Goal: Task Accomplishment & Management: Use online tool/utility

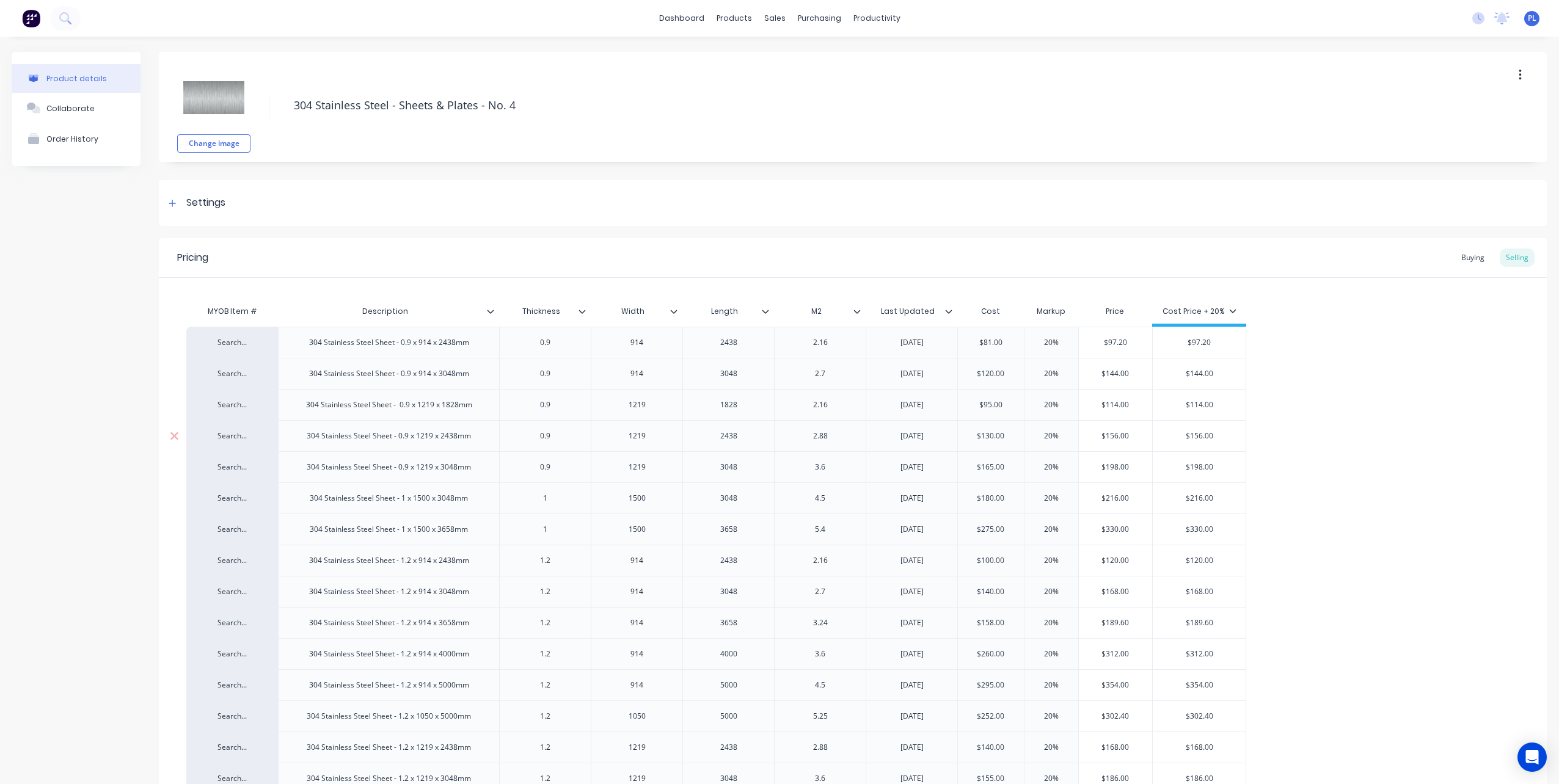
type textarea "x"
click at [801, 58] on div "Sales Orders" at bounding box center [815, 59] width 50 height 11
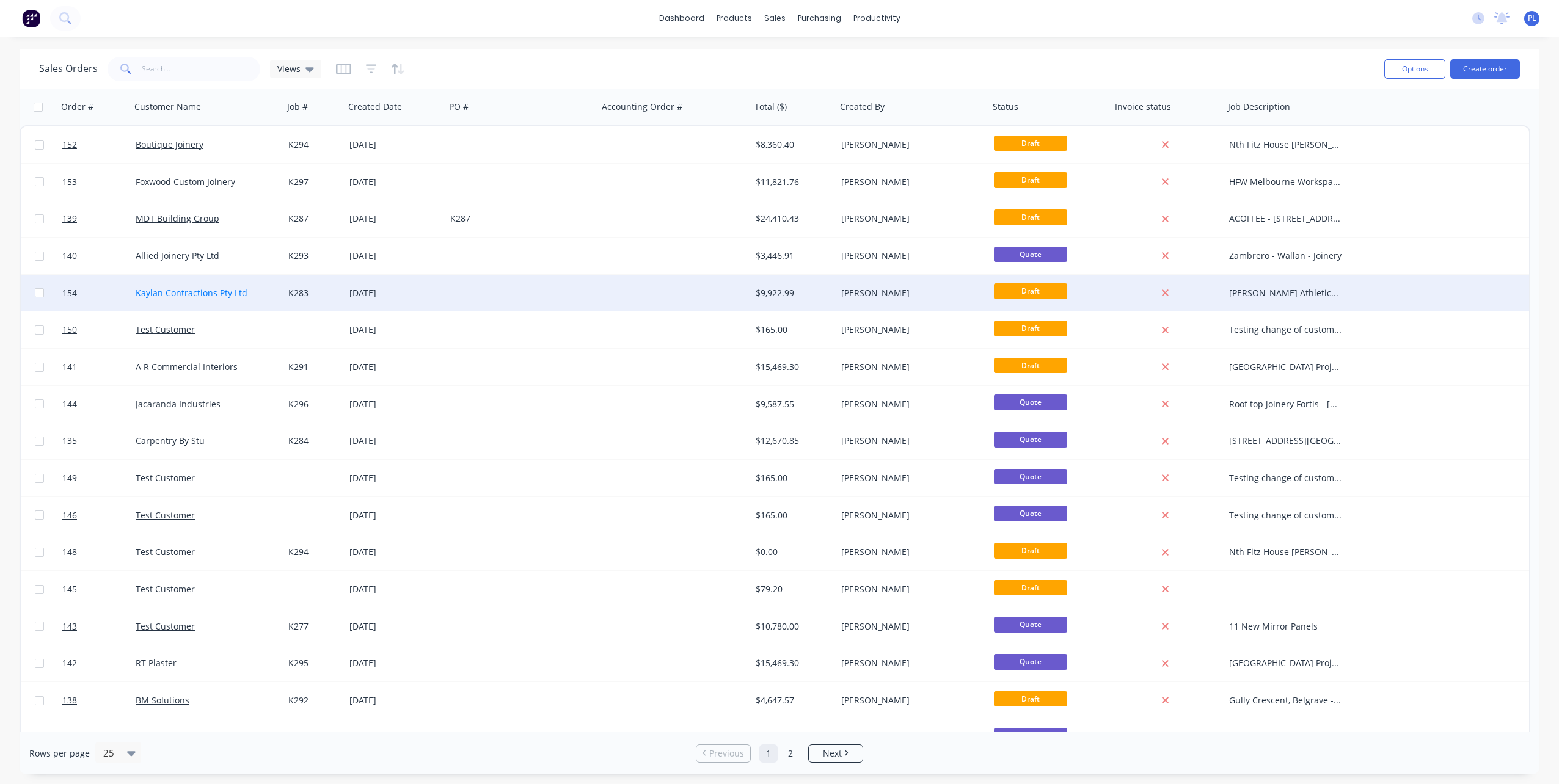
click at [159, 293] on link "Kaylan Contractions Pty Ltd" at bounding box center [191, 293] width 112 height 11
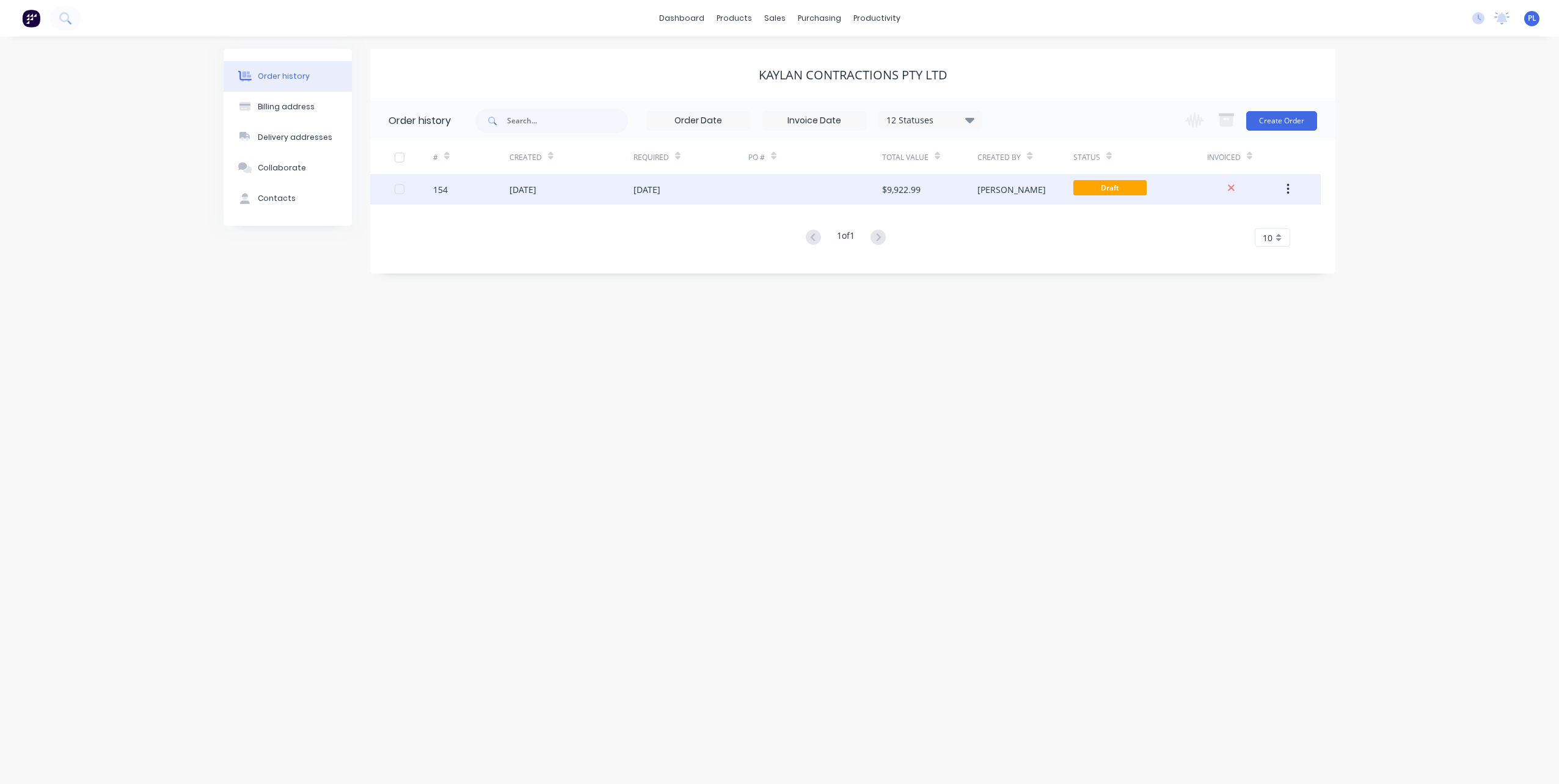
click at [443, 190] on div "154" at bounding box center [440, 190] width 15 height 13
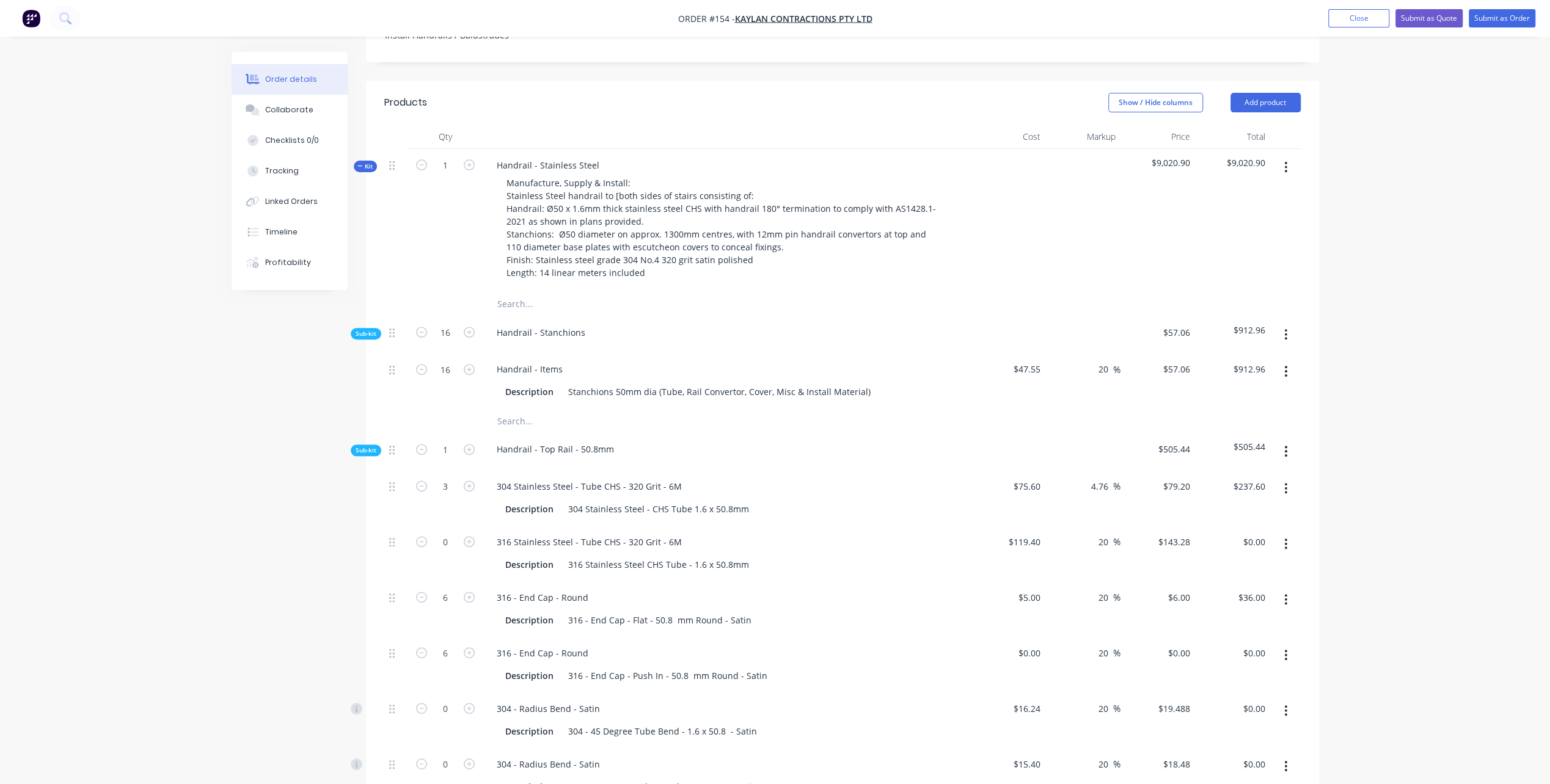
scroll to position [427, 0]
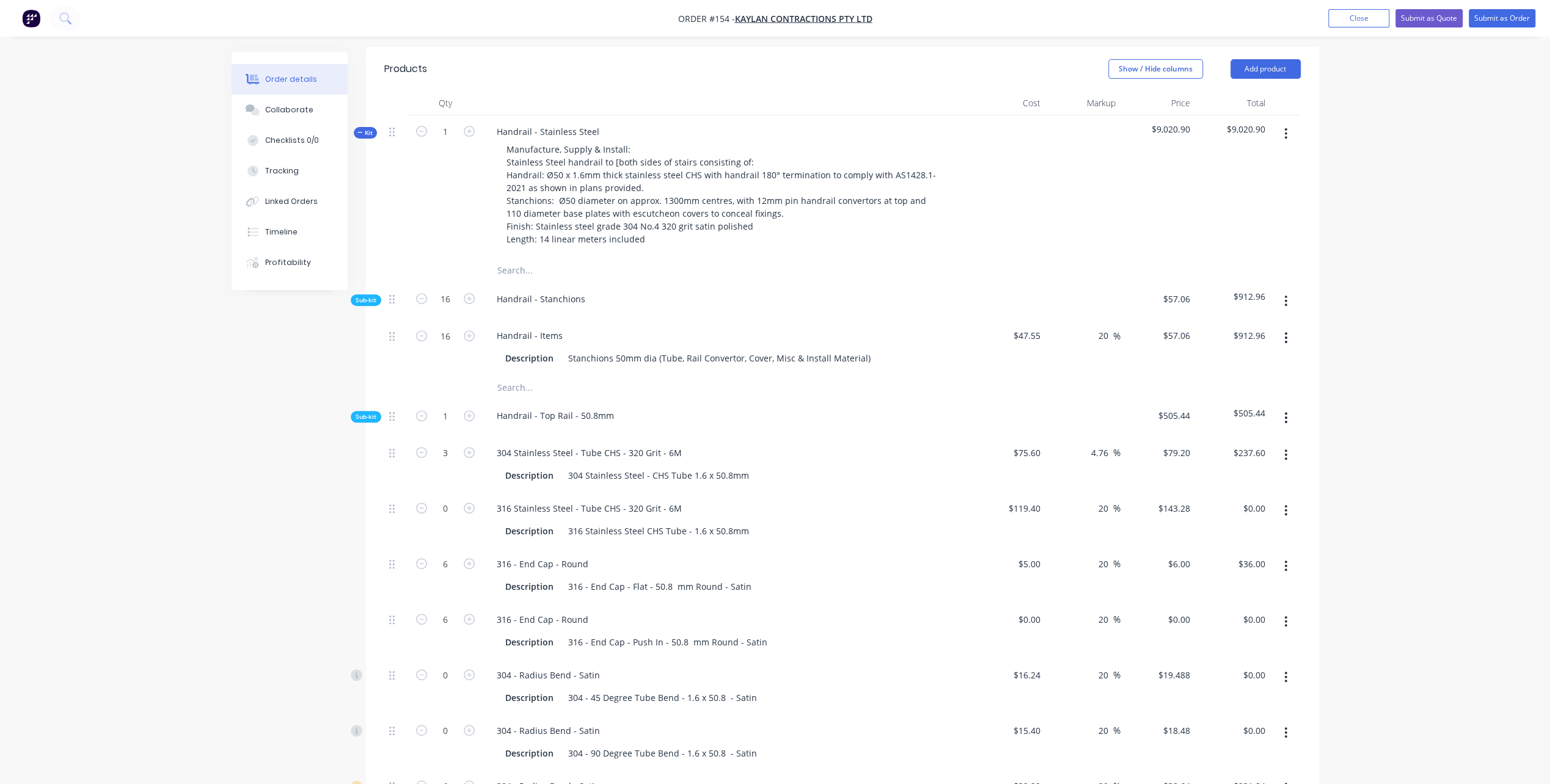
click at [356, 129] on button "Kit" at bounding box center [365, 132] width 23 height 11
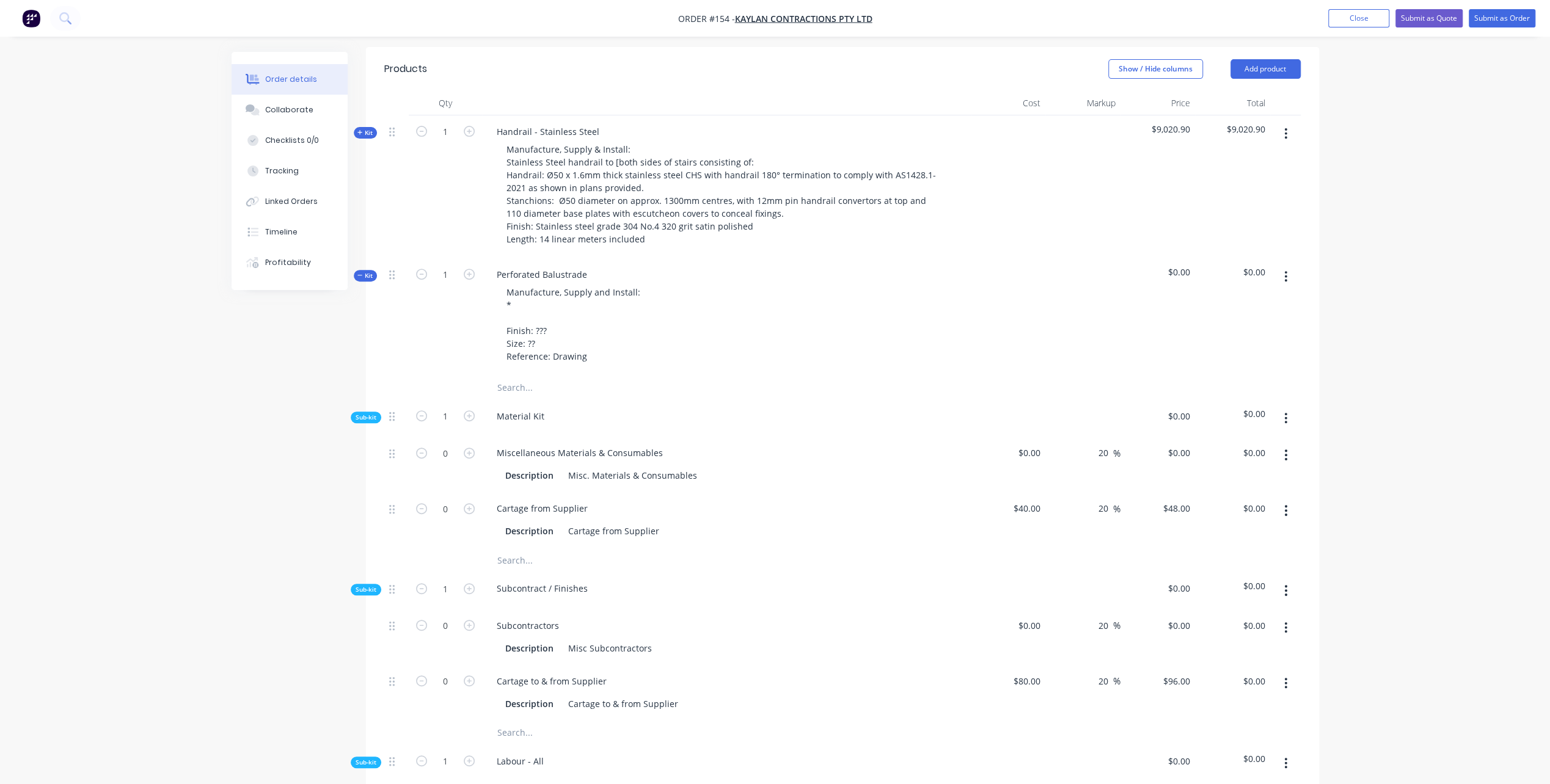
click at [609, 274] on div "Perforated Balustrade Manufacture, Supply and Install: * Finish: ??? Size: ?? R…" at bounding box center [726, 316] width 488 height 117
click at [593, 270] on div "Perforated Balustrade" at bounding box center [541, 274] width 110 height 18
click at [519, 309] on div "Manufacture, Supply and Install: * Finish: ??? Size: ?? Reference: Drawing" at bounding box center [573, 324] width 153 height 82
click at [545, 305] on div "Manufacture, Supply and Install: Finish: ??? Size: ?? Reference: Drawing" at bounding box center [573, 324] width 153 height 82
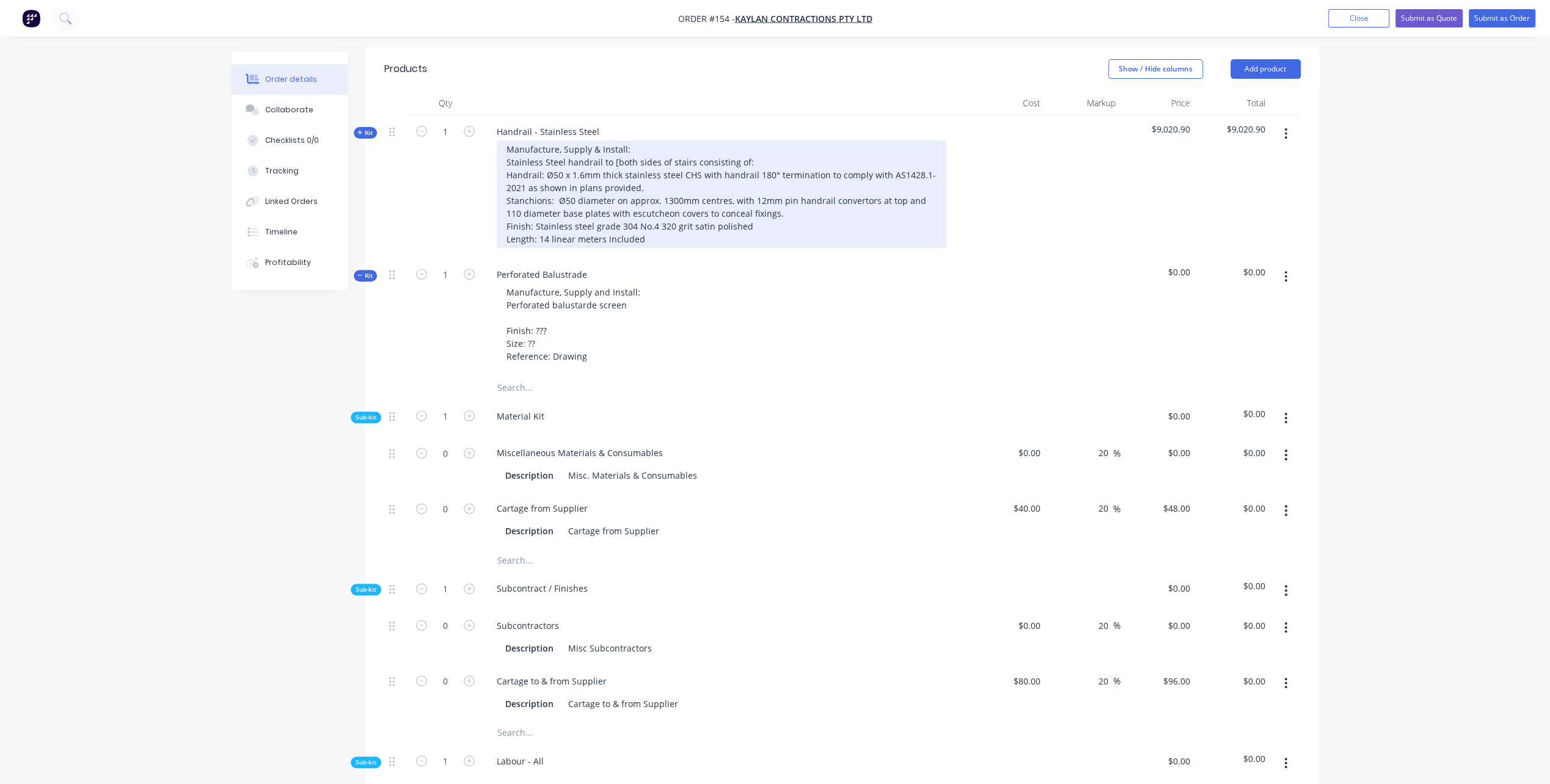
click at [614, 159] on div "Manufacture, Supply & Install: Stainless Steel handrail to [both sides of stair…" at bounding box center [721, 194] width 450 height 107
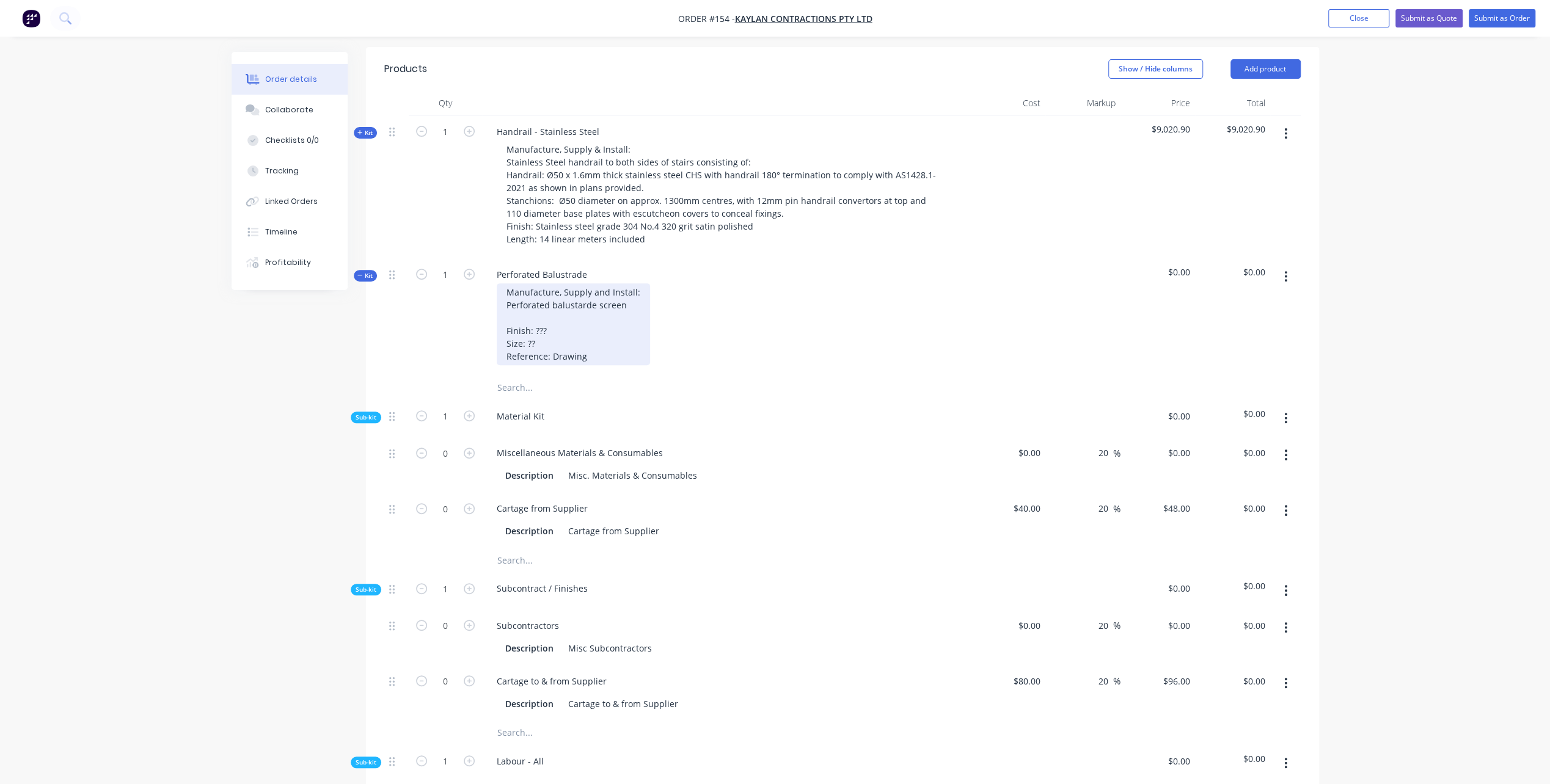
click at [636, 305] on div "Manufacture, Supply and Install: Perforated balustarde screen Finish: ??? Size:…" at bounding box center [573, 324] width 153 height 82
click at [626, 304] on div "Manufacture, Supply and Install: Perforated balustrade screen Finish: ??? Size:…" at bounding box center [573, 324] width 153 height 82
drag, startPoint x: 601, startPoint y: 303, endPoint x: 638, endPoint y: 312, distance: 38.1
click at [638, 312] on div "Manufacture, Supply and Install: Perforated balustrade screen Finish: ??? Size:…" at bounding box center [573, 324] width 153 height 82
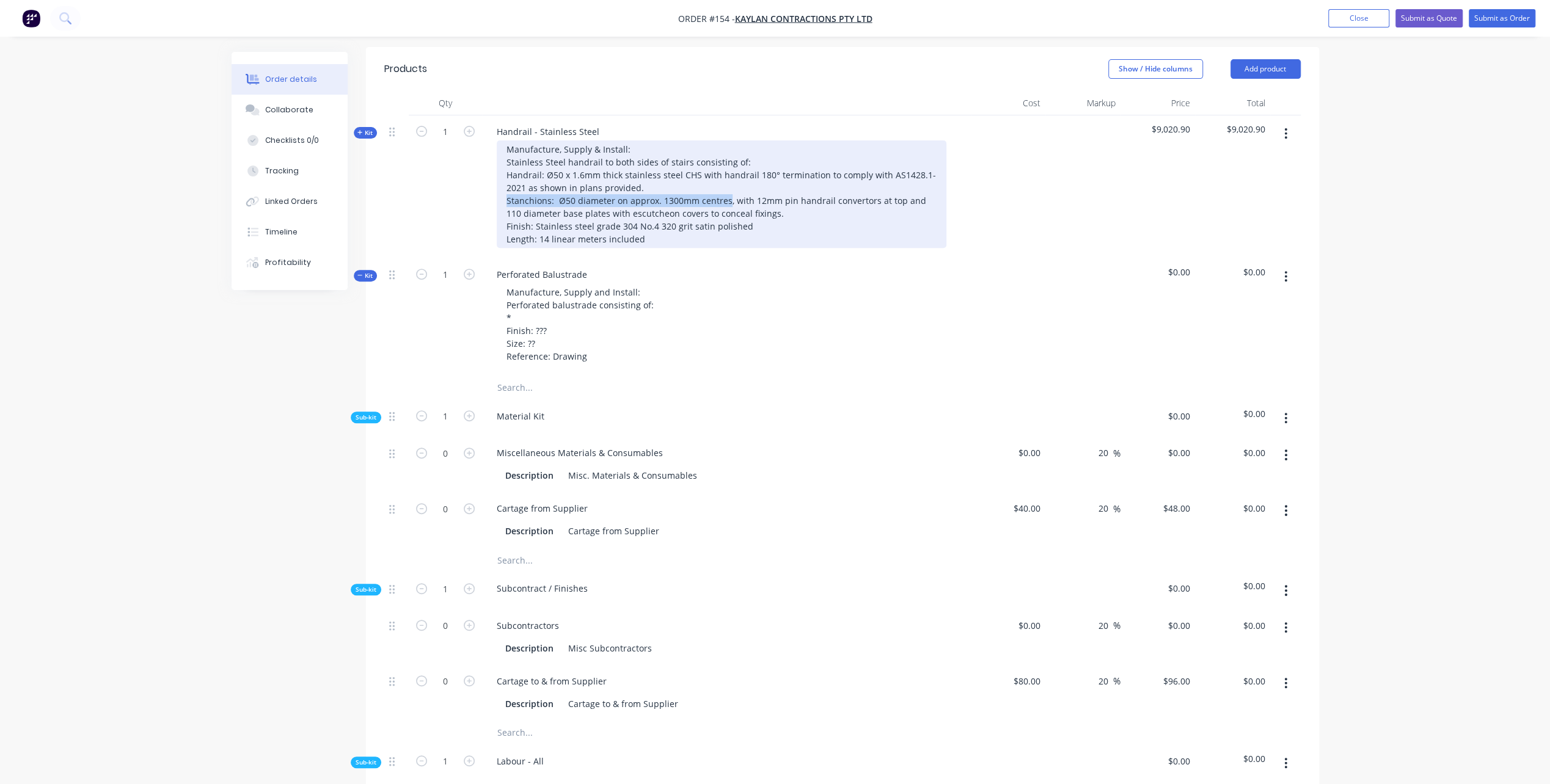
drag, startPoint x: 508, startPoint y: 196, endPoint x: 725, endPoint y: 196, distance: 217.0
click at [725, 196] on div "Manufacture, Supply & Install: Stainless Steel handrail to both sides of stairs…" at bounding box center [721, 194] width 450 height 107
drag, startPoint x: 698, startPoint y: 196, endPoint x: 884, endPoint y: 216, distance: 187.1
click at [884, 216] on div "Manufacture, Supply & Install: Stainless Steel handrail to both sides of stairs…" at bounding box center [721, 194] width 450 height 107
drag, startPoint x: 506, startPoint y: 199, endPoint x: 763, endPoint y: 211, distance: 257.3
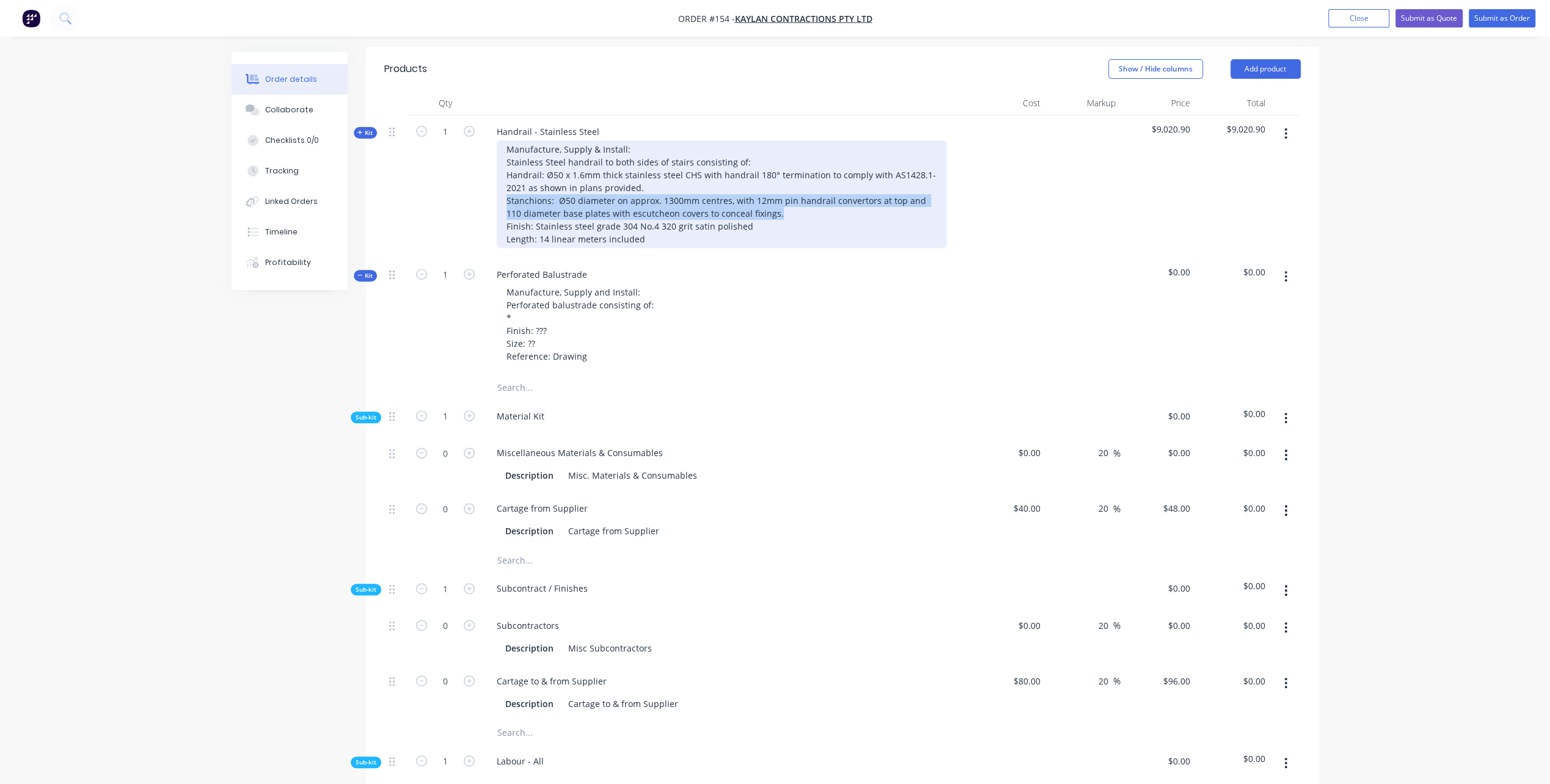
click at [763, 211] on div "Manufacture, Supply & Install: Stainless Steel handrail to both sides of stairs…" at bounding box center [721, 194] width 450 height 107
copy div "Stanchions: Ø50 diameter on approx. 1300mm centres, with 12mm pin handrail conv…"
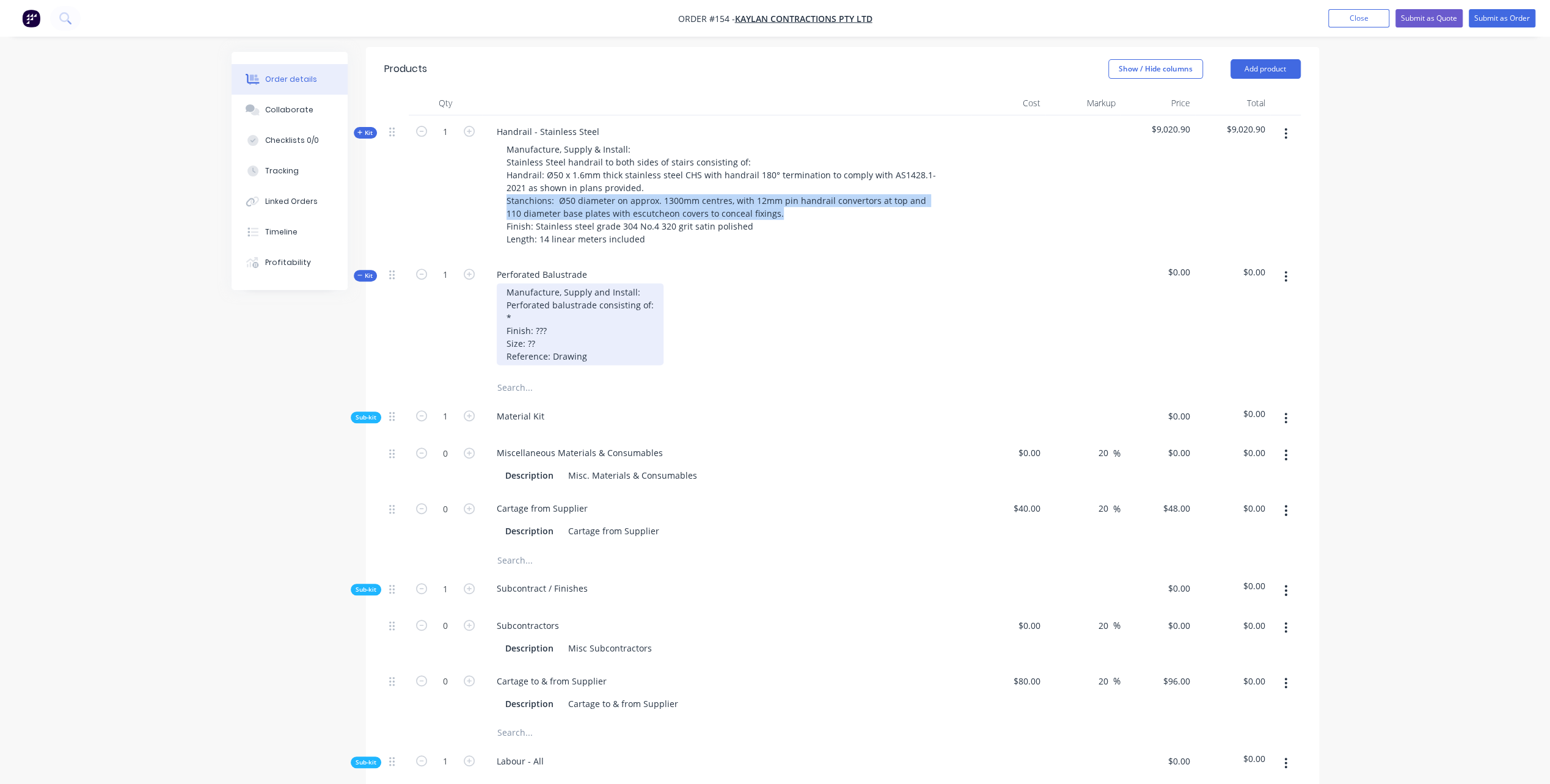
click at [528, 317] on div "Manufacture, Supply and Install: Perforated balustrade consisting of: * Finish:…" at bounding box center [581, 324] width 167 height 82
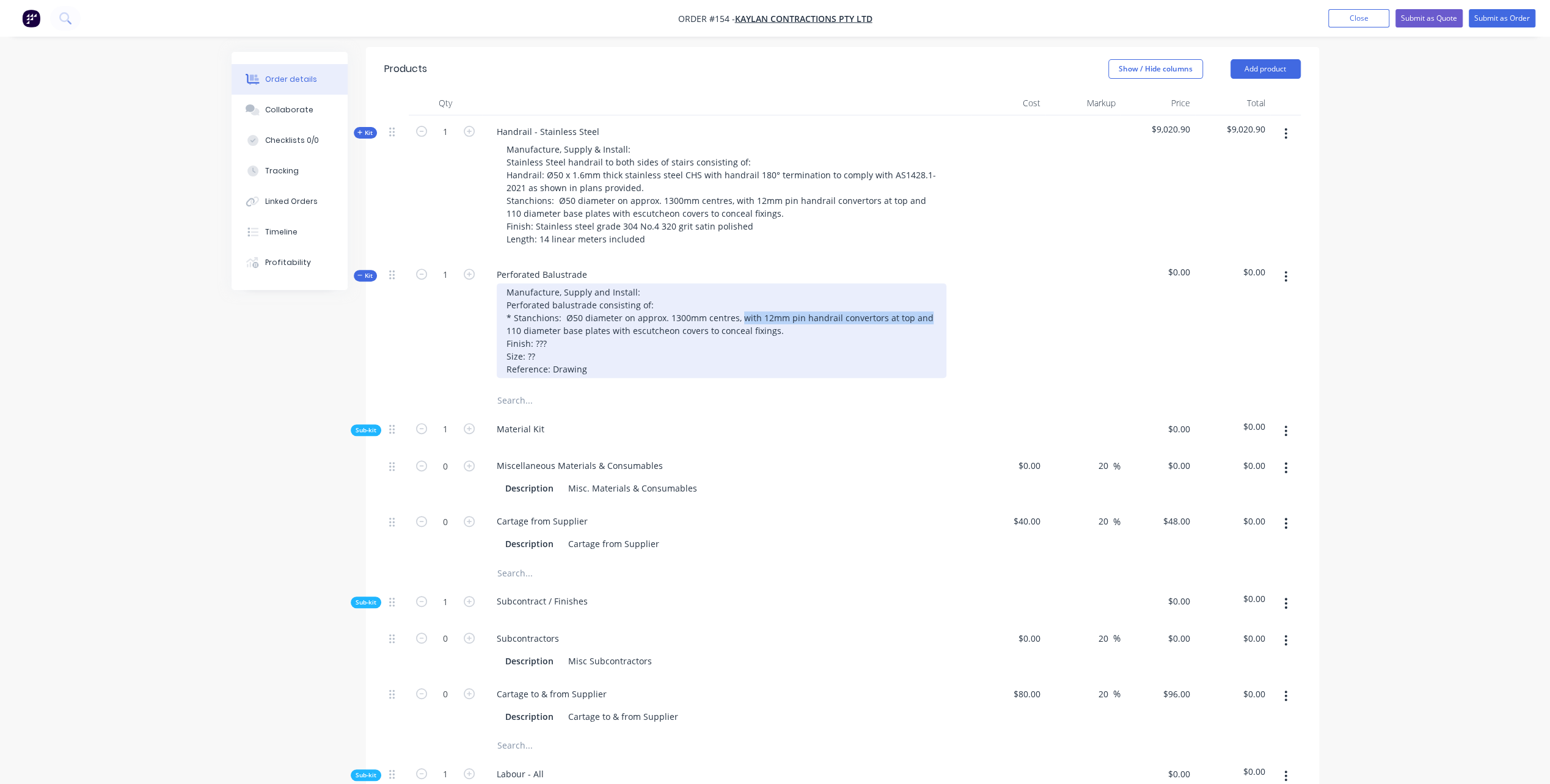
drag, startPoint x: 736, startPoint y: 316, endPoint x: 918, endPoint y: 315, distance: 182.0
click at [918, 315] on div "Manufacture, Supply and Install: Perforated balustrade consisting of: * Stanchi…" at bounding box center [721, 331] width 450 height 95
click at [792, 331] on div "Manufacture, Supply and Install: Perforated balustrade consisting of: * Stanchi…" at bounding box center [721, 331] width 450 height 95
click at [622, 315] on div "Manufacture, Supply and Install: Perforated balustrade consisting of: * Stanchi…" at bounding box center [721, 331] width 450 height 95
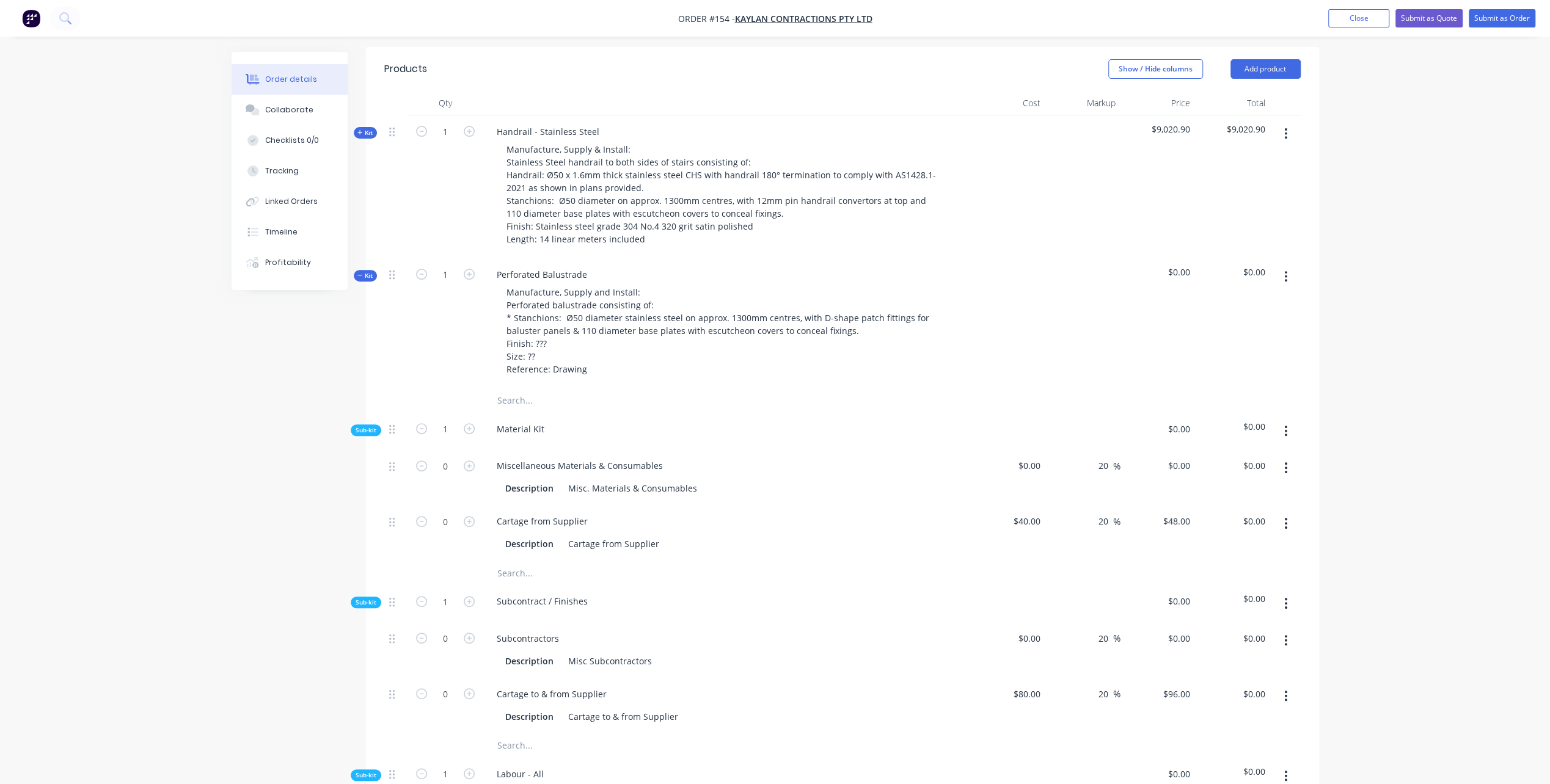
click at [725, 435] on div "Material Kit" at bounding box center [726, 432] width 488 height 38
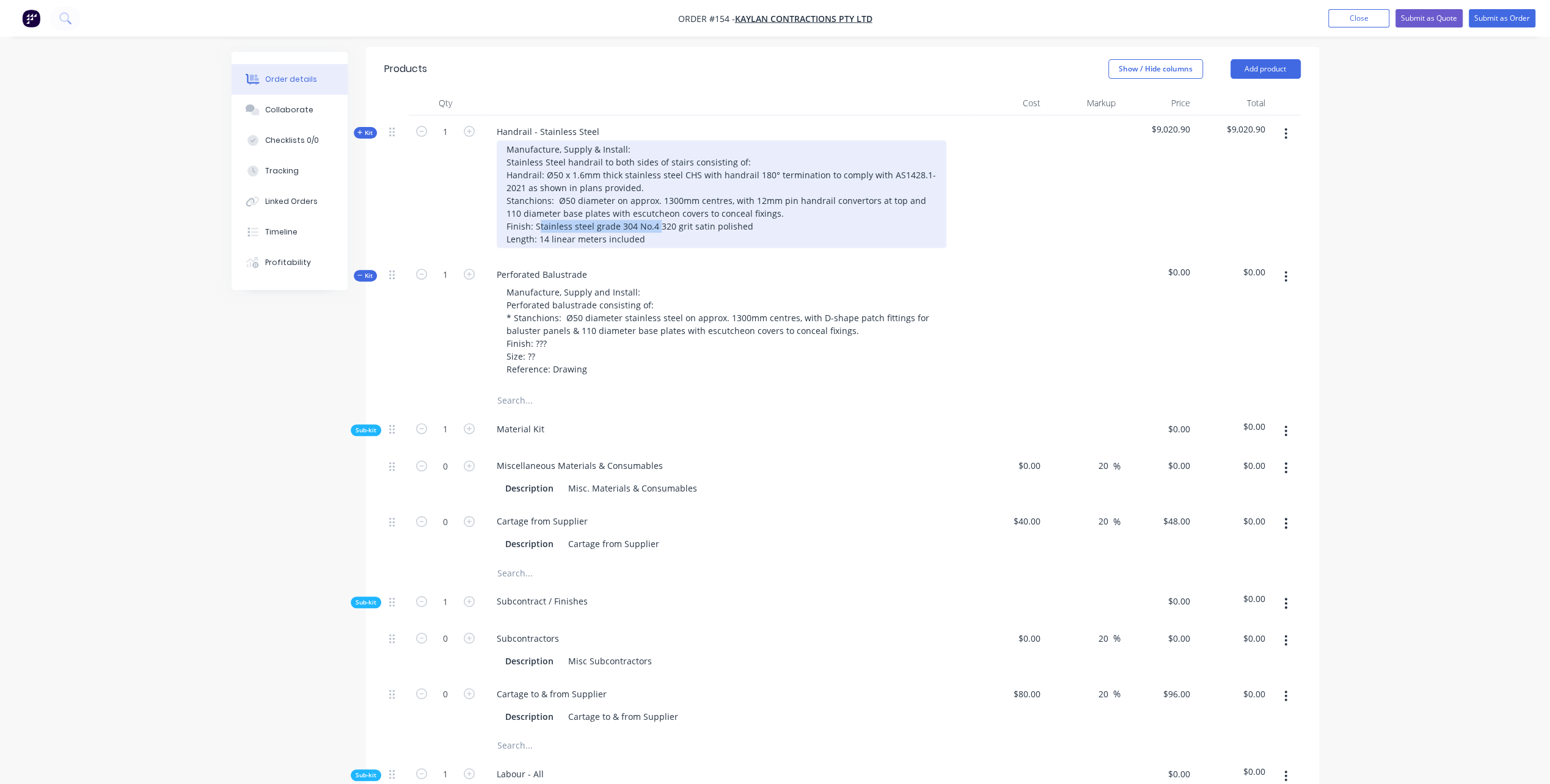
drag, startPoint x: 536, startPoint y: 221, endPoint x: 655, endPoint y: 222, distance: 119.0
click at [655, 222] on div "Manufacture, Supply & Install: Stainless Steel handrail to both sides of stairs…" at bounding box center [721, 194] width 450 height 107
drag, startPoint x: 533, startPoint y: 221, endPoint x: 751, endPoint y: 220, distance: 218.0
click at [751, 220] on div "Manufacture, Supply & Install: Stainless Steel handrail to both sides of stairs…" at bounding box center [721, 194] width 450 height 107
copy div "Stainless steel grade 304 No.4 320 grit satin polished"
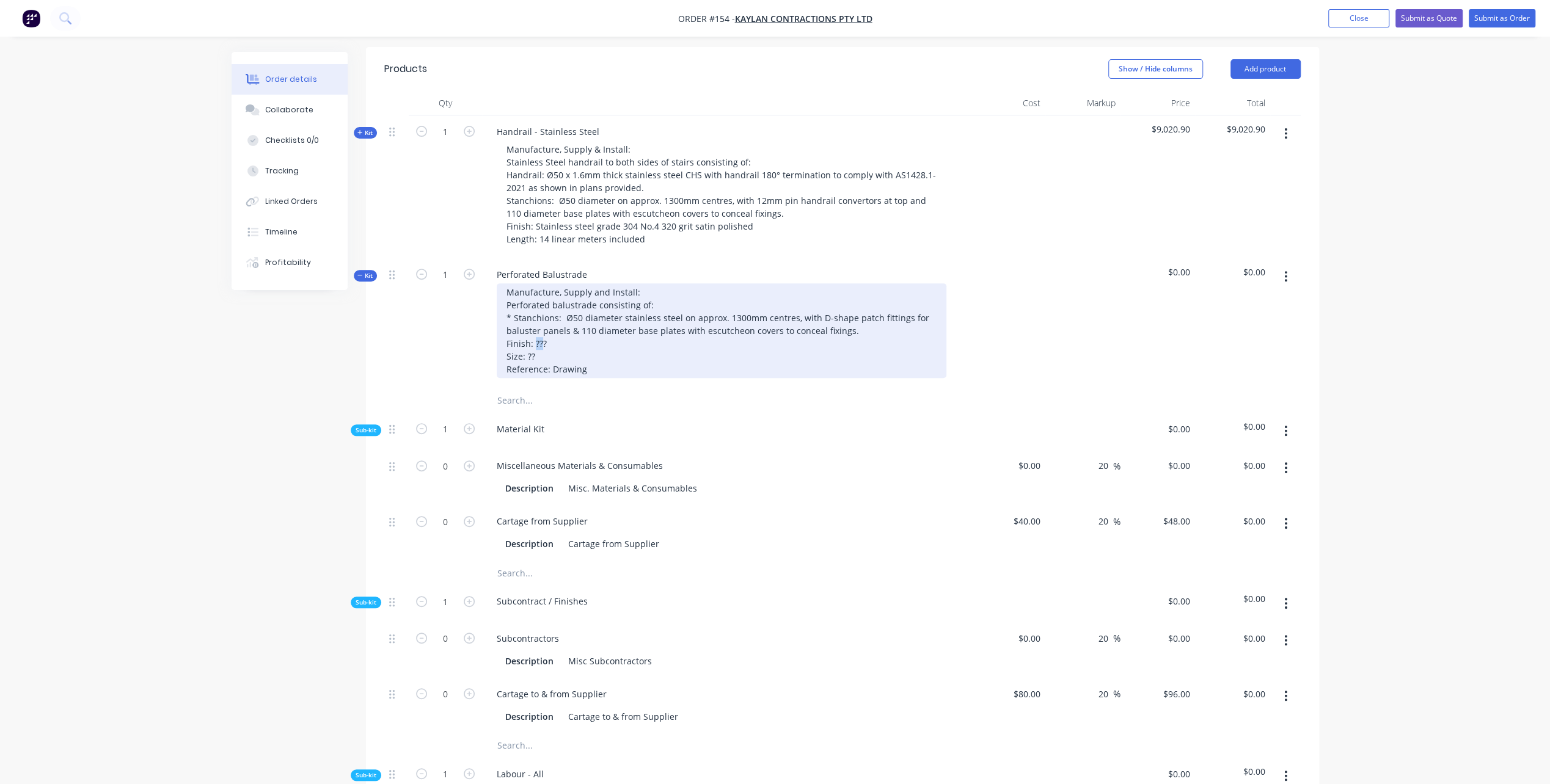
drag, startPoint x: 535, startPoint y: 338, endPoint x: 543, endPoint y: 340, distance: 8.2
click at [543, 340] on div "Manufacture, Supply and Install: Perforated balustrade consisting of: * Stanchi…" at bounding box center [721, 331] width 450 height 95
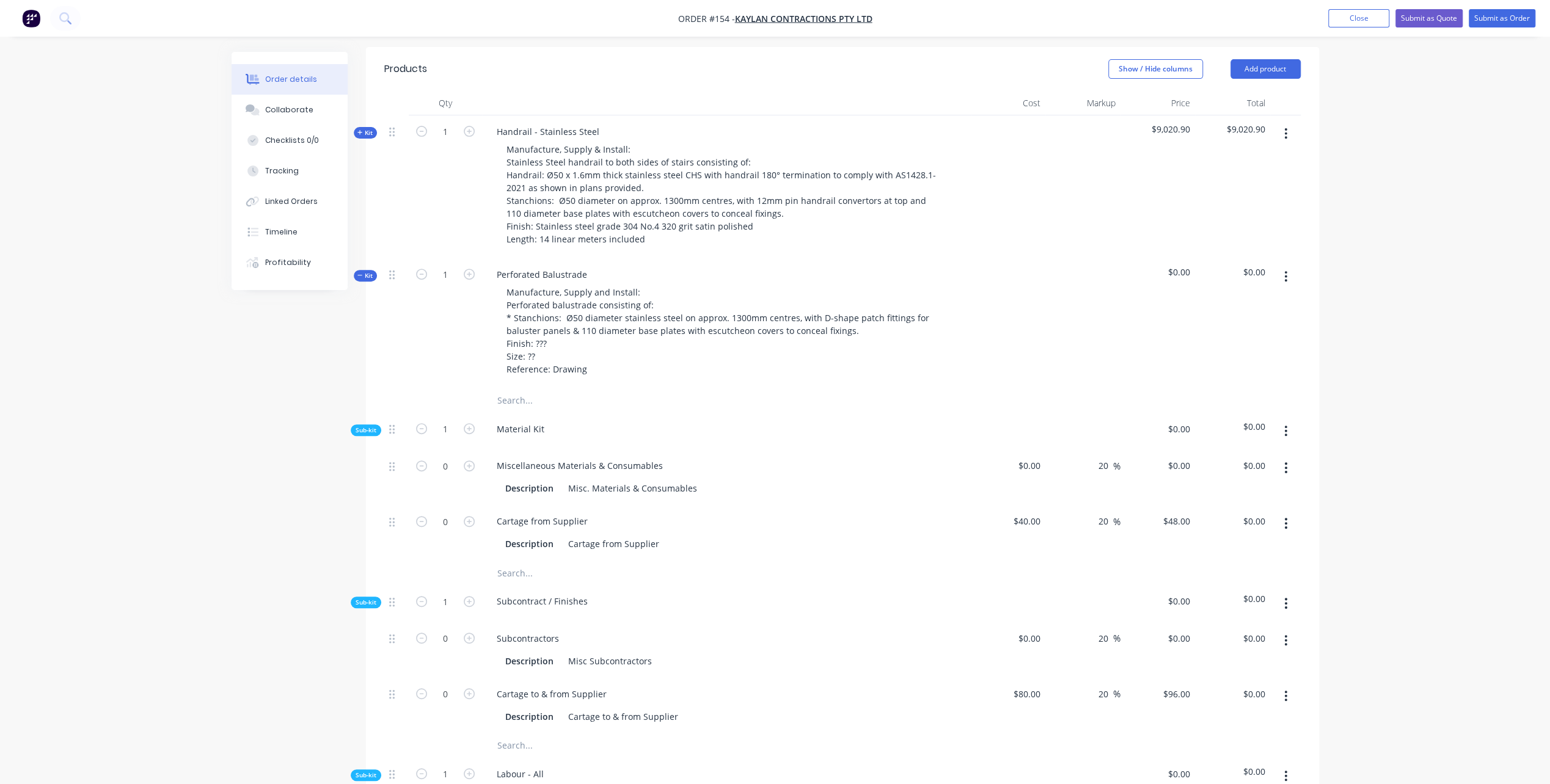
click at [783, 445] on div "Material Kit" at bounding box center [726, 432] width 488 height 38
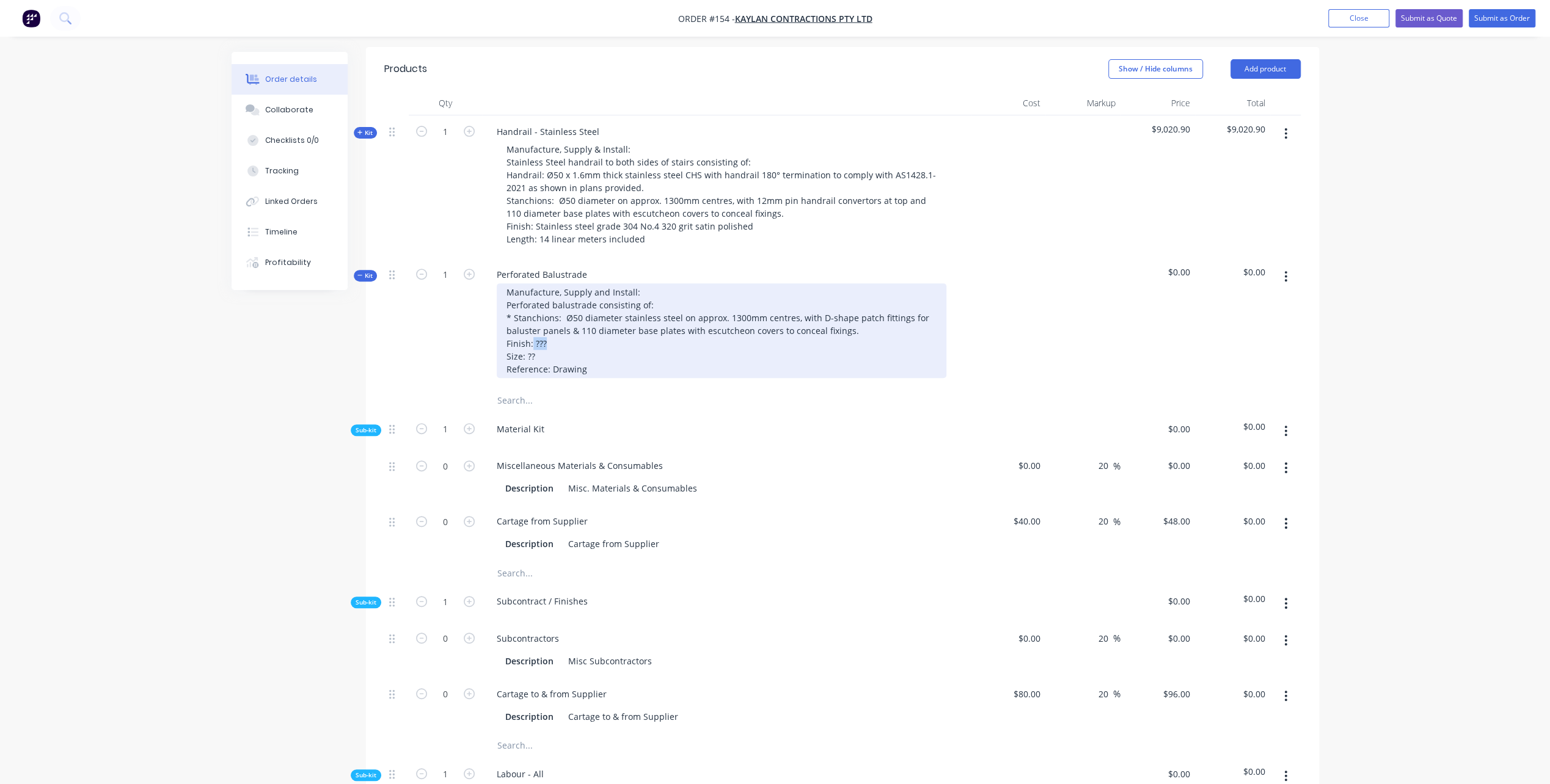
drag, startPoint x: 532, startPoint y: 340, endPoint x: 549, endPoint y: 341, distance: 17.0
click at [549, 341] on div "Manufacture, Supply and Install: Perforated balustrade consisting of: * Stanchi…" at bounding box center [721, 331] width 450 height 95
click at [860, 347] on div "Manufacture, Supply and Install: Perforated balustrade consisting of: * Stanchi…" at bounding box center [721, 331] width 450 height 95
click at [876, 342] on div "Manufacture, Supply and Install: Perforated balustrade consisting of: * Stanchi…" at bounding box center [721, 331] width 450 height 95
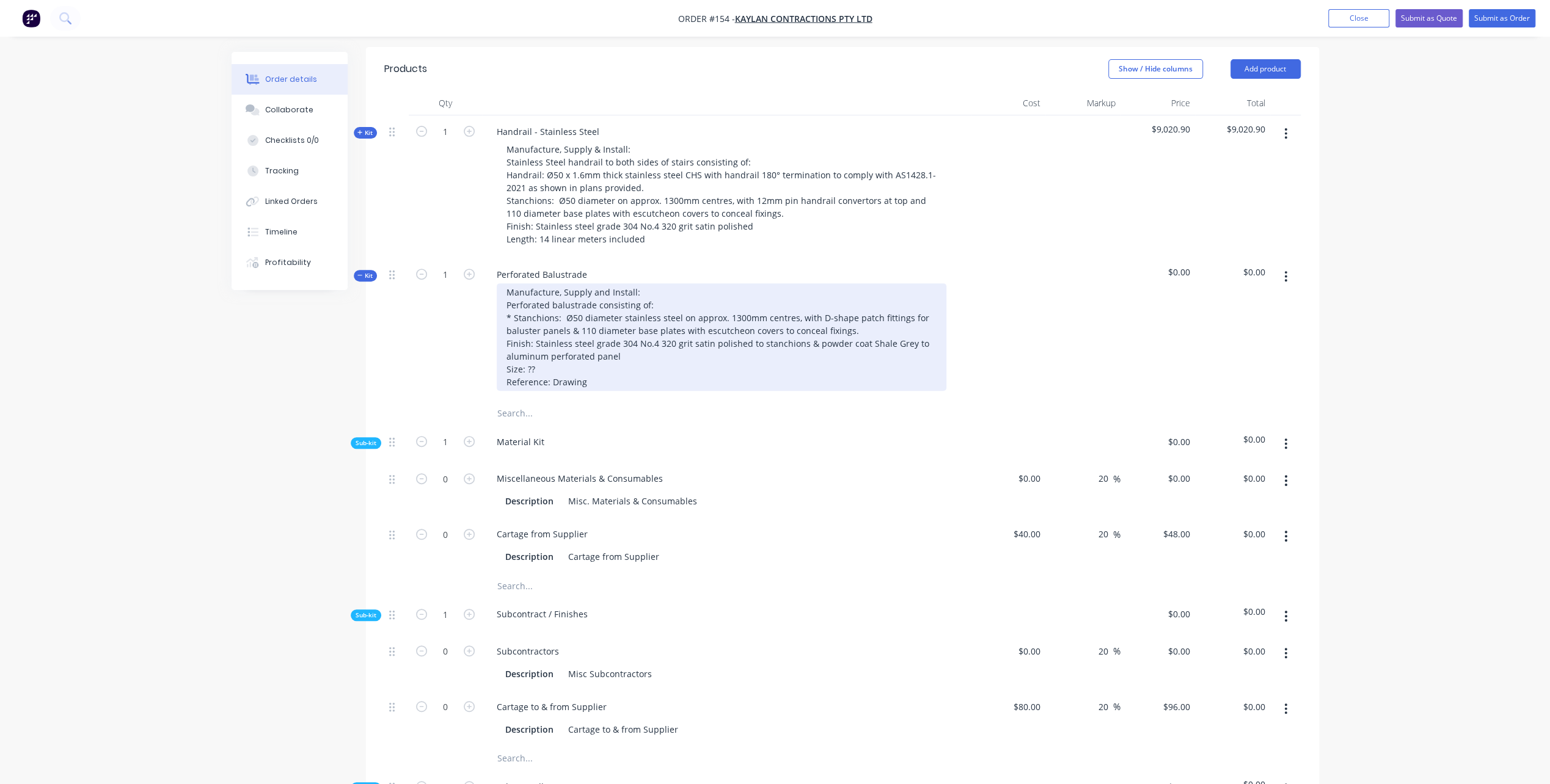
click at [624, 357] on div "Manufacture, Supply and Install: Perforated balustrade consisting of: * Stanchi…" at bounding box center [721, 337] width 450 height 107
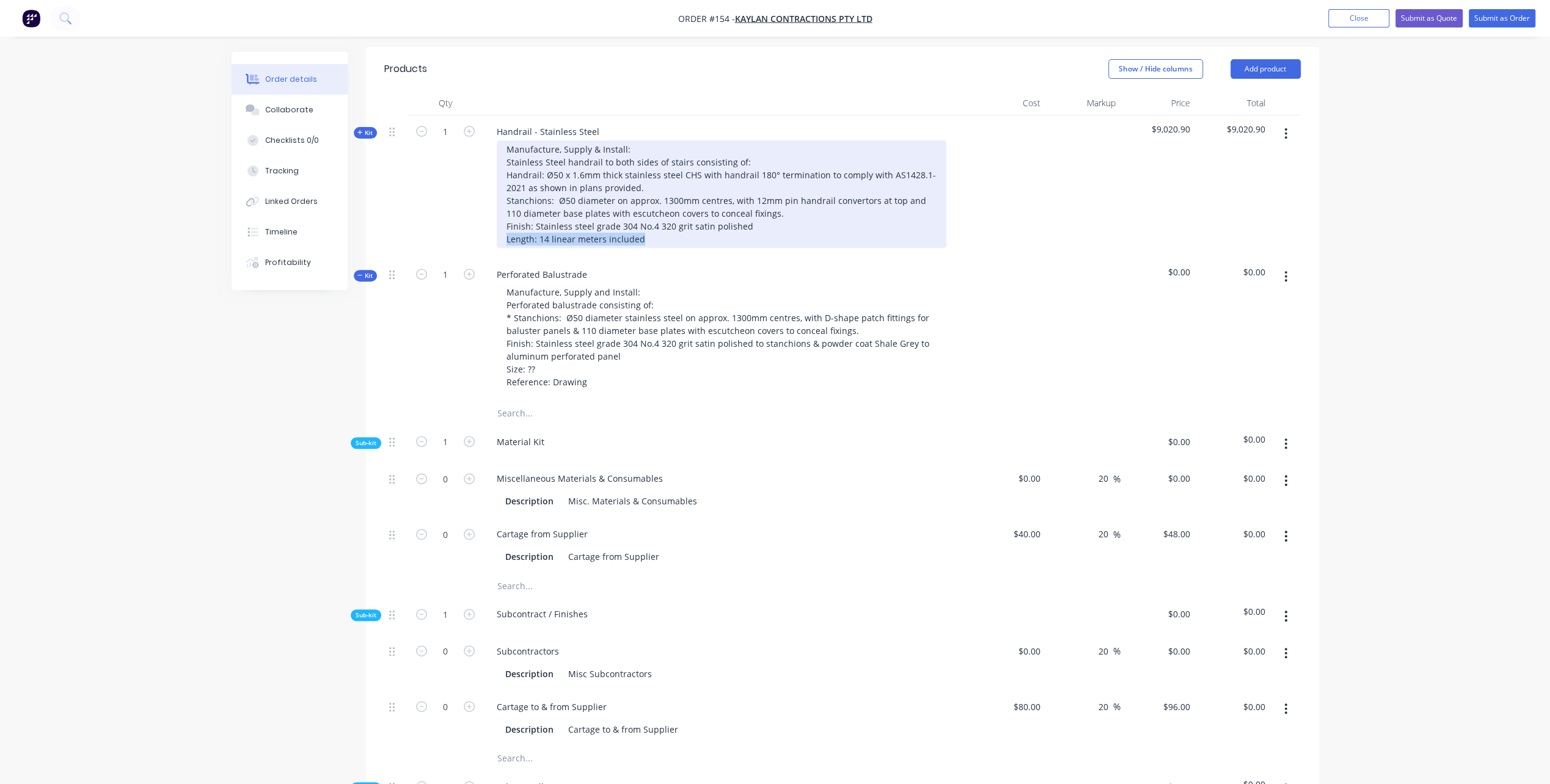
drag, startPoint x: 504, startPoint y: 233, endPoint x: 639, endPoint y: 239, distance: 135.1
click at [639, 239] on div "Manufacture, Supply & Install: Stainless Steel handrail to both sides of stairs…" at bounding box center [721, 194] width 450 height 107
copy div "Length: 14 linear meters included"
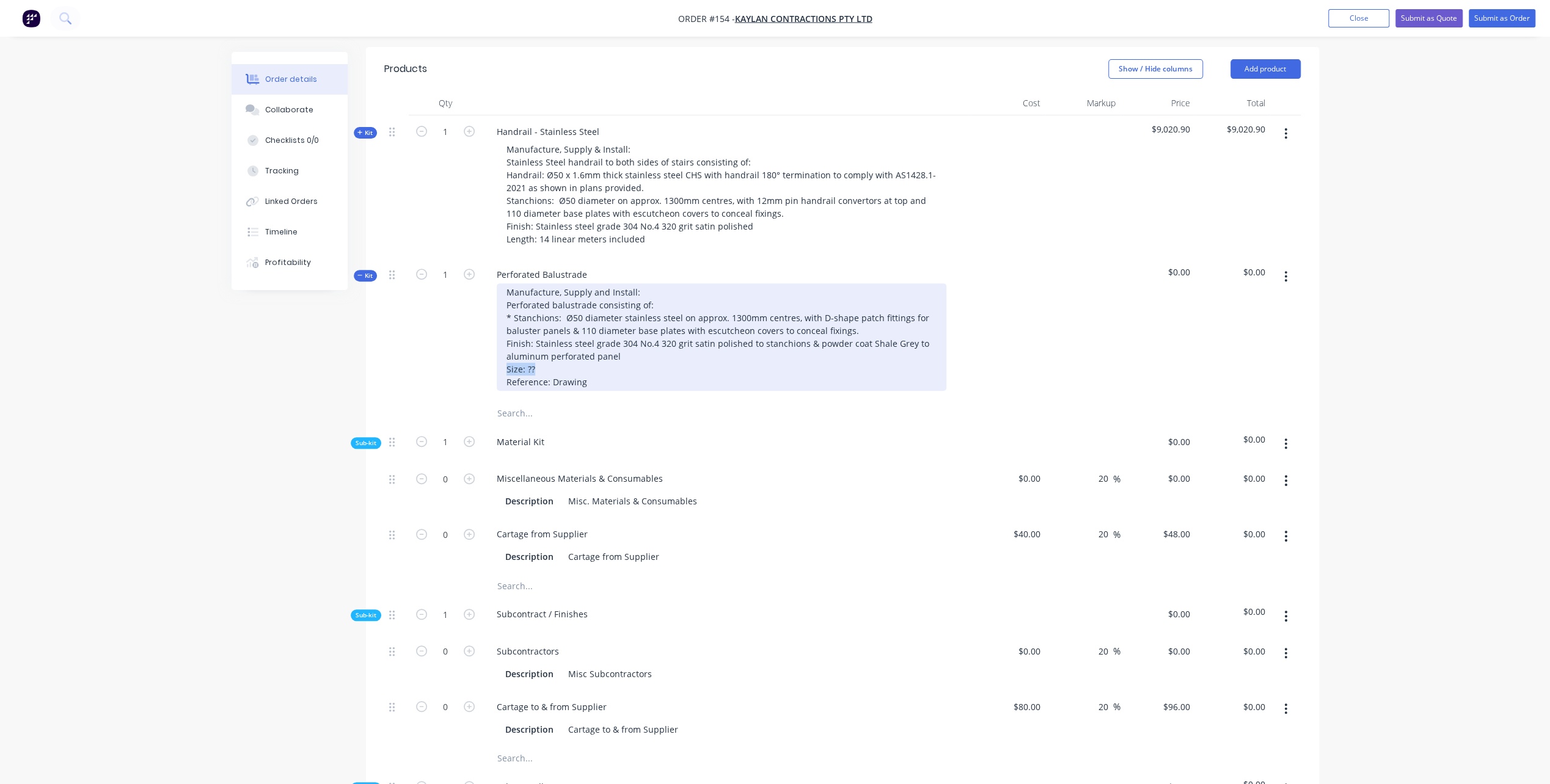
drag, startPoint x: 504, startPoint y: 369, endPoint x: 541, endPoint y: 365, distance: 37.2
click at [541, 365] on div "Manufacture, Supply and Install: Perforated balustrade consisting of: * Stanchi…" at bounding box center [721, 337] width 450 height 107
drag, startPoint x: 535, startPoint y: 367, endPoint x: 547, endPoint y: 365, distance: 12.2
click at [547, 365] on div "Manufacture, Supply and Install: Perforated balustrade consisting of: * Stanchi…" at bounding box center [721, 337] width 450 height 107
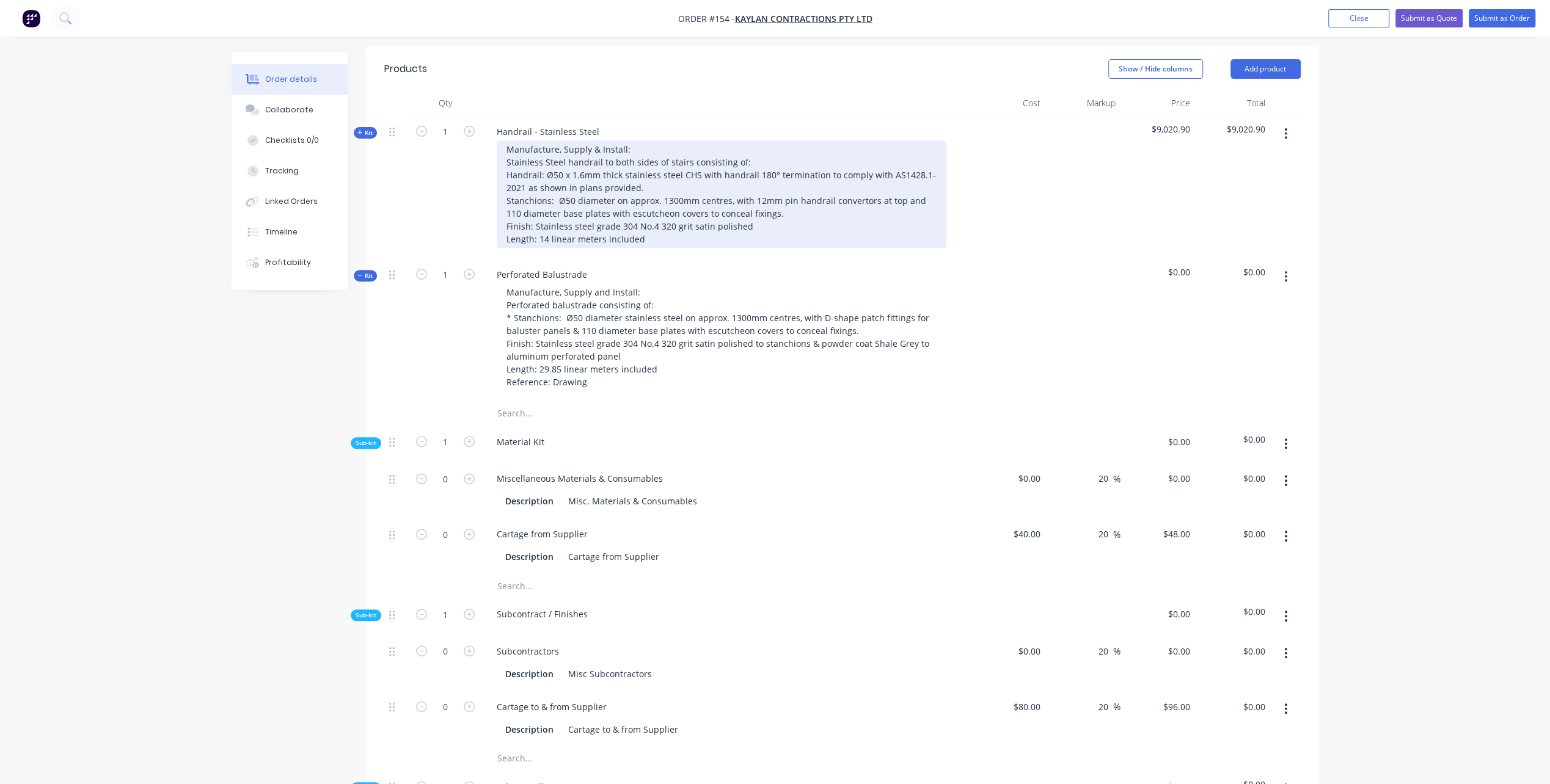
click at [549, 236] on div "Manufacture, Supply & Install: Stainless Steel handrail to both sides of stairs…" at bounding box center [721, 194] width 450 height 107
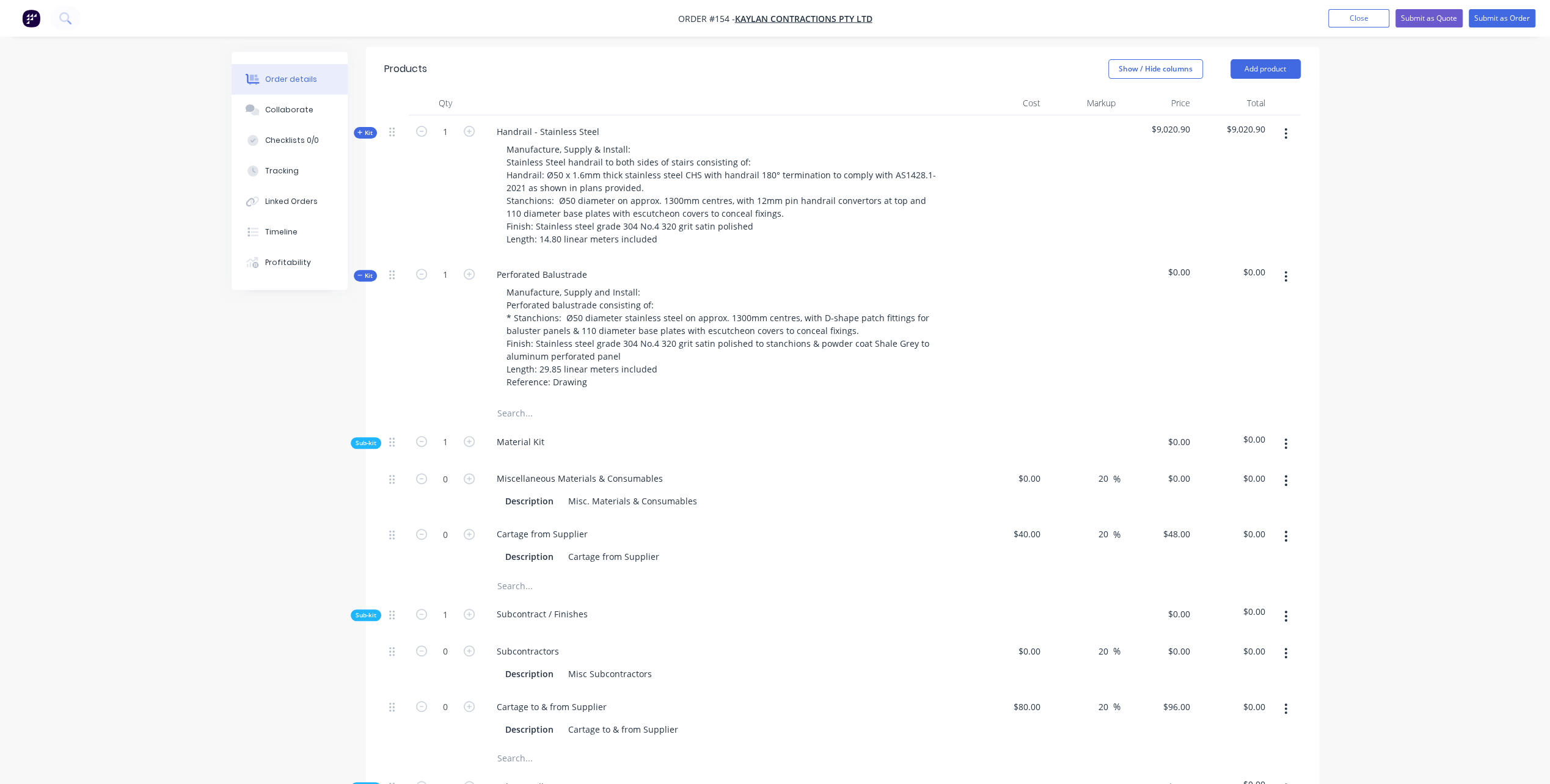
click at [690, 398] on div "Perforated Balustrade Manufacture, Supply and Install: Perforated balustrade co…" at bounding box center [726, 330] width 488 height 143
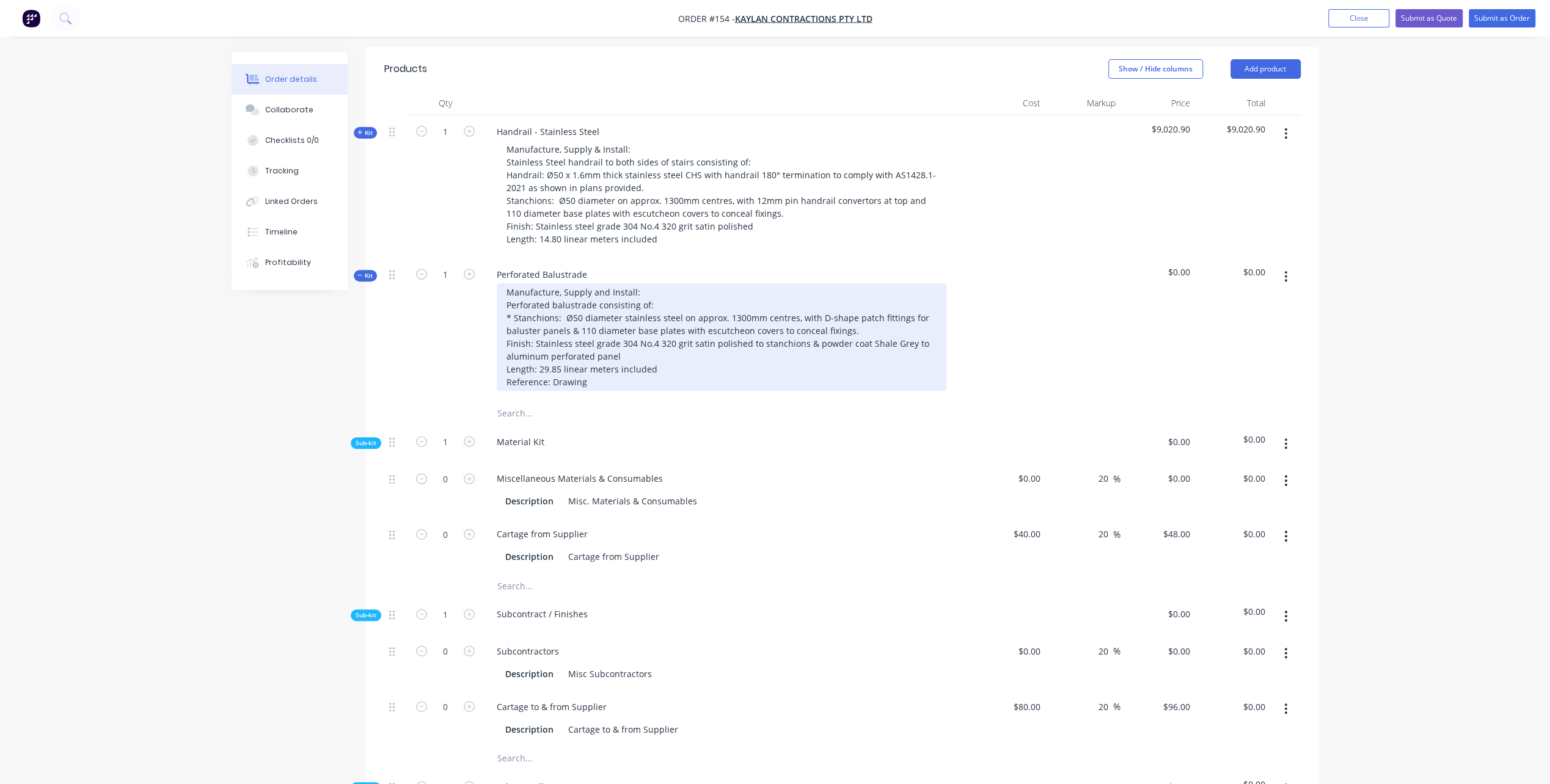
click at [849, 328] on div "Manufacture, Supply and Install: Perforated balustrade consisting of: * Stanchi…" at bounding box center [721, 337] width 450 height 107
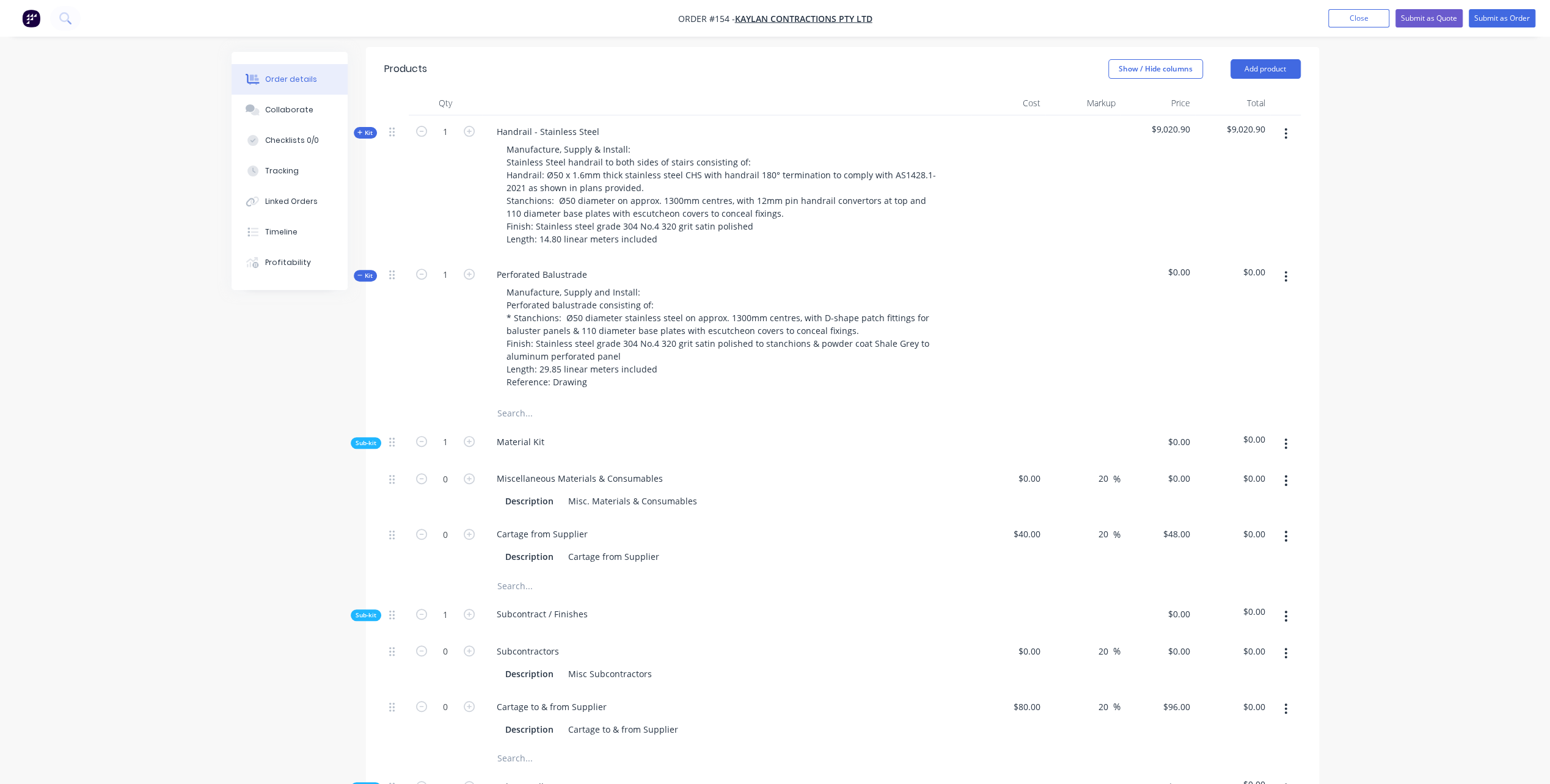
drag, startPoint x: 1119, startPoint y: 338, endPoint x: 612, endPoint y: 592, distance: 567.1
click at [612, 599] on div "Subcontract / Finishes" at bounding box center [726, 617] width 488 height 38
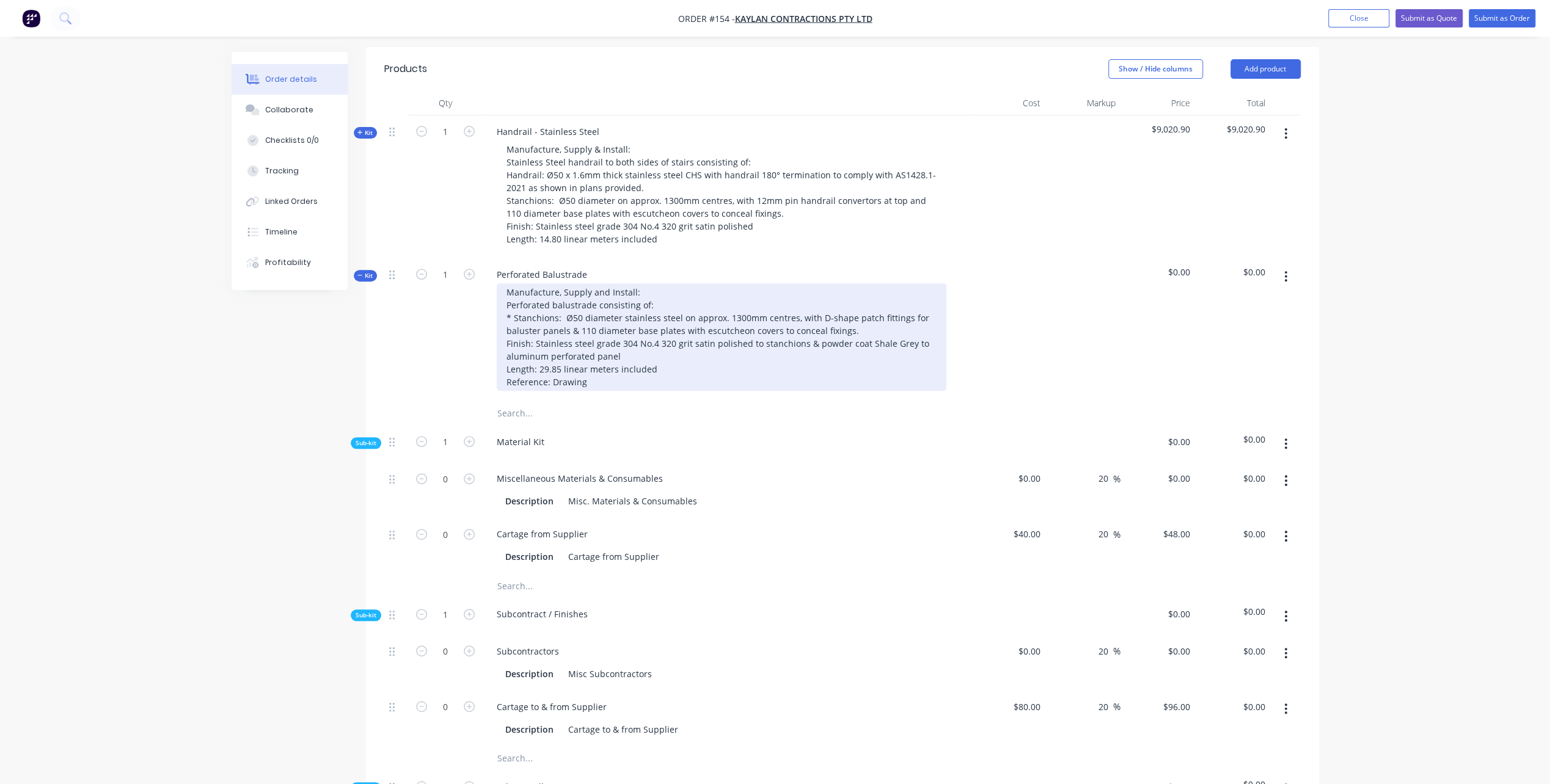
click at [851, 329] on div "Manufacture, Supply and Install: Perforated balustrade consisting of: * Stanchi…" at bounding box center [721, 337] width 450 height 107
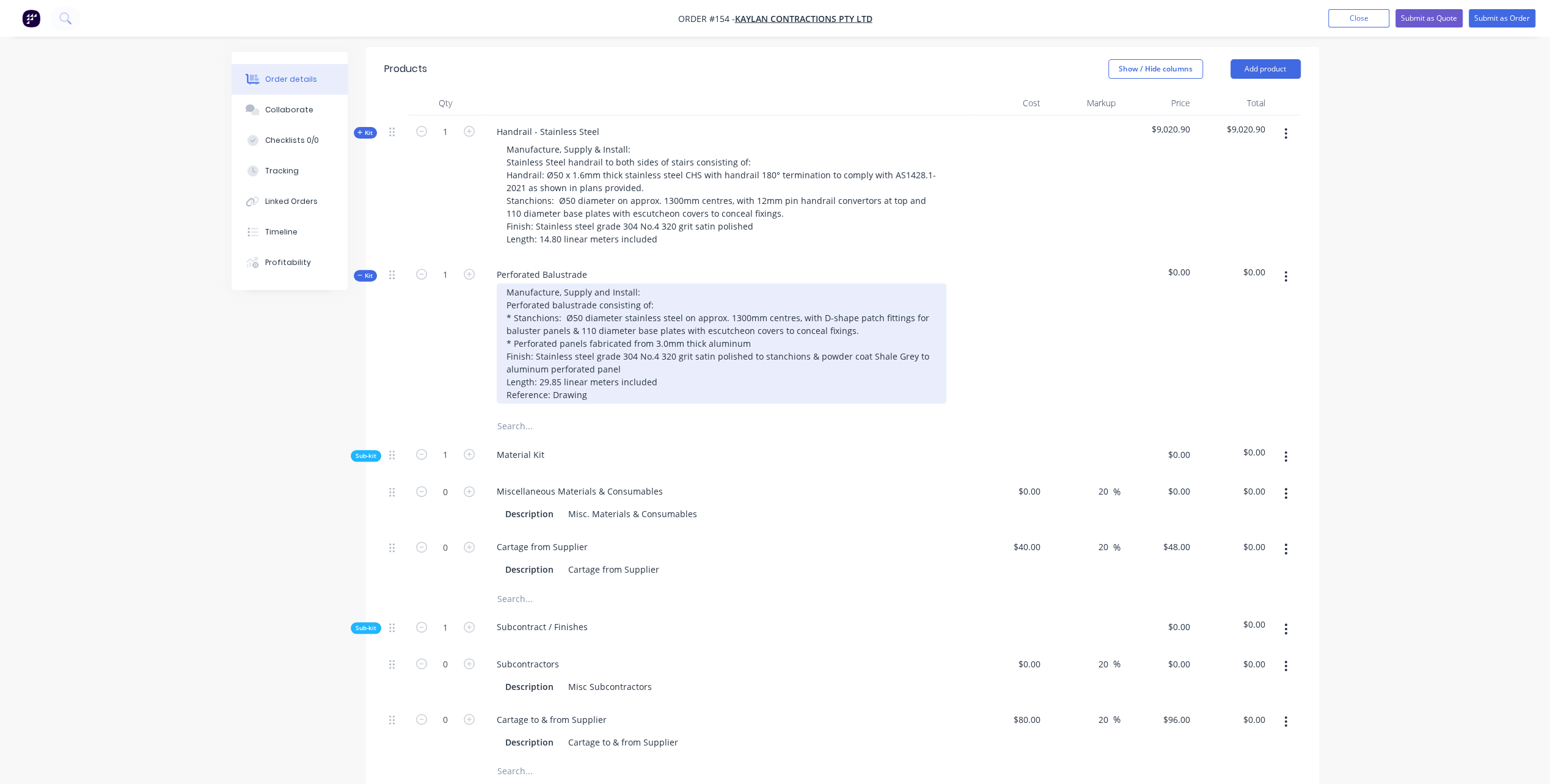
click at [763, 343] on div "Manufacture, Supply and Install: Perforated balustrade consisting of: * Stanchi…" at bounding box center [721, 344] width 450 height 120
click at [752, 344] on div "Manufacture, Supply and Install: Perforated balustrade consisting of: * Stanchi…" at bounding box center [721, 344] width 450 height 120
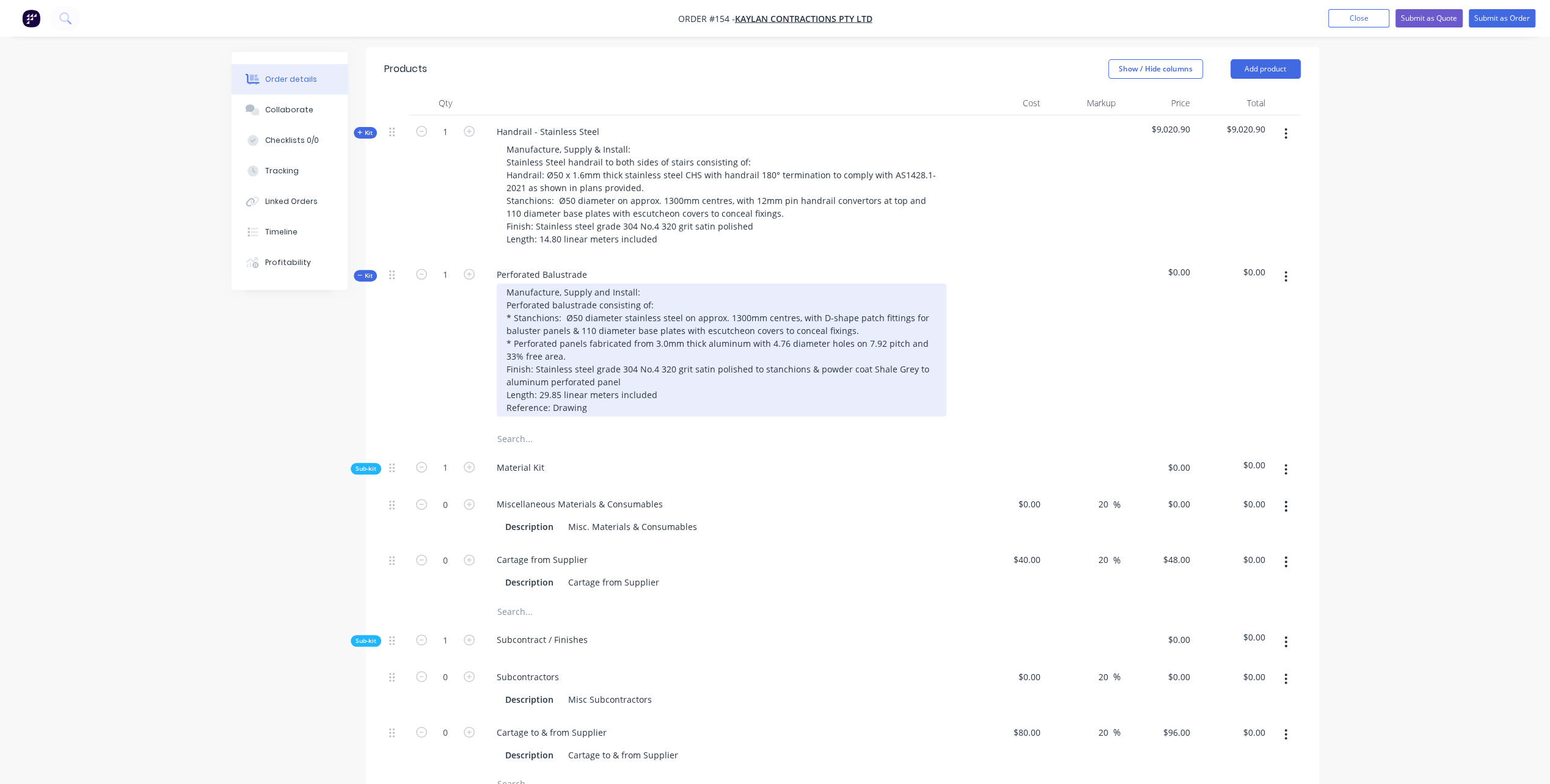
click at [569, 350] on div "Manufacture, Supply and Install: Perforated balustrade consisting of: * Stanchi…" at bounding box center [721, 350] width 450 height 133
click at [561, 342] on div "Manufacture, Supply and Install: Perforated balustrade consisting of: * Stanchi…" at bounding box center [721, 350] width 450 height 133
click at [558, 342] on div "Manufacture, Supply and Install: Perforated balustrade consisting of: * Stanchi…" at bounding box center [721, 350] width 450 height 133
click at [589, 358] on div "Manufacture, Supply and Install: Perforated balustrade consisting of: * Stanchi…" at bounding box center [721, 350] width 450 height 133
click at [610, 407] on div "Manufacture, Supply and Install: Perforated balustrade consisting of: * Stanchi…" at bounding box center [721, 350] width 450 height 133
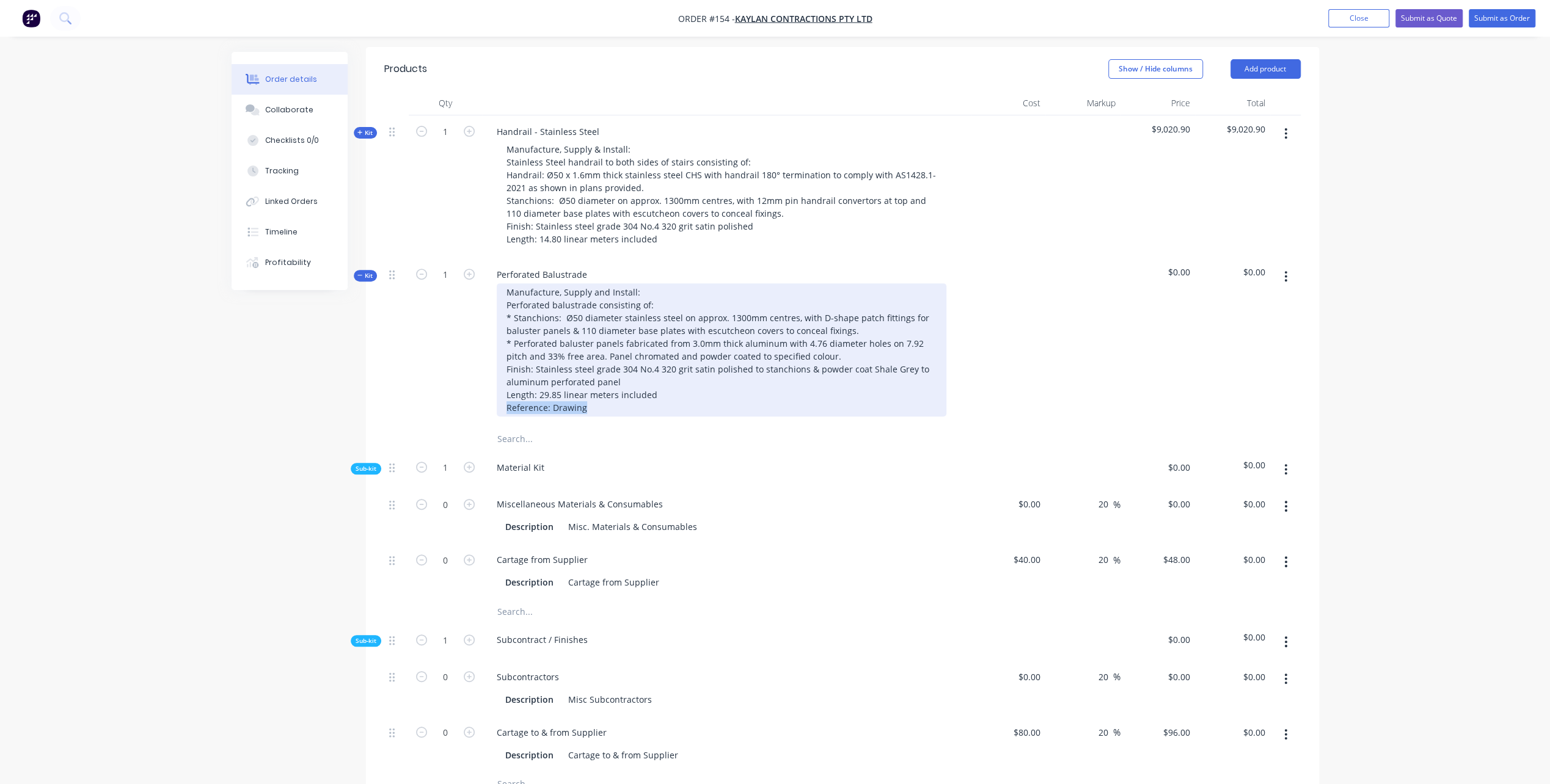
drag, startPoint x: 604, startPoint y: 407, endPoint x: 496, endPoint y: 401, distance: 108.2
click at [496, 401] on div "Manufacture, Supply and Install: Perforated balustrade consisting of: * Stanchi…" at bounding box center [726, 350] width 479 height 133
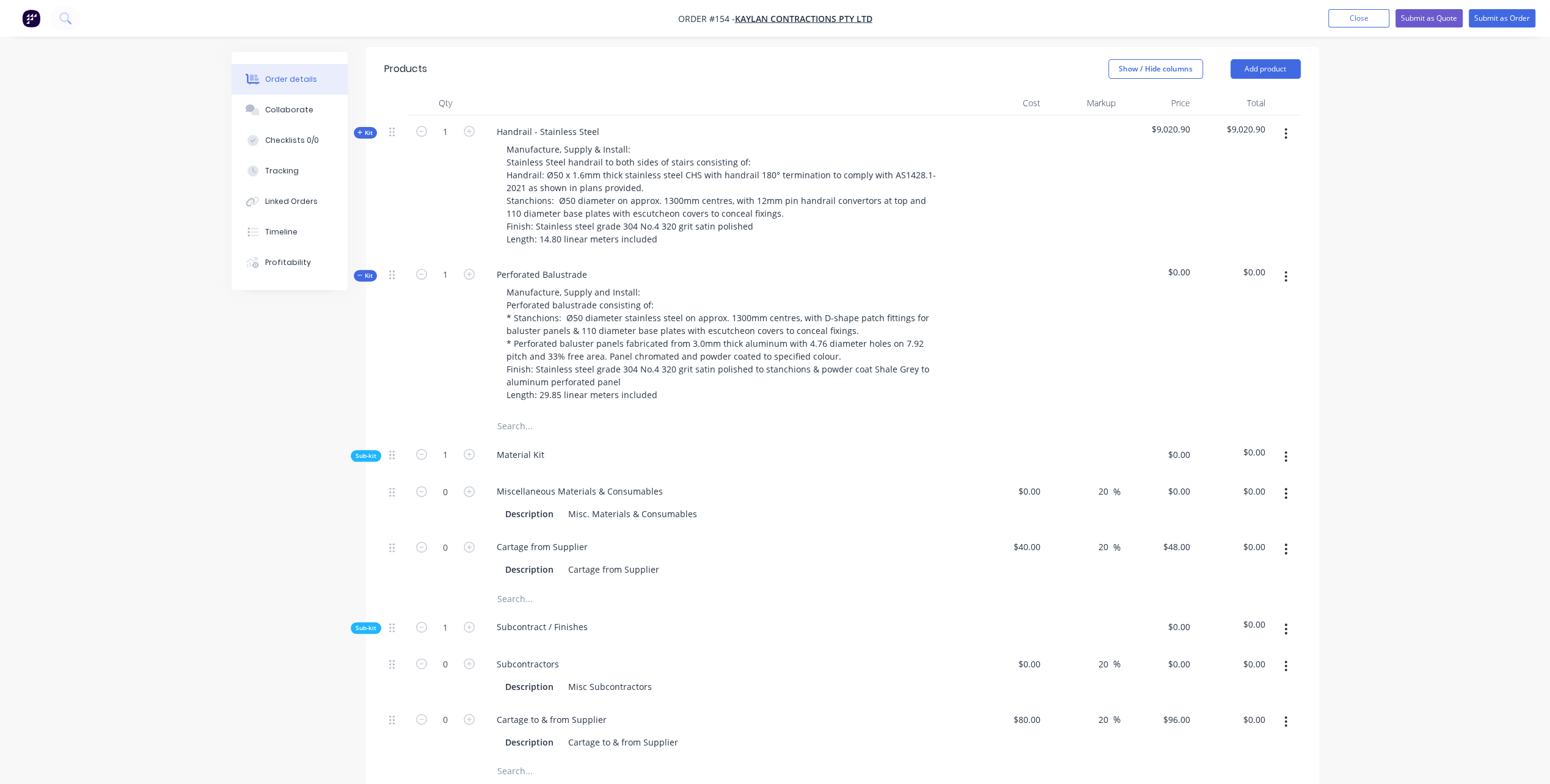
click at [279, 429] on div "Created by [PERSON_NAME] Created [DATE] Required [DATE] Assigned to PL Status D…" at bounding box center [776, 596] width 1088 height 1945
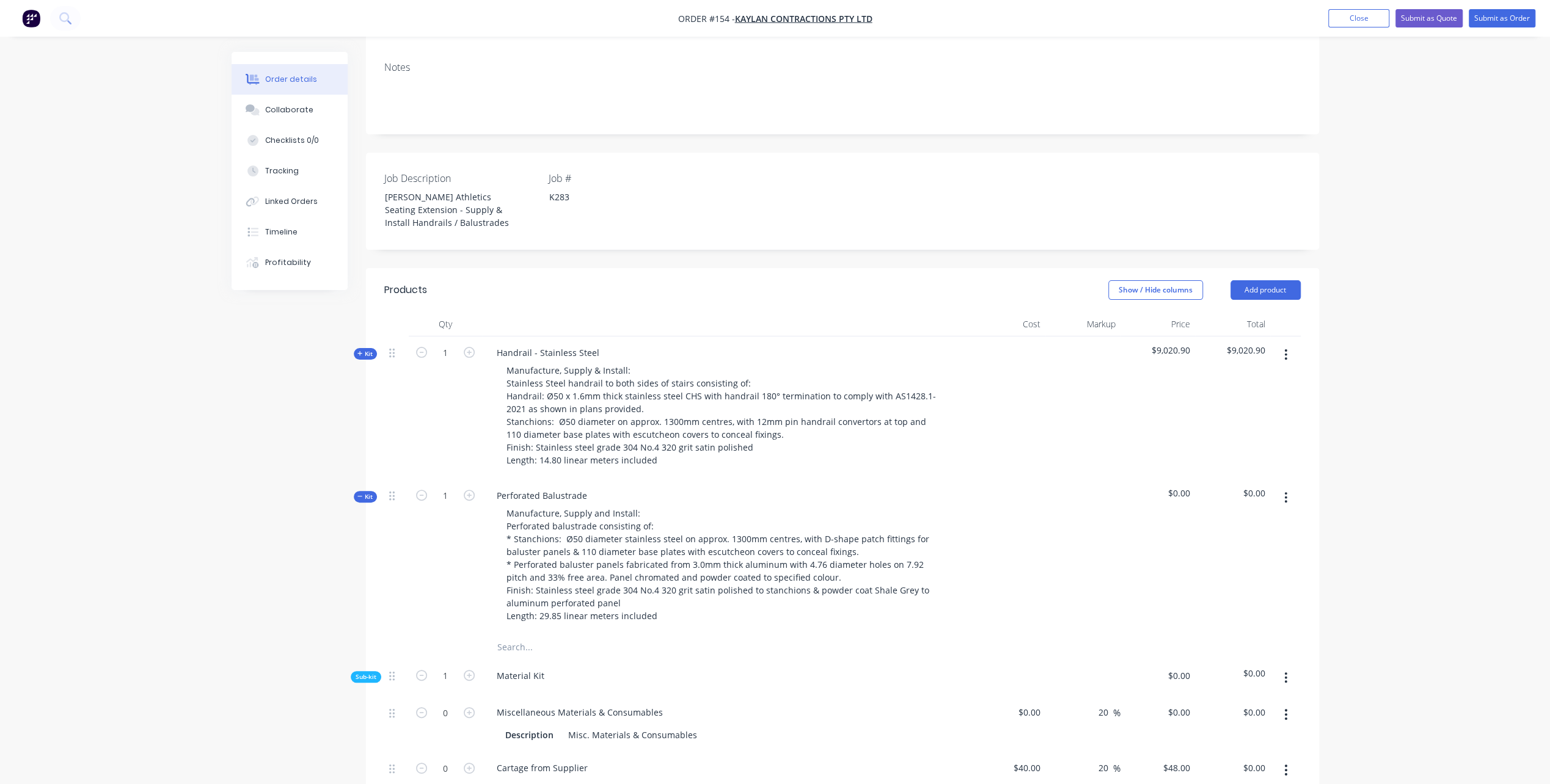
scroll to position [183, 0]
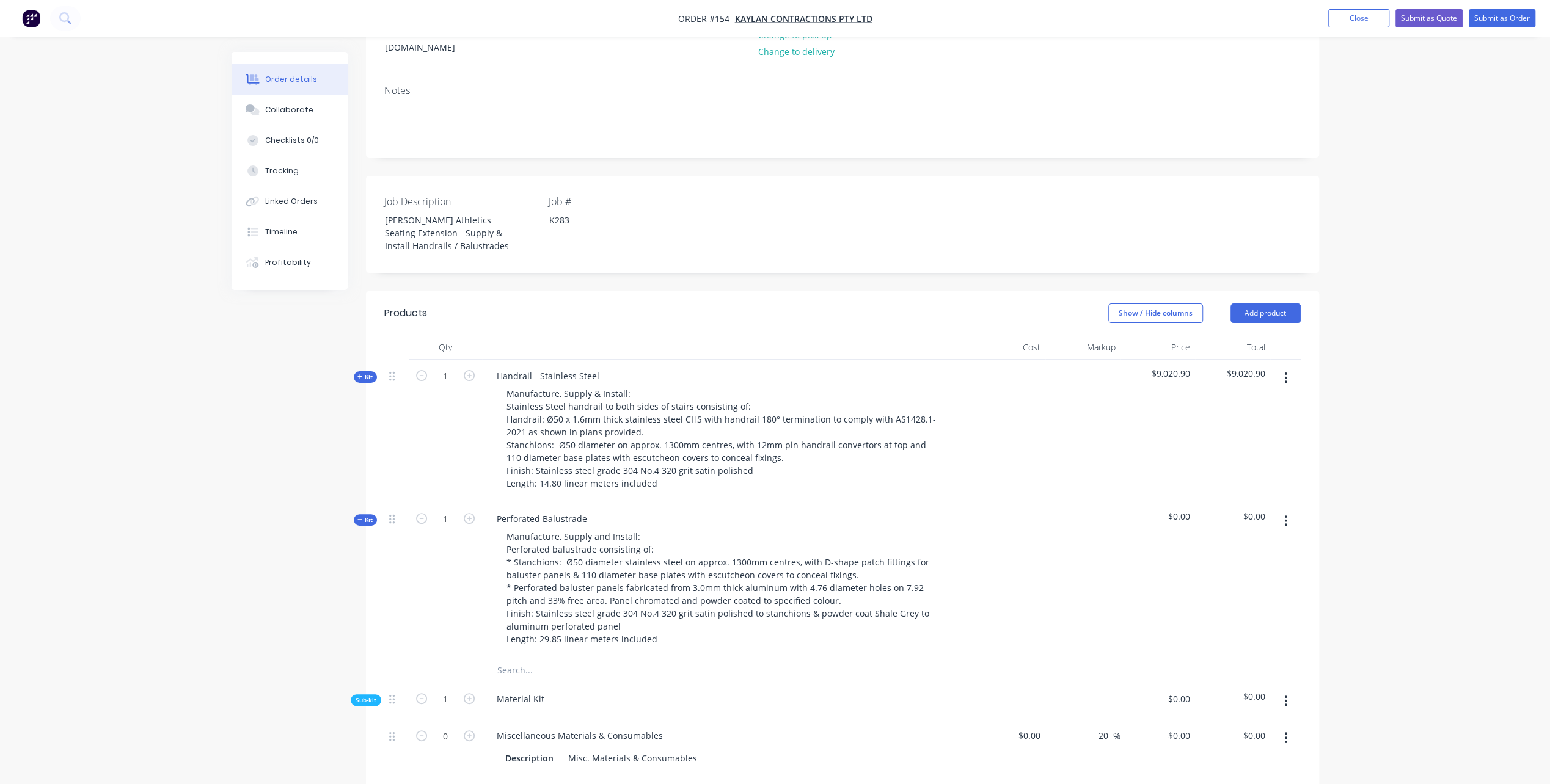
click at [356, 376] on button "Kit" at bounding box center [365, 377] width 23 height 11
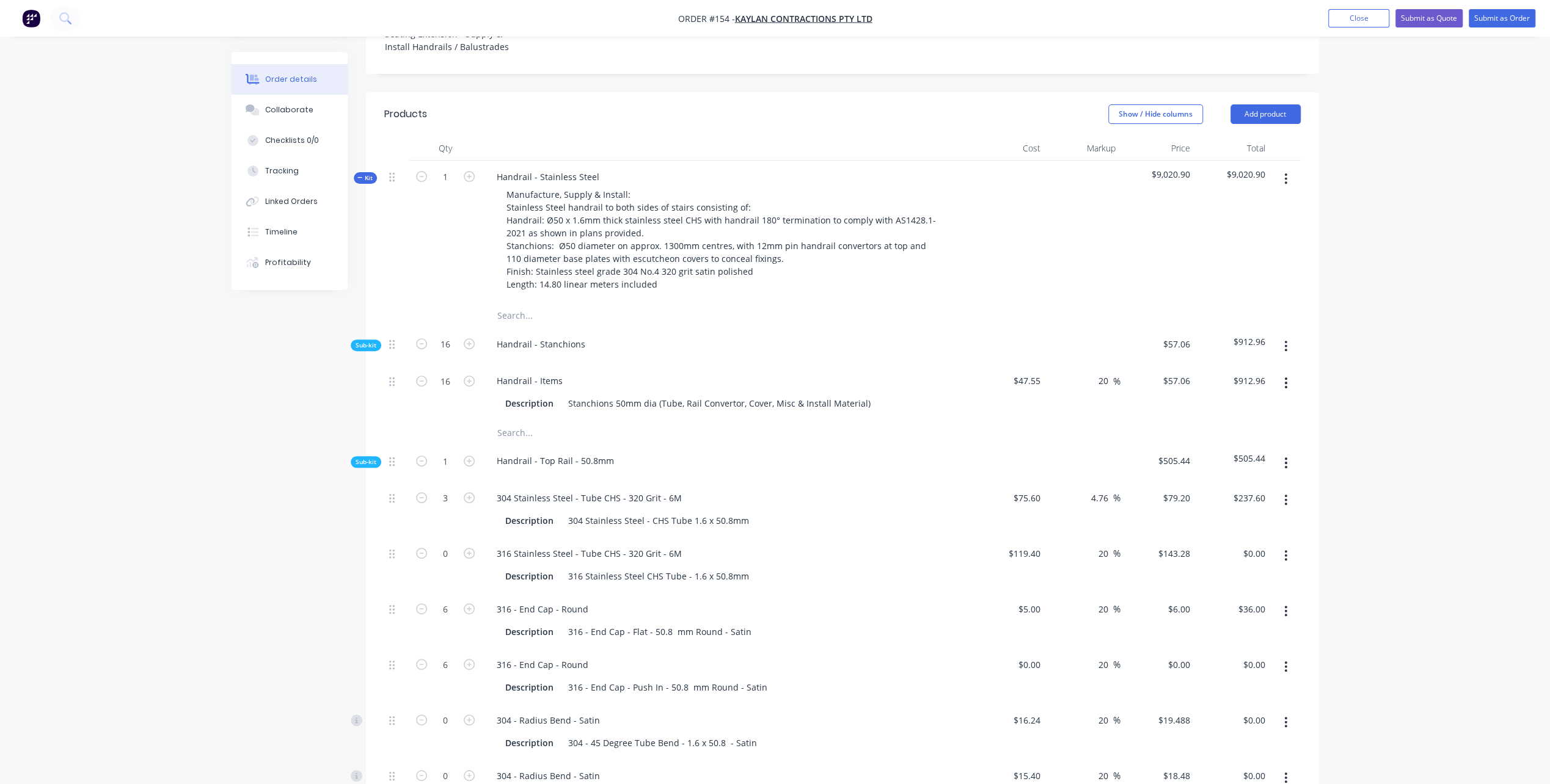
scroll to position [305, 0]
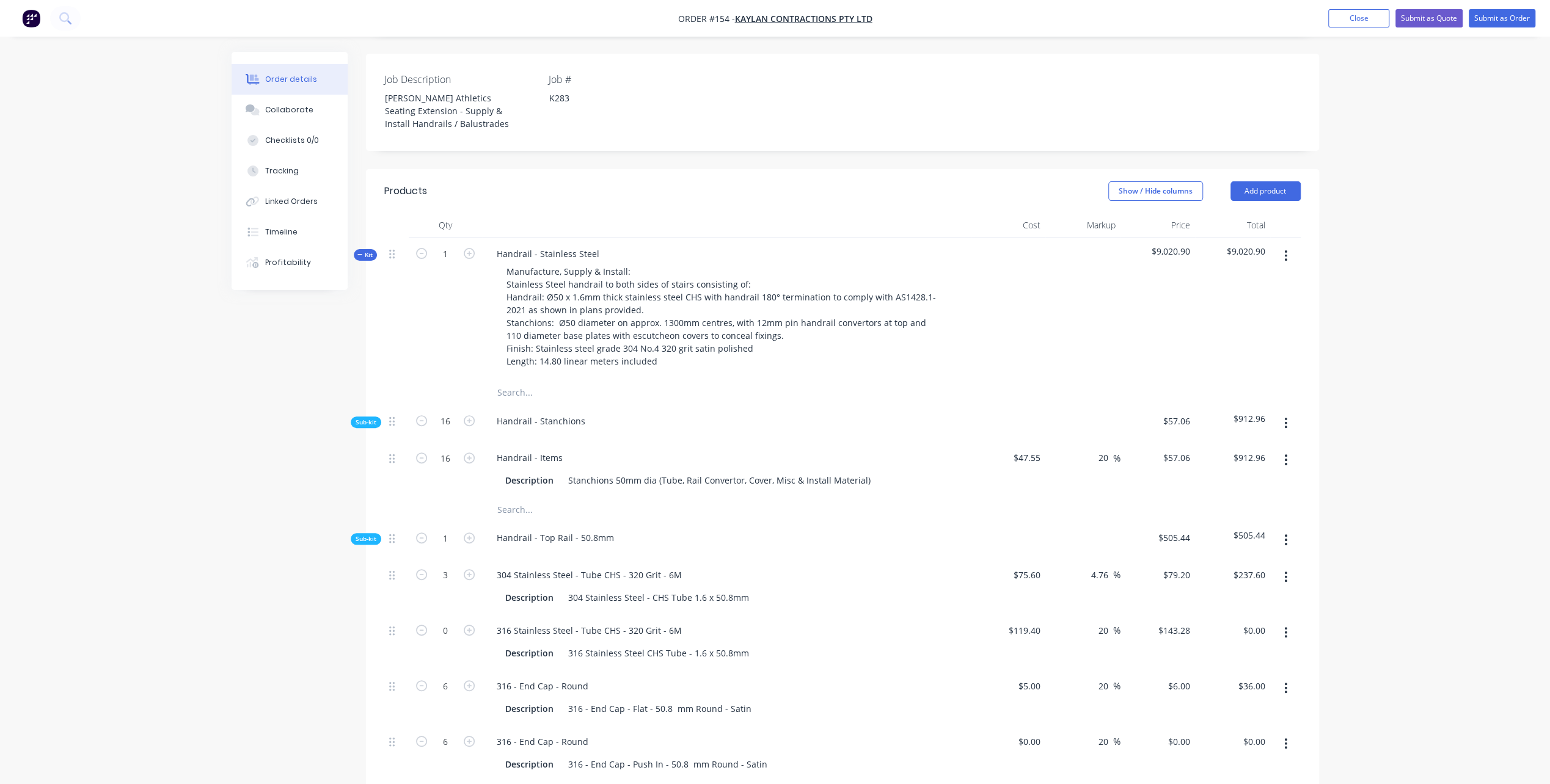
drag, startPoint x: 358, startPoint y: 254, endPoint x: 318, endPoint y: 348, distance: 102.2
click at [358, 253] on icon "button" at bounding box center [361, 254] width 6 height 7
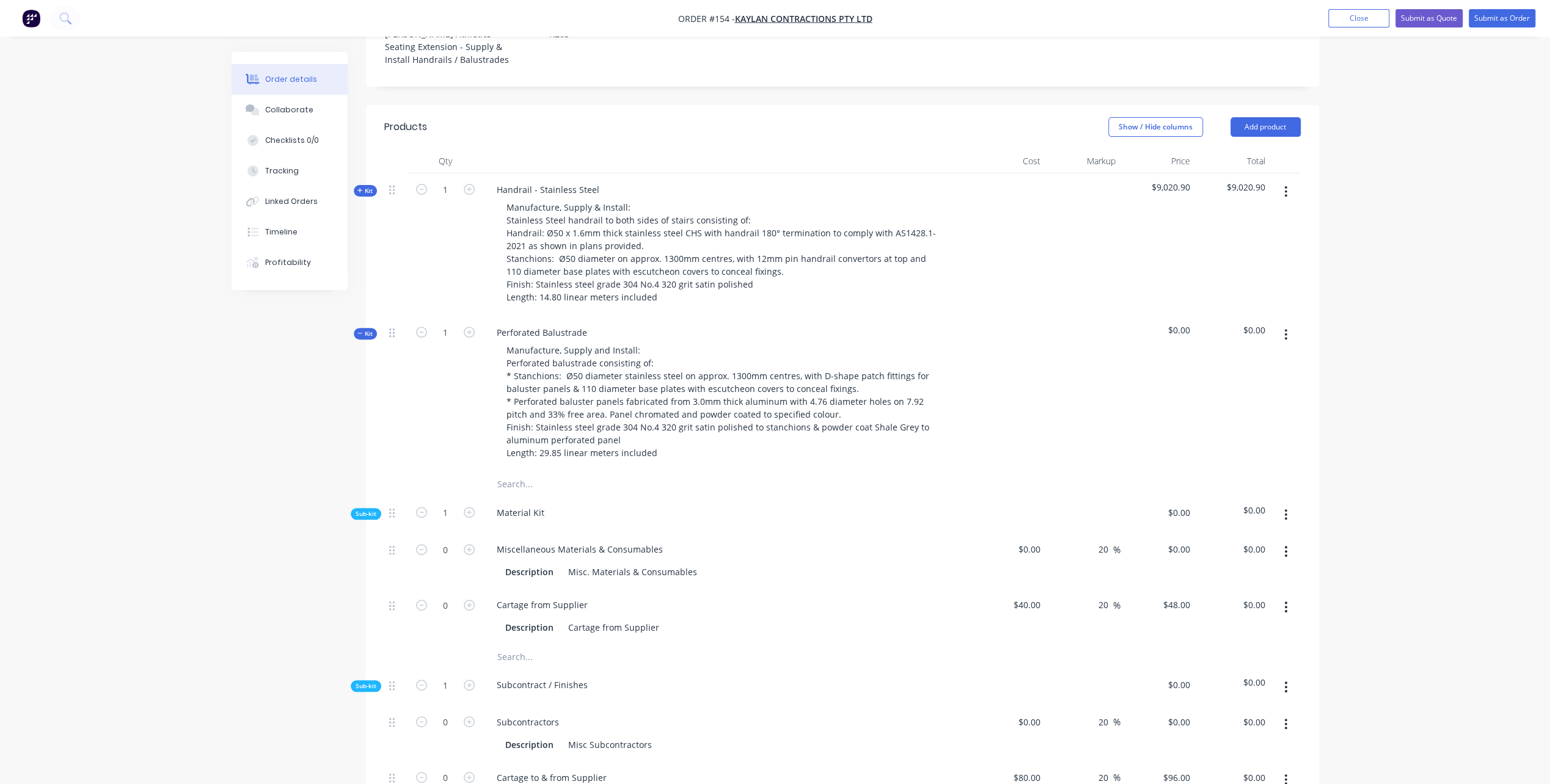
scroll to position [427, 0]
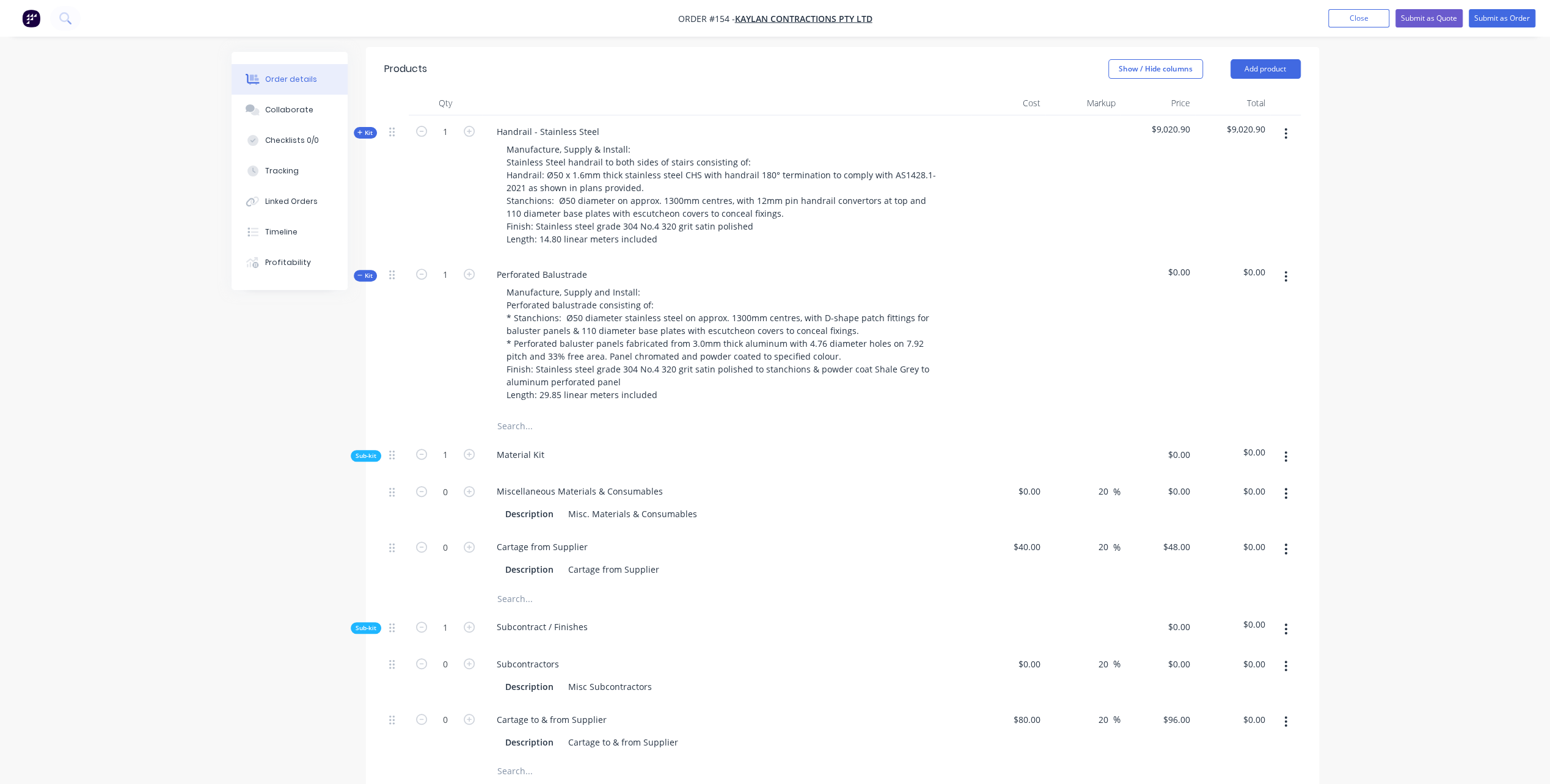
click at [1282, 459] on button "button" at bounding box center [1286, 456] width 29 height 22
click at [1225, 488] on div "Add product to kit" at bounding box center [1243, 488] width 94 height 18
click at [1225, 534] on div "Product catalogue" at bounding box center [1243, 537] width 94 height 18
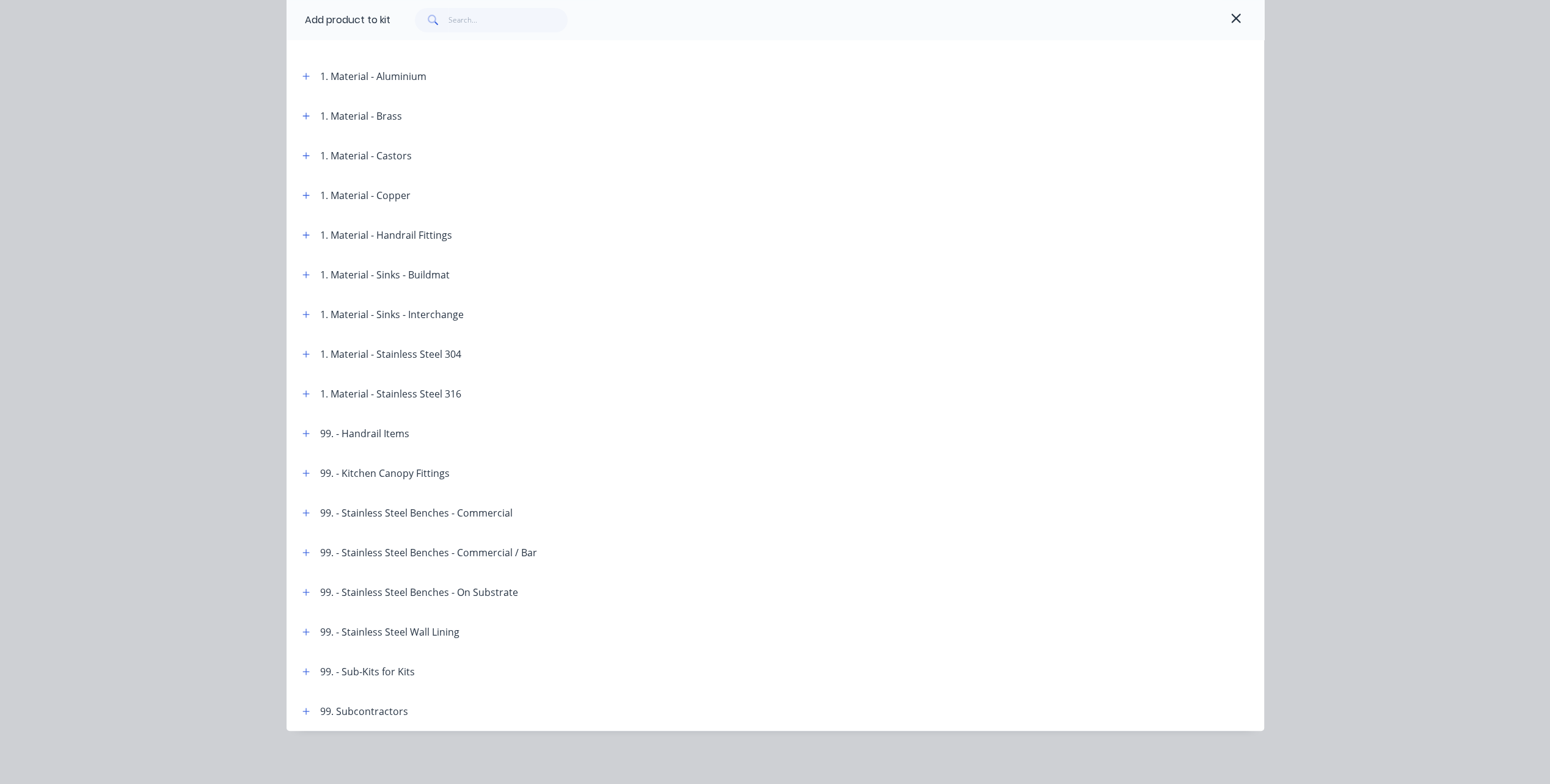
scroll to position [476, 0]
click at [303, 433] on icon "button" at bounding box center [305, 432] width 7 height 7
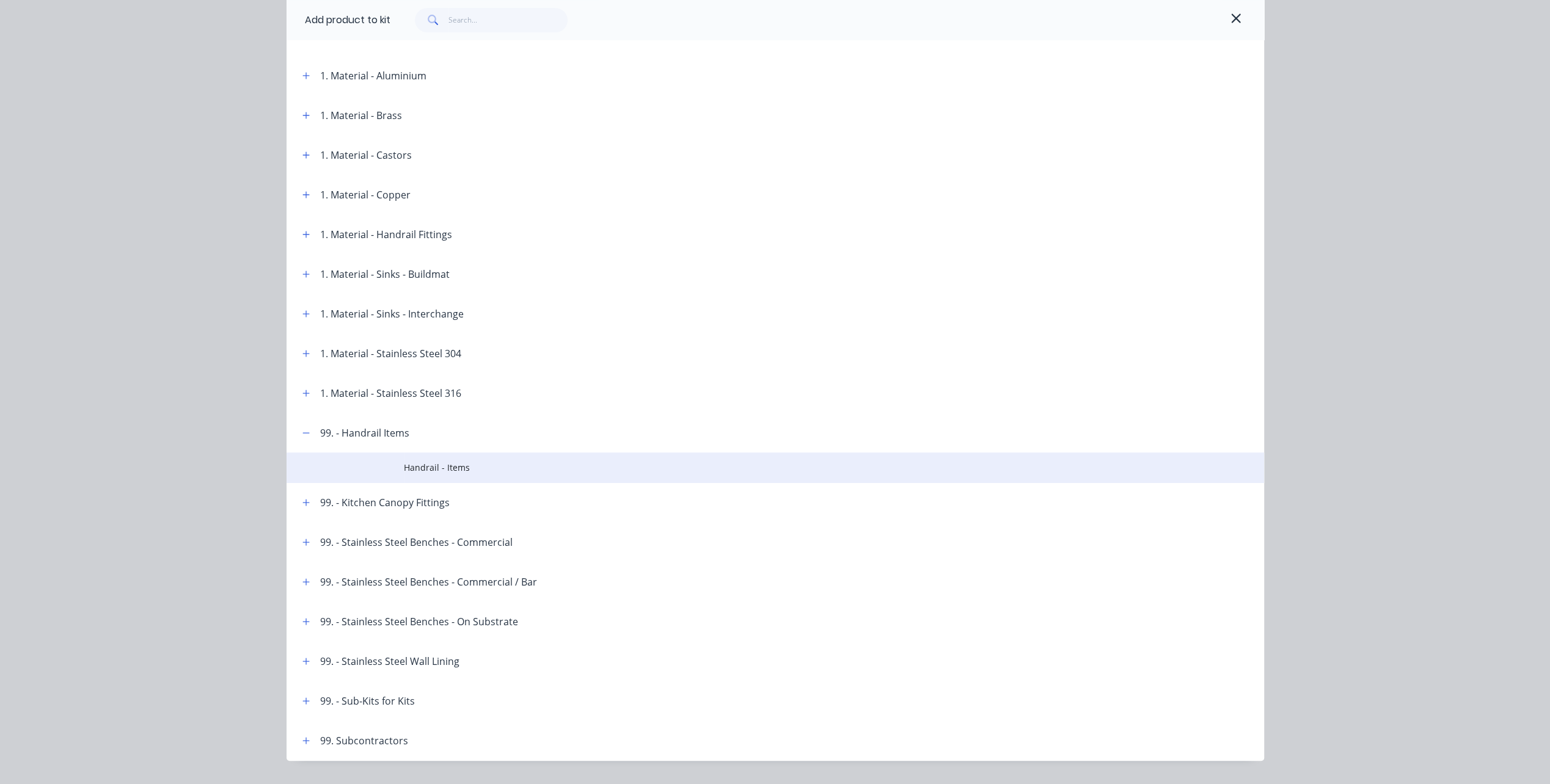
click at [426, 469] on span "Handrail - Items" at bounding box center [748, 468] width 688 height 13
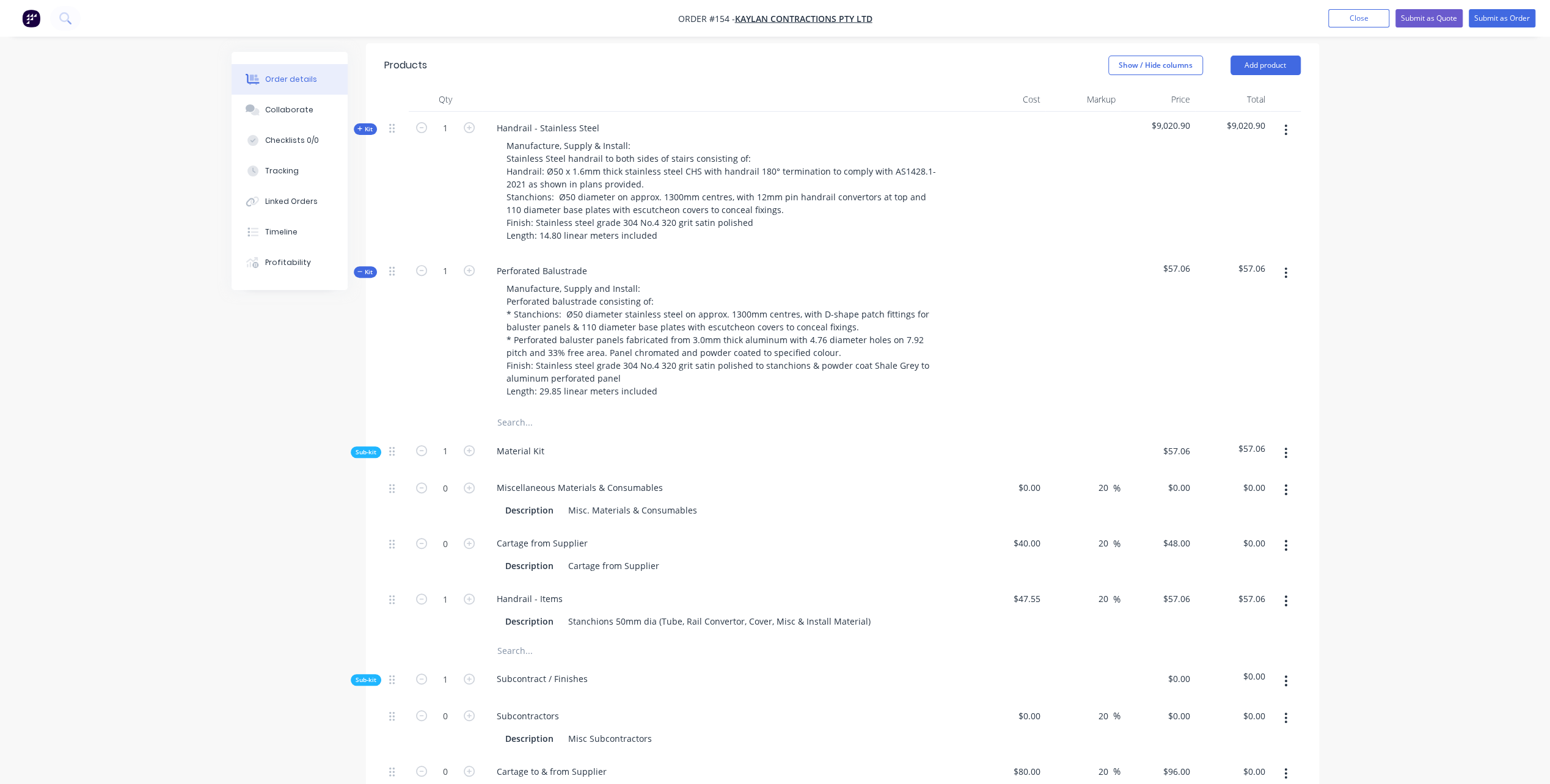
scroll to position [488, 0]
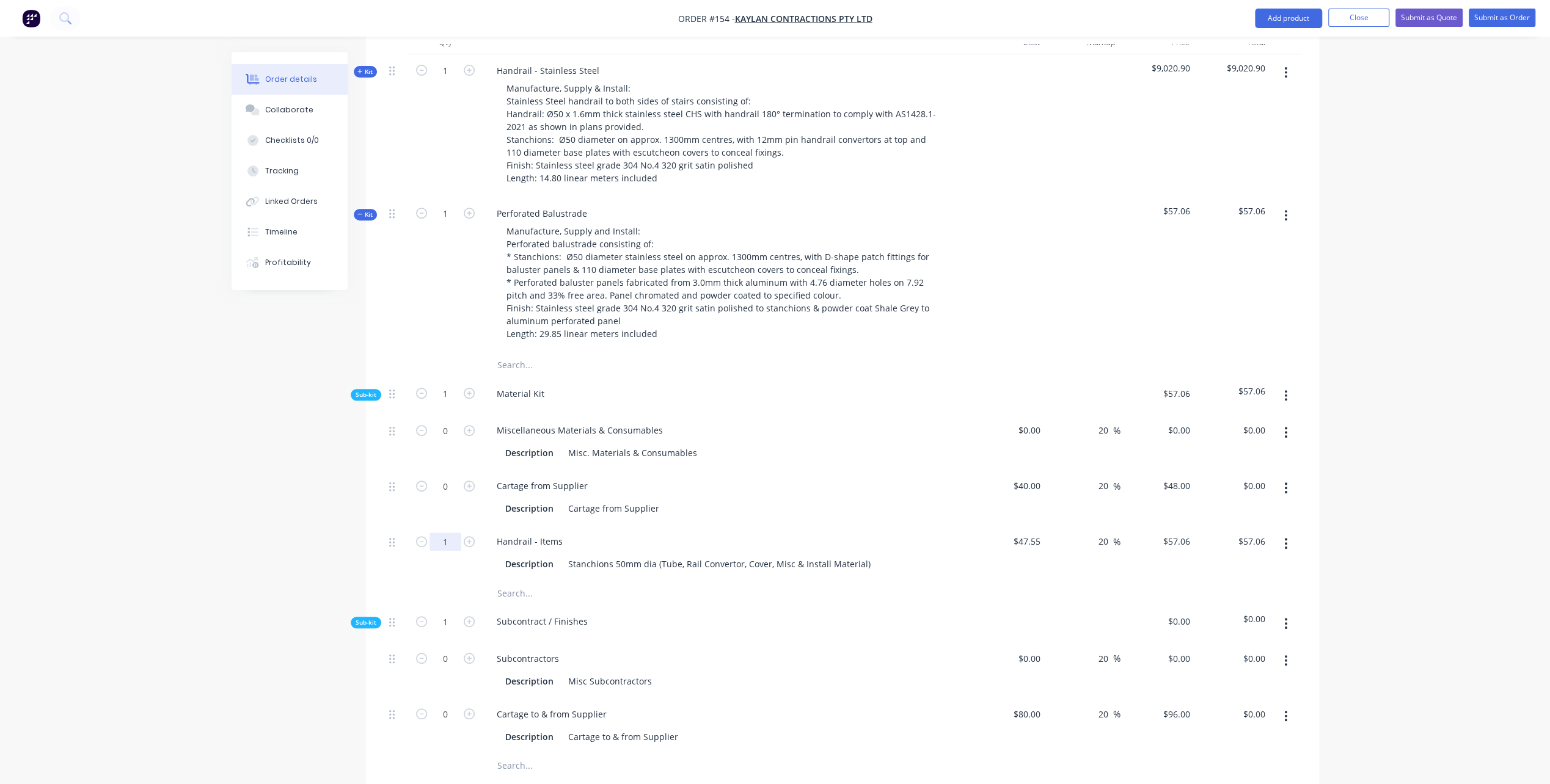
click at [450, 539] on input "1" at bounding box center [445, 542] width 32 height 19
type input "25"
type input "$1,426.50"
click at [316, 567] on div "Created by [PERSON_NAME] Created [DATE] Required [DATE] Assigned to PL Status D…" at bounding box center [776, 563] width 1088 height 2000
drag, startPoint x: 391, startPoint y: 543, endPoint x: 387, endPoint y: 427, distance: 116.1
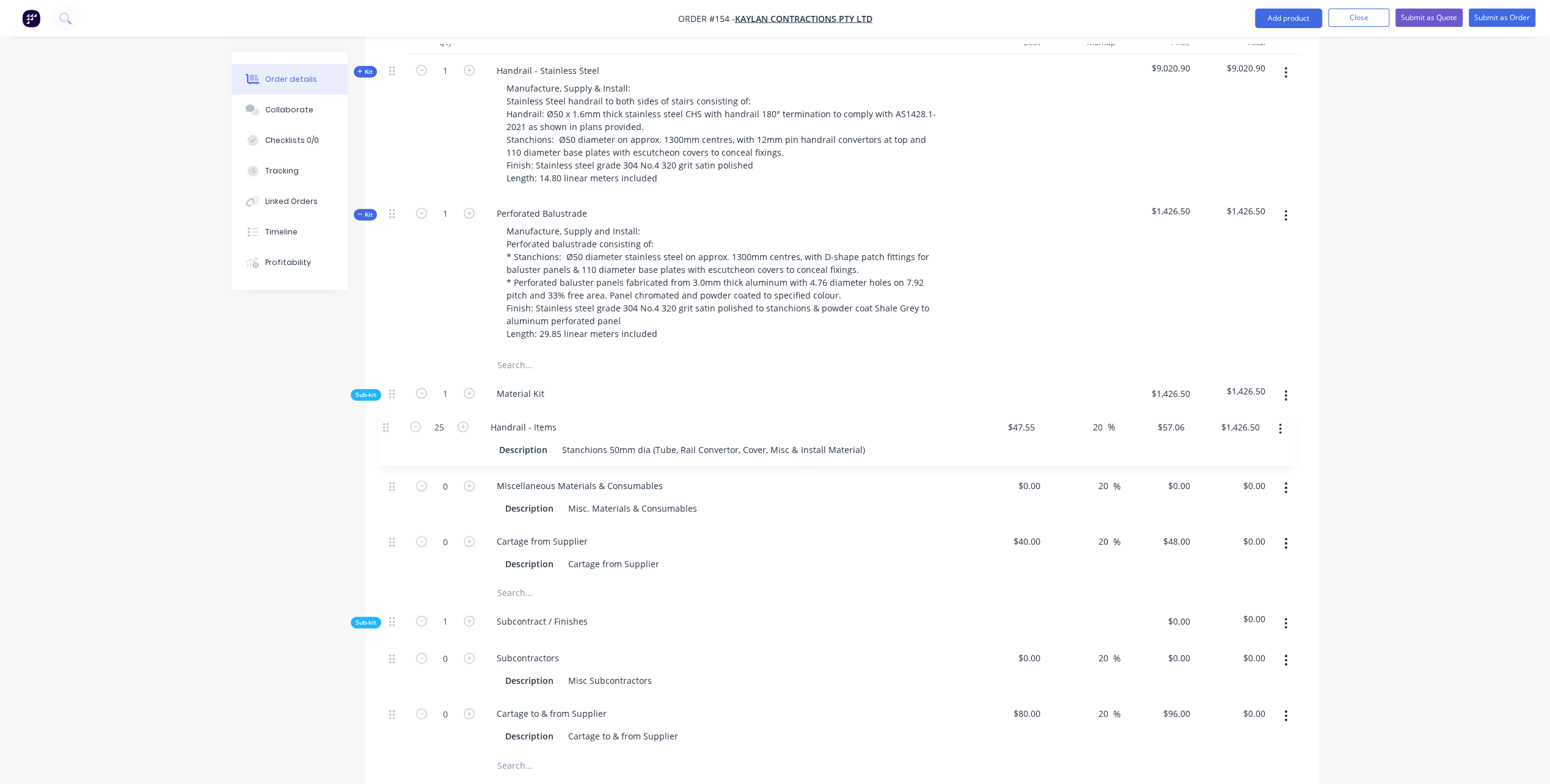
click at [387, 427] on div "0 Miscellaneous Materials & Consumables Description Misc. Materials & Consumabl…" at bounding box center [843, 498] width 917 height 167
click at [468, 484] on icon "button" at bounding box center [470, 486] width 11 height 11
type input "1"
click at [1029, 491] on div "0 0" at bounding box center [1009, 497] width 75 height 55
type input "$300.00"
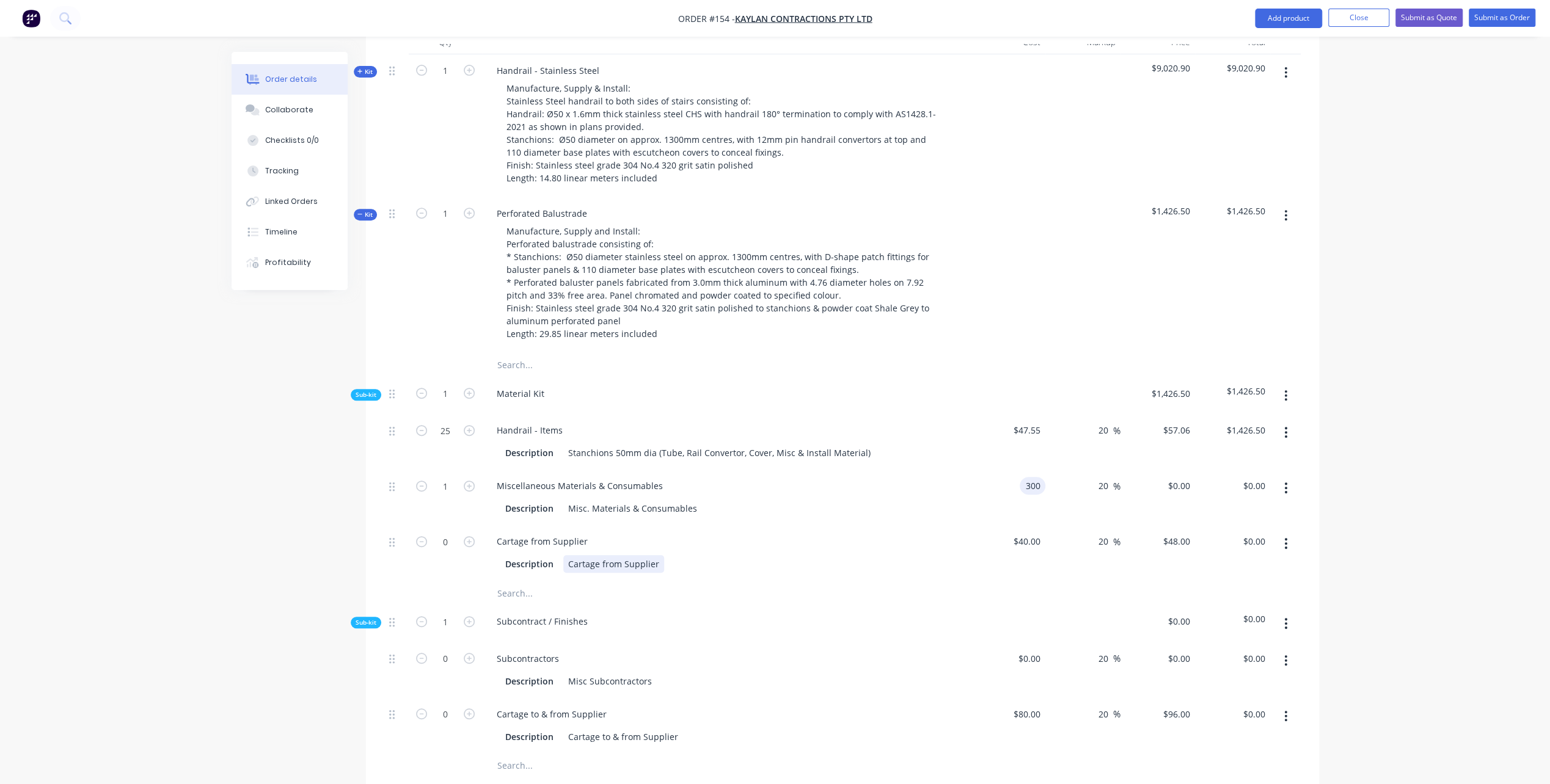
type input "$360.00"
click at [926, 561] on div "Description Cartage from Supplier" at bounding box center [724, 563] width 447 height 18
click at [471, 536] on icon "button" at bounding box center [470, 542] width 11 height 11
type input "1"
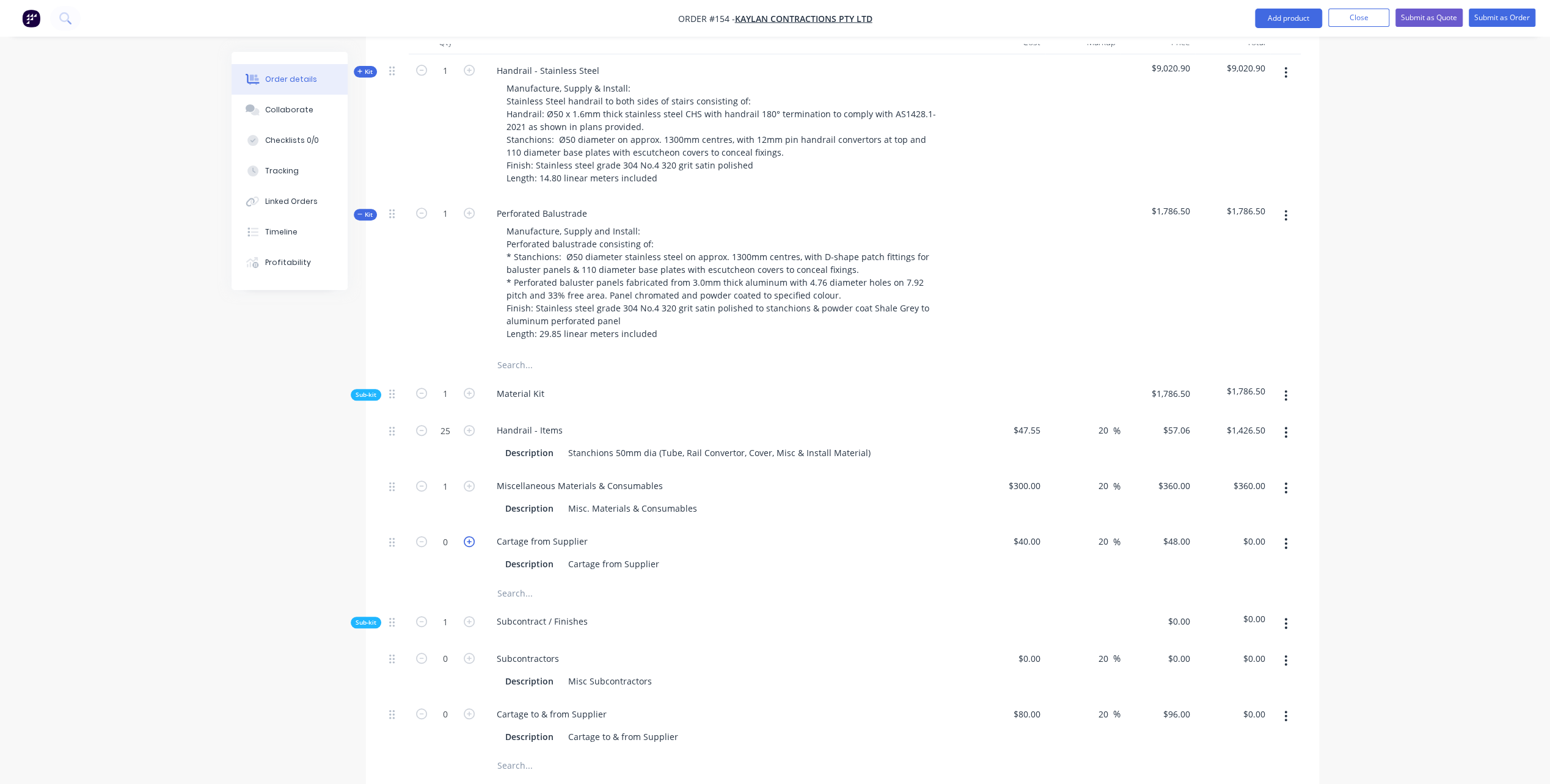
type input "$48.00"
click at [1286, 394] on icon "button" at bounding box center [1286, 396] width 3 height 11
click at [1254, 423] on div "Add product to kit" at bounding box center [1243, 427] width 94 height 18
click at [1232, 474] on div "Product catalogue" at bounding box center [1243, 476] width 94 height 18
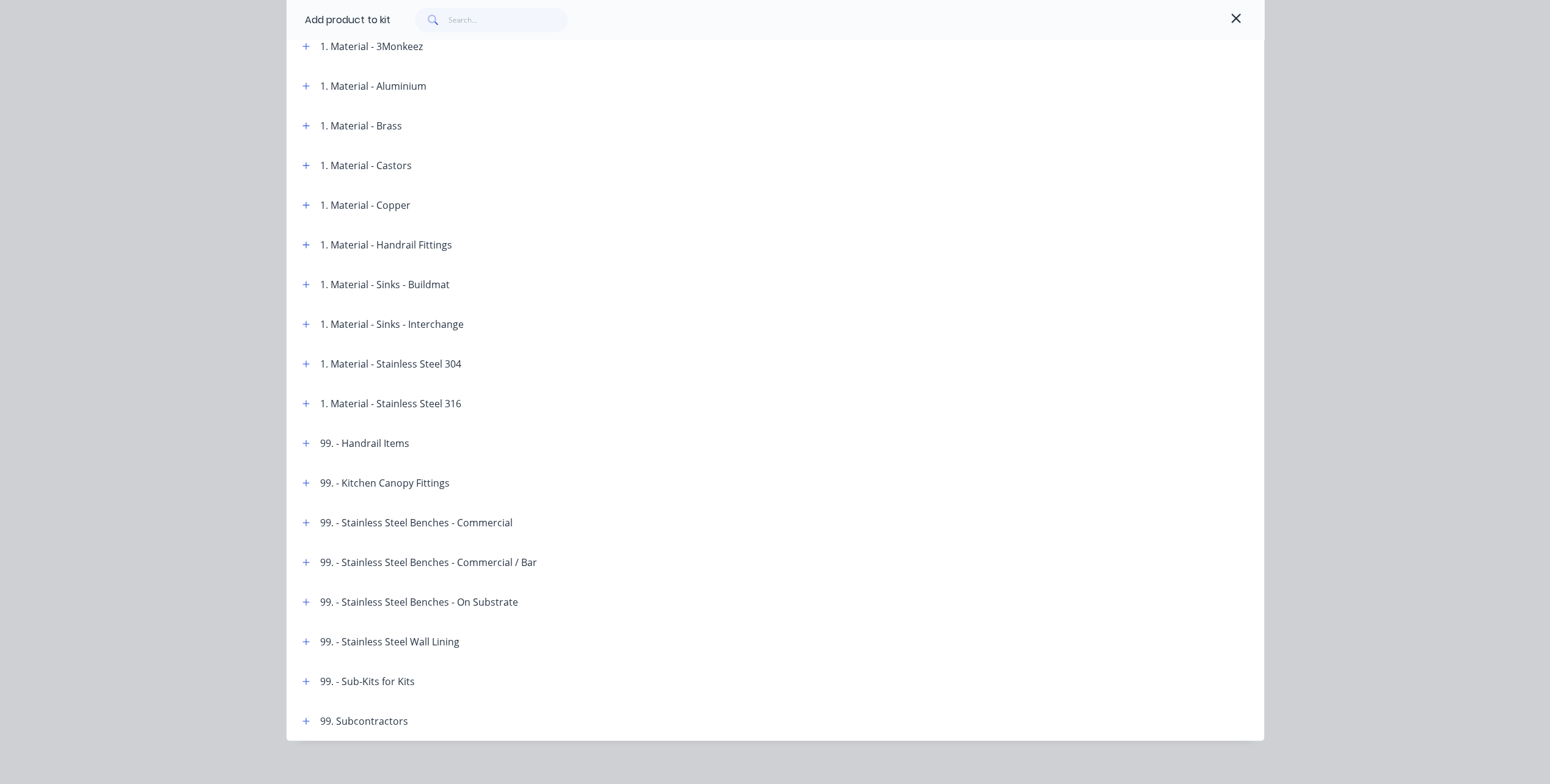
scroll to position [476, 0]
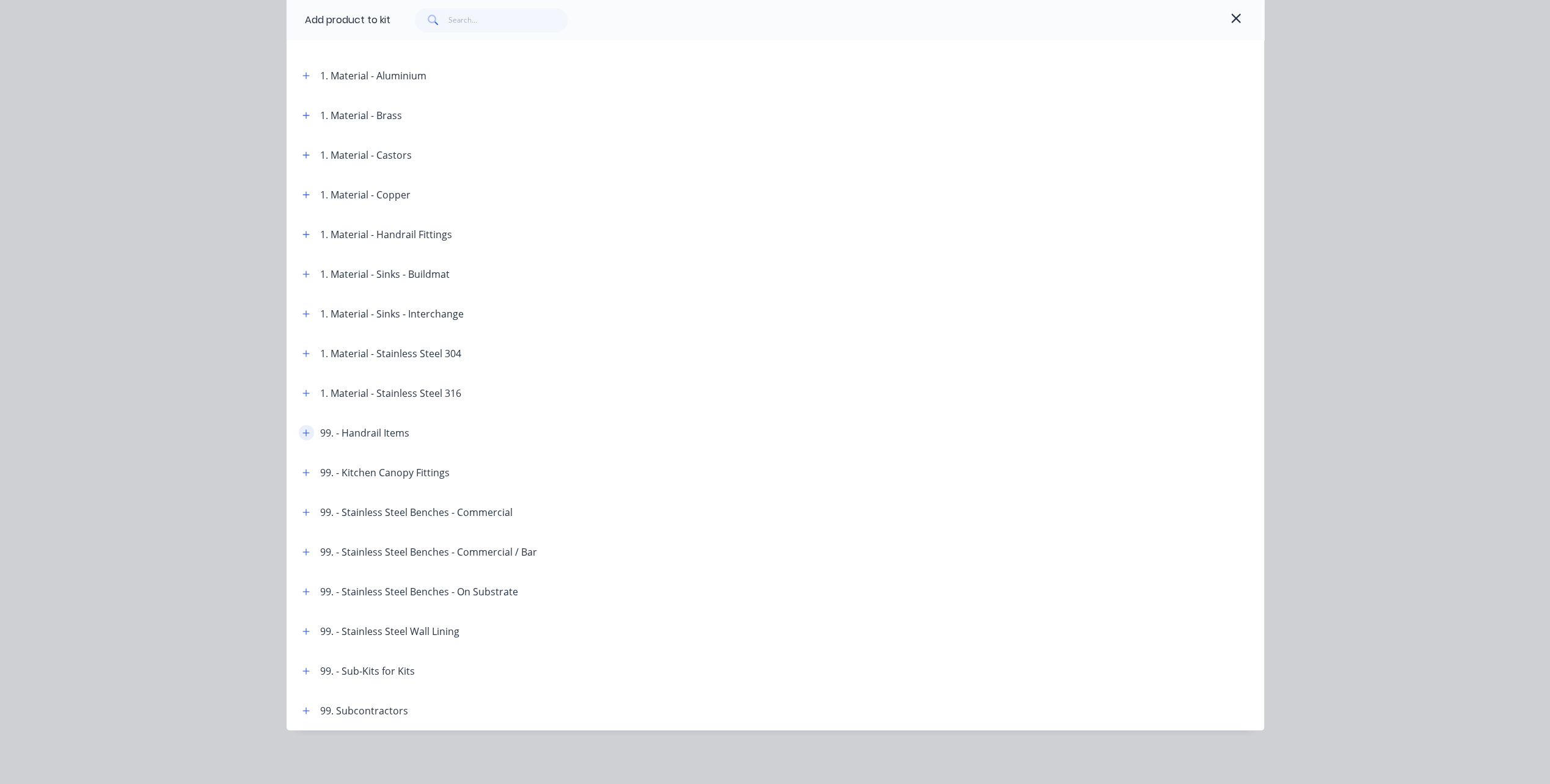
click at [302, 434] on icon "button" at bounding box center [306, 433] width 8 height 8
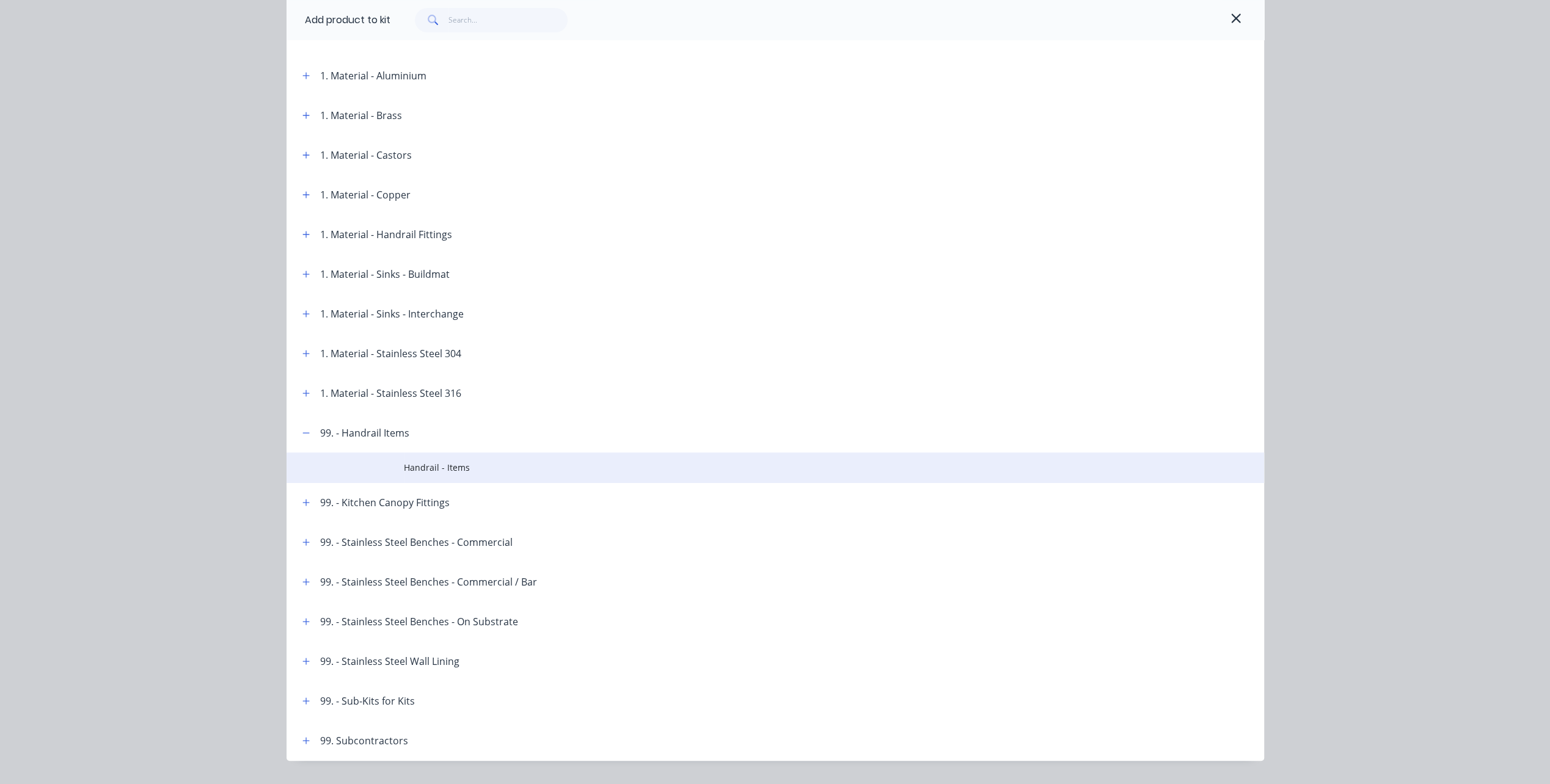
click at [417, 462] on span "Handrail - Items" at bounding box center [748, 468] width 688 height 13
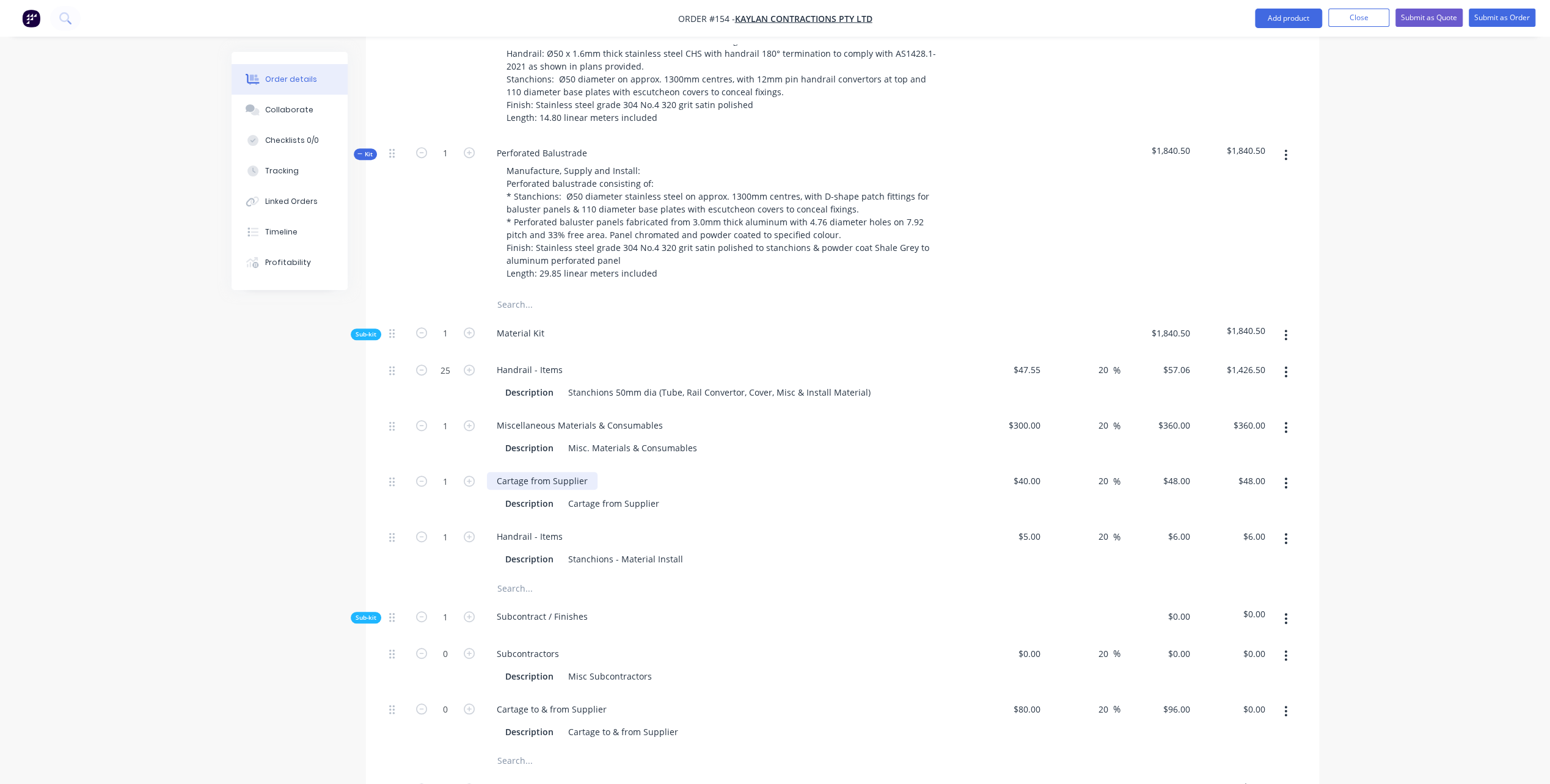
scroll to position [549, 0]
click at [452, 534] on input "1" at bounding box center [445, 536] width 32 height 19
type input "25"
type input "$150.00"
click at [357, 561] on div "Created by [PERSON_NAME] Created [DATE] Required [DATE] Assigned to PL Status D…" at bounding box center [776, 530] width 1088 height 2055
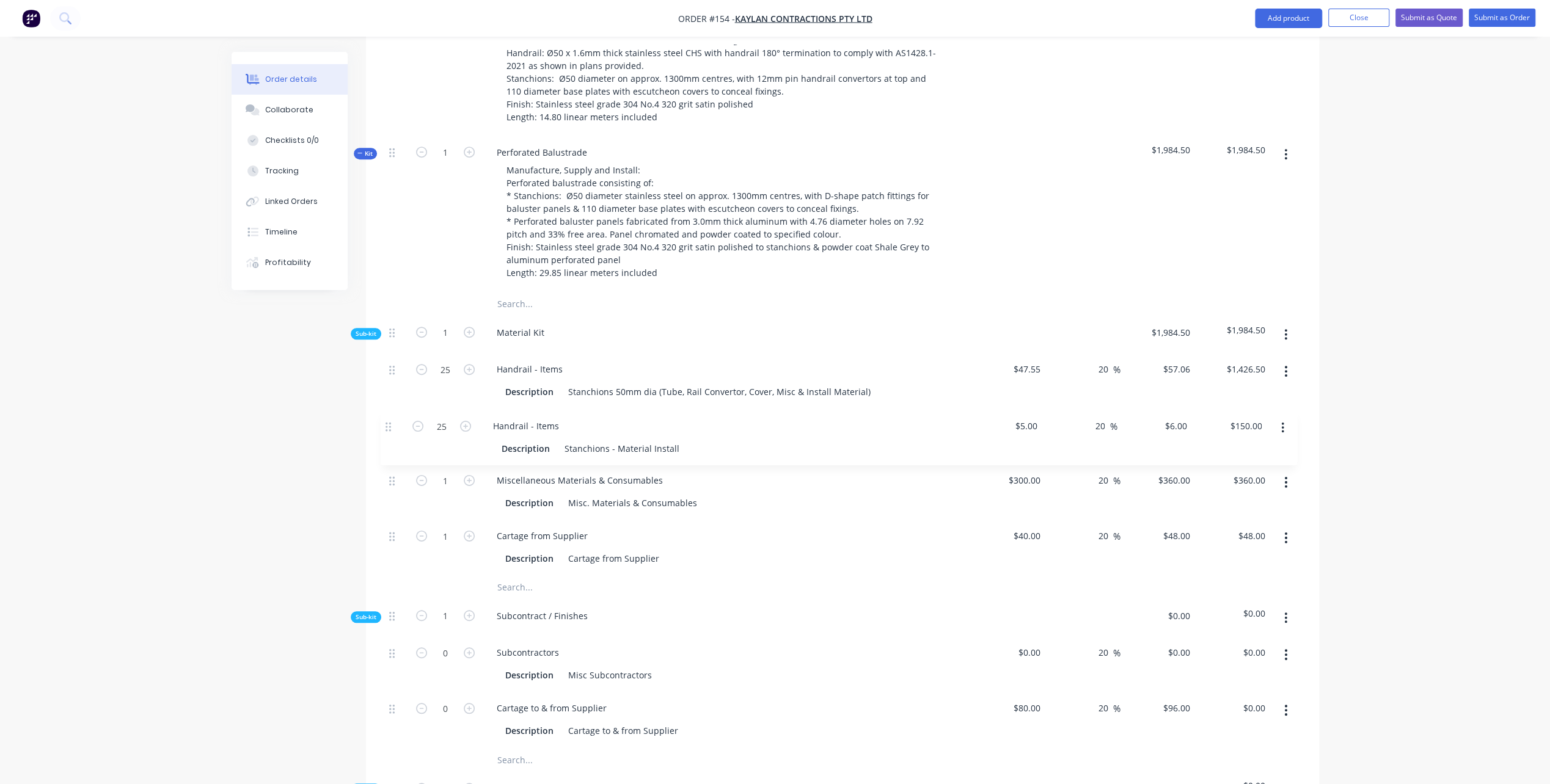
drag, startPoint x: 394, startPoint y: 531, endPoint x: 390, endPoint y: 418, distance: 113.1
click at [390, 418] on div "25 Handrail - Items Description Stanchions 50mm dia (Tube, Rail Convertor, Cove…" at bounding box center [843, 464] width 917 height 223
click at [1284, 334] on button "button" at bounding box center [1286, 334] width 29 height 22
click at [1238, 367] on div "Add product to kit" at bounding box center [1243, 366] width 94 height 18
click at [1204, 434] on div "Basic product" at bounding box center [1243, 439] width 94 height 18
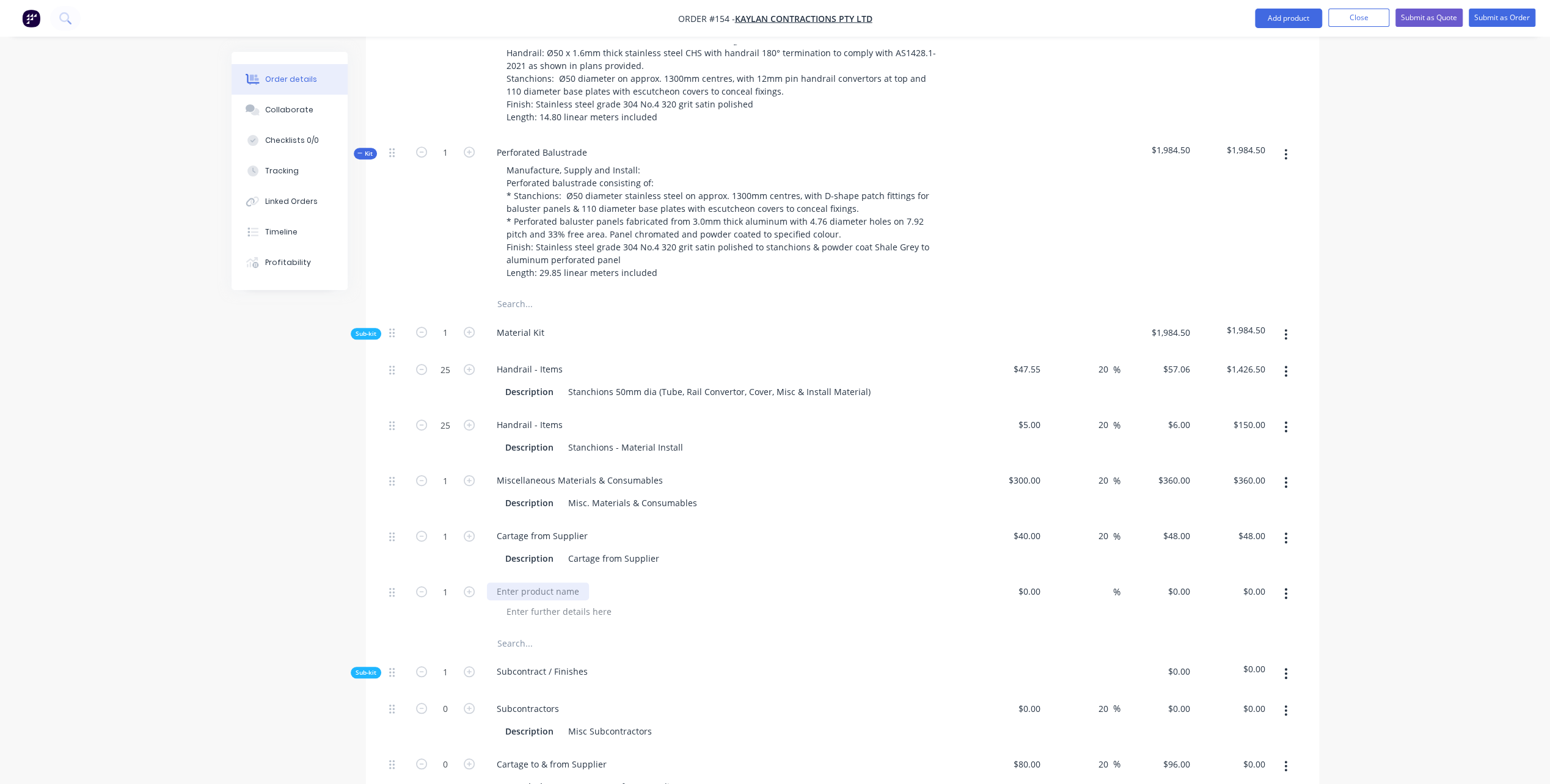
click at [499, 593] on div at bounding box center [537, 592] width 102 height 18
click at [535, 612] on div at bounding box center [559, 611] width 125 height 18
click at [1022, 590] on div "$0.00" at bounding box center [1009, 603] width 75 height 55
type input "$2,271.00"
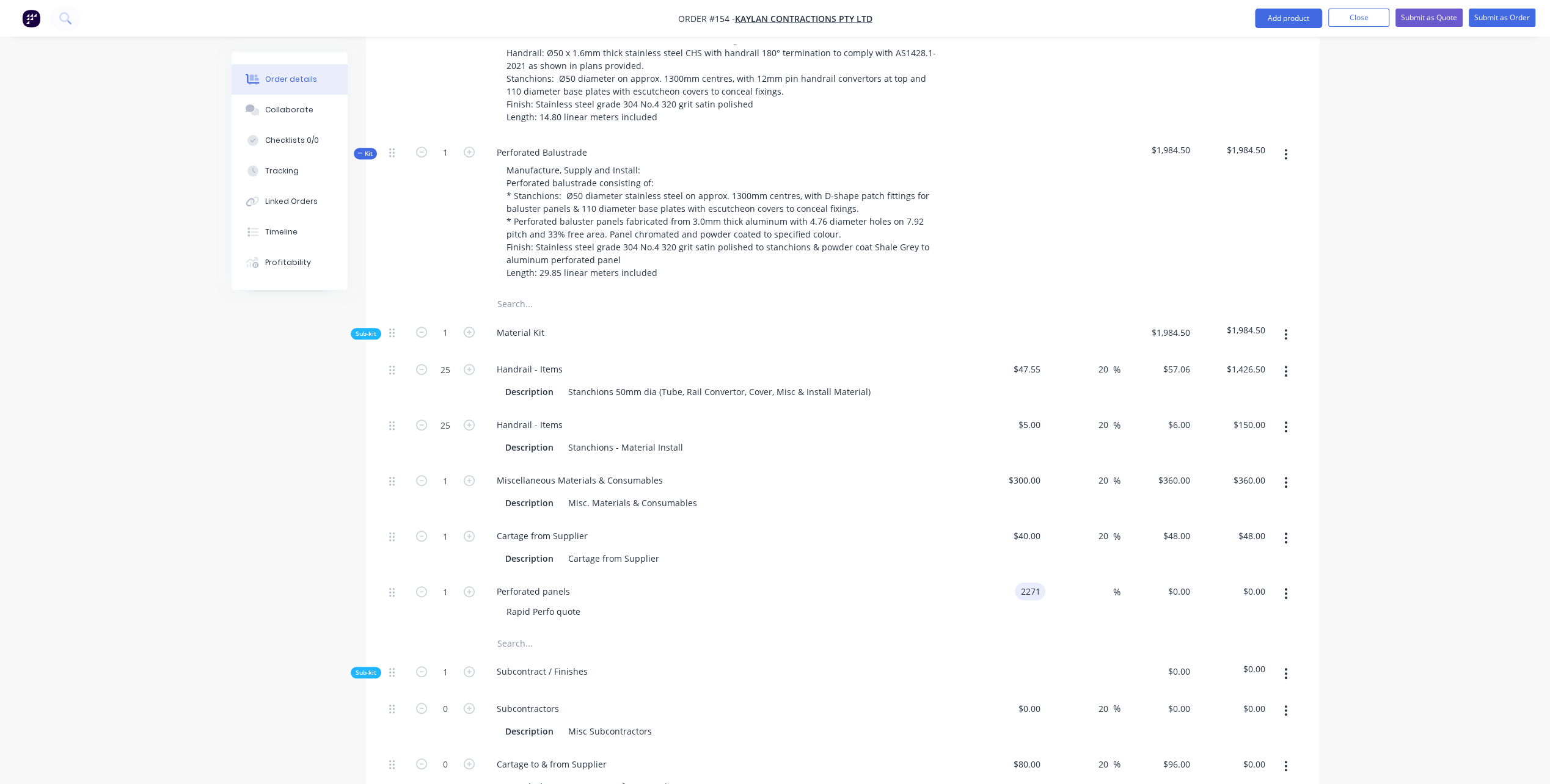
type input "$2,271.00"
click at [878, 614] on div "Rapid Perfo quote" at bounding box center [732, 611] width 470 height 18
click at [1084, 589] on div "%" at bounding box center [1083, 603] width 75 height 55
click at [1099, 590] on input at bounding box center [1106, 592] width 14 height 18
type input "20"
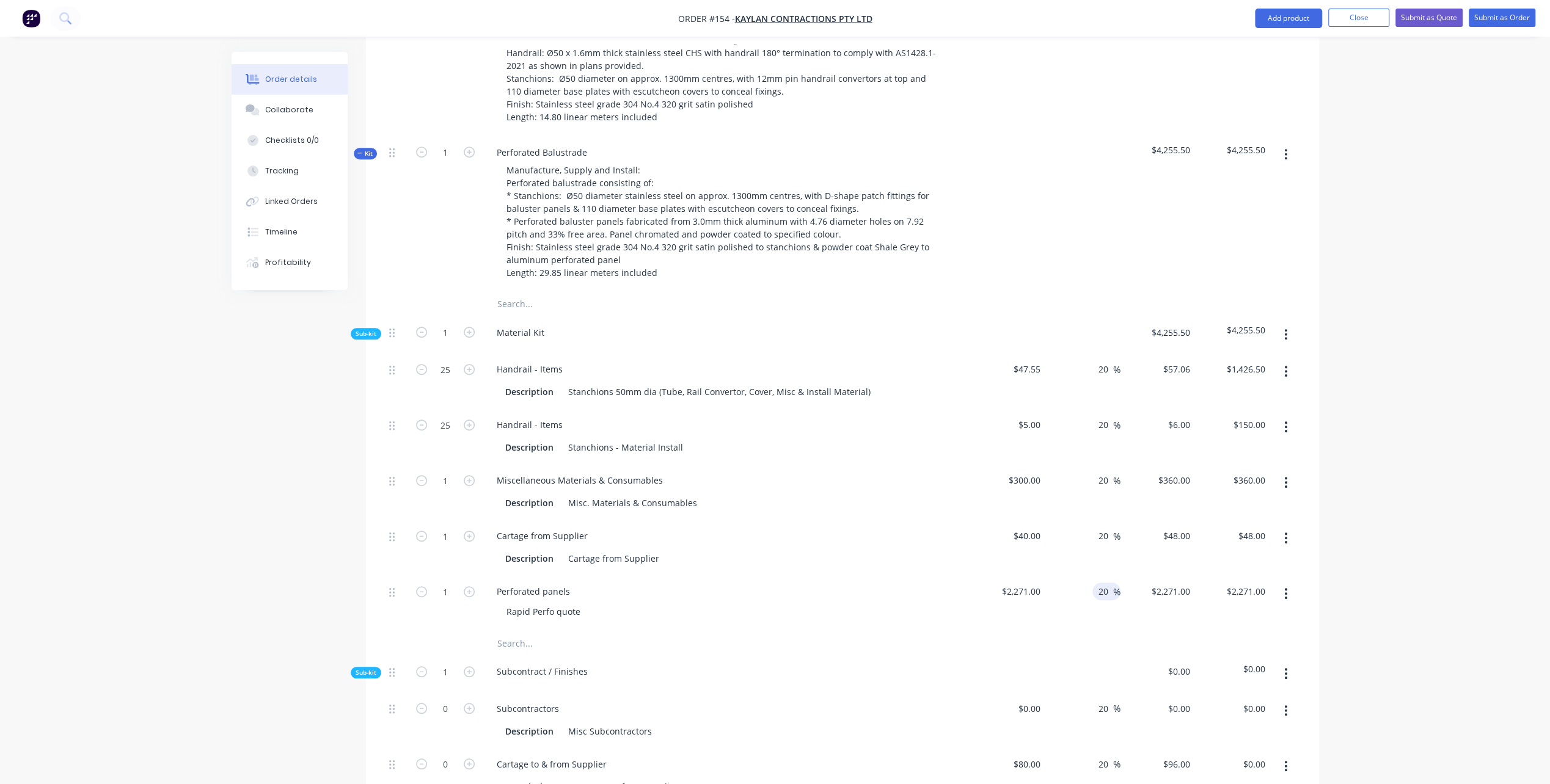
type input "$2,725.20"
click at [801, 624] on div "Perforated panels Rapid Perfo quote" at bounding box center [726, 603] width 488 height 55
drag, startPoint x: 394, startPoint y: 594, endPoint x: 395, endPoint y: 472, distance: 122.0
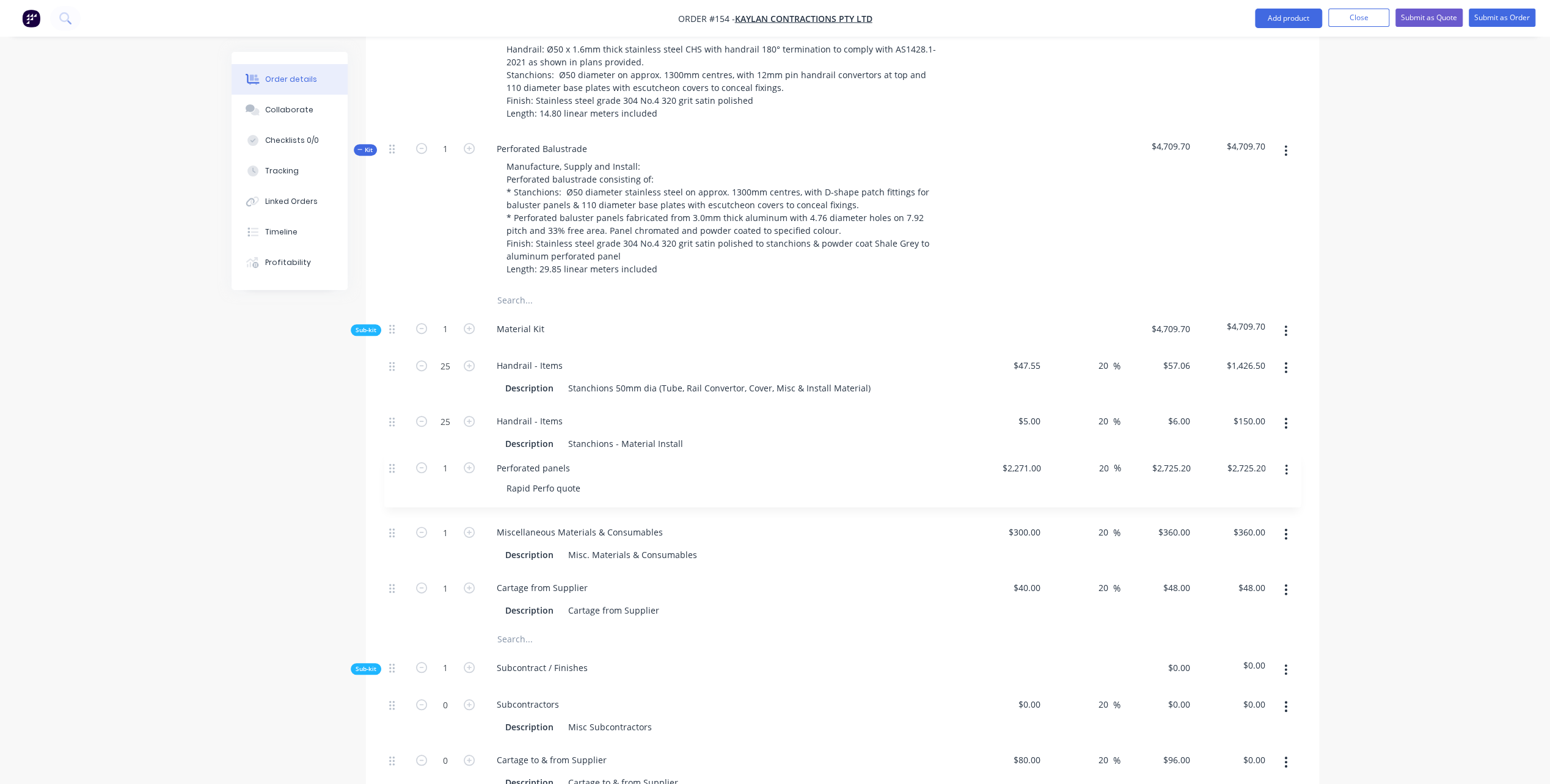
click at [395, 469] on div "25 Handrail - Items Description Stanchions 50mm dia (Tube, Rail Convertor, Cove…" at bounding box center [843, 488] width 917 height 278
click at [464, 588] on icon "button" at bounding box center [470, 589] width 11 height 11
type input "2"
type input "$96.00"
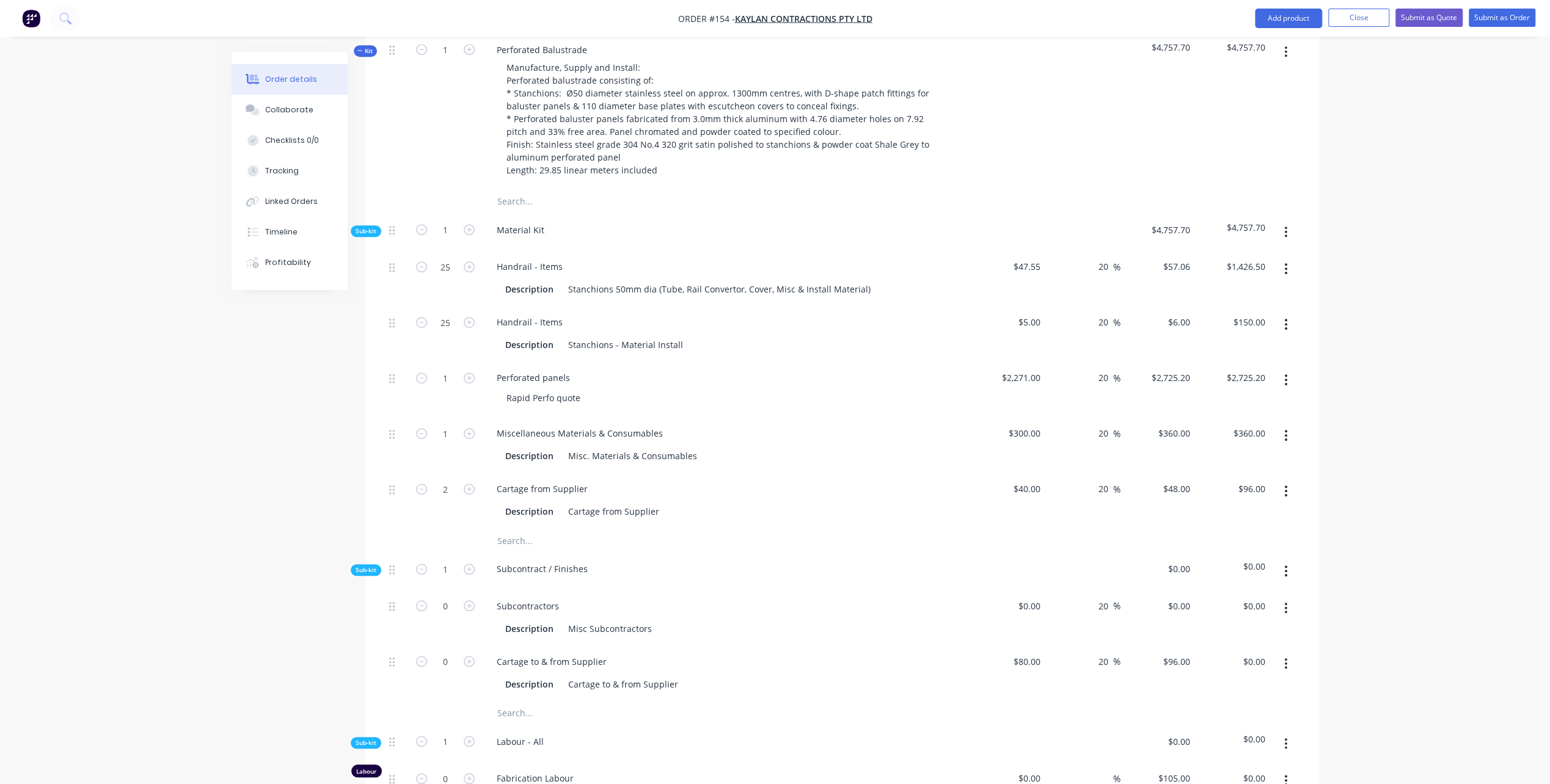
scroll to position [675, 0]
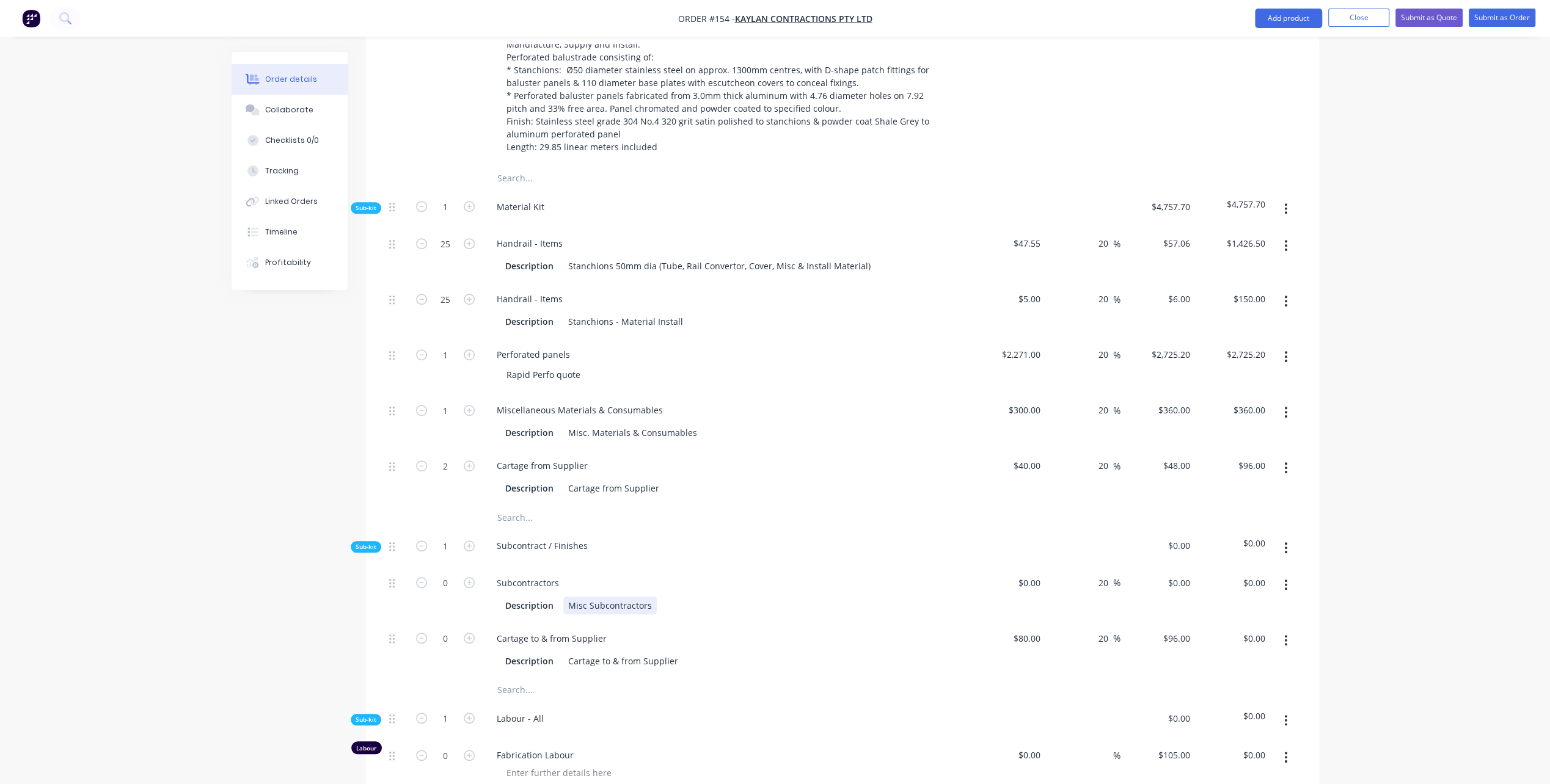
click at [566, 602] on div "Misc Subcontractors" at bounding box center [611, 606] width 94 height 18
drag, startPoint x: 567, startPoint y: 602, endPoint x: 674, endPoint y: 599, distance: 107.0
click at [674, 599] on div "Description Misc Subcontractors" at bounding box center [724, 606] width 447 height 18
click at [470, 635] on icon "button" at bounding box center [470, 638] width 11 height 11
type input "1"
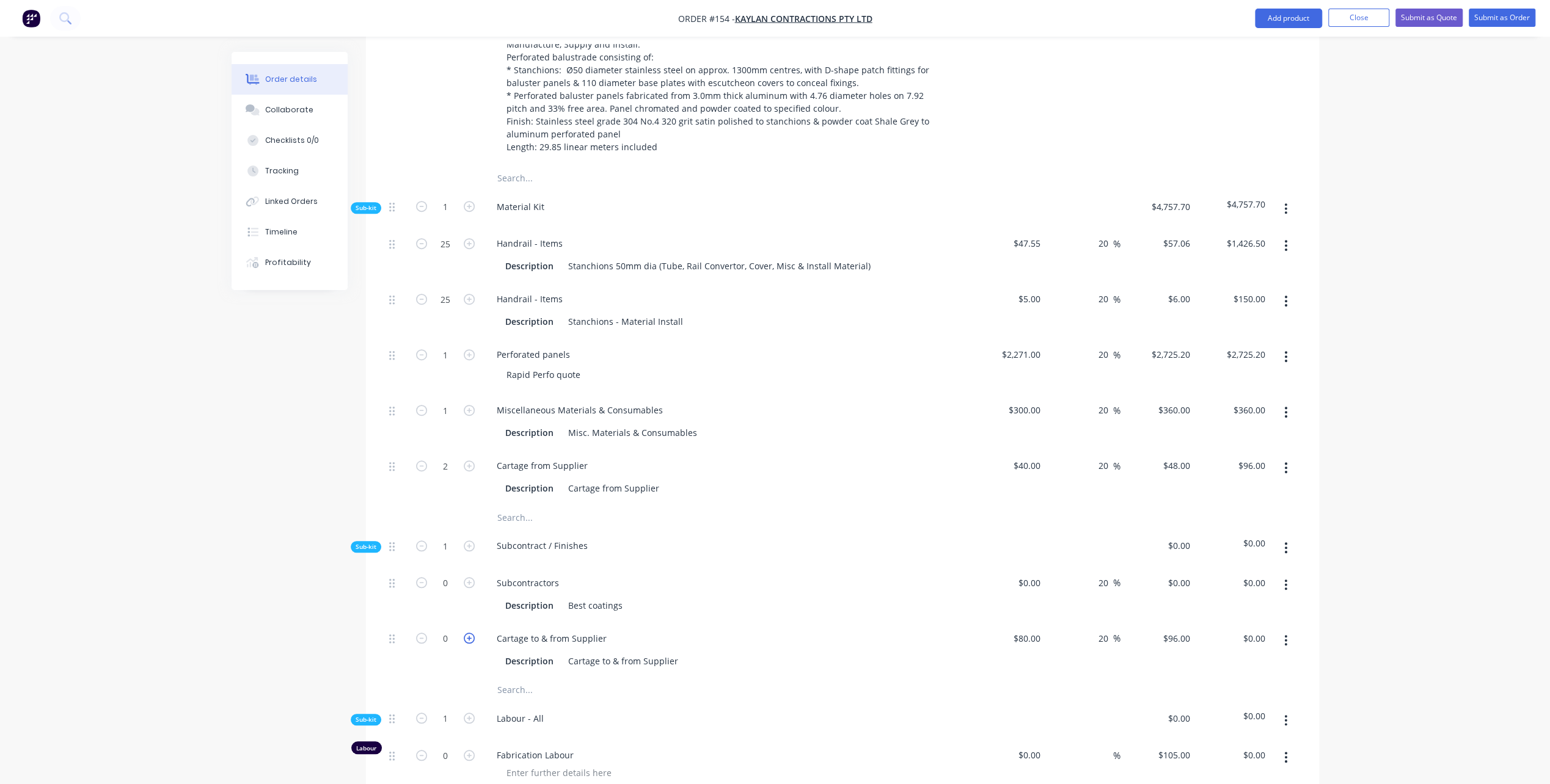
type input "$96.00"
click at [647, 599] on div "Description Best coatings" at bounding box center [724, 606] width 447 height 18
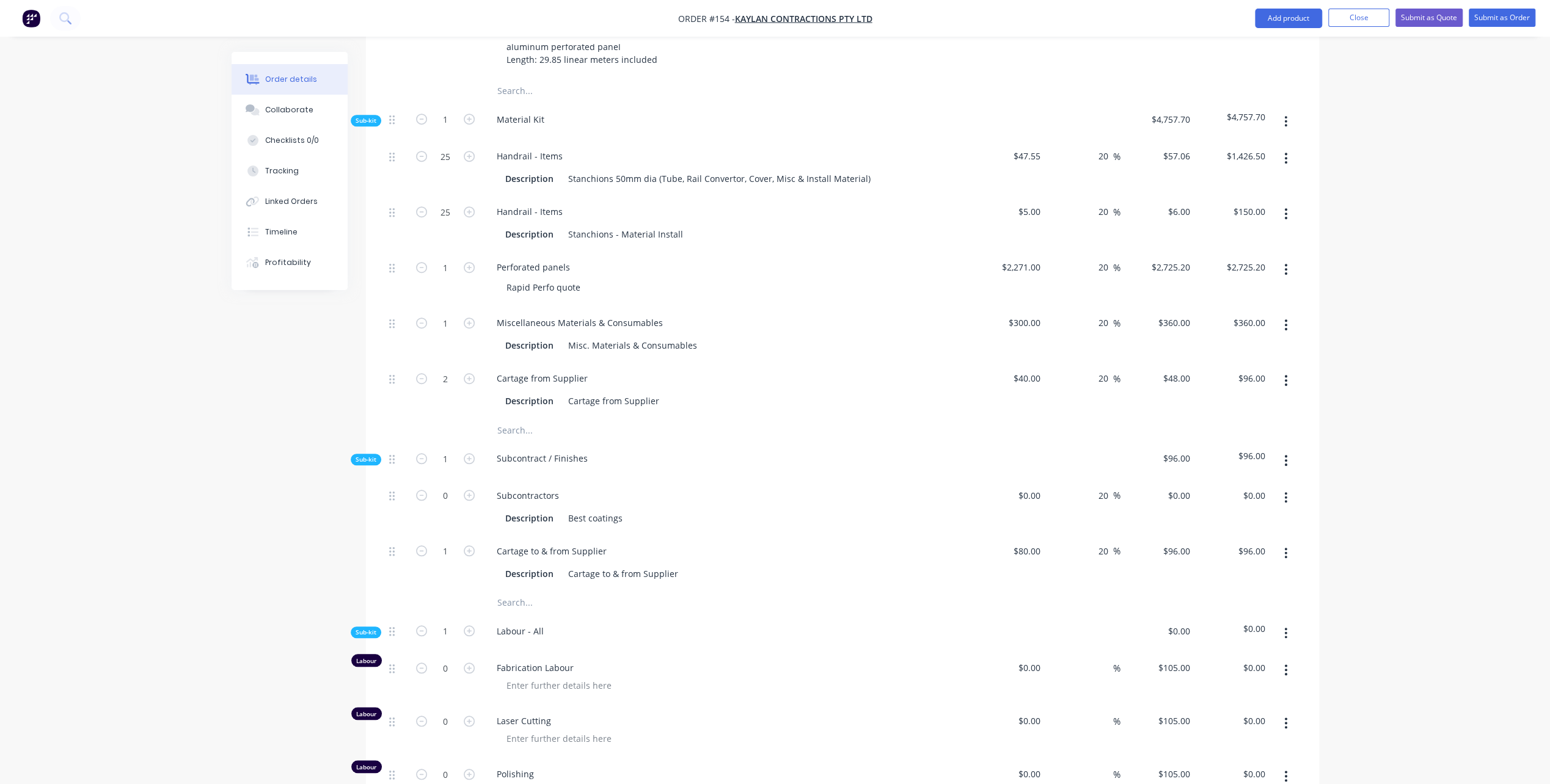
scroll to position [798, 0]
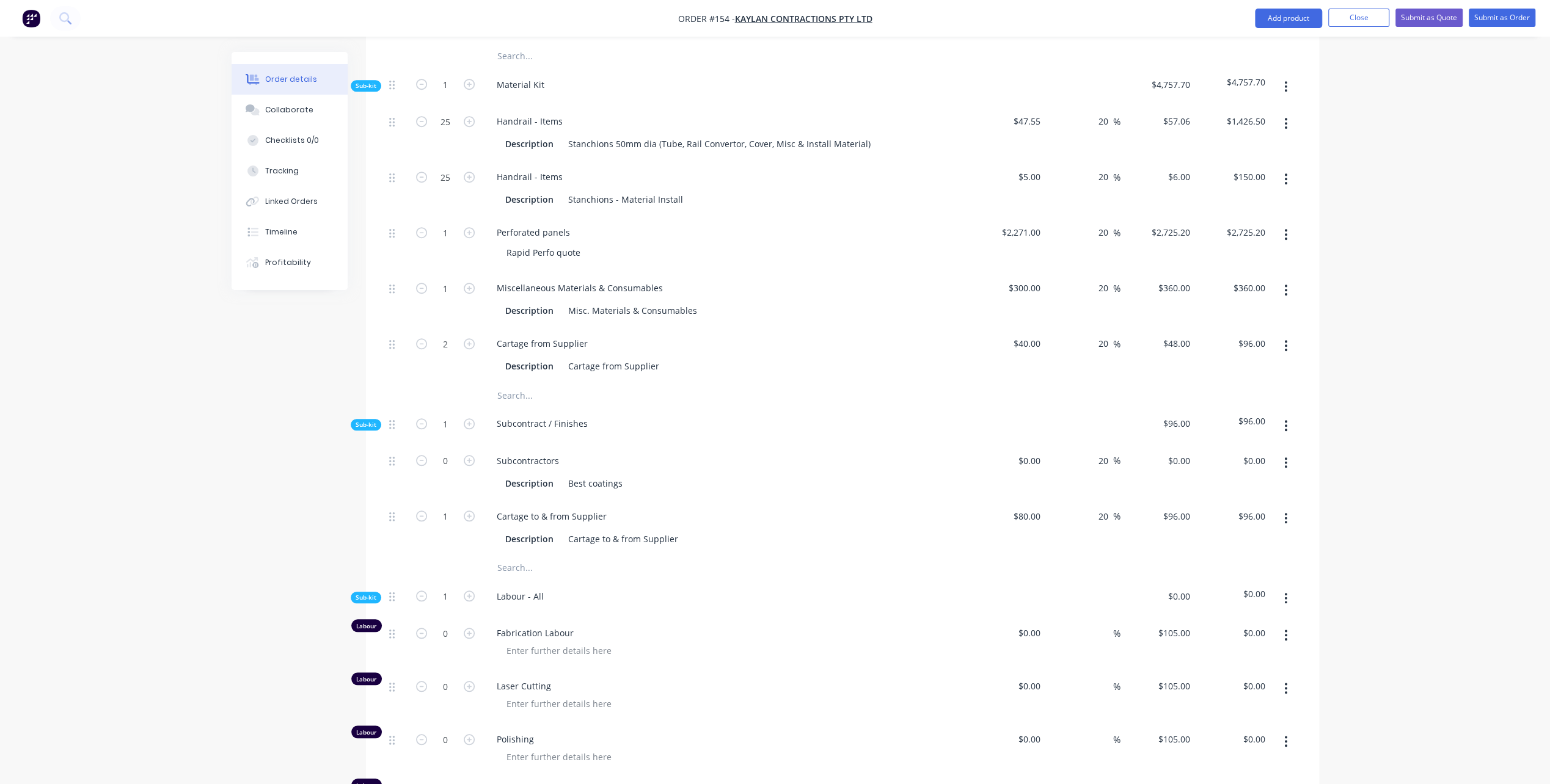
click at [554, 592] on div "Labour - All" at bounding box center [726, 599] width 488 height 38
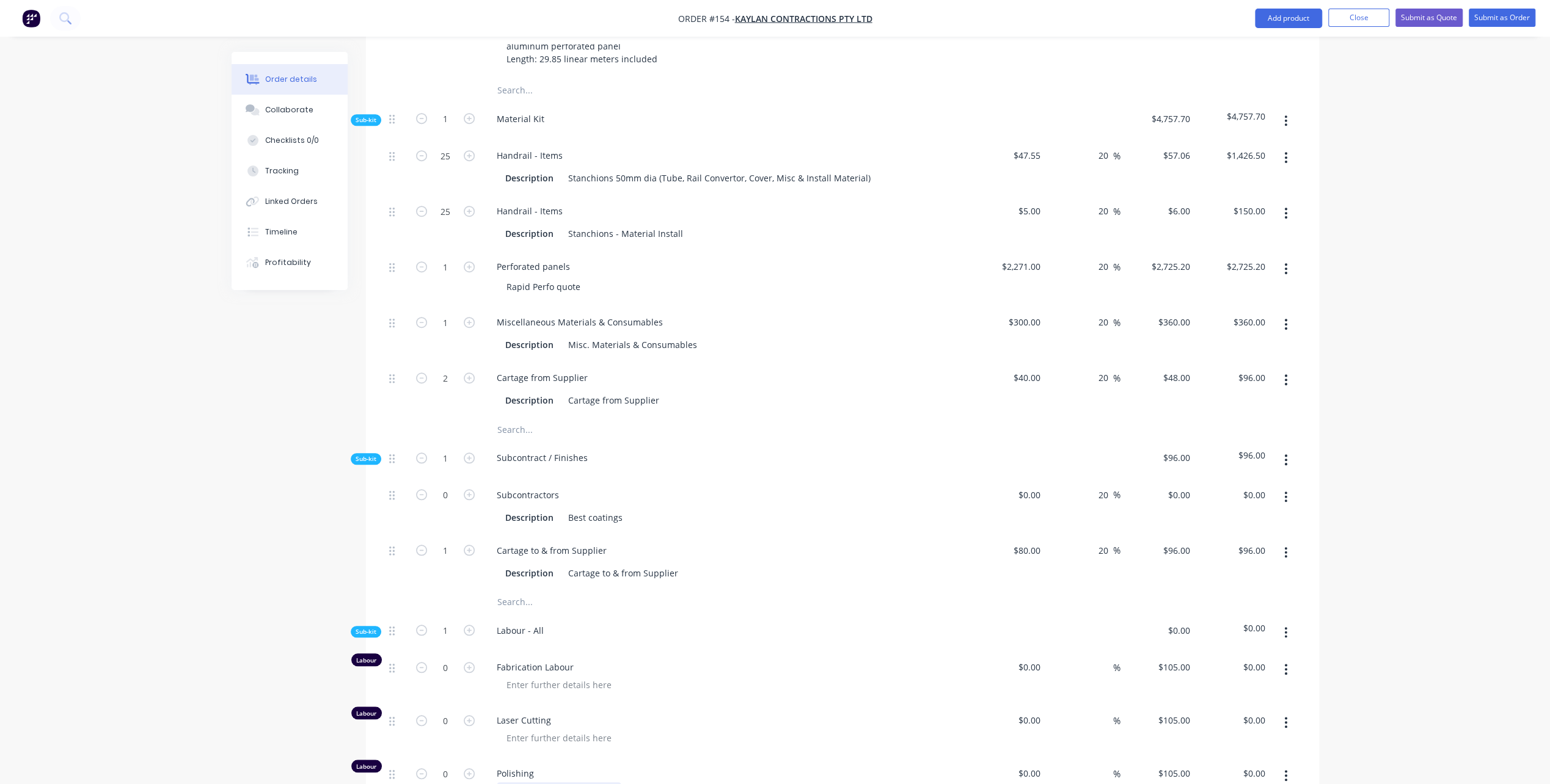
scroll to position [737, 0]
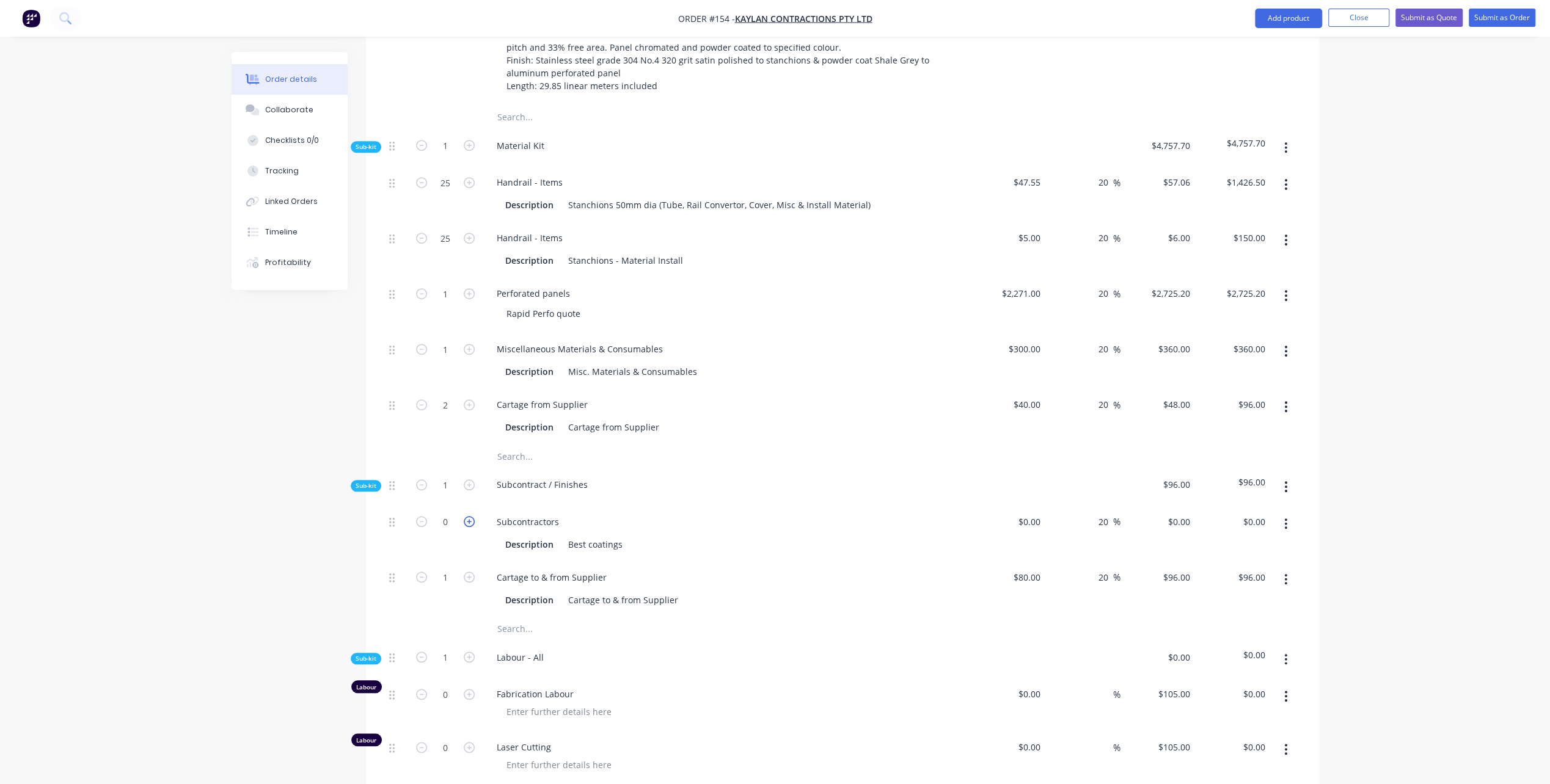
click at [468, 516] on icon "button" at bounding box center [470, 522] width 11 height 11
type input "1"
click at [1040, 518] on input "0" at bounding box center [1038, 521] width 14 height 18
type input "$930.00"
type input "$1,116.00"
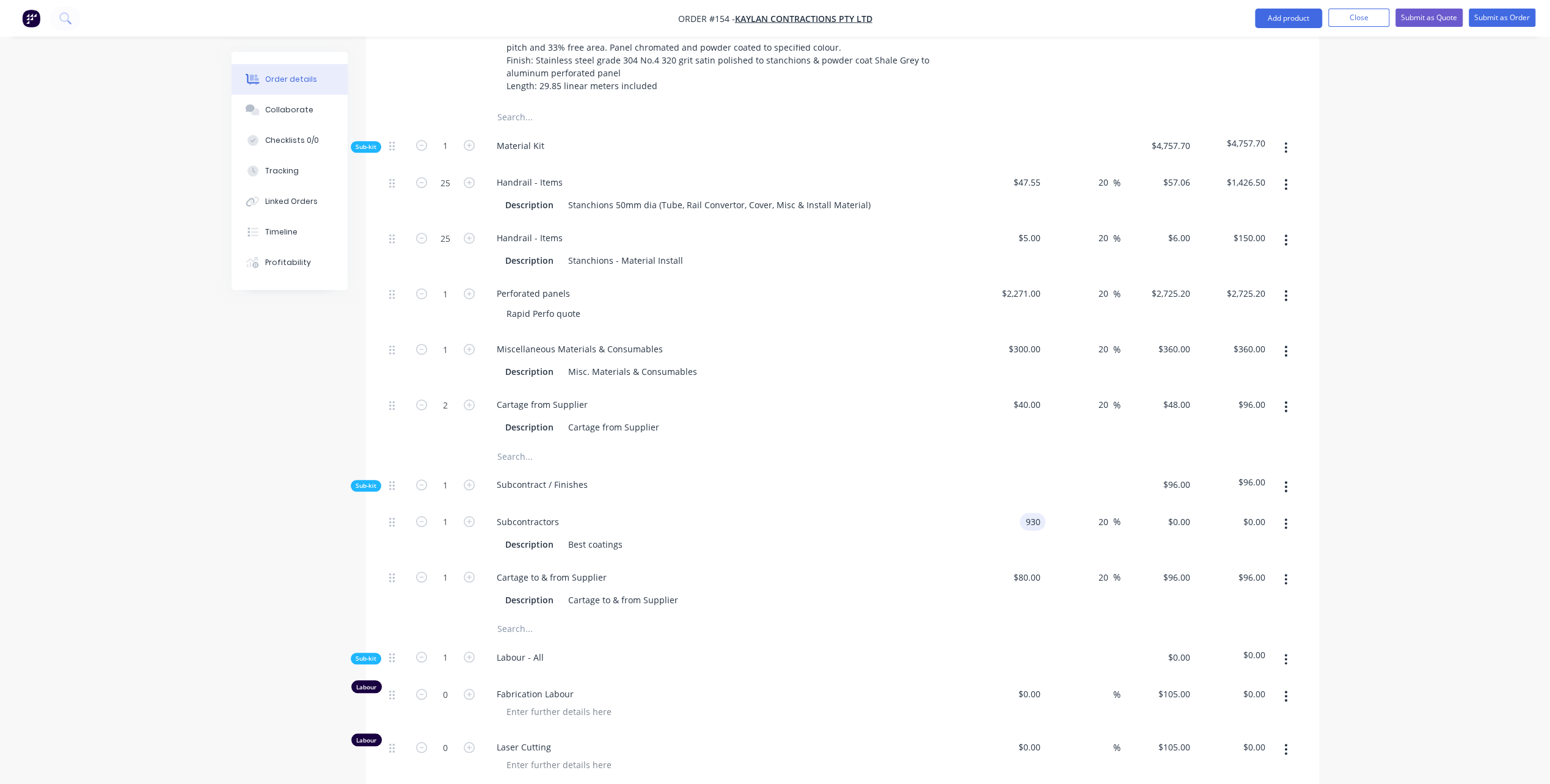
type input "$1,116.00"
click at [907, 680] on div "Fabrication Labour" at bounding box center [726, 704] width 488 height 54
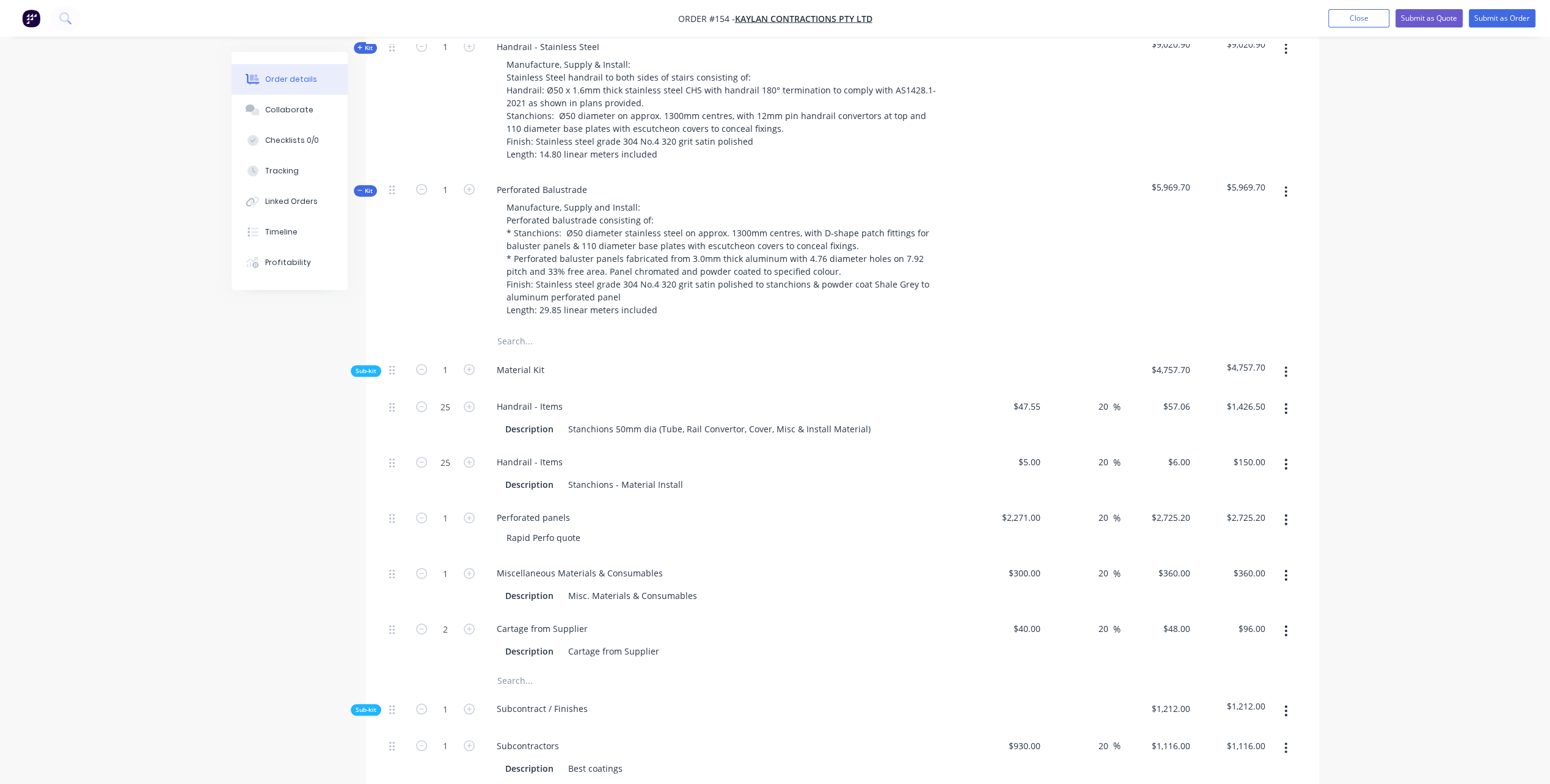
scroll to position [370, 0]
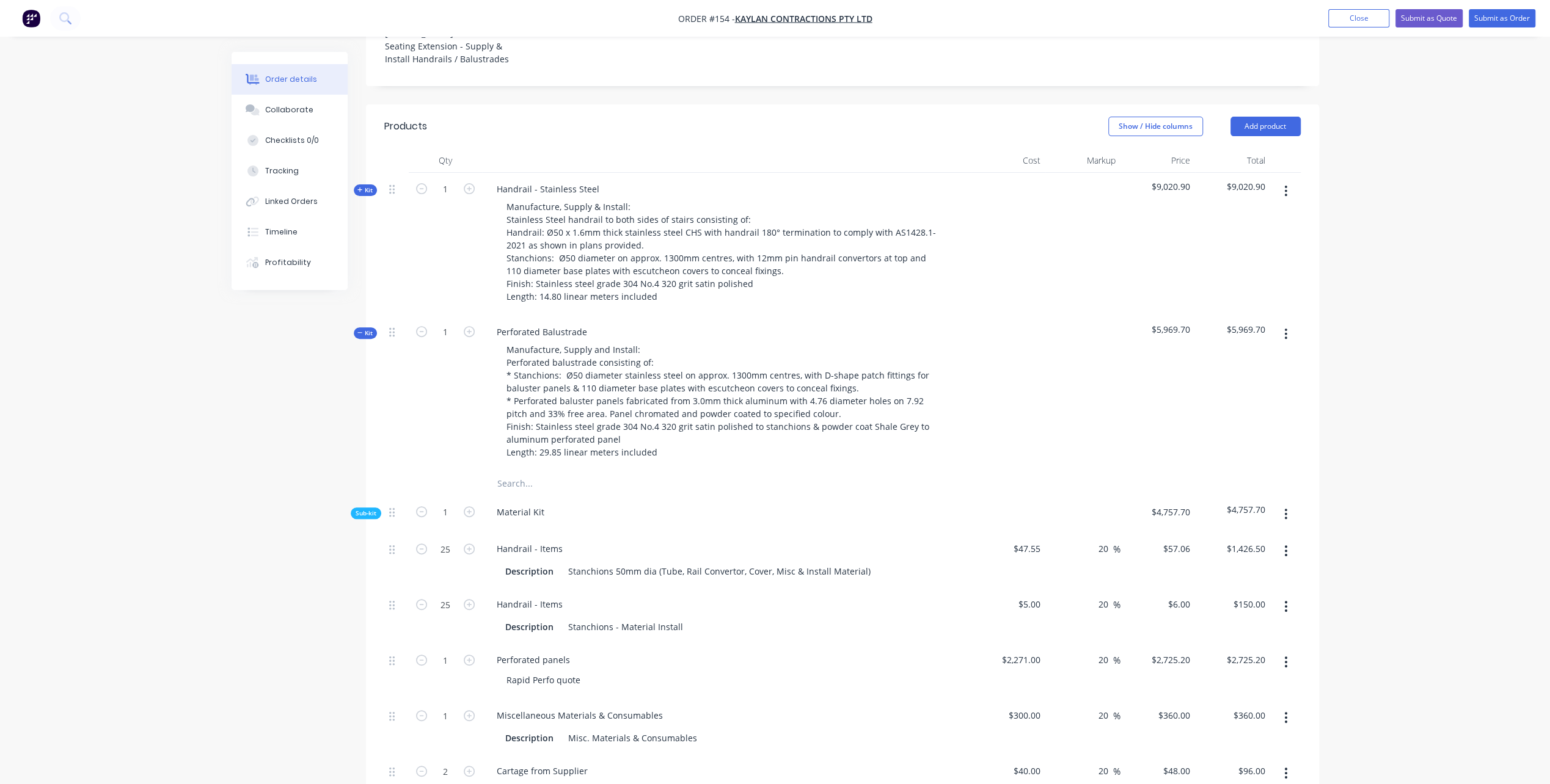
click at [358, 187] on icon "button" at bounding box center [361, 190] width 6 height 7
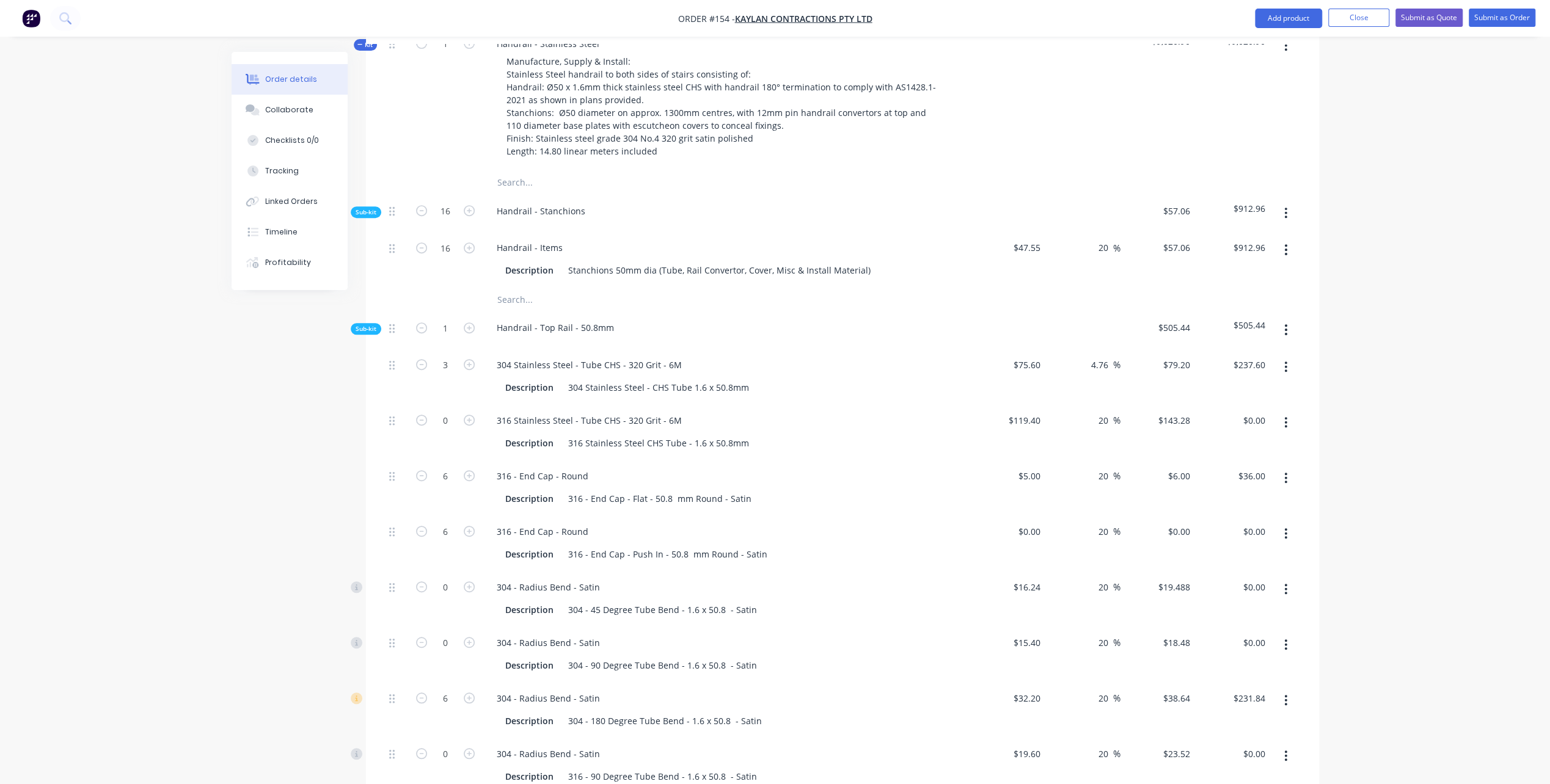
scroll to position [366, 0]
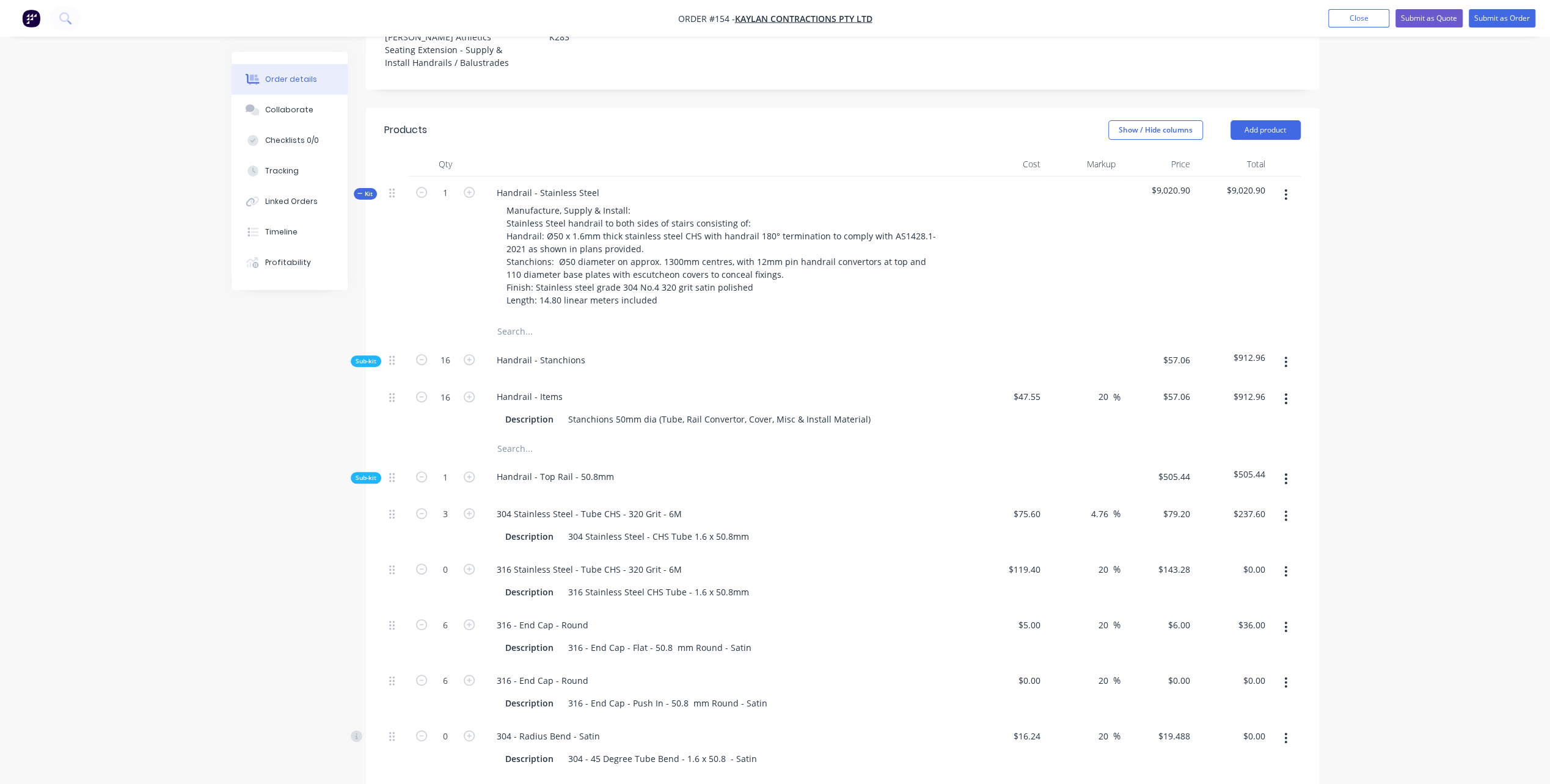
click at [358, 198] on button "Kit" at bounding box center [365, 193] width 23 height 11
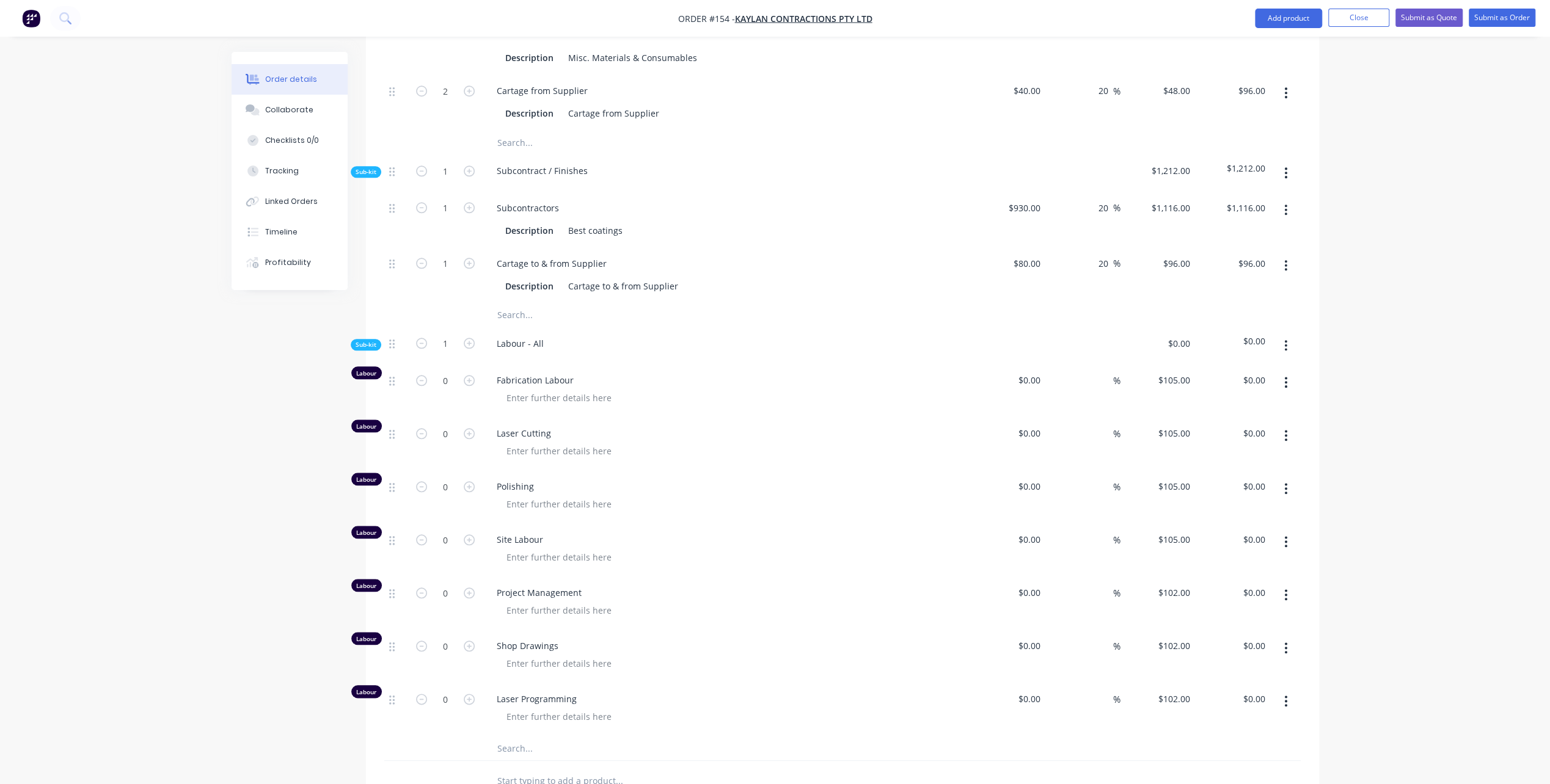
scroll to position [1099, 0]
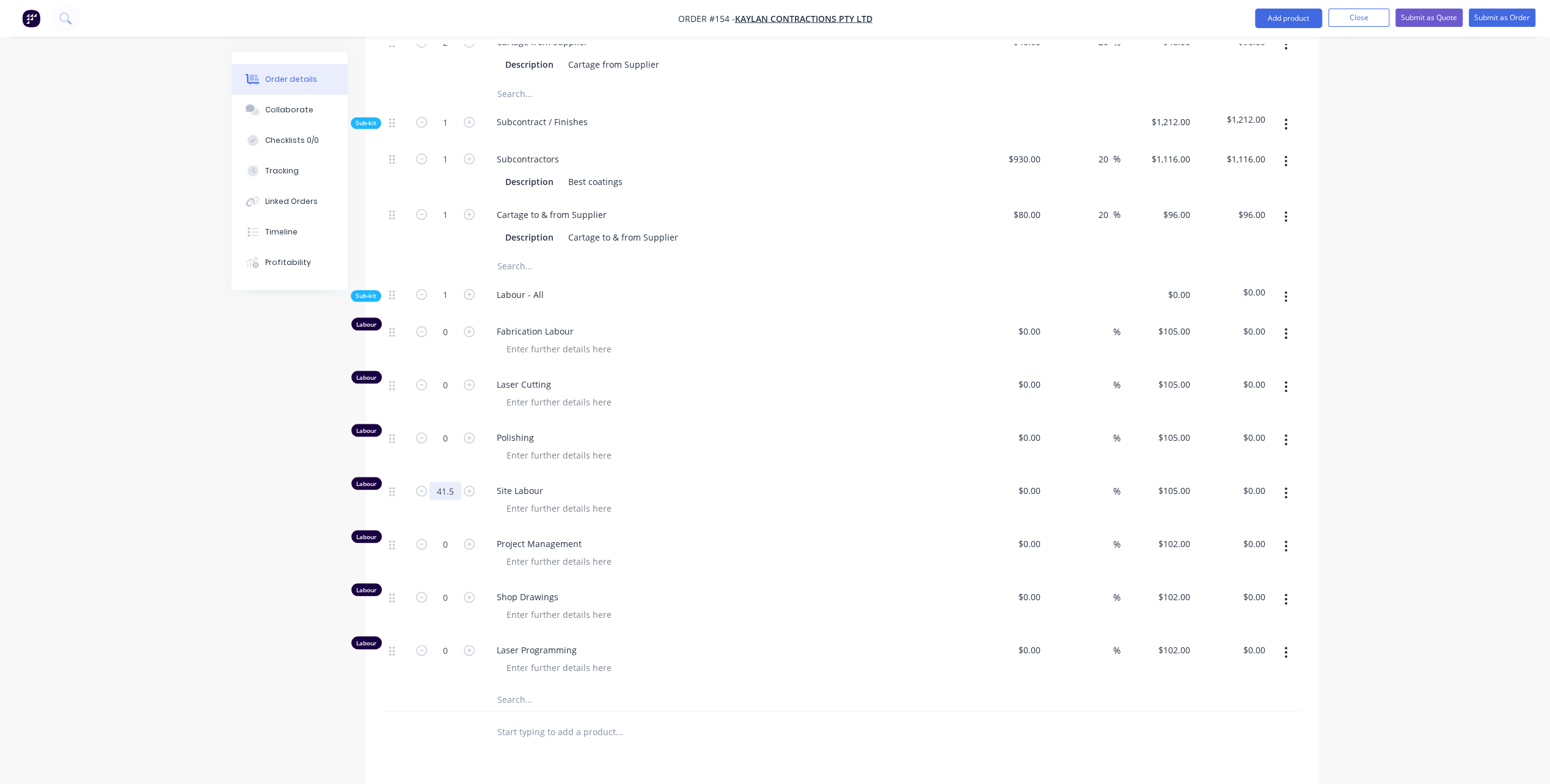
type input "41.5"
type input "$4,357.50"
click at [1077, 561] on div "%" at bounding box center [1083, 554] width 75 height 54
click at [468, 540] on icon "button" at bounding box center [470, 545] width 11 height 11
type input "1"
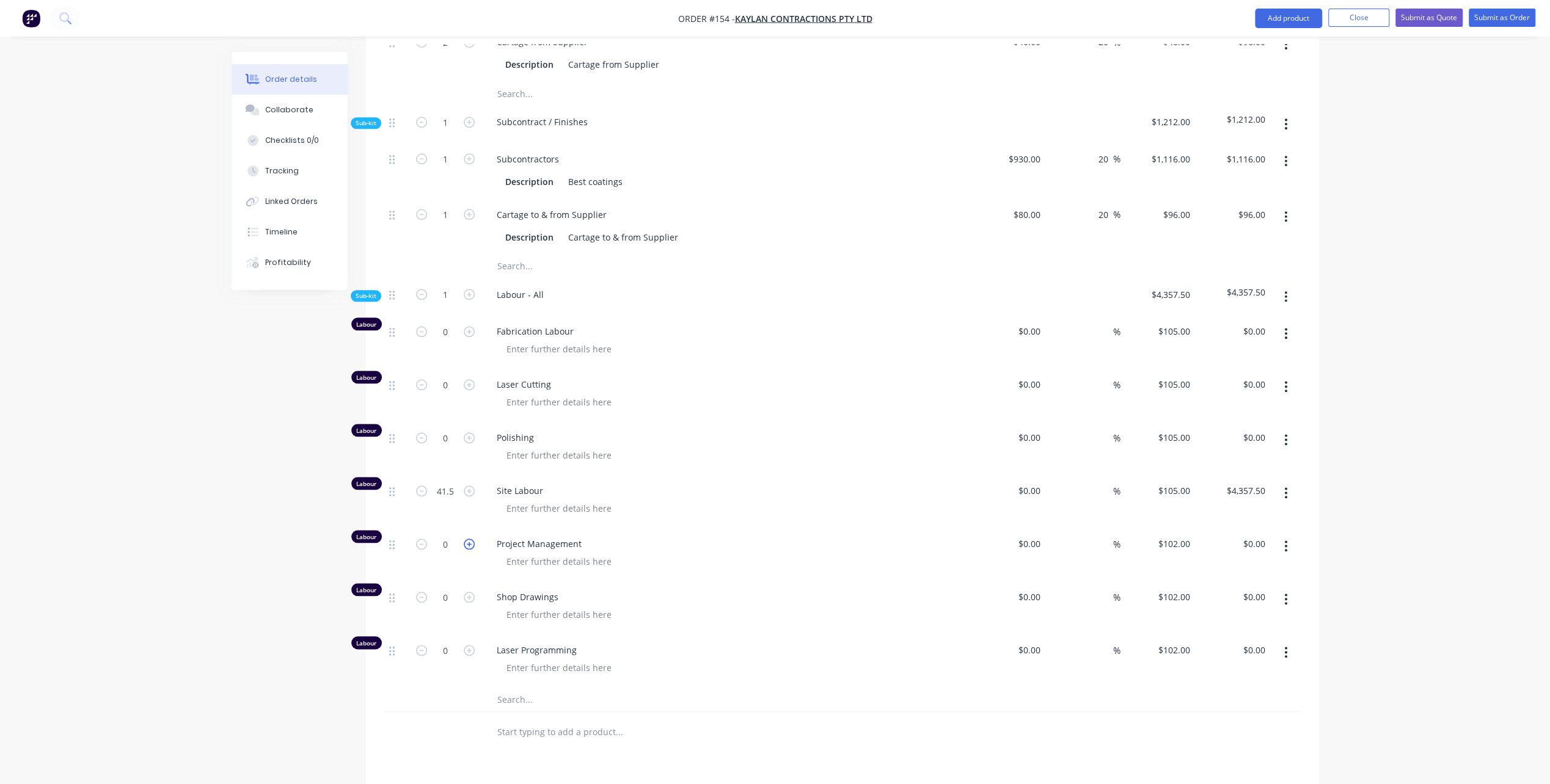
type input "$102.00"
click at [468, 540] on icon "button" at bounding box center [470, 545] width 11 height 11
type input "2"
type input "$204.00"
click at [468, 540] on icon "button" at bounding box center [470, 545] width 11 height 11
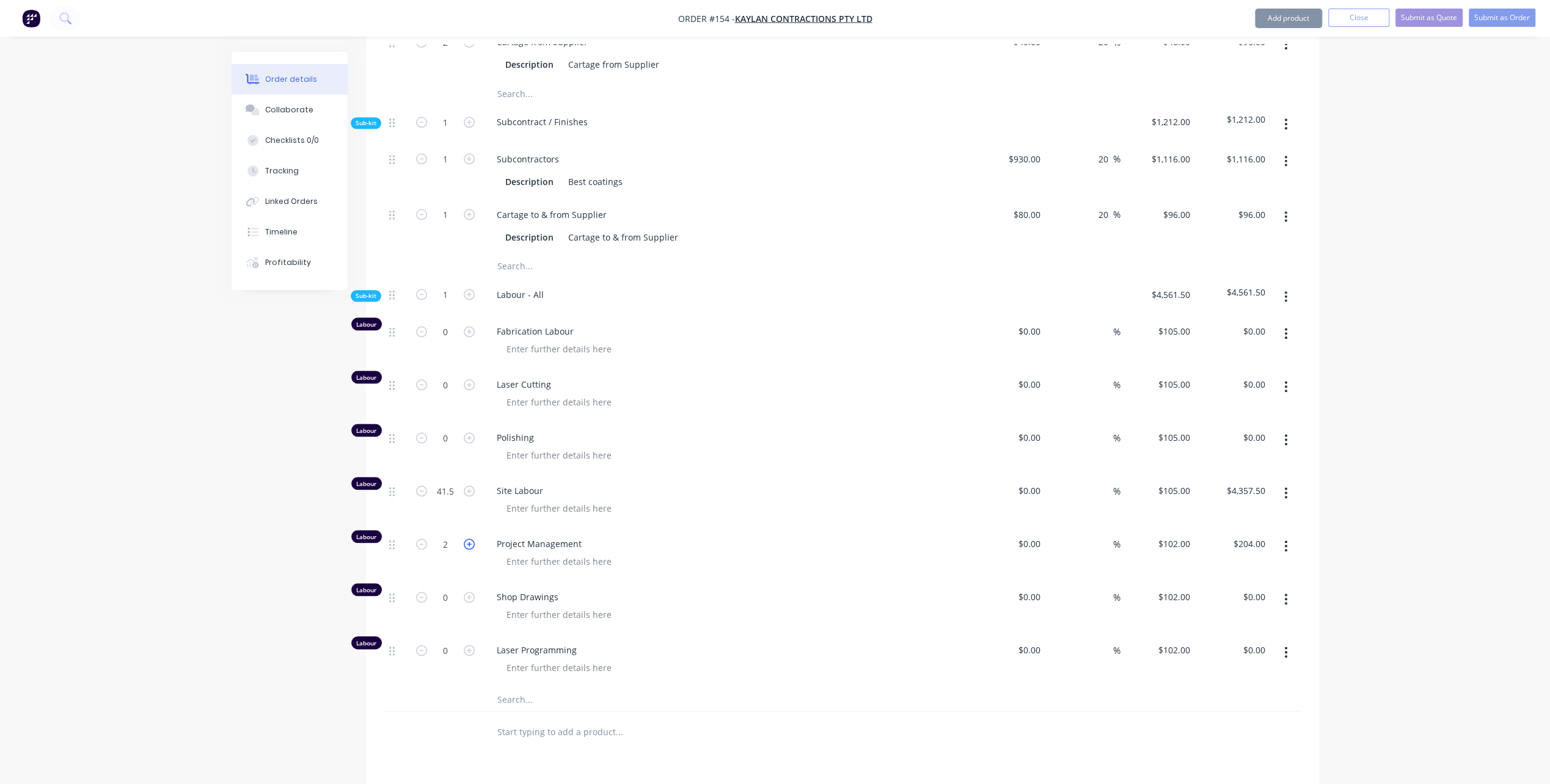
type input "3"
type input "$306.00"
click at [468, 540] on icon "button" at bounding box center [470, 545] width 11 height 11
type input "4"
type input "$408.00"
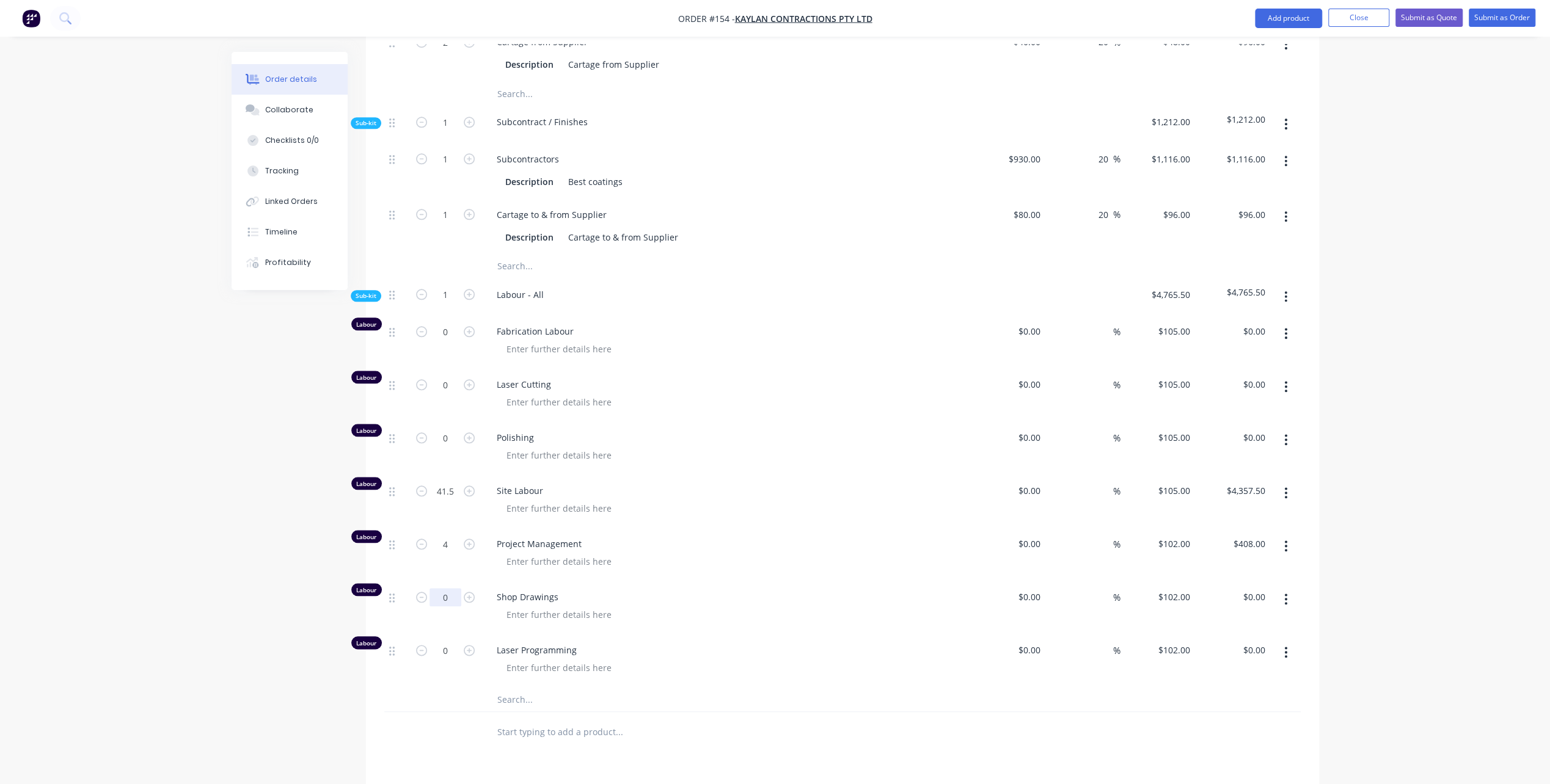
click at [443, 592] on input "0" at bounding box center [445, 597] width 32 height 19
type input "30"
type input "$3,060.00"
click at [553, 546] on div "Project Management" at bounding box center [726, 554] width 488 height 54
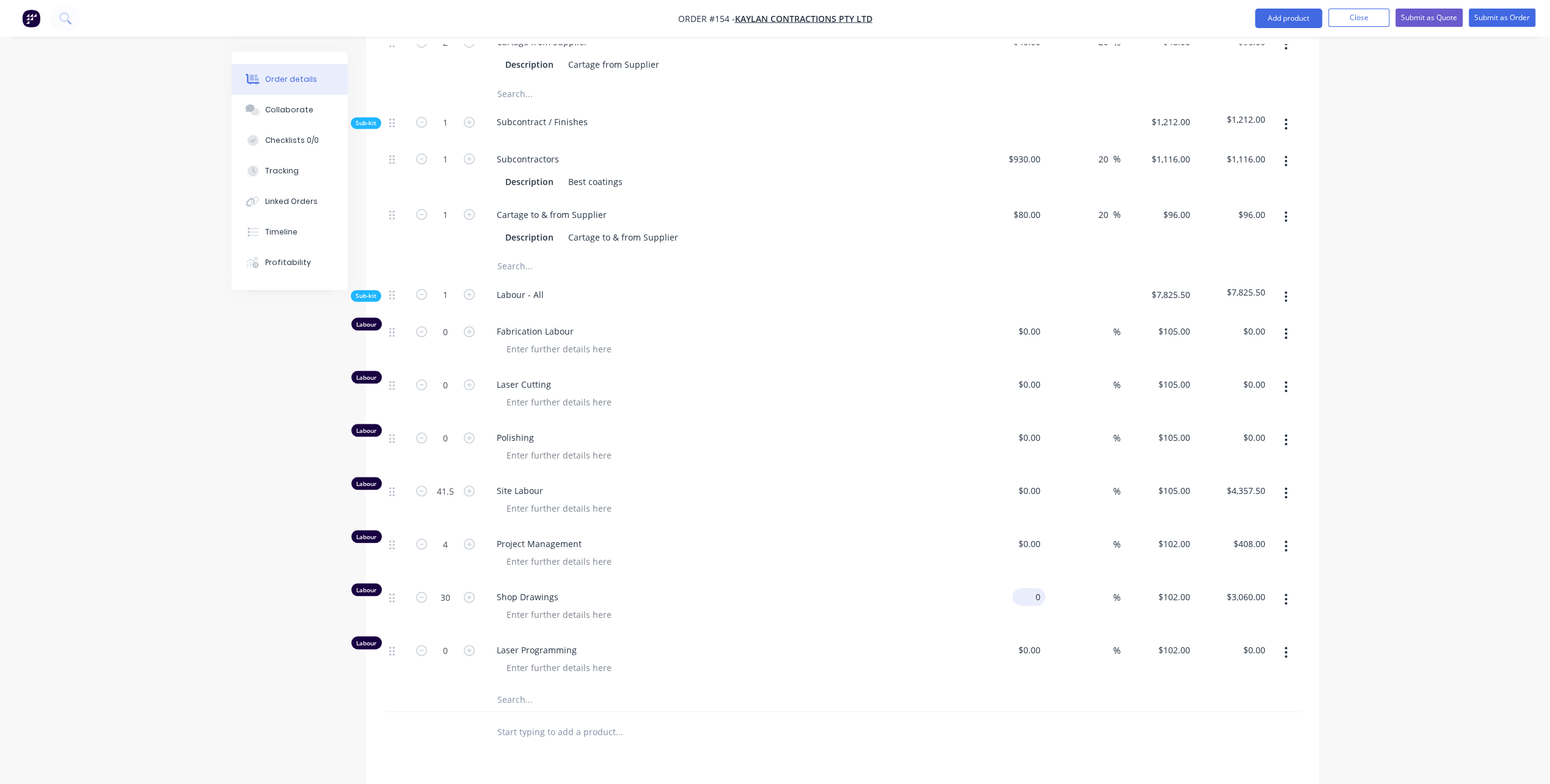
click at [1026, 591] on div "0 $0.00" at bounding box center [1009, 607] width 75 height 54
type input "$0.00"
click at [271, 568] on div "Created by [PERSON_NAME] Created [DATE] Required [DATE] Assigned to PL Status D…" at bounding box center [776, 8] width 1088 height 2111
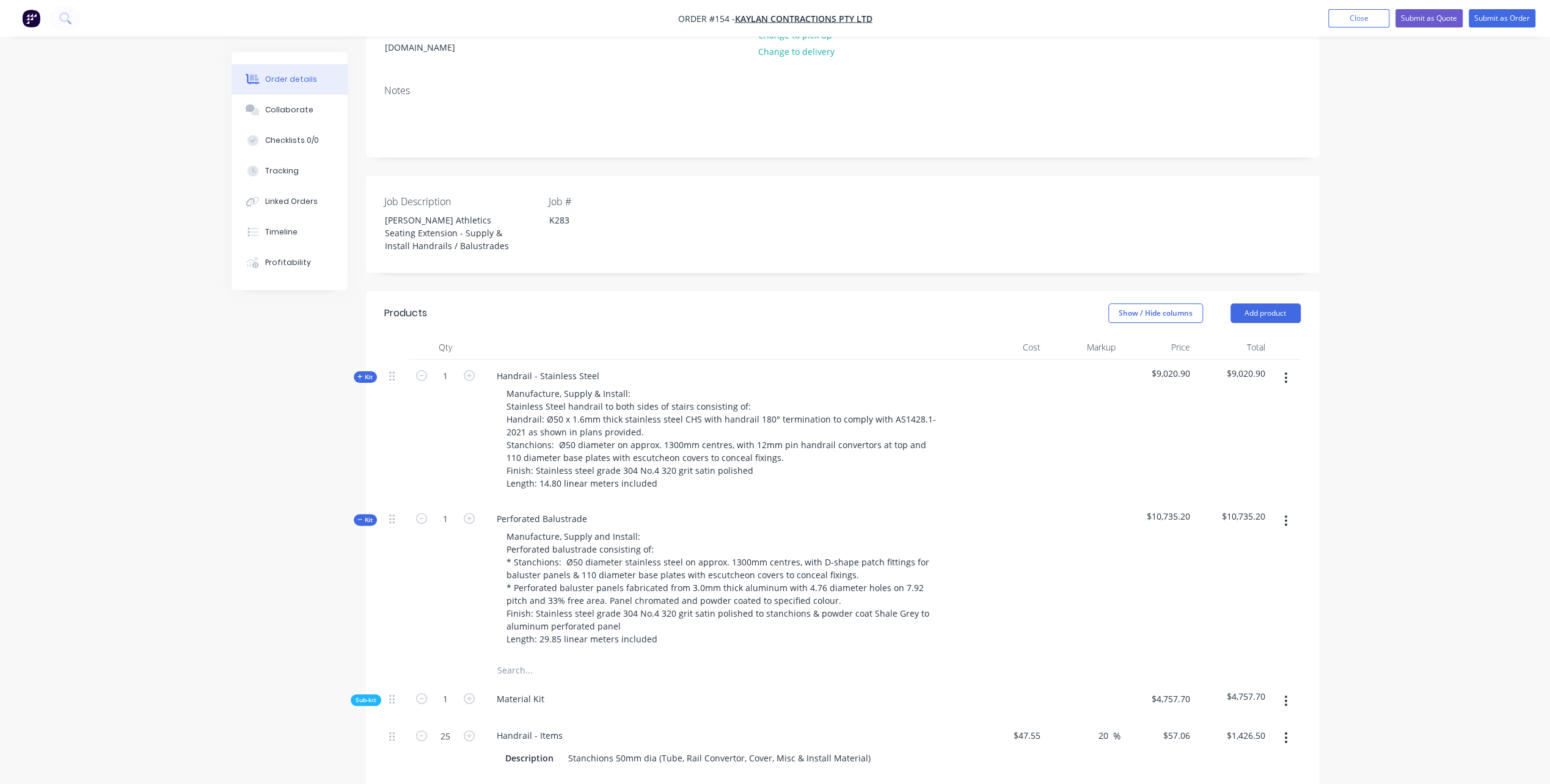
scroll to position [0, 0]
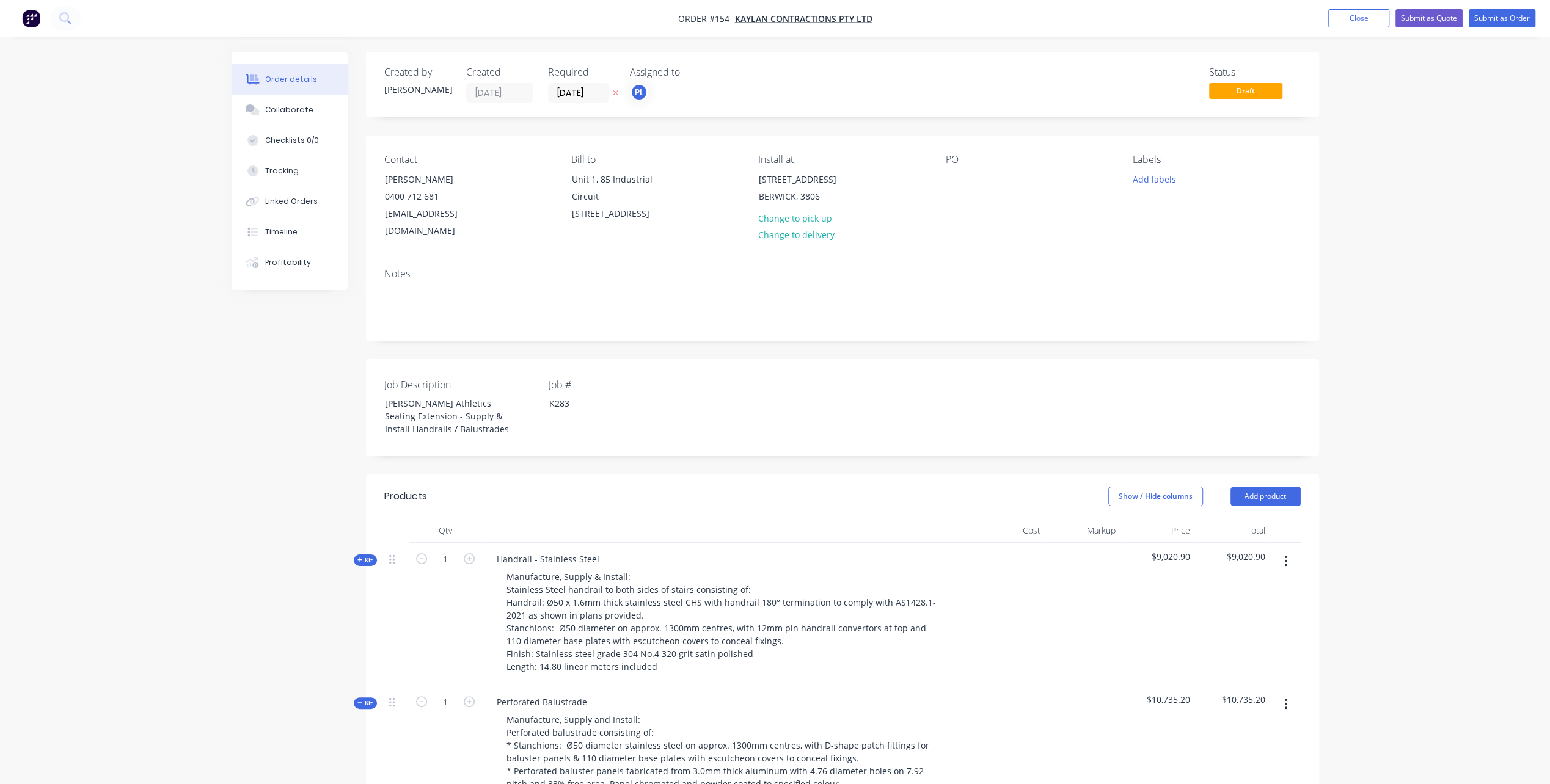
click at [360, 560] on icon "button" at bounding box center [361, 560] width 6 height 7
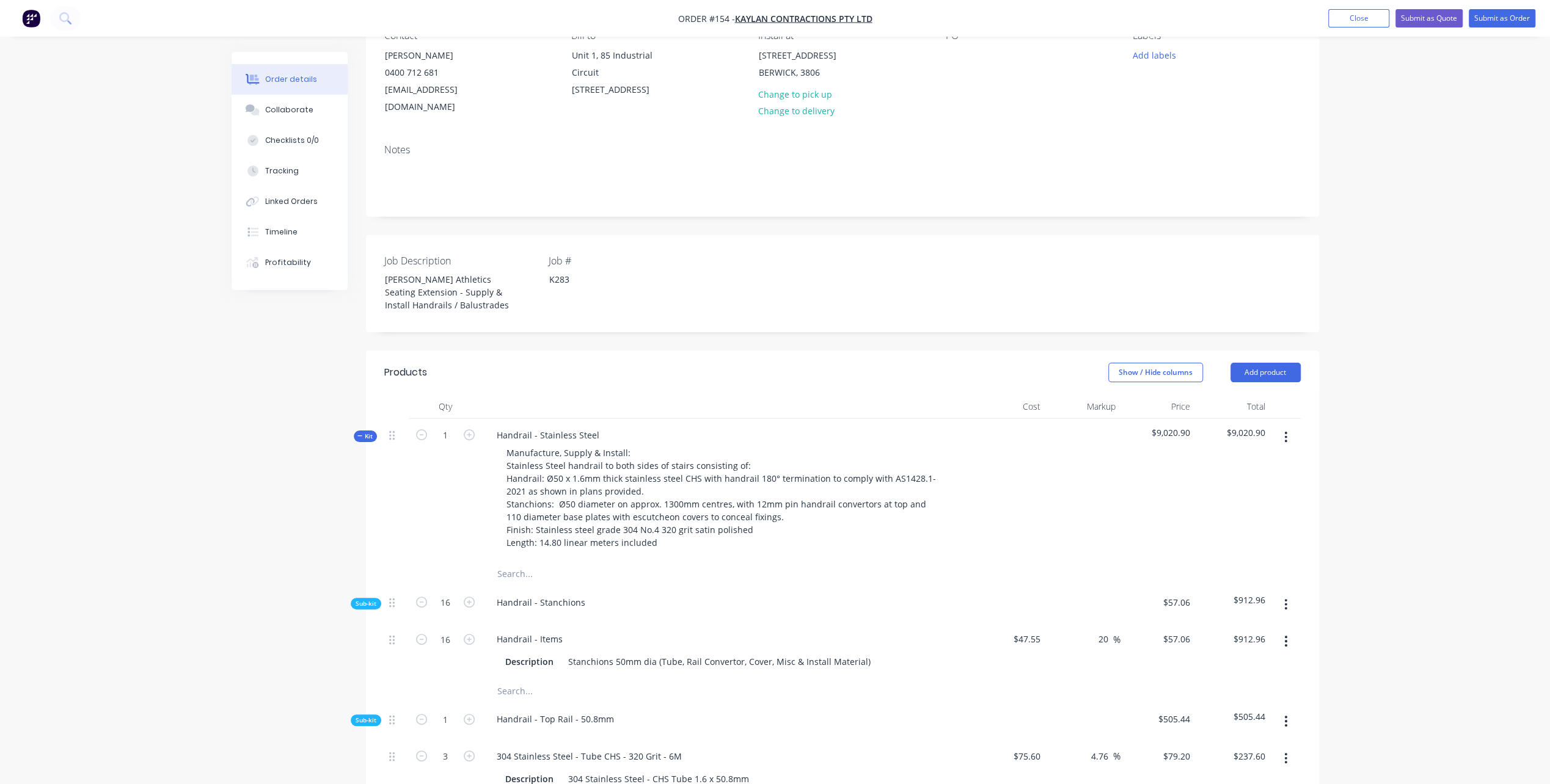
scroll to position [122, 0]
click at [358, 438] on icon "button" at bounding box center [361, 438] width 6 height 7
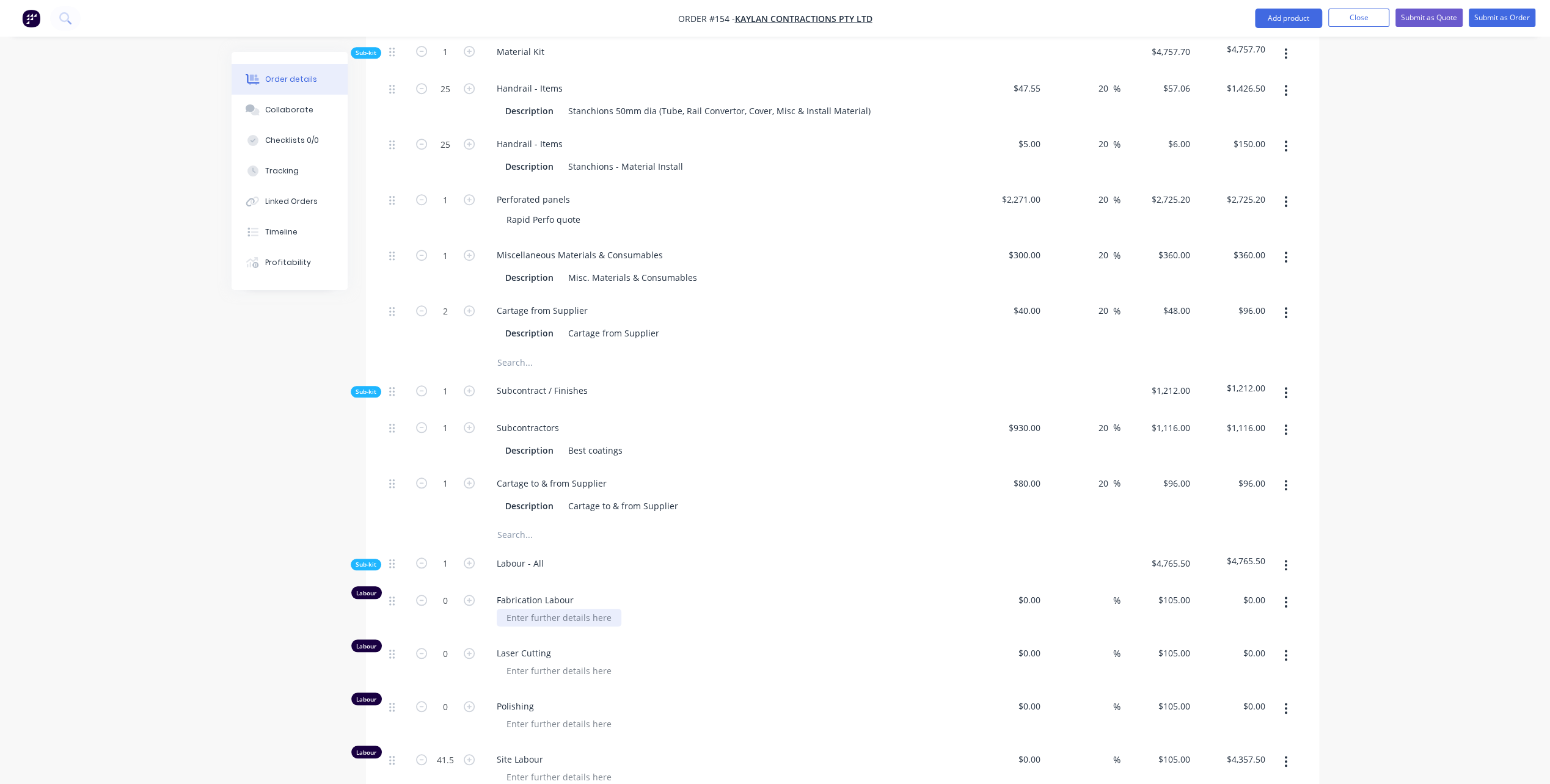
scroll to position [672, 0]
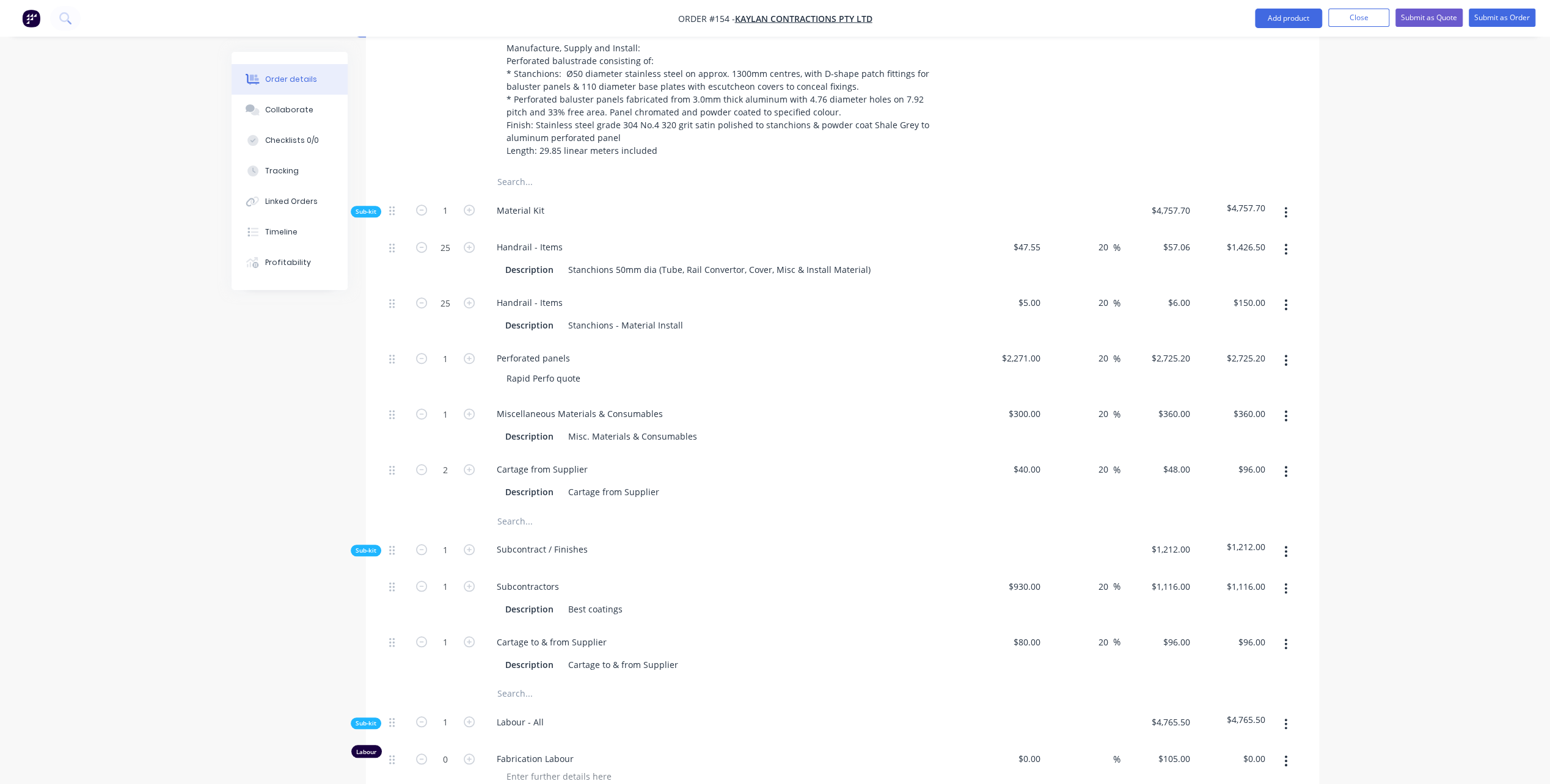
click at [1290, 207] on button "button" at bounding box center [1286, 212] width 29 height 22
click at [1243, 238] on div "Add product to kit" at bounding box center [1243, 244] width 94 height 18
click at [1225, 315] on div "Basic product" at bounding box center [1243, 317] width 94 height 18
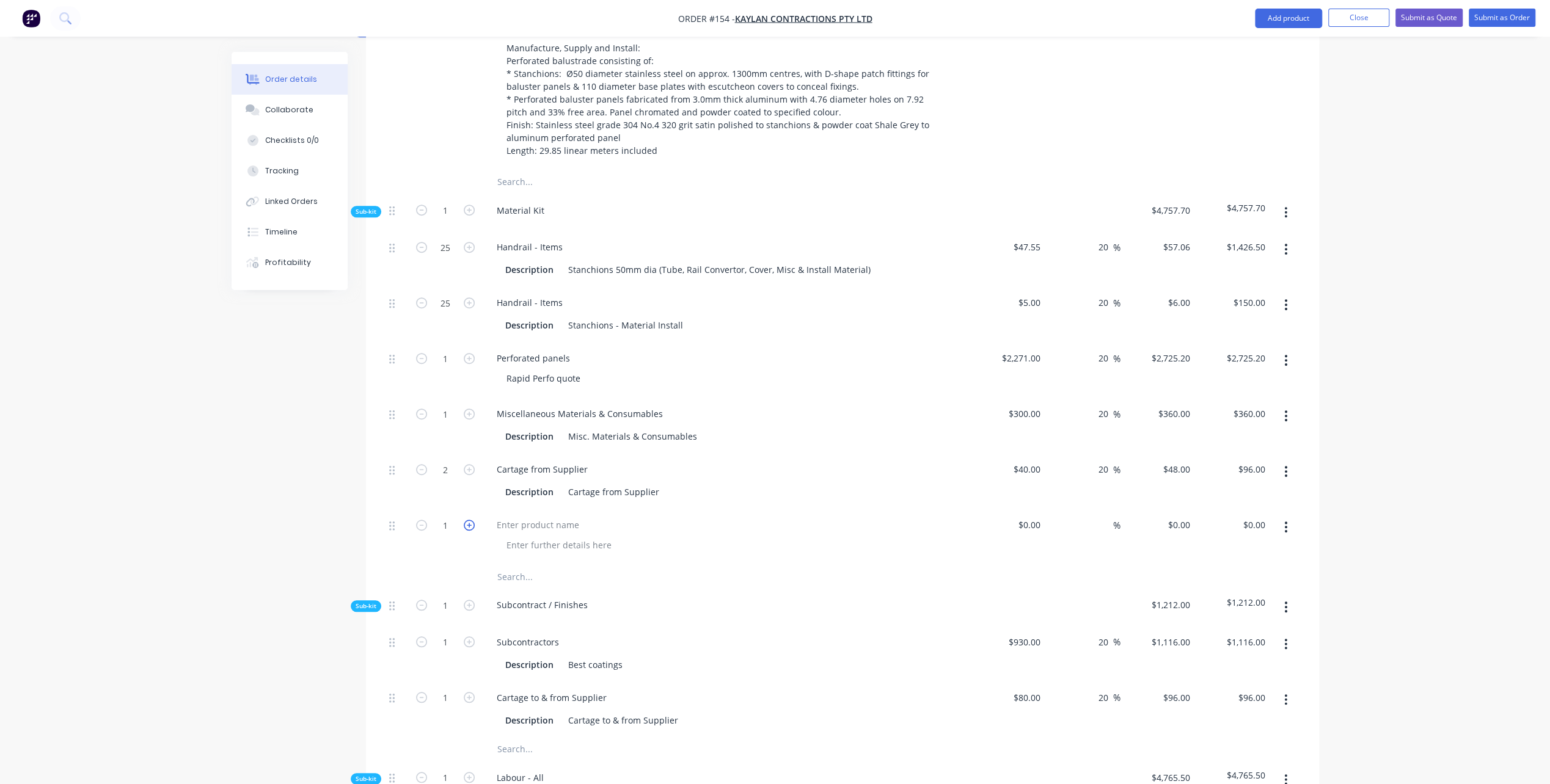
click at [470, 523] on icon "button" at bounding box center [470, 526] width 11 height 11
type input "96"
click at [555, 525] on div at bounding box center [537, 525] width 102 height 18
click at [612, 545] on div at bounding box center [559, 545] width 125 height 18
click at [1103, 522] on input at bounding box center [1106, 525] width 14 height 18
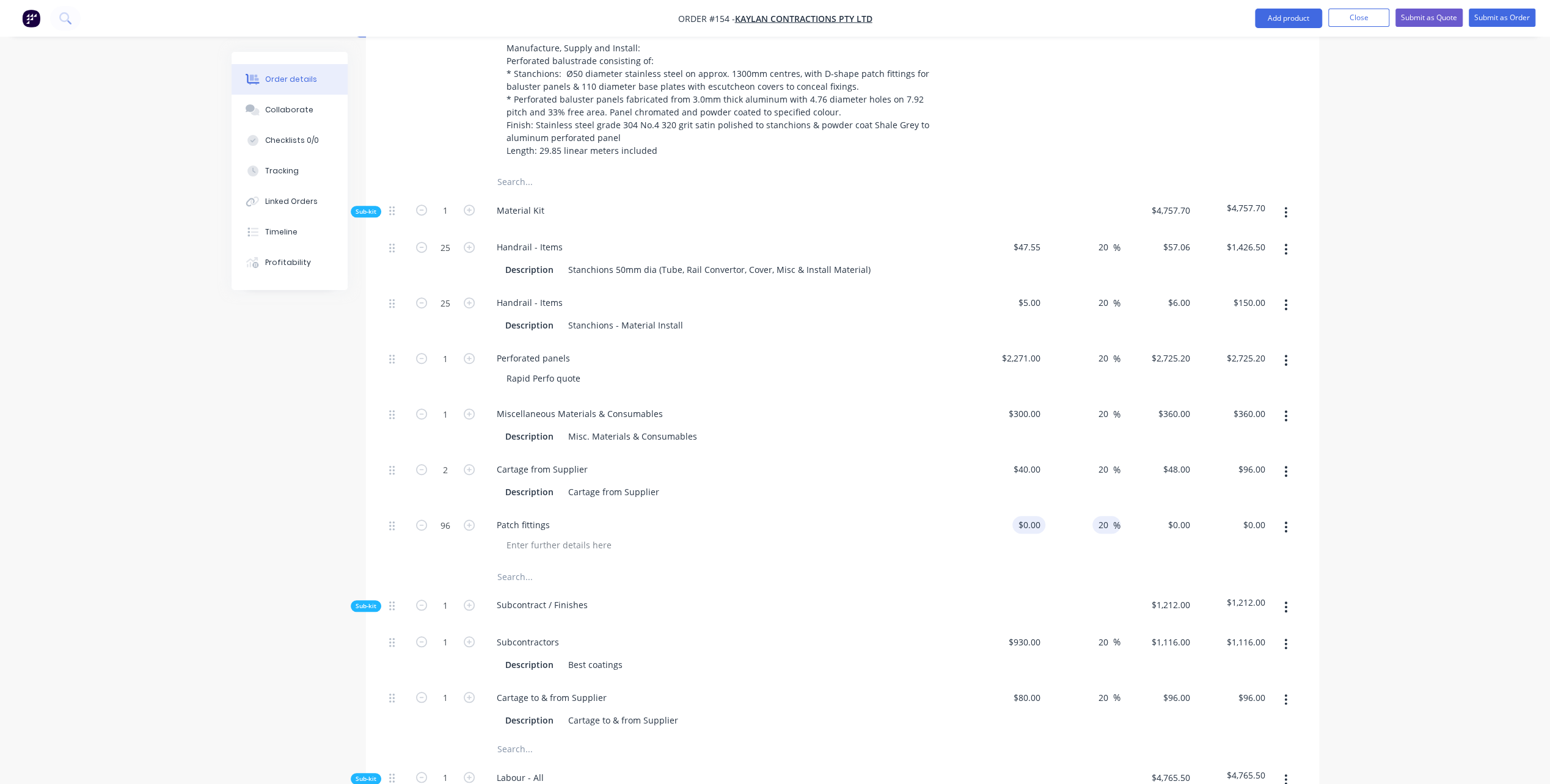
type input "20"
click at [1018, 520] on div at bounding box center [1009, 536] width 75 height 55
type input "$16.00"
type input "$19.20"
type input "$1,843.20"
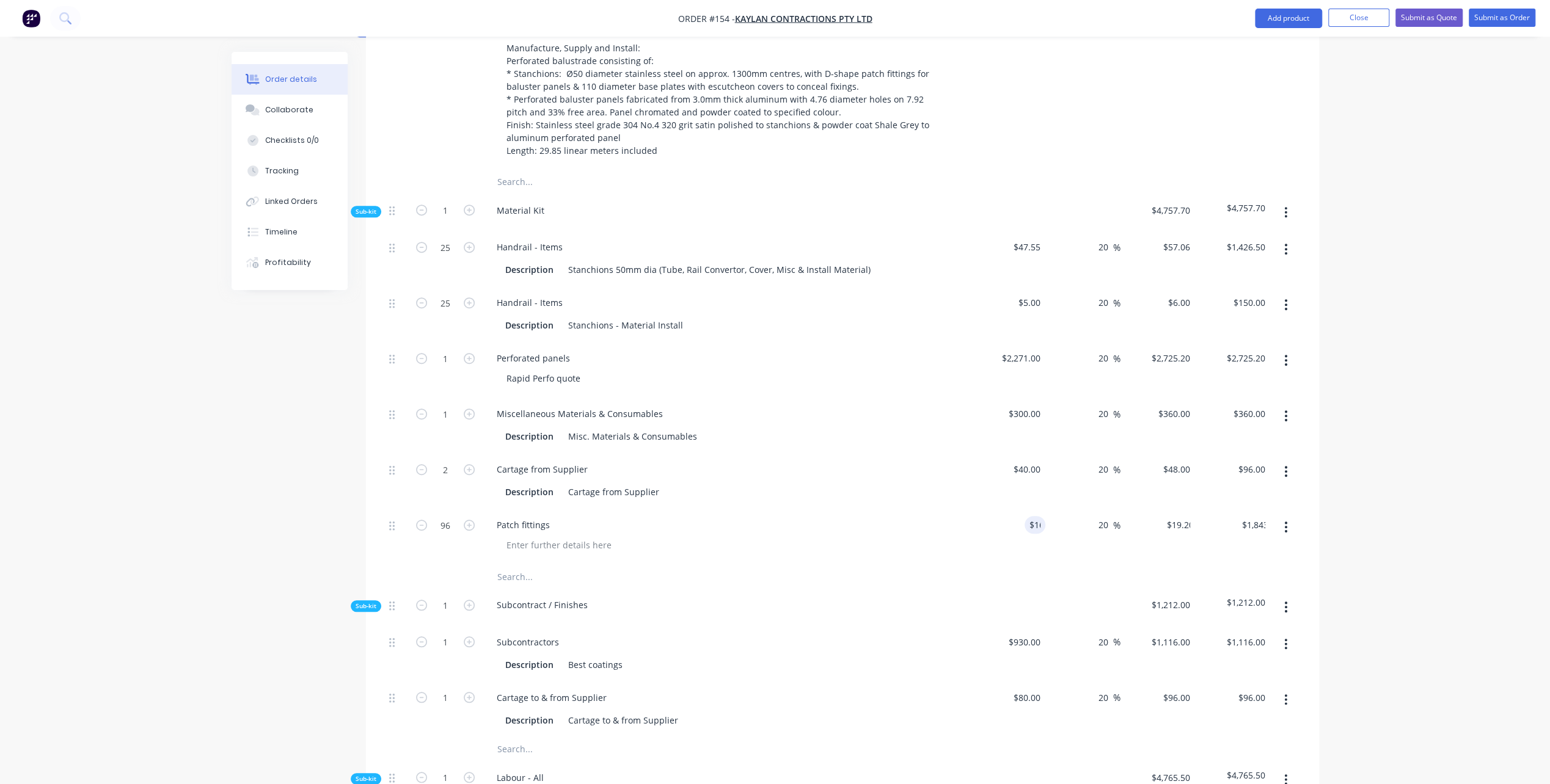
click at [658, 526] on div "Patch fittings" at bounding box center [726, 525] width 479 height 18
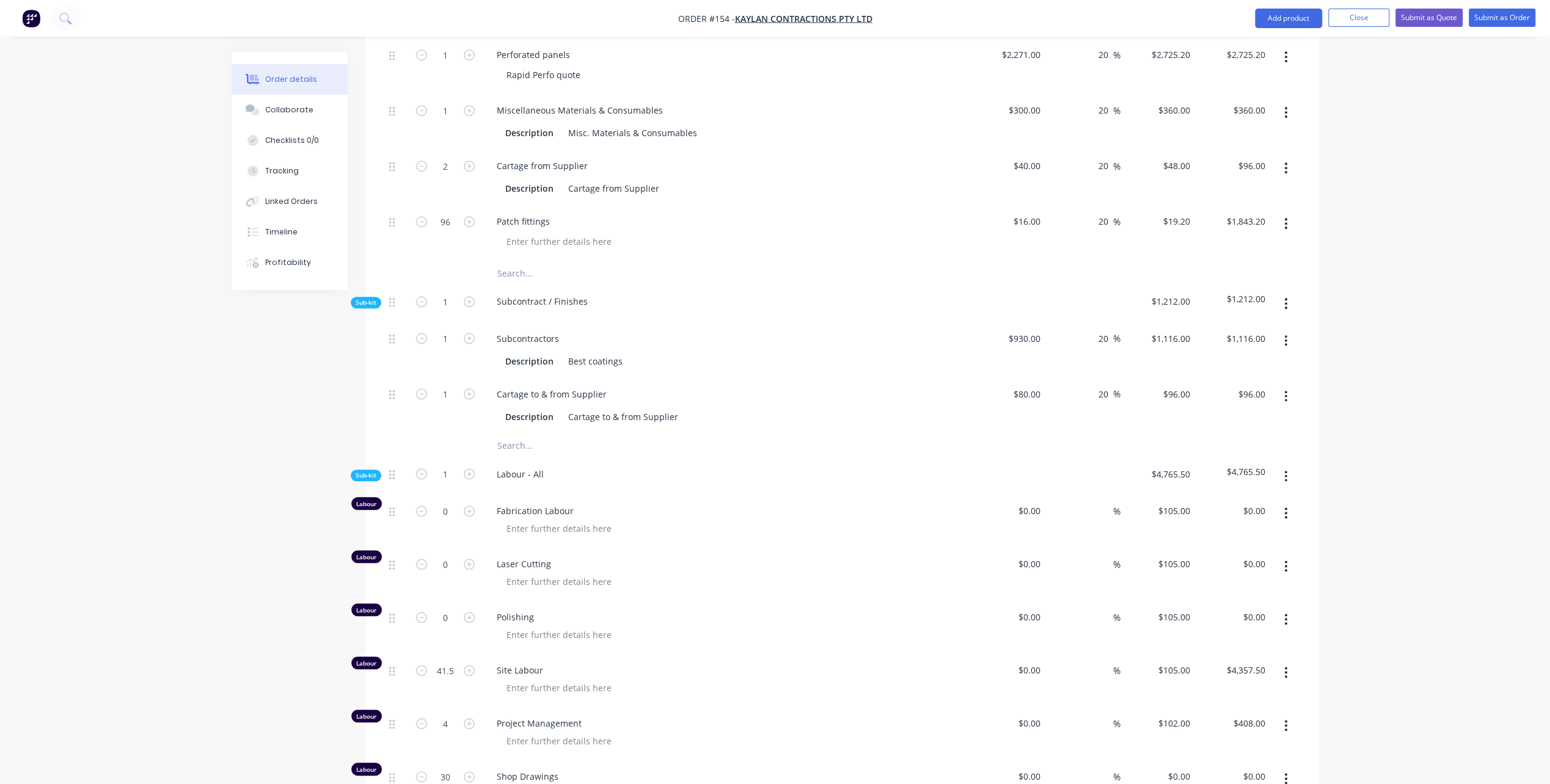
scroll to position [977, 0]
click at [519, 575] on div at bounding box center [559, 579] width 125 height 18
click at [693, 589] on div "Laser Cutting Lugs" at bounding box center [726, 573] width 488 height 54
click at [448, 557] on input "0" at bounding box center [445, 562] width 32 height 19
type input "96"
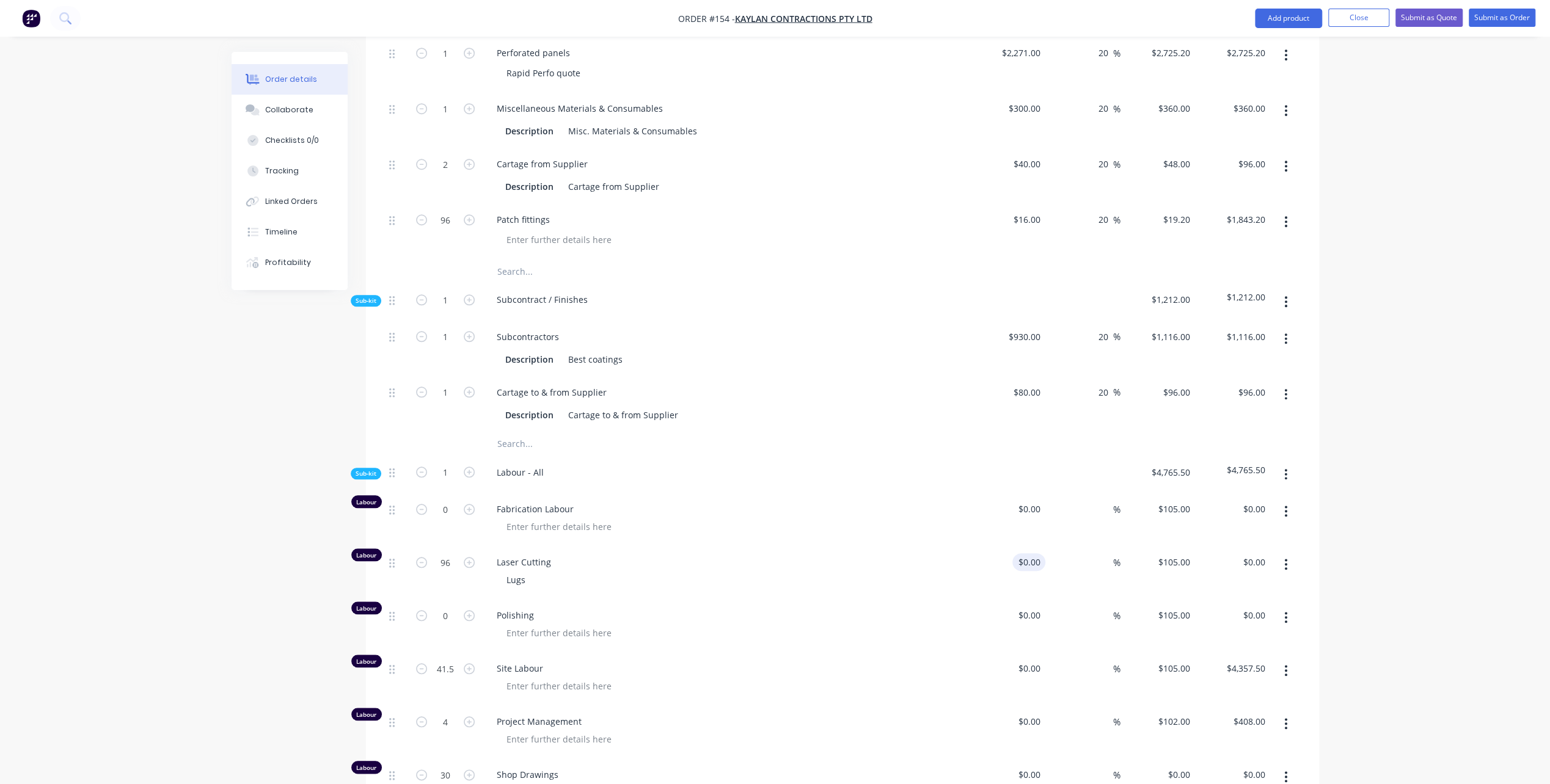
type input "0"
type input "$10,080.00"
click at [1038, 558] on input "0" at bounding box center [1038, 561] width 14 height 18
type input "$0.00"
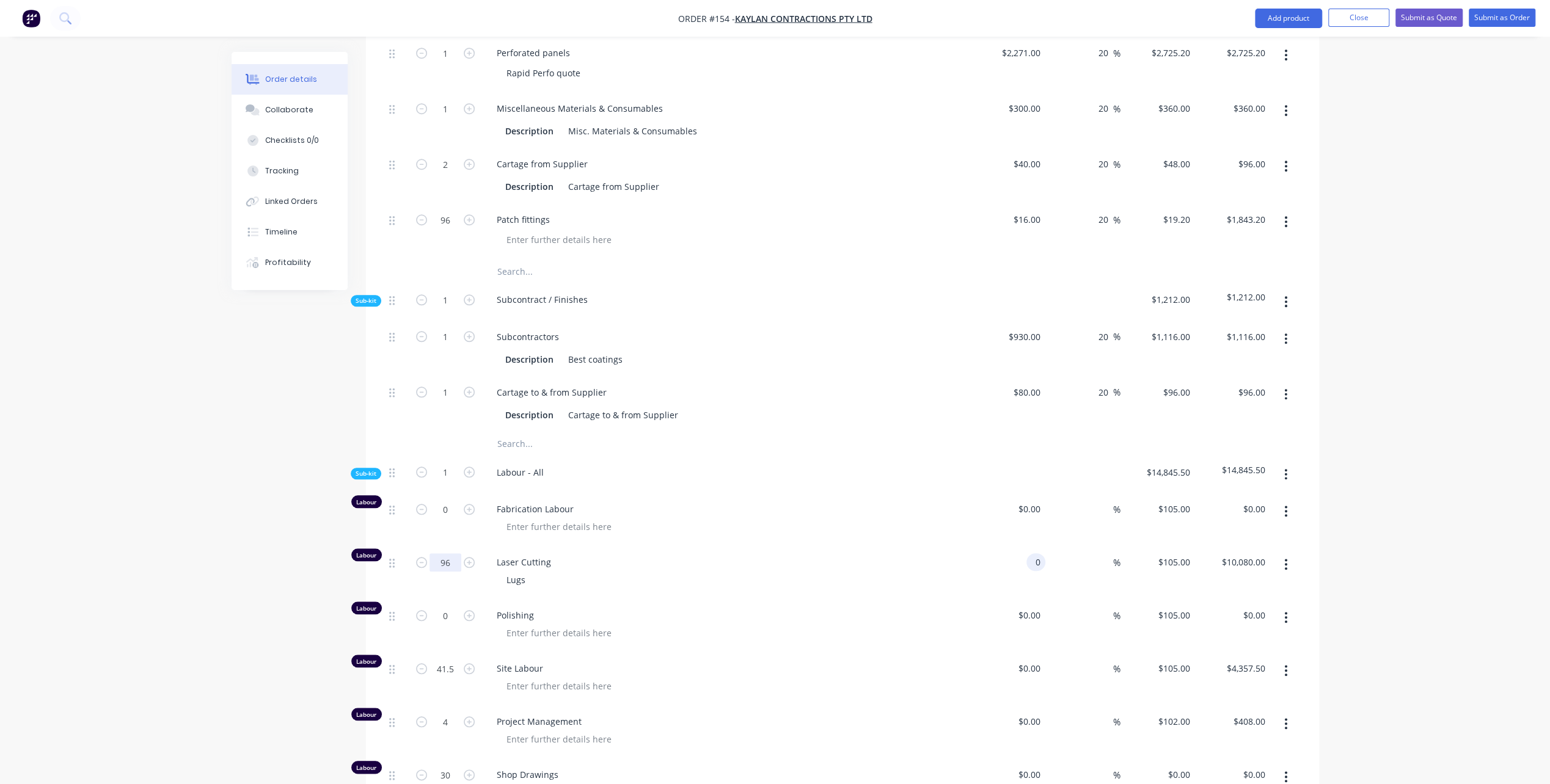
type input "$0.00"
type input "2"
click at [842, 561] on span "Laser Cutting" at bounding box center [732, 562] width 470 height 13
click at [1021, 555] on div "0 $0.00" at bounding box center [1009, 573] width 75 height 54
type input "$55.00"
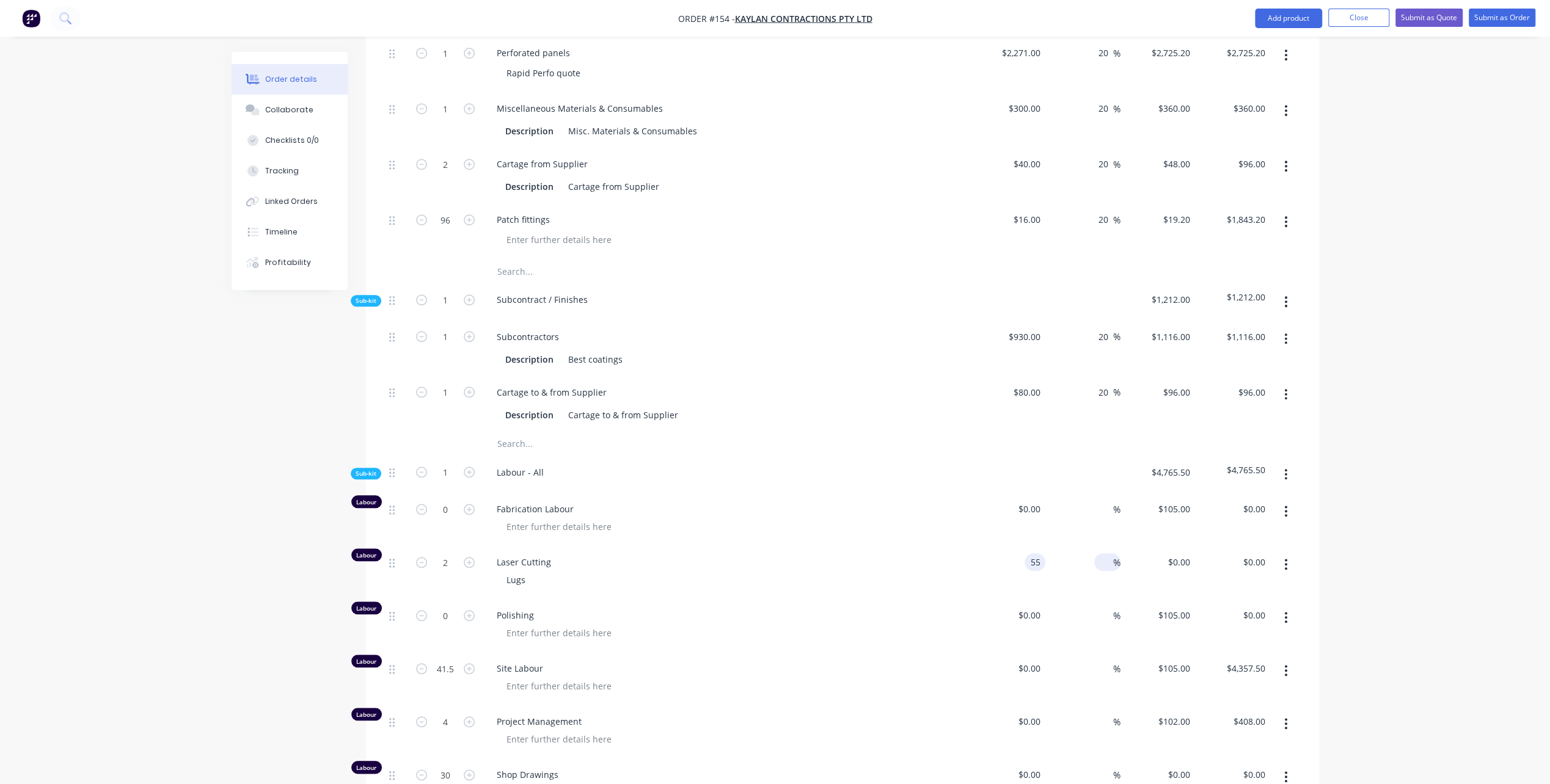
type input "$55.00"
type input "$110.00"
click at [1099, 557] on input at bounding box center [1106, 561] width 14 height 18
type input "90"
type input "$104.50"
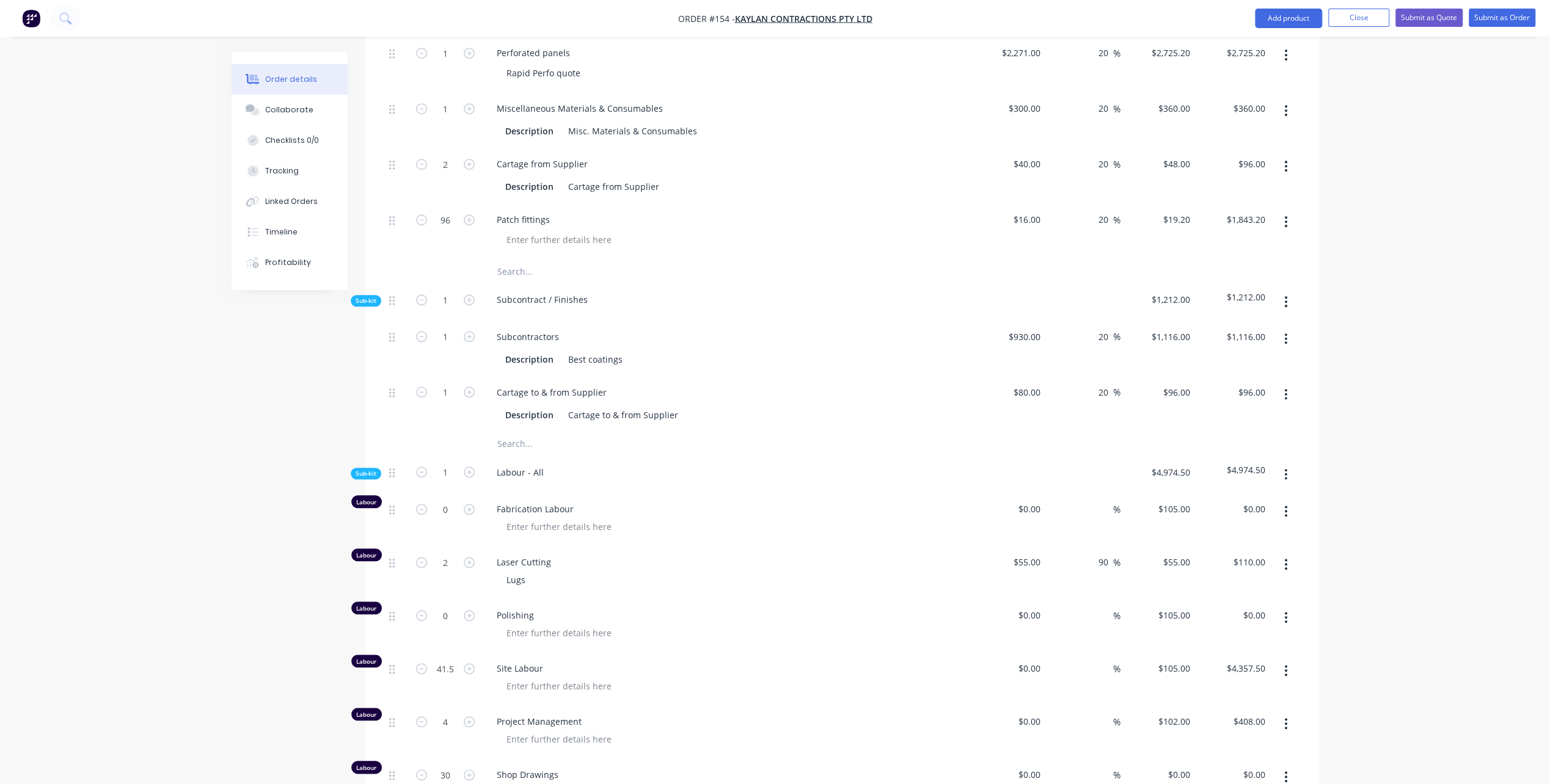
type input "$209.00"
click at [586, 574] on div "Lugs" at bounding box center [732, 579] width 470 height 18
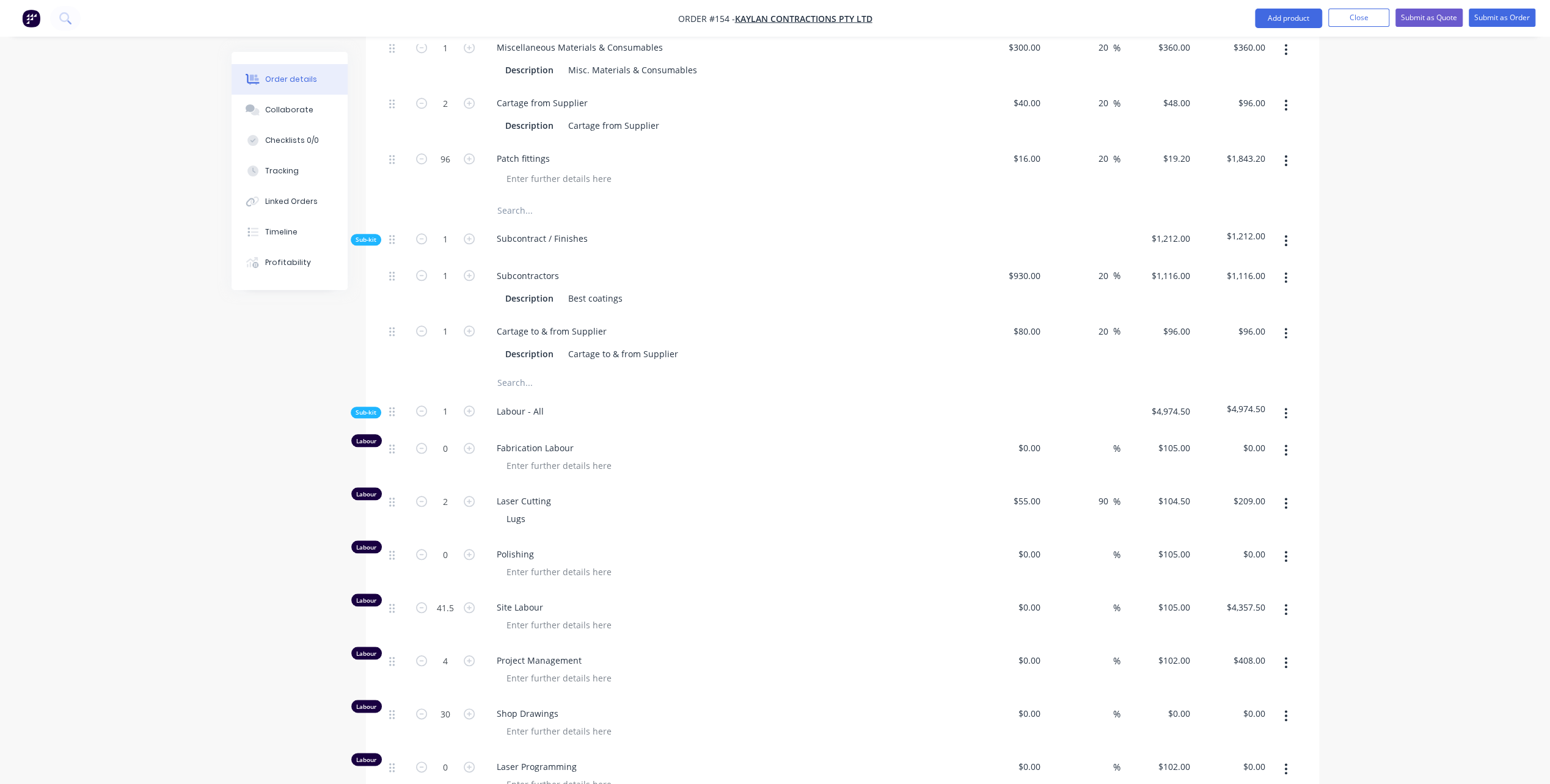
scroll to position [1099, 0]
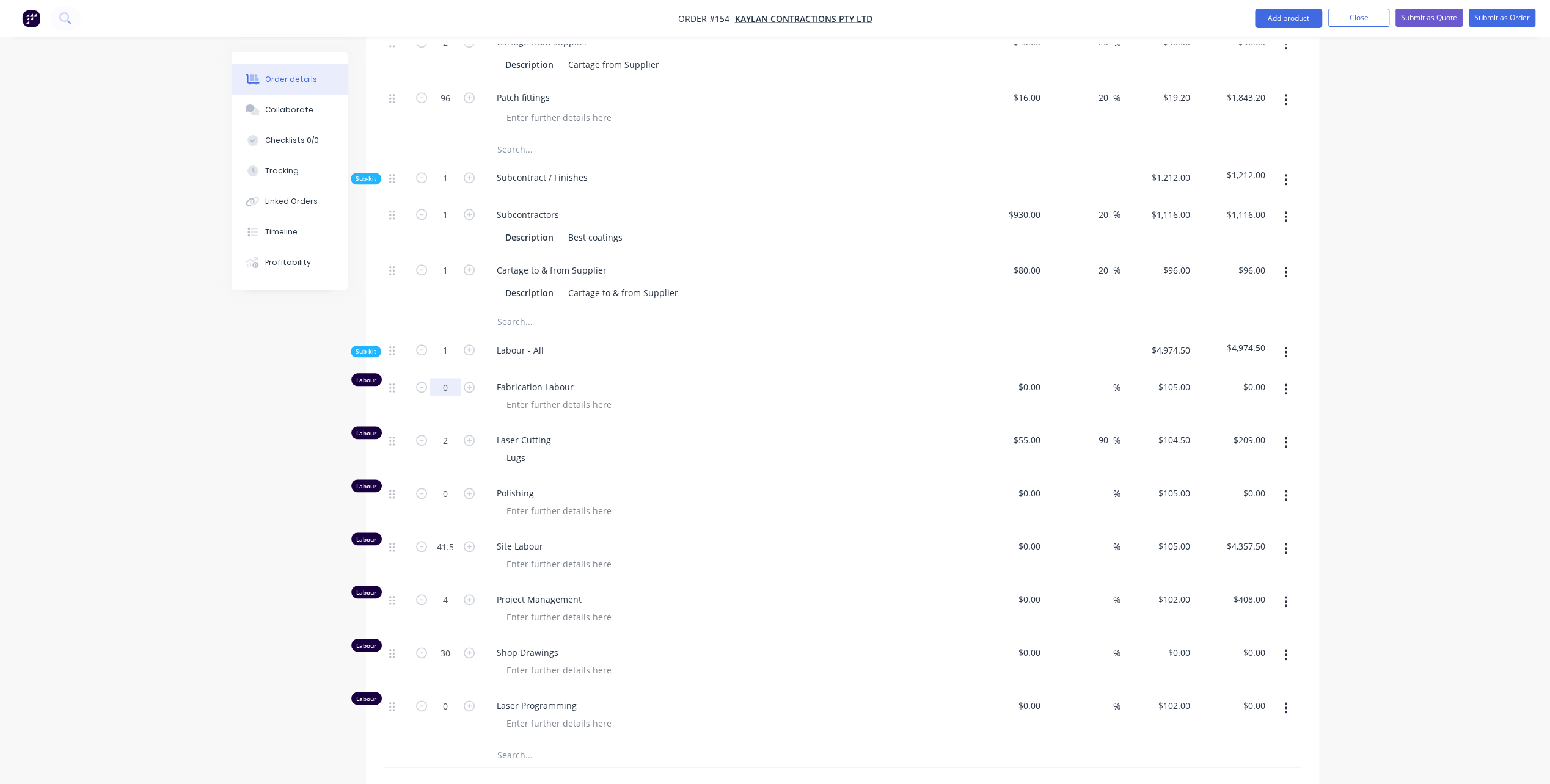
click at [447, 385] on input "0" at bounding box center [445, 388] width 32 height 19
type input "67"
type input "$7,035.00"
click at [677, 477] on div "Polishing" at bounding box center [726, 503] width 488 height 54
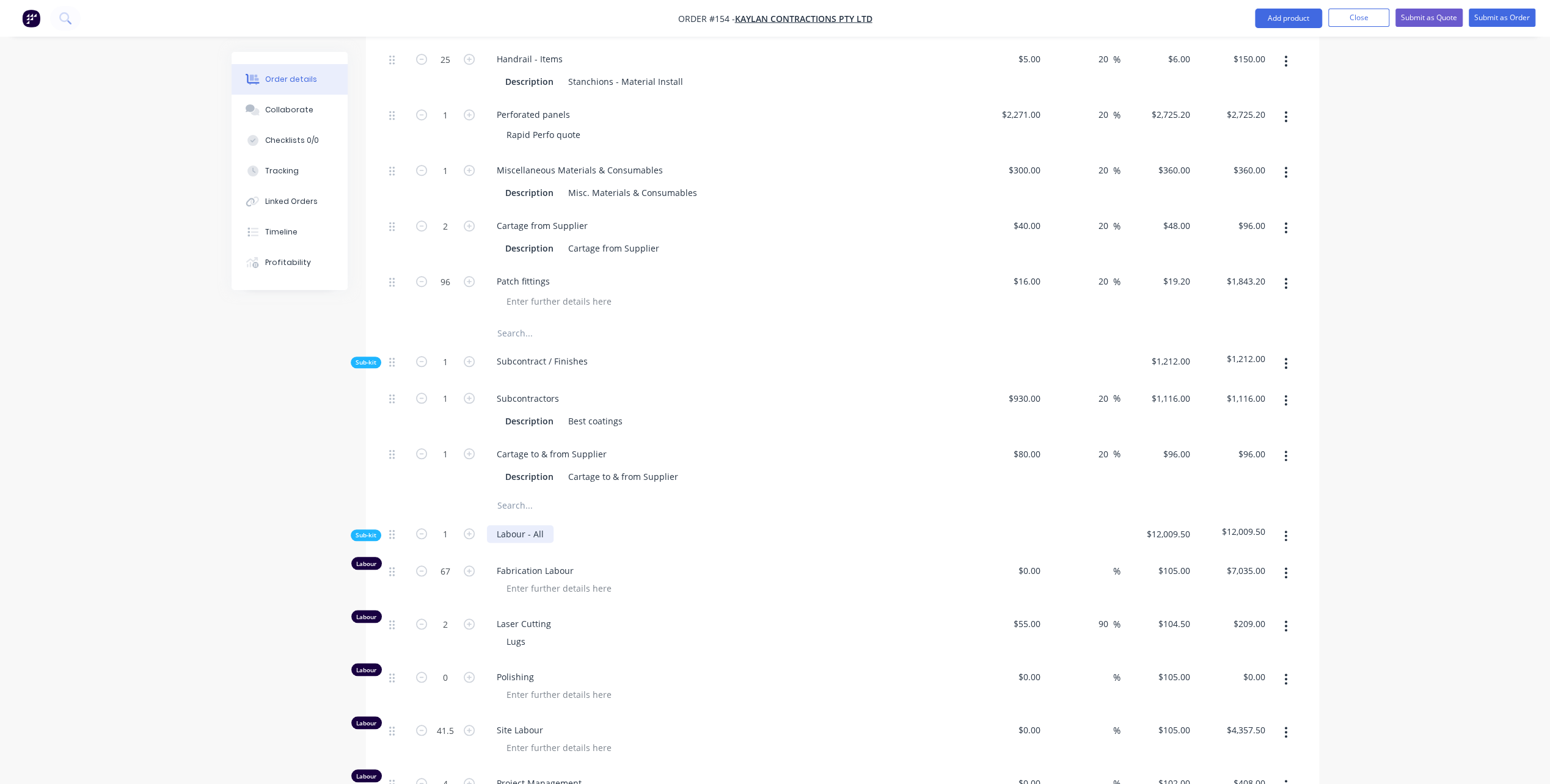
scroll to position [916, 0]
click at [1038, 570] on input "0" at bounding box center [1031, 570] width 28 height 18
type input "$55.00"
type input "$3,685.00"
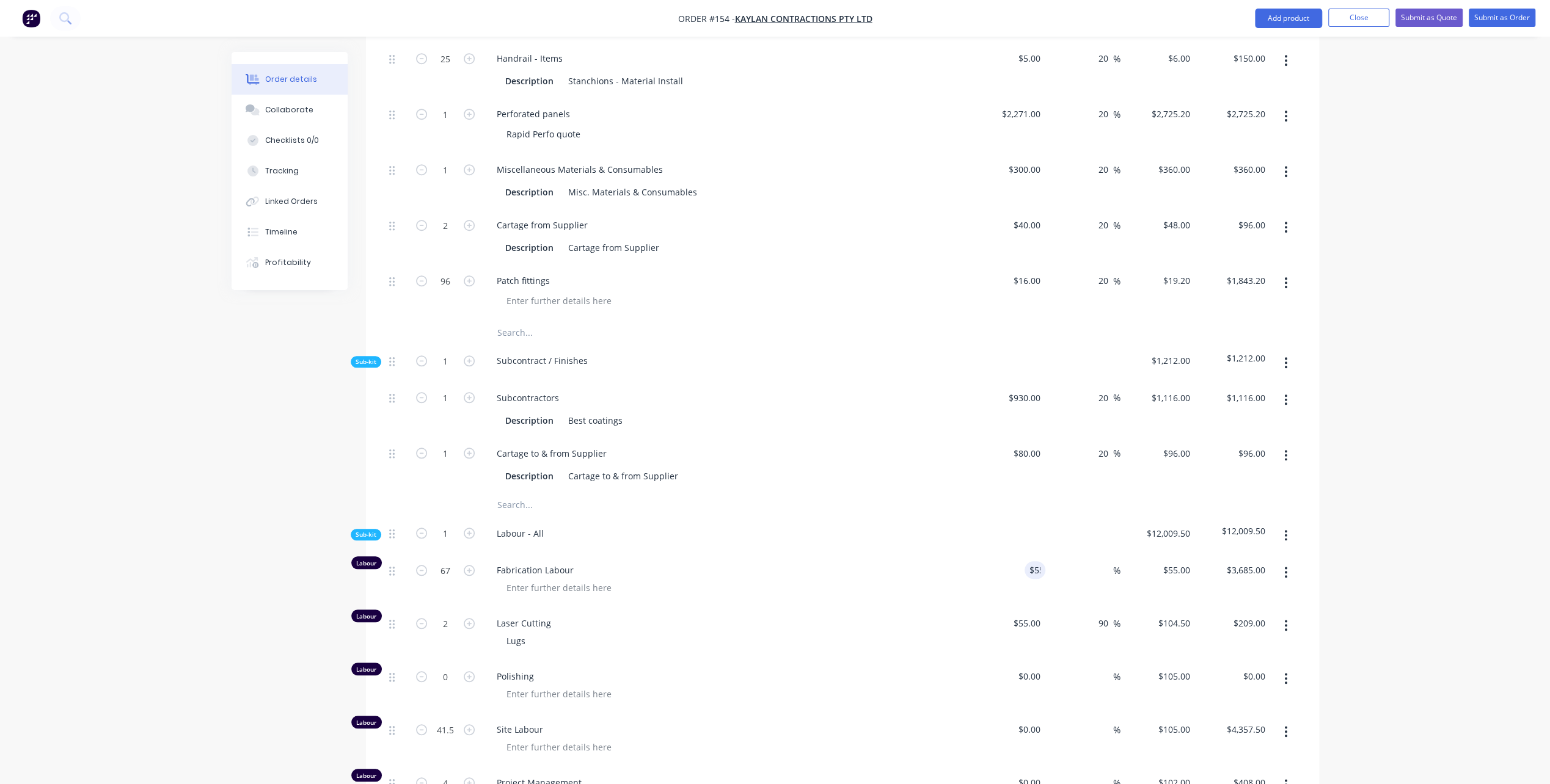
click at [1084, 569] on div "%" at bounding box center [1083, 580] width 75 height 54
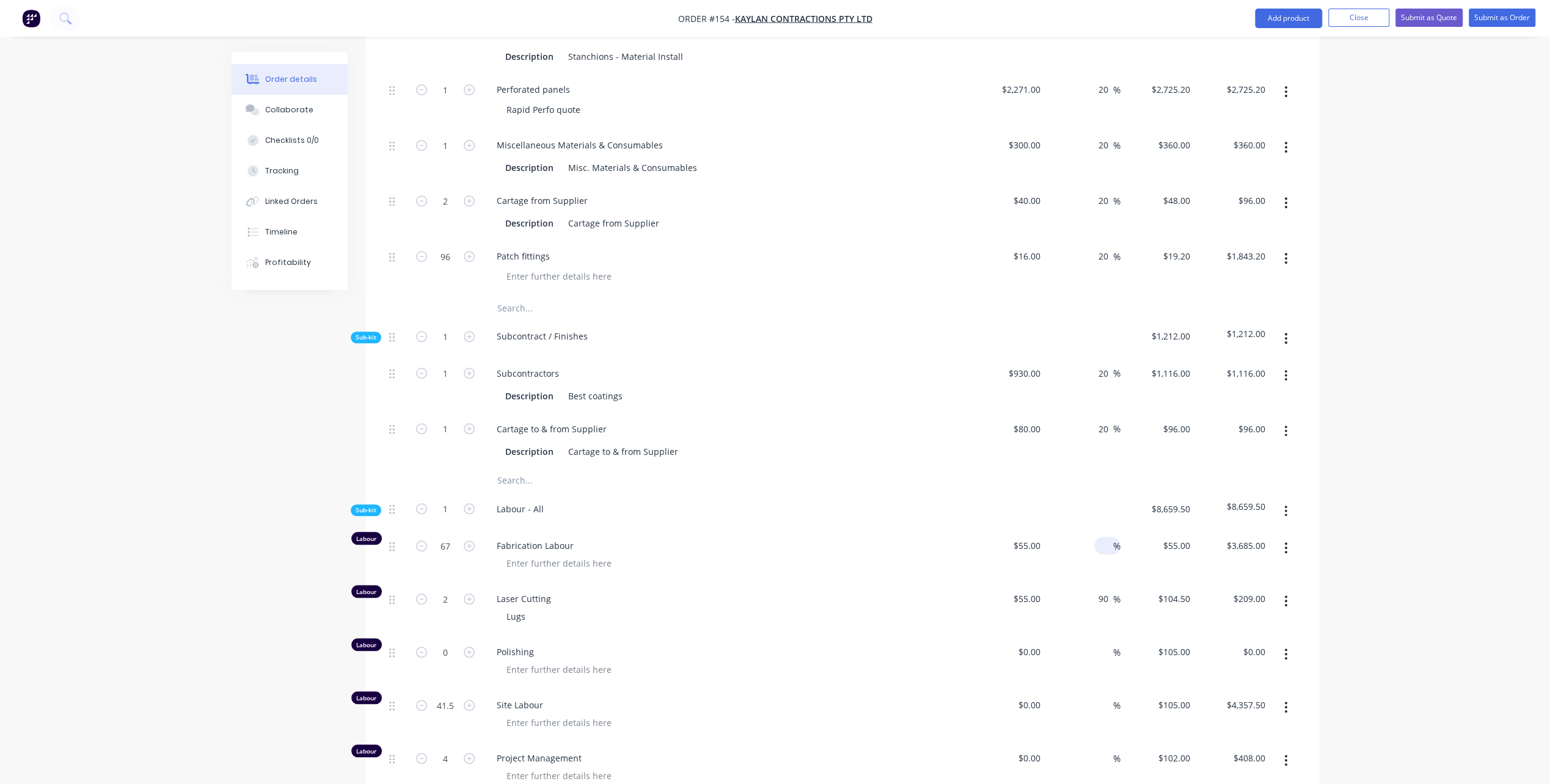
click at [1095, 541] on div "%" at bounding box center [1108, 546] width 26 height 18
type input "90"
type input "$104.50"
type input "$7,001.50"
click at [655, 560] on div at bounding box center [732, 563] width 470 height 18
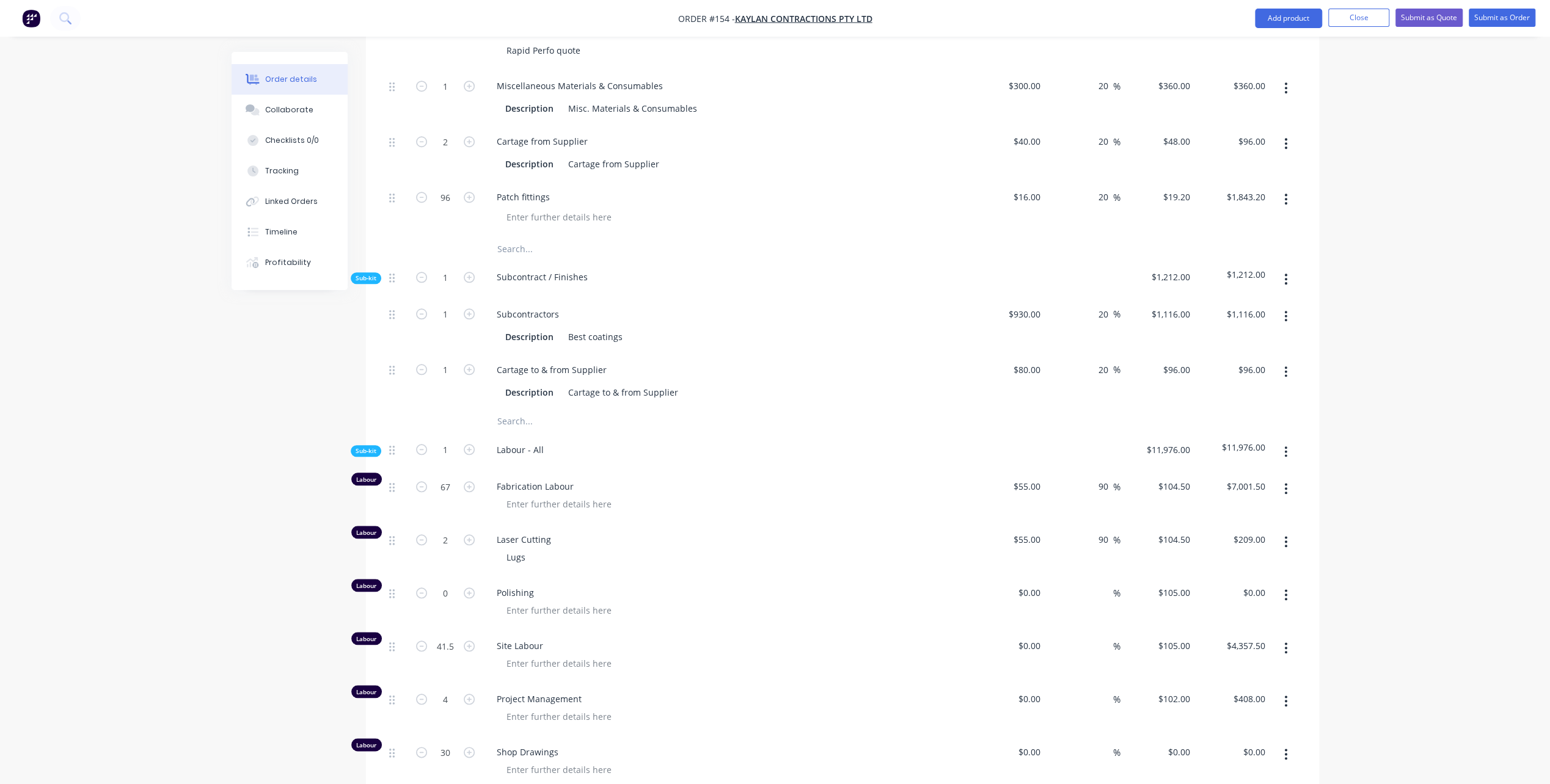
scroll to position [1002, 0]
click at [1031, 640] on div "0 $0.00" at bounding box center [1029, 644] width 33 height 18
type input "$55.00"
type input "$2,282.50"
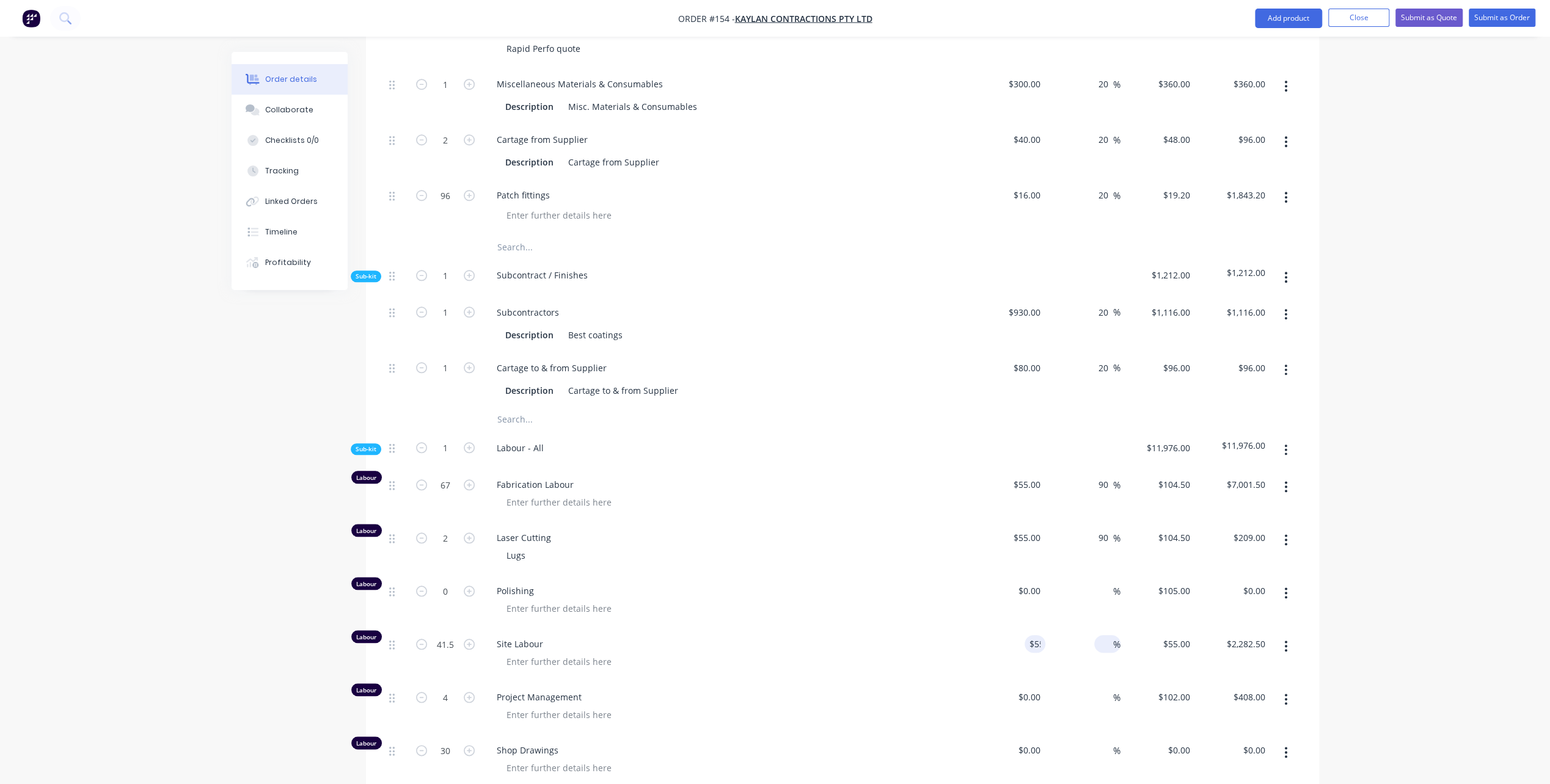
click at [1104, 636] on input at bounding box center [1106, 644] width 14 height 18
type input "90"
type input "$104.50"
type input "$4,336.75"
click at [903, 666] on div "Site Labour" at bounding box center [726, 654] width 488 height 54
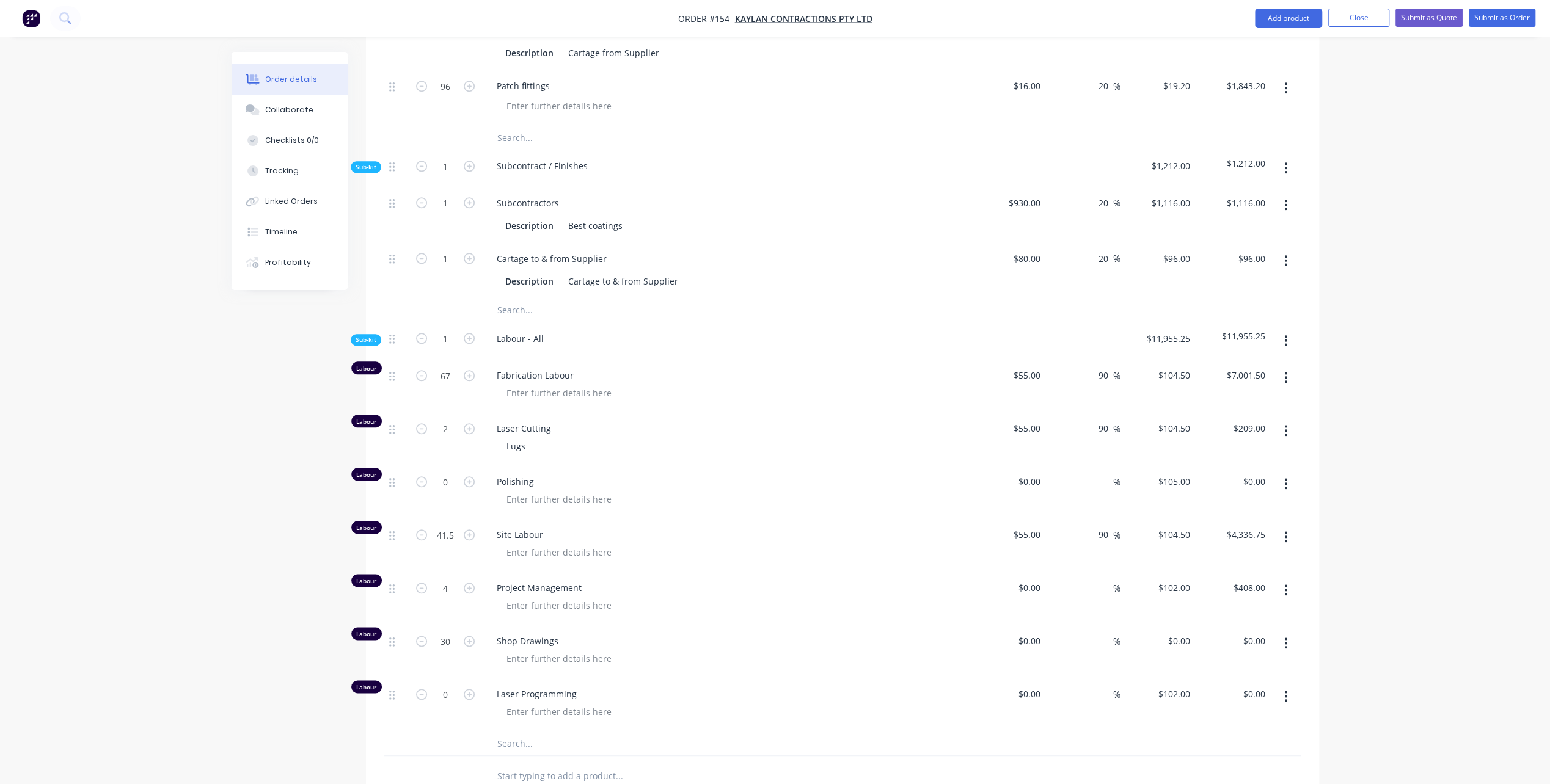
scroll to position [1124, 0]
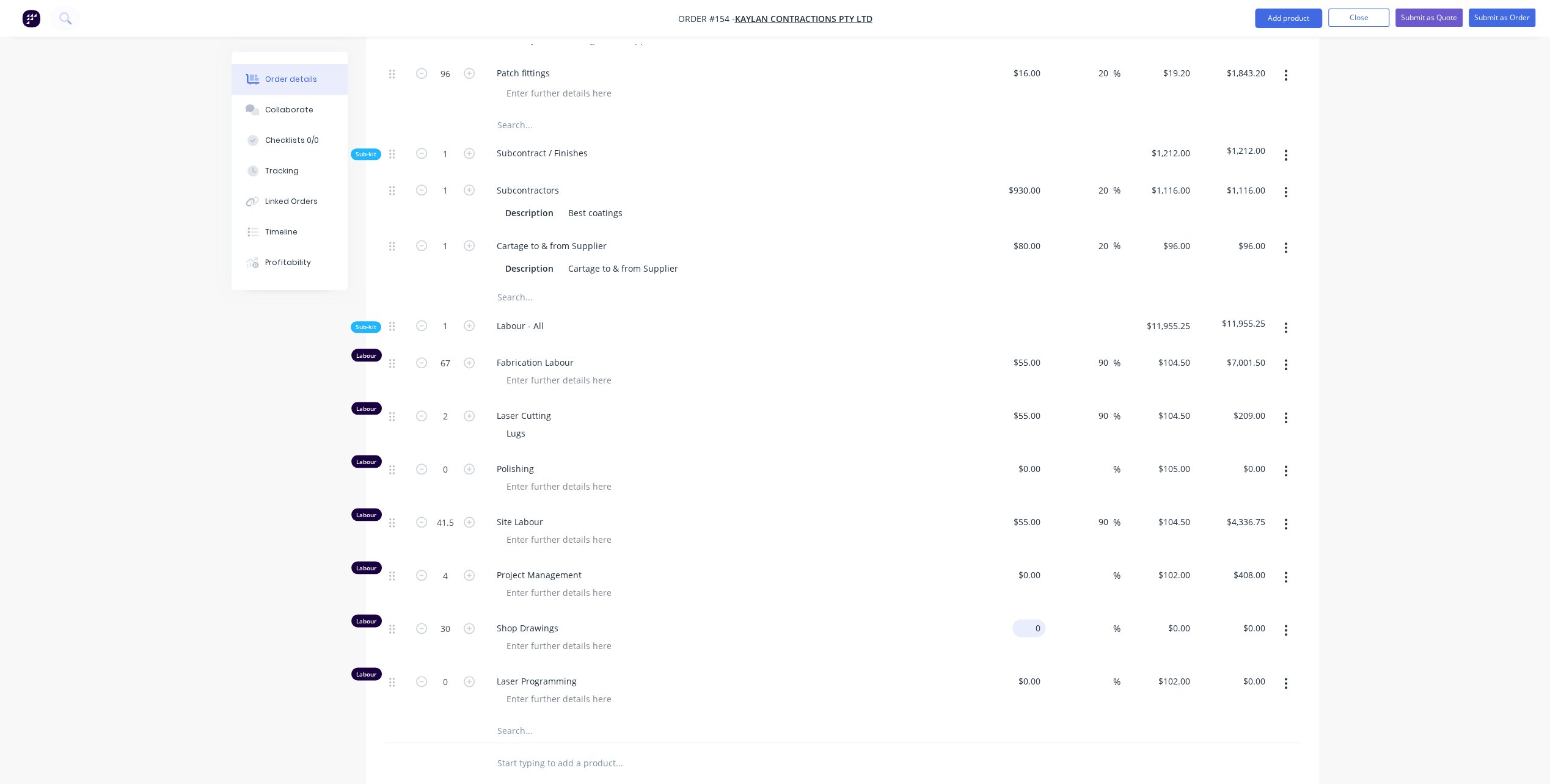
click at [1034, 623] on input "0" at bounding box center [1031, 628] width 28 height 18
type input "$50.00"
type input "$1,500.00"
click at [1106, 631] on input at bounding box center [1106, 628] width 14 height 18
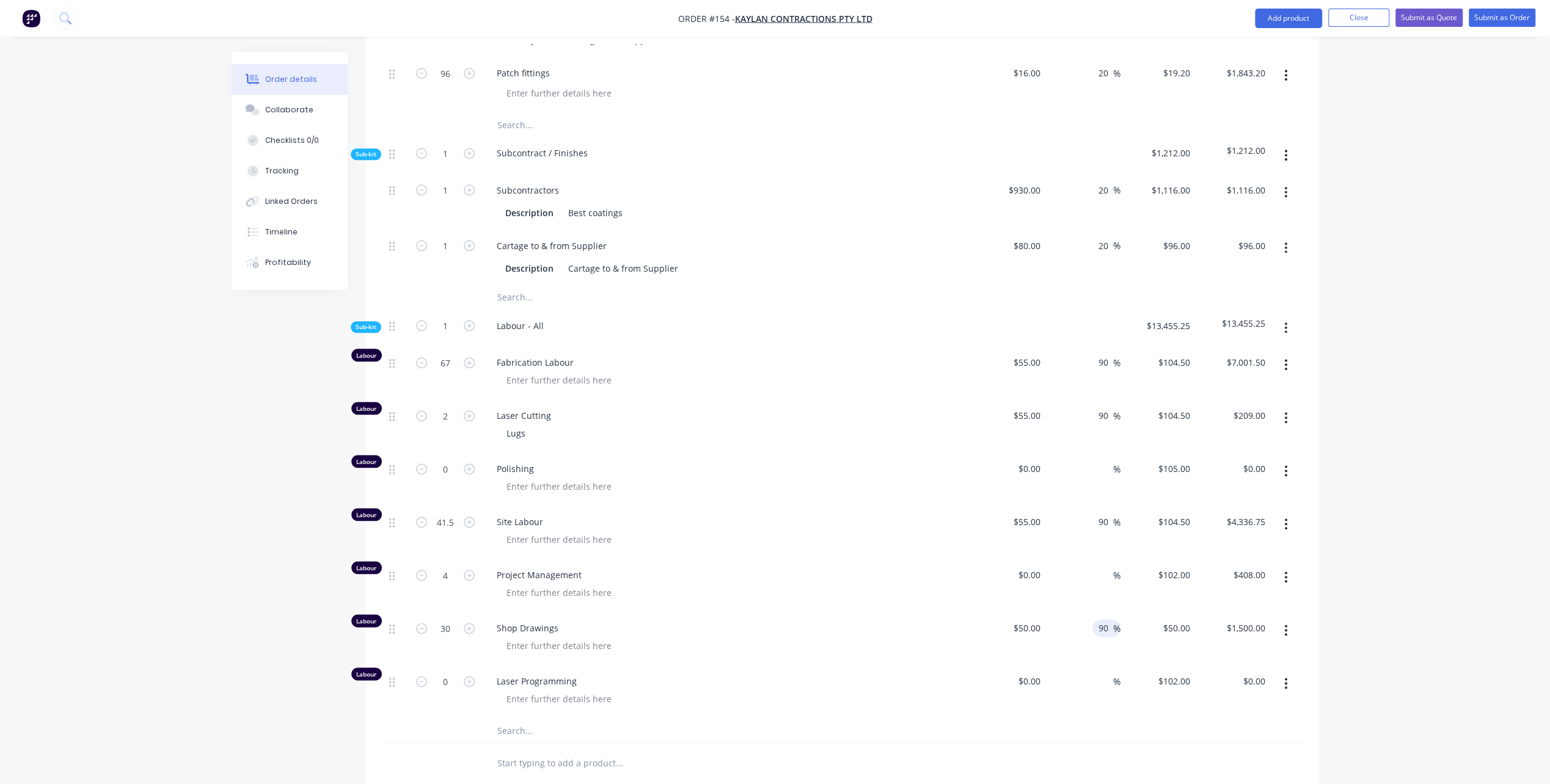
type input "90"
type input "$95.00"
type input "$2,850.00"
click at [953, 623] on span "Shop Drawings" at bounding box center [732, 628] width 470 height 13
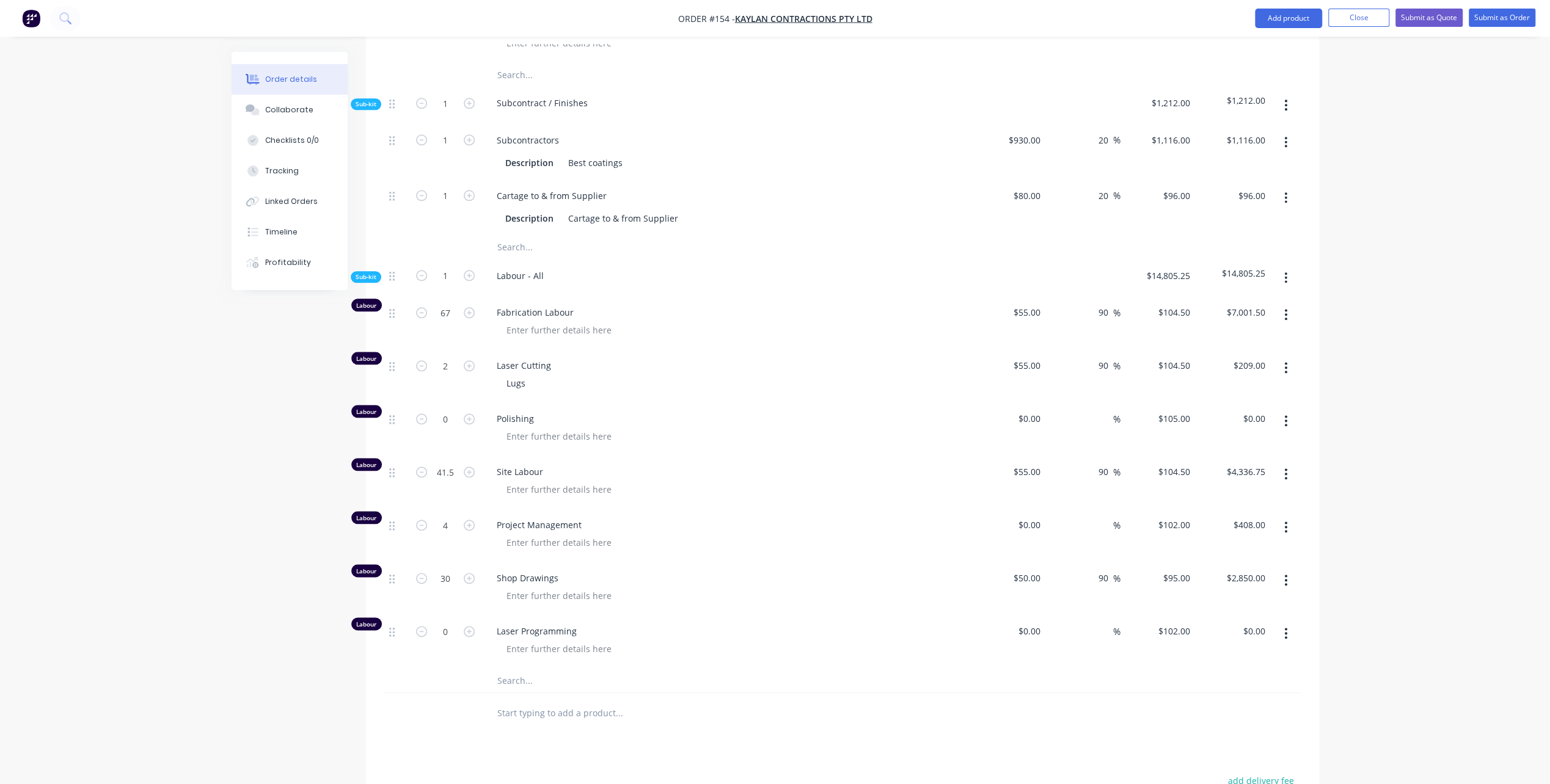
scroll to position [1185, 0]
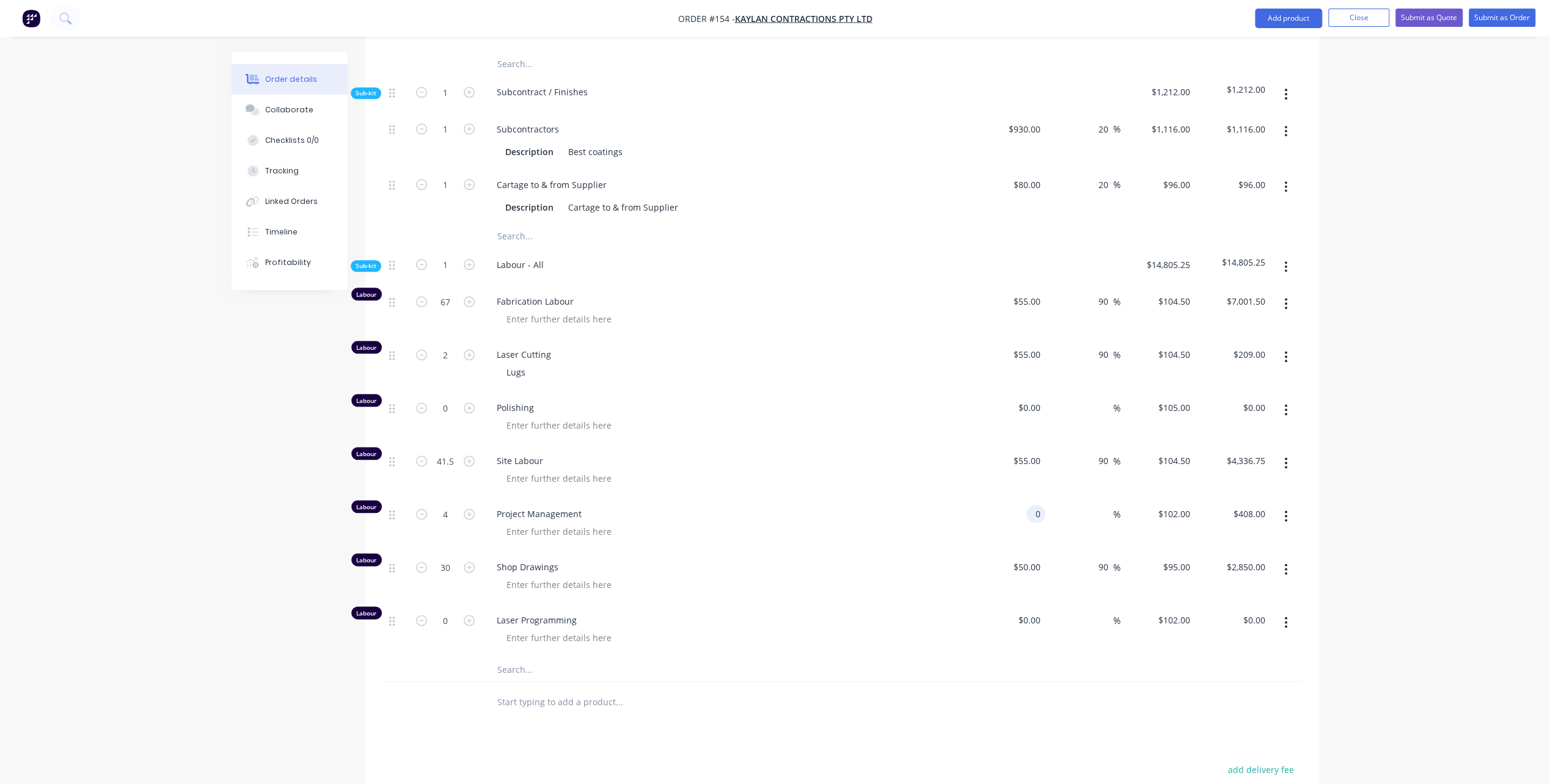
click at [1029, 515] on div "0 0" at bounding box center [1036, 514] width 19 height 18
type input "$50.00"
type input "$200.00"
click at [1093, 514] on div "%" at bounding box center [1083, 524] width 75 height 54
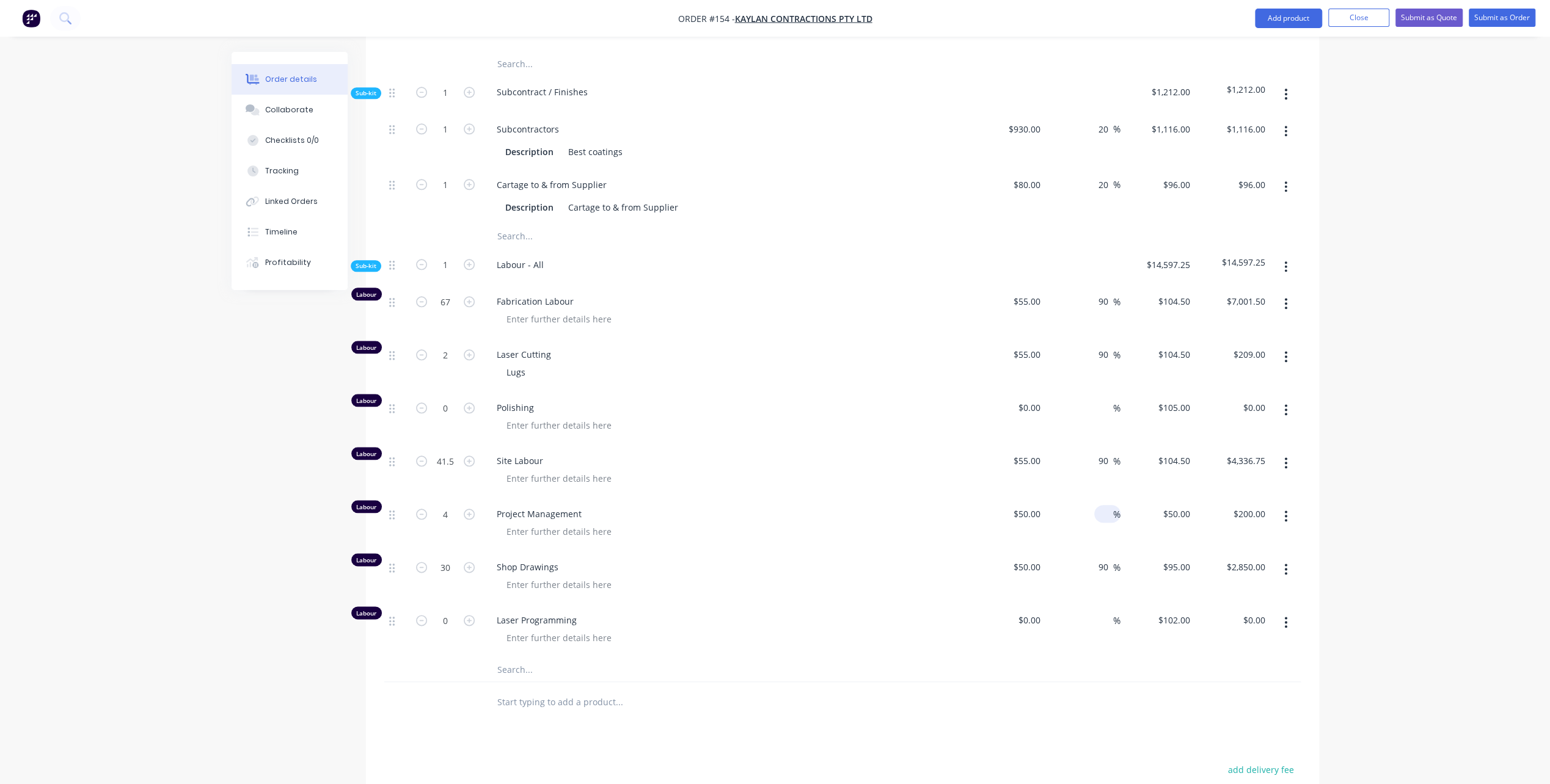
click at [1109, 508] on input at bounding box center [1106, 514] width 14 height 18
type input "90"
type input "$95.00"
type input "$380.00"
click at [781, 523] on div at bounding box center [732, 531] width 470 height 18
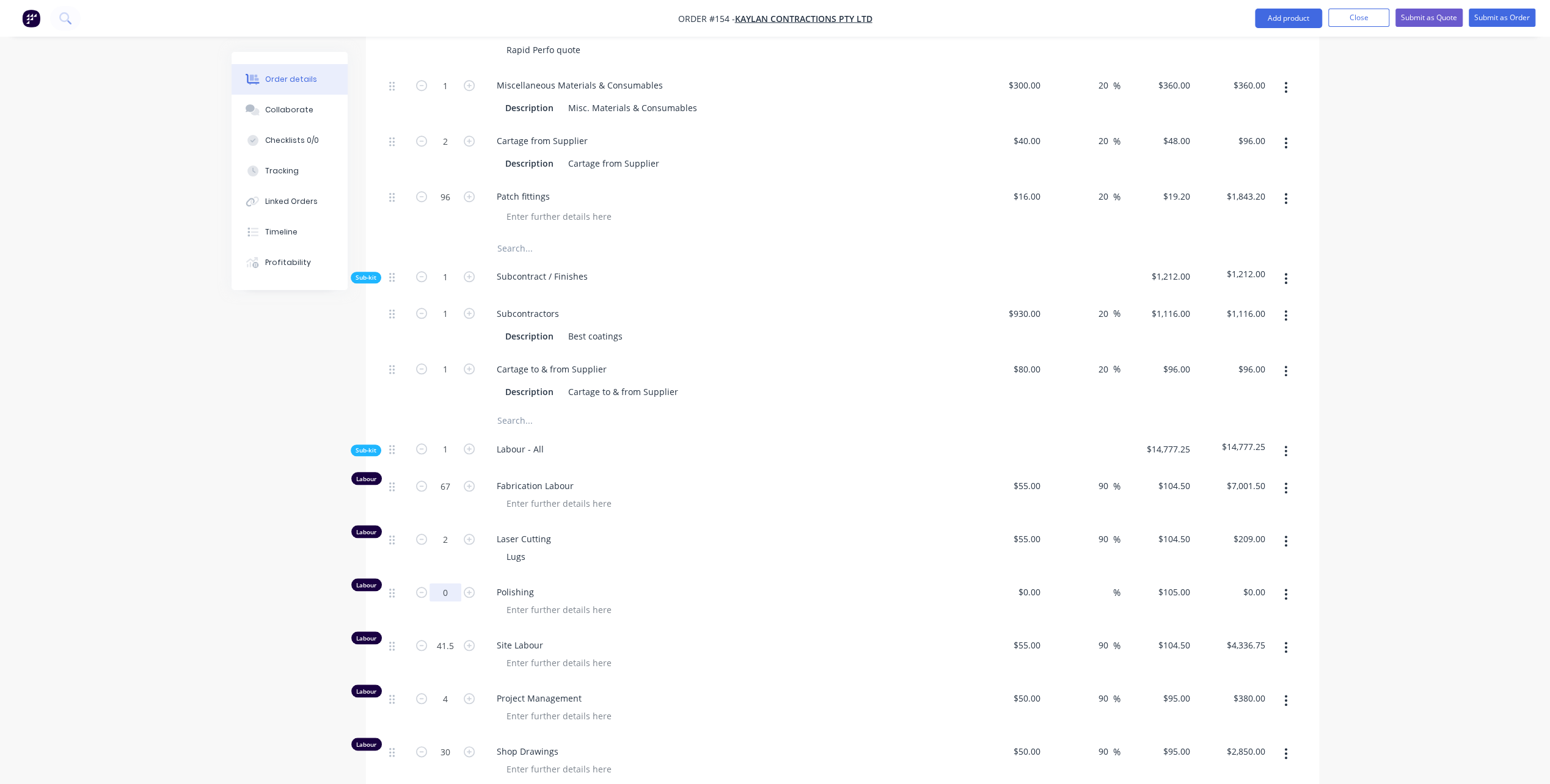
scroll to position [1002, 0]
click at [472, 692] on icon "button" at bounding box center [470, 698] width 11 height 11
type input "5"
type input "$475.00"
click at [472, 692] on icon "button" at bounding box center [470, 698] width 11 height 11
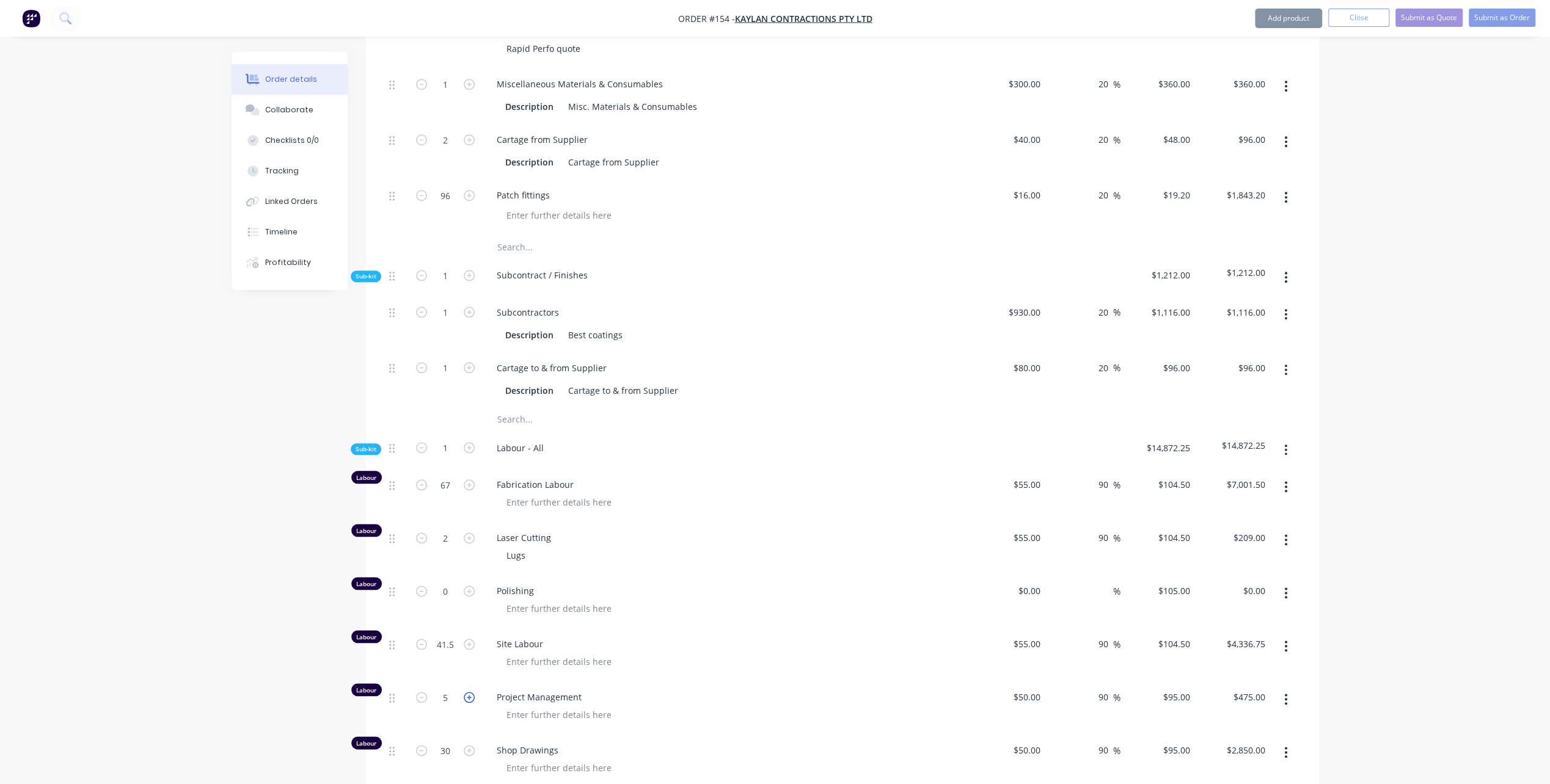
type input "6"
type input "$570.00"
click at [472, 692] on icon "button" at bounding box center [470, 698] width 11 height 11
type input "7"
type input "$665.00"
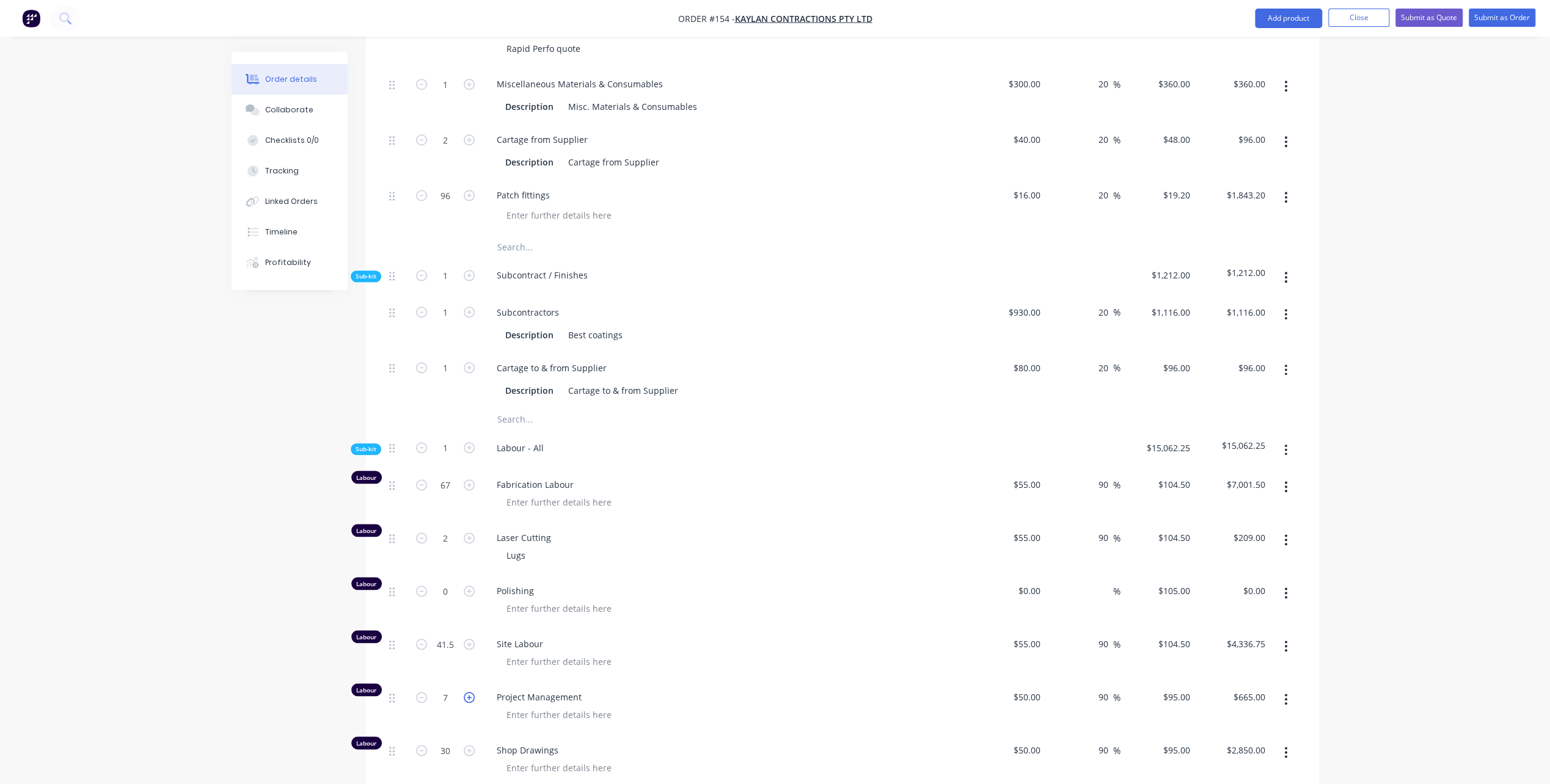
click at [468, 692] on icon "button" at bounding box center [470, 698] width 11 height 11
type input "8"
type input "$760.00"
click at [718, 631] on div "Site Labour" at bounding box center [726, 654] width 488 height 54
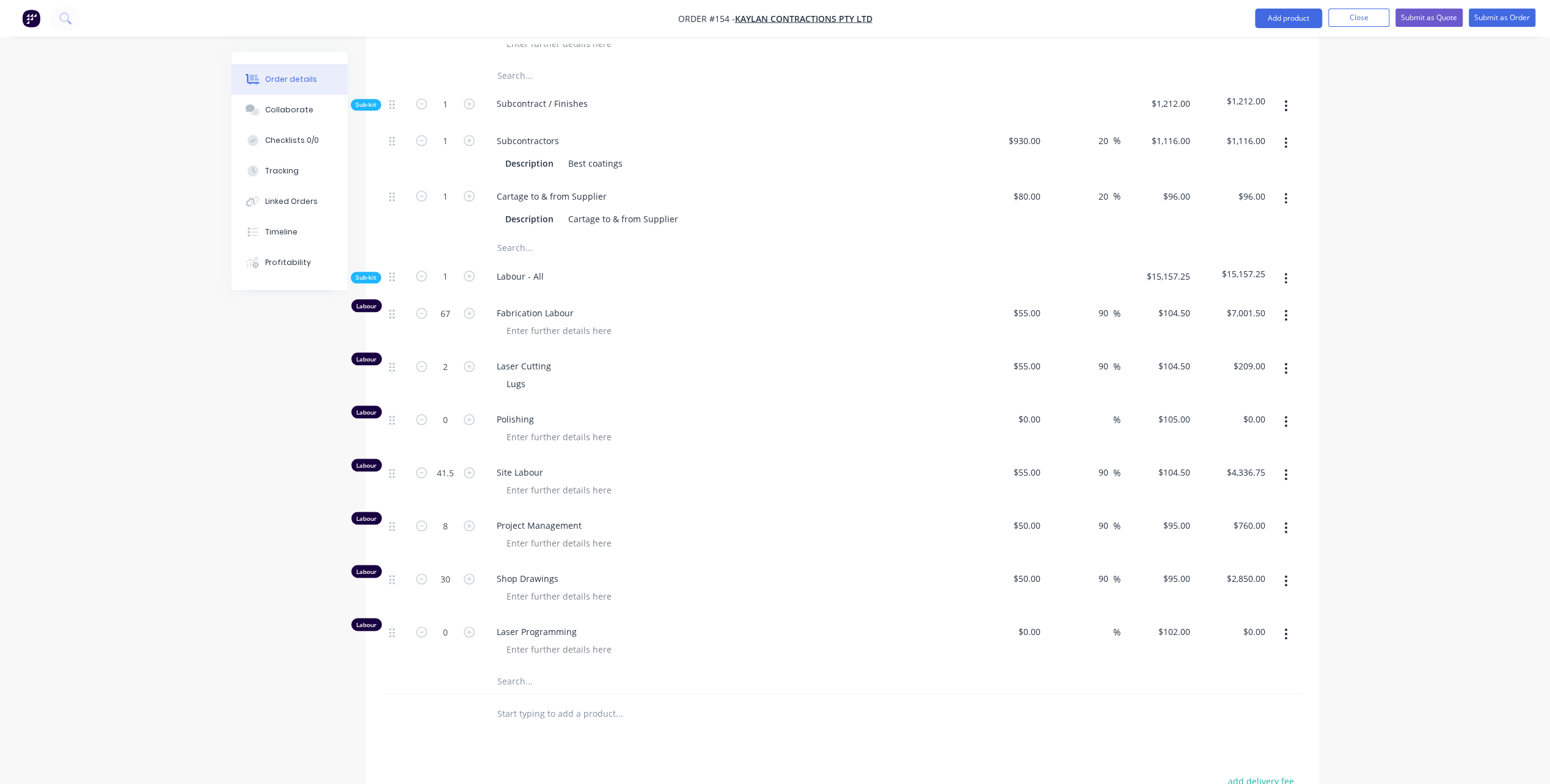
scroll to position [1185, 0]
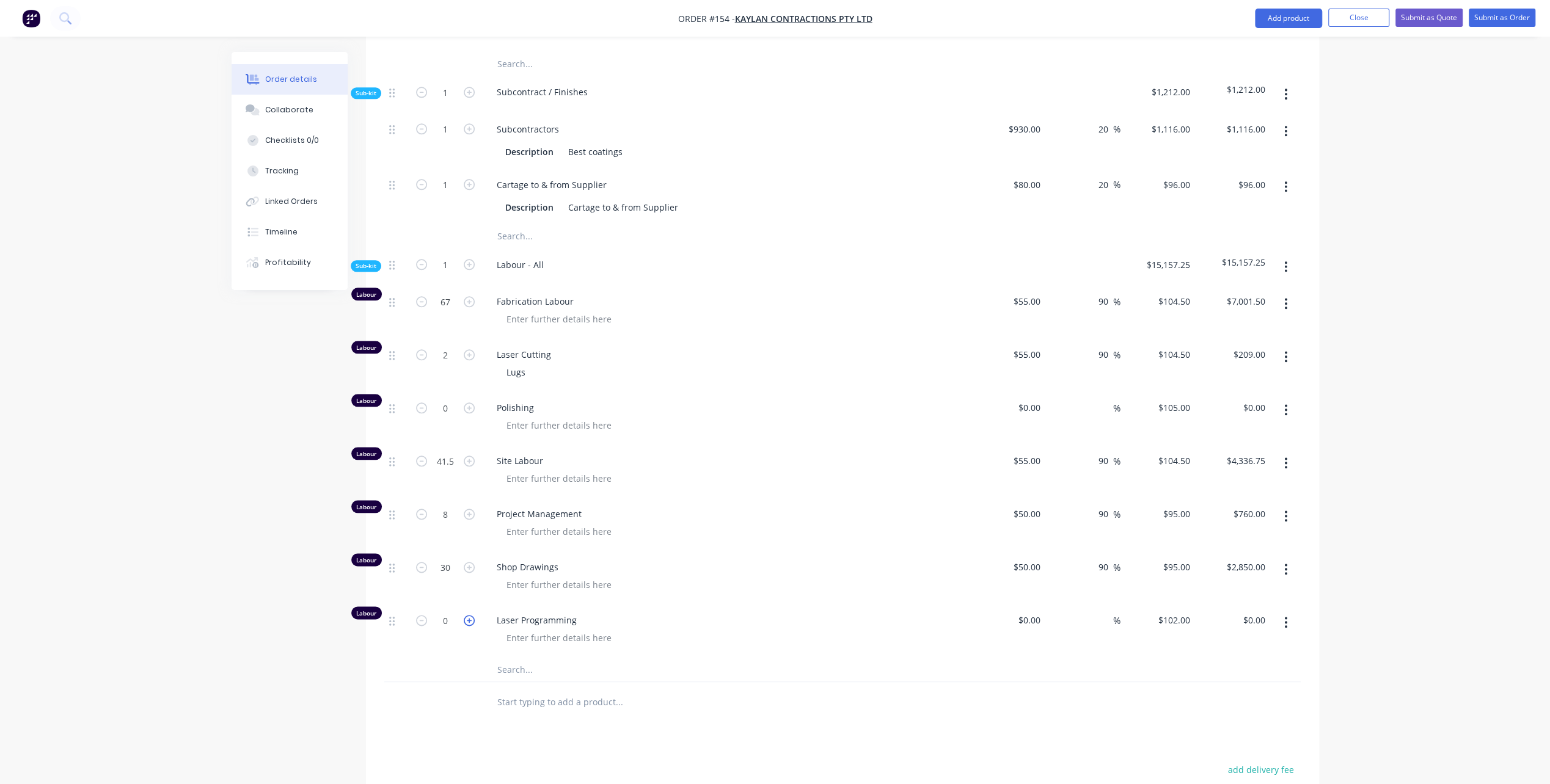
click at [467, 616] on icon "button" at bounding box center [470, 621] width 11 height 11
type input "1"
type input "$102.00"
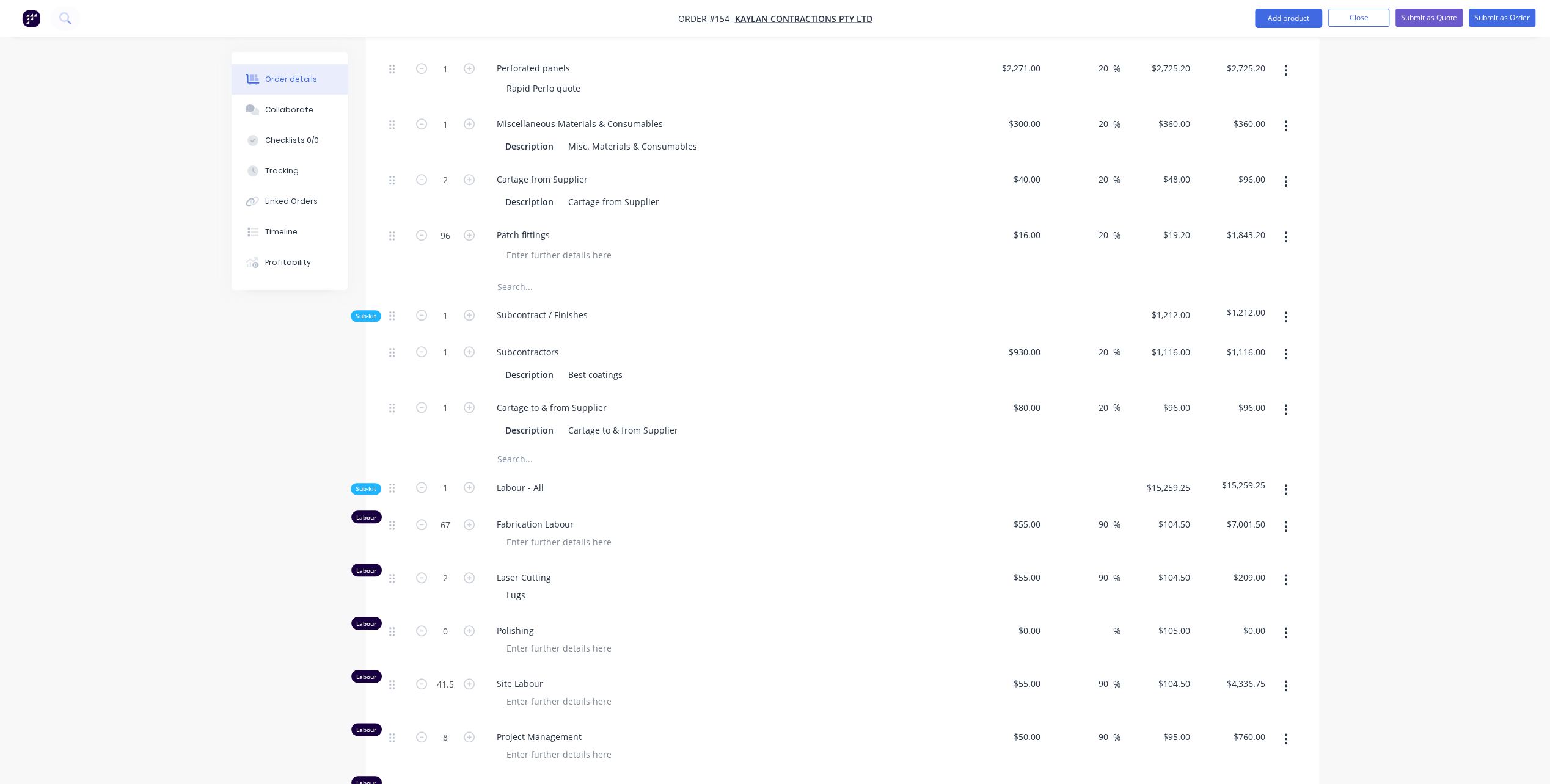
scroll to position [941, 0]
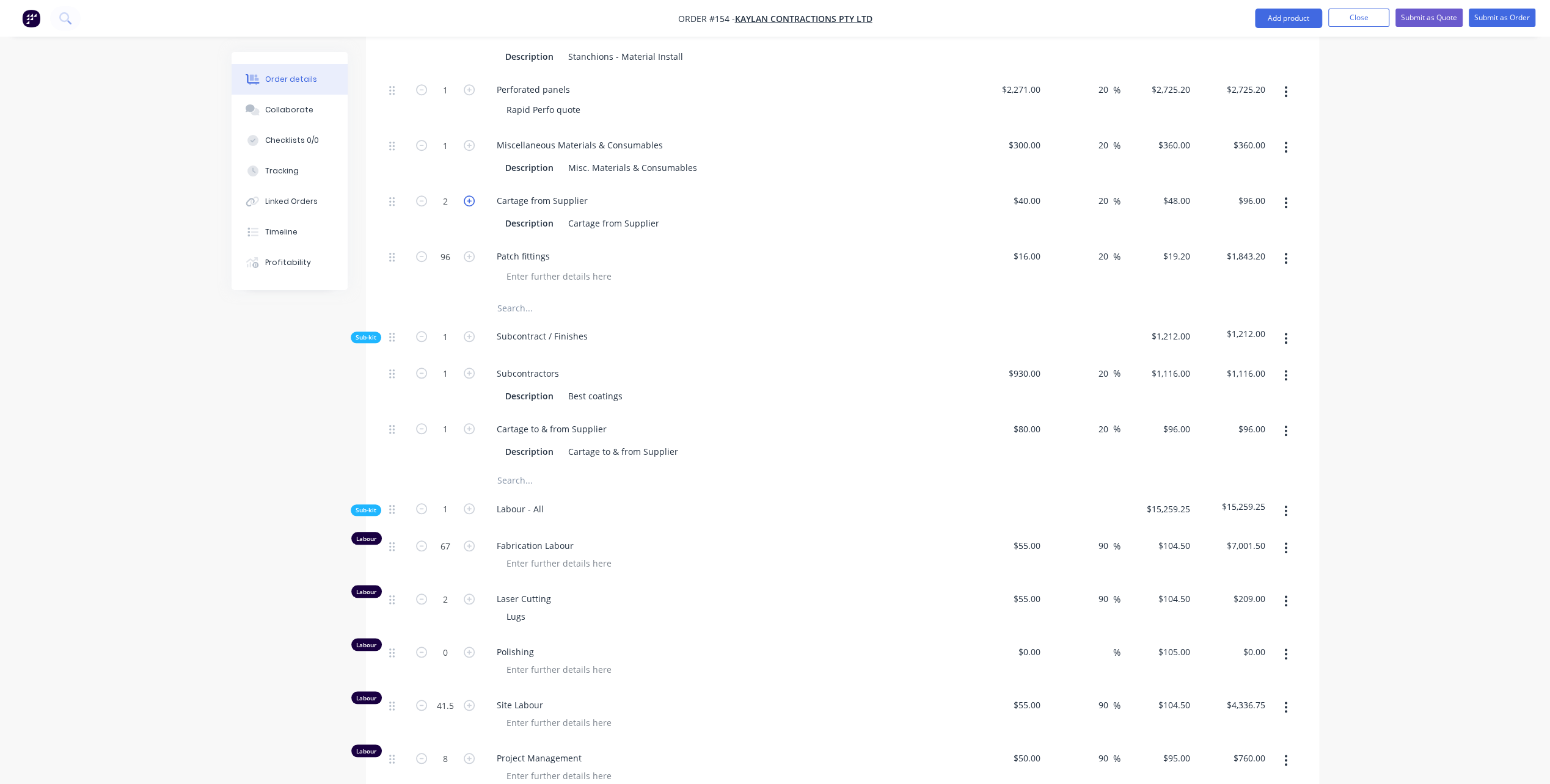
click at [467, 198] on icon "button" at bounding box center [470, 201] width 11 height 11
type input "3"
type input "$144.00"
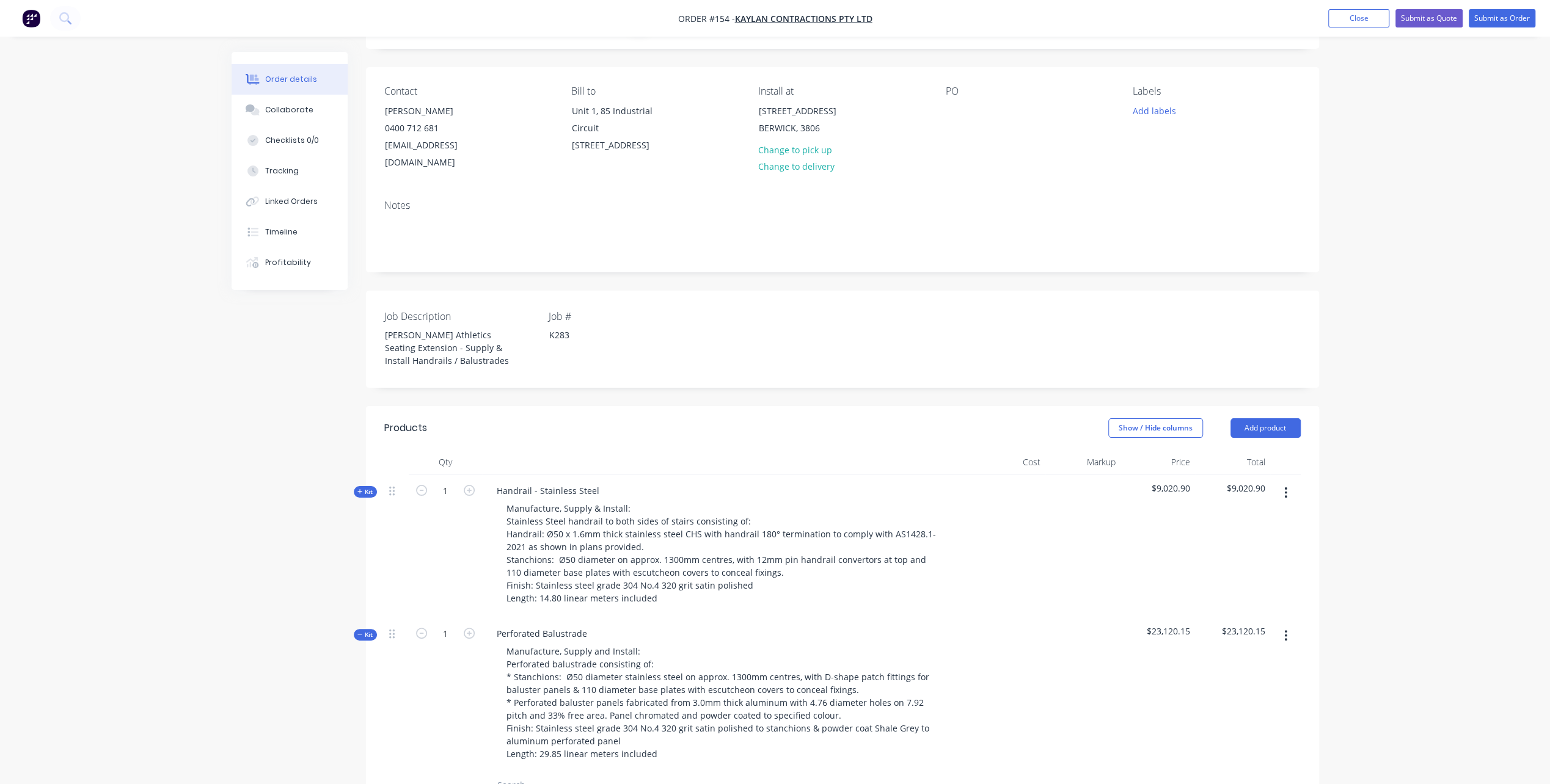
scroll to position [0, 0]
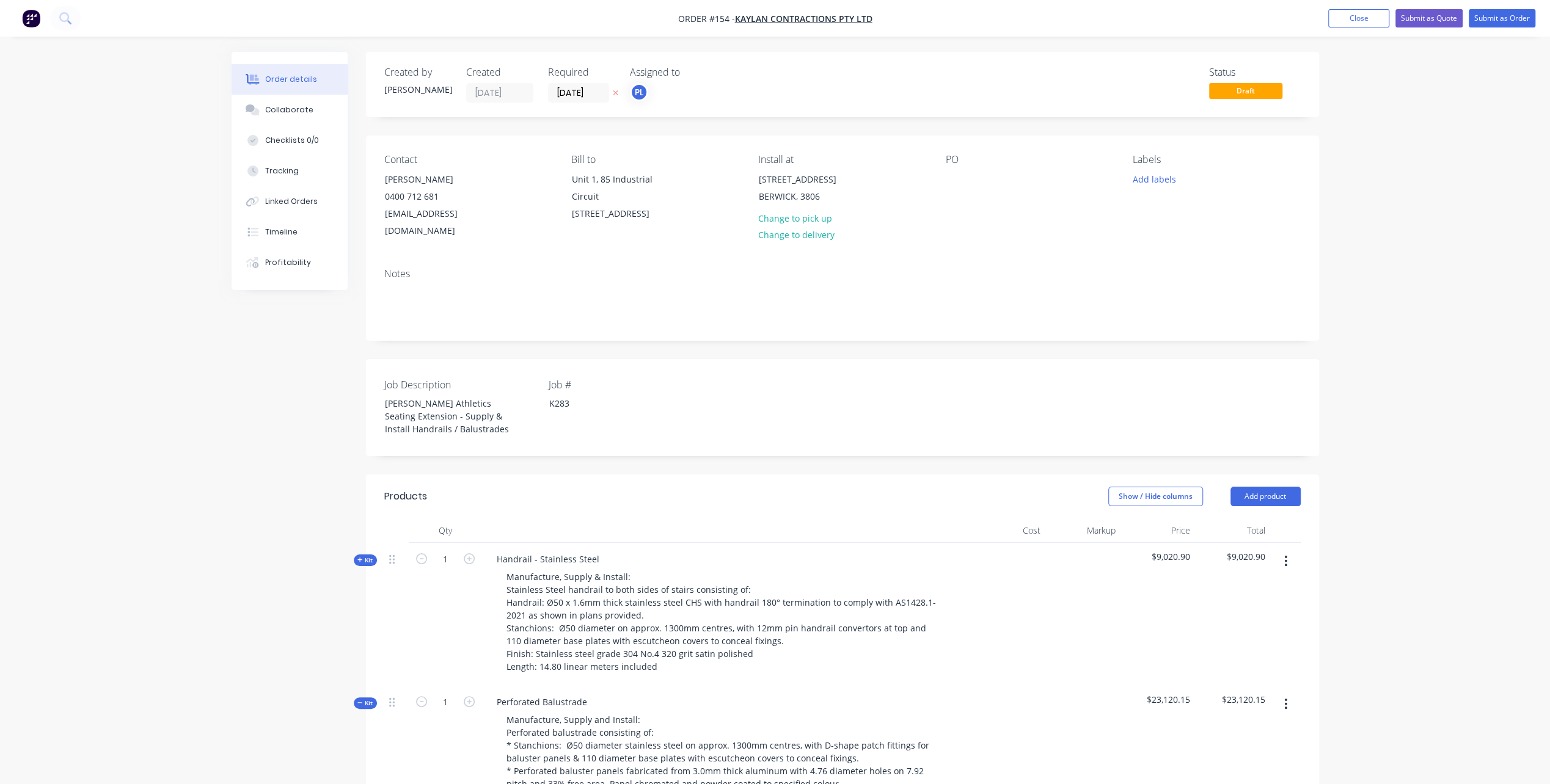
click at [360, 557] on icon "button" at bounding box center [361, 560] width 6 height 7
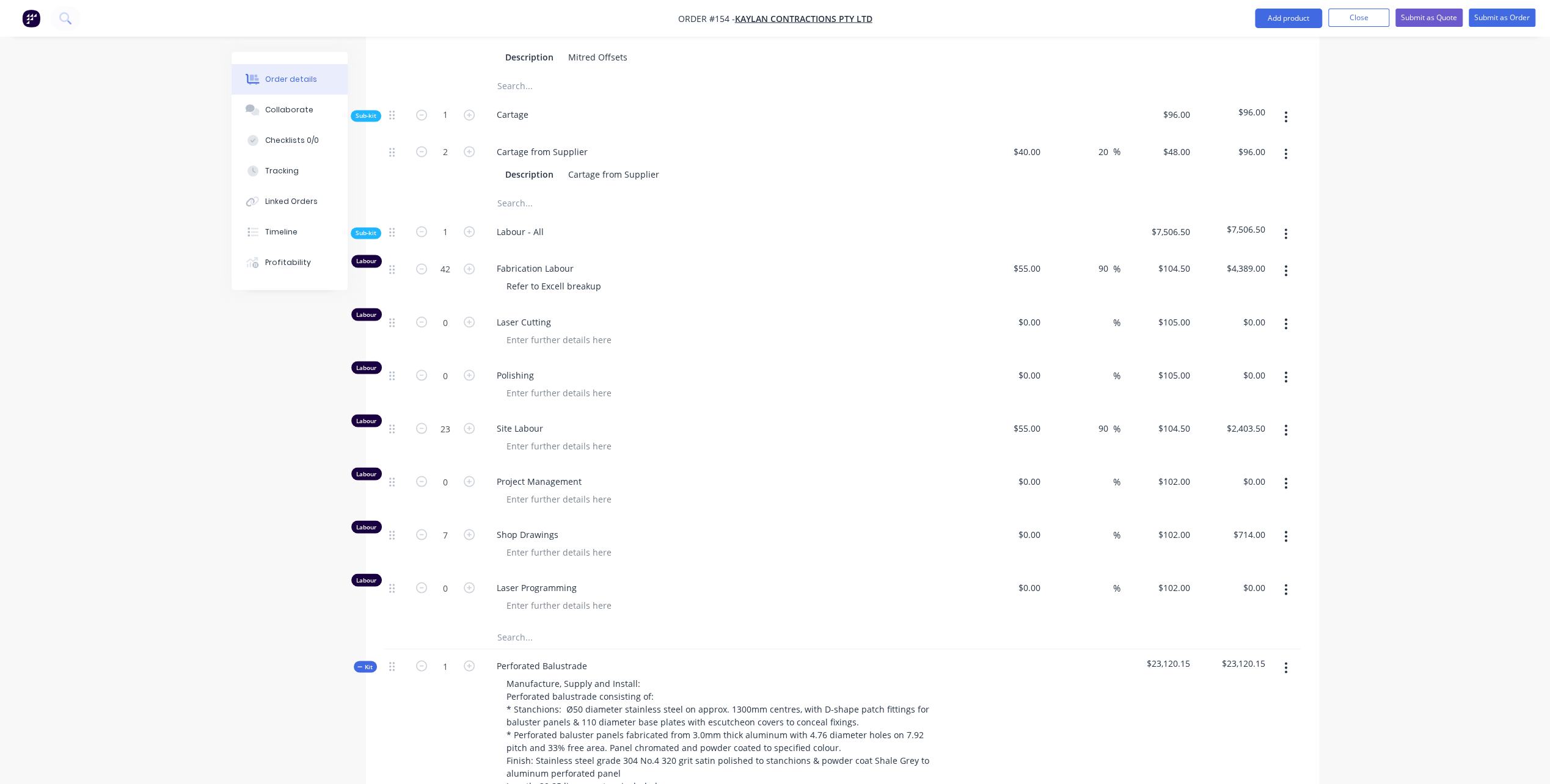
scroll to position [2016, 0]
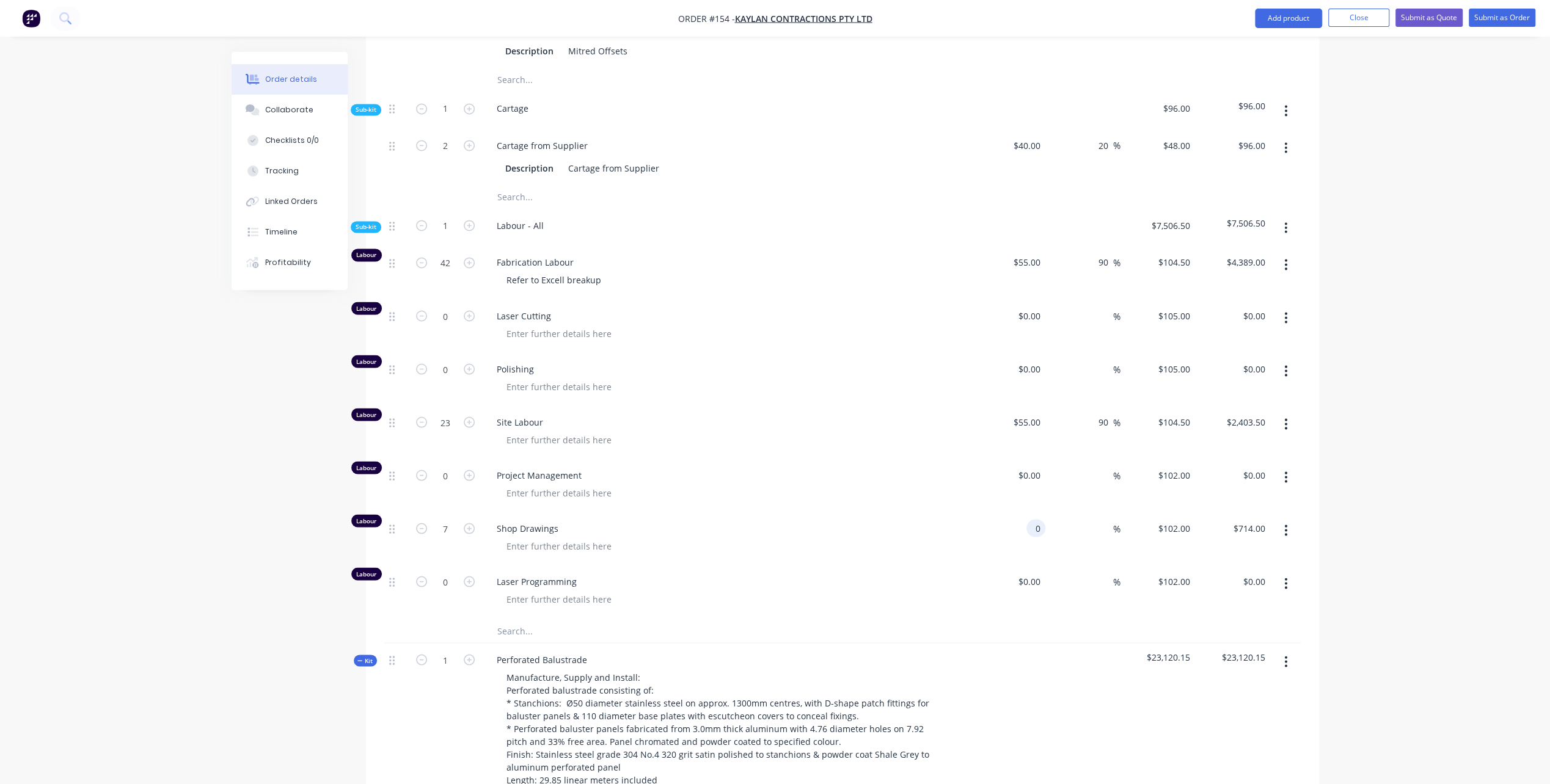
click at [1019, 524] on div "0 0" at bounding box center [1009, 538] width 75 height 54
type input "$50.00"
type input "$350.00"
click at [1089, 525] on div "%" at bounding box center [1083, 538] width 75 height 54
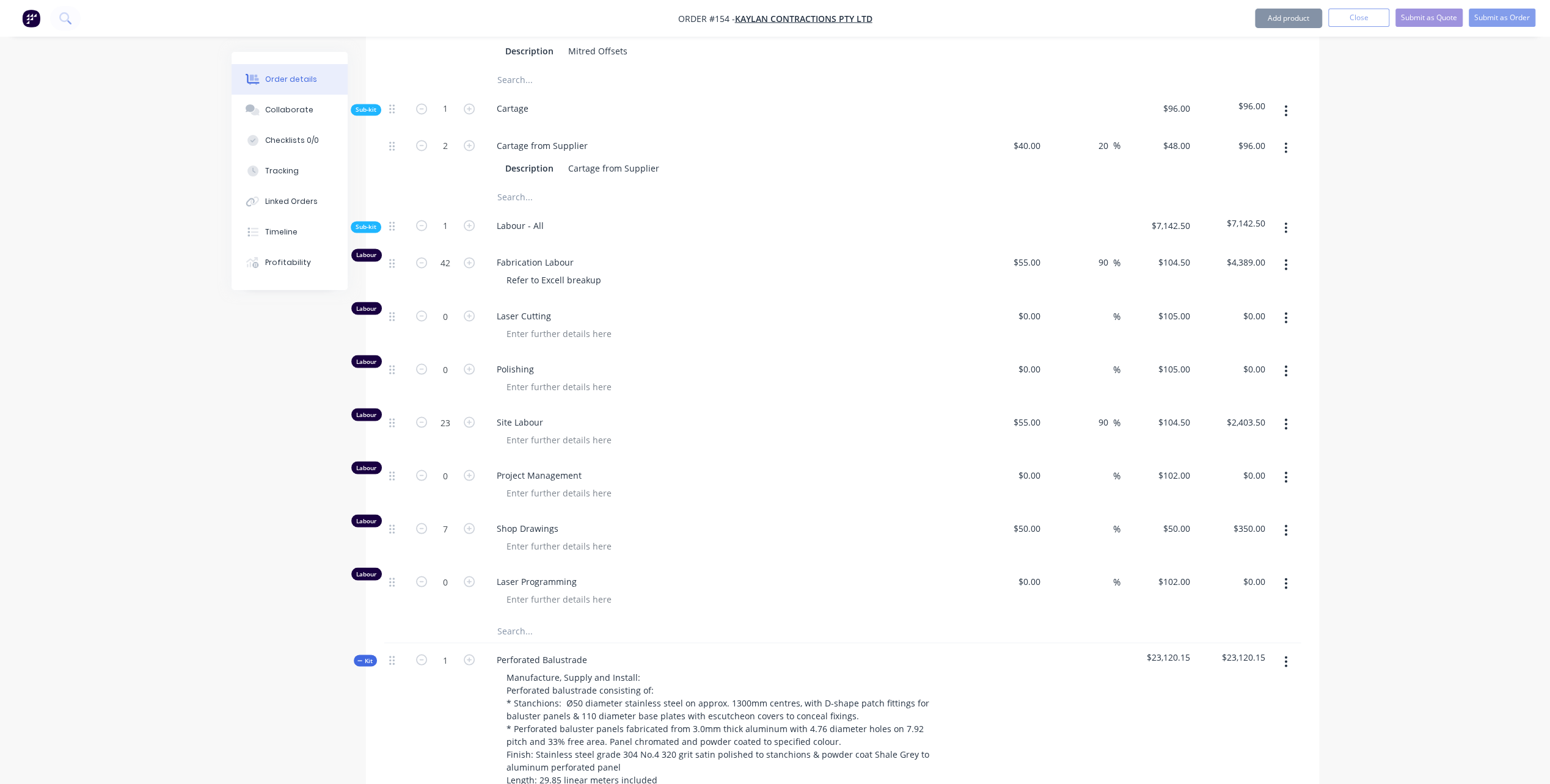
click at [1092, 520] on div "%" at bounding box center [1083, 538] width 75 height 54
click at [1113, 522] on span "%" at bounding box center [1117, 529] width 8 height 14
type input "90"
type input "$95.00"
type input "$665.00"
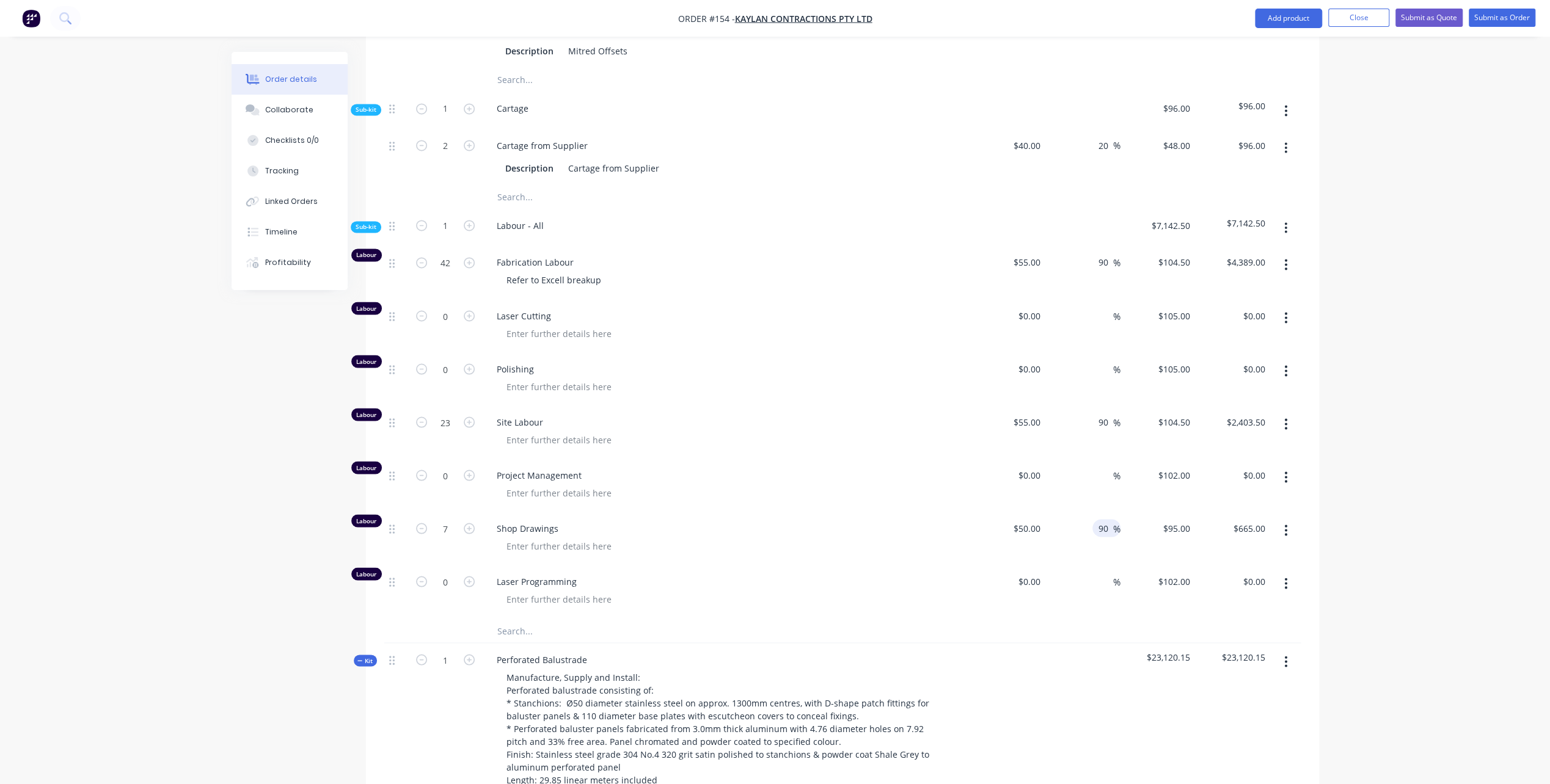
click at [917, 496] on div "Project Management" at bounding box center [726, 485] width 488 height 54
click at [470, 469] on icon "button" at bounding box center [470, 475] width 11 height 11
type input "1"
type input "$102.00"
click at [1026, 472] on div "0 0" at bounding box center [1009, 485] width 75 height 54
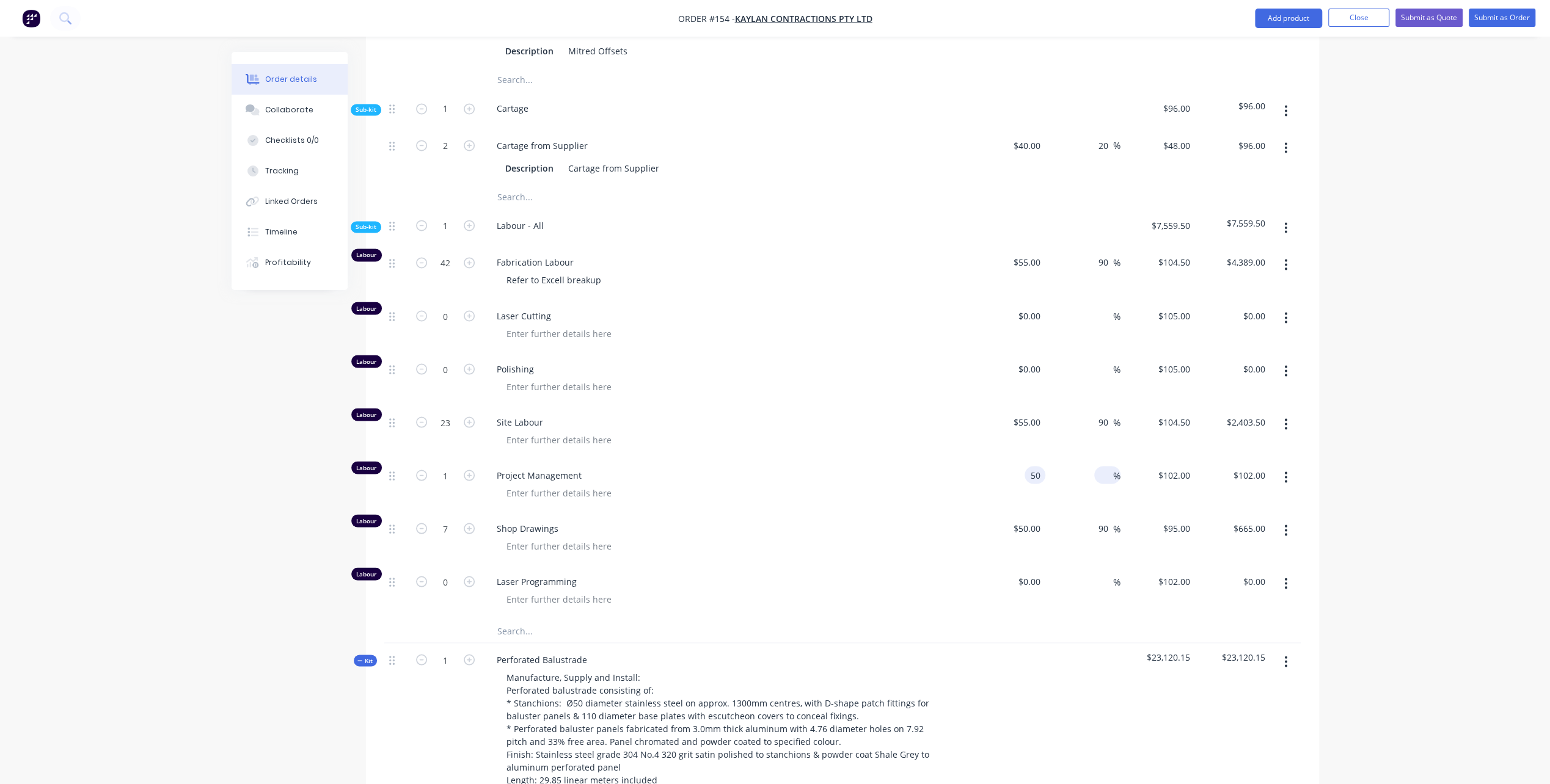
type input "$50.00"
click at [1097, 466] on div "%" at bounding box center [1108, 474] width 26 height 18
type input "90"
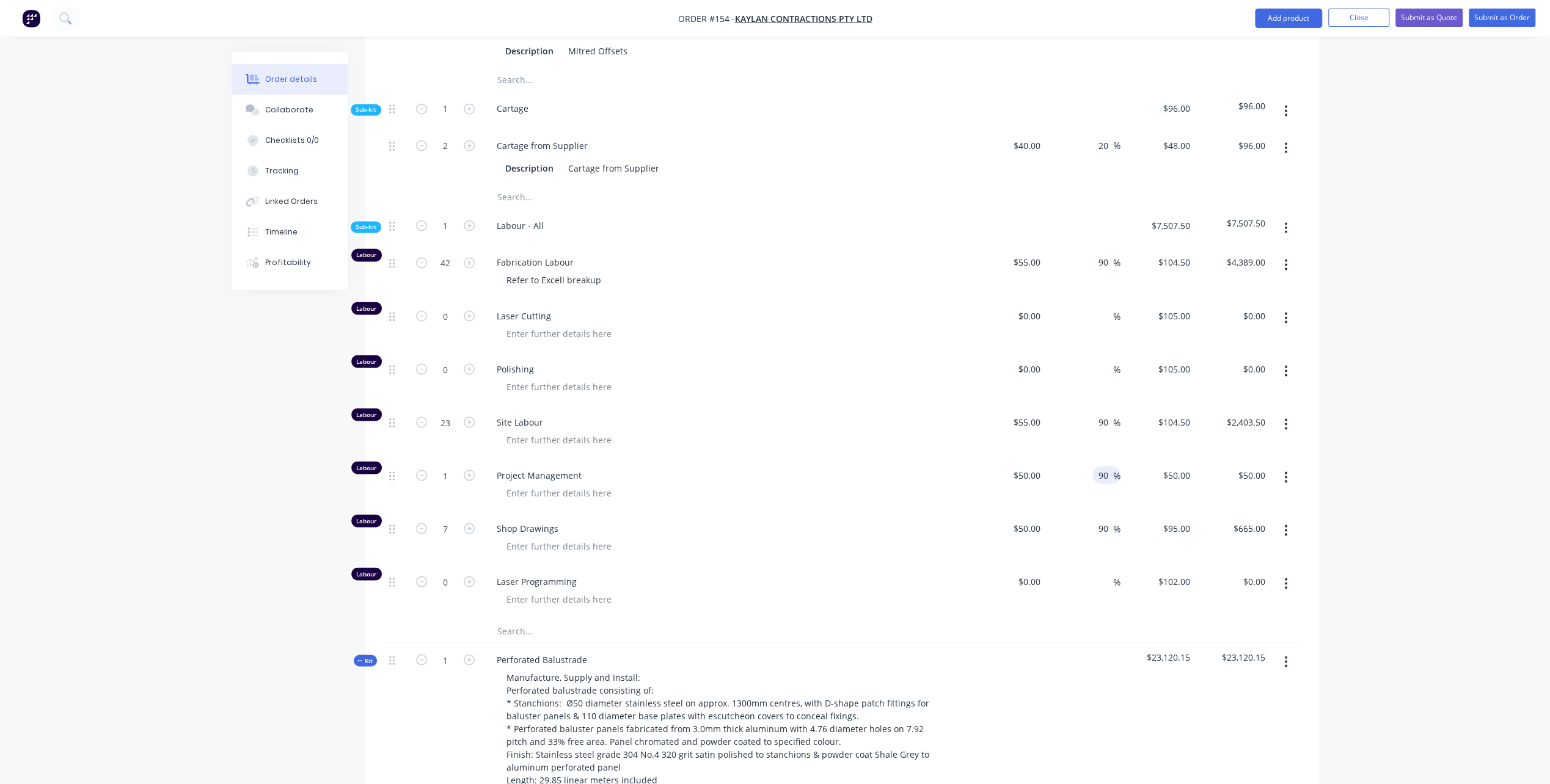
type input "$95.00"
click at [900, 537] on div at bounding box center [732, 546] width 470 height 18
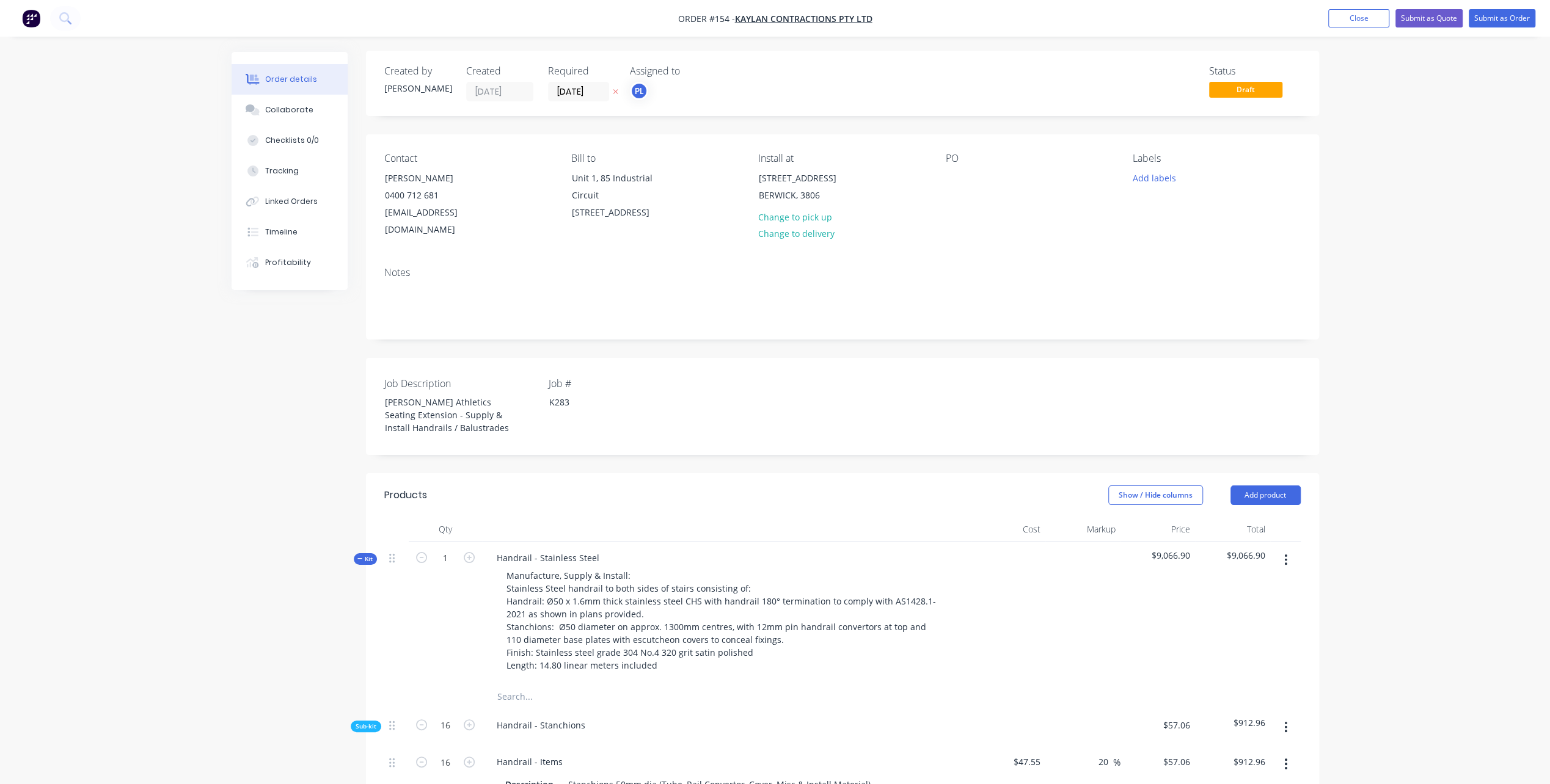
scroll to position [0, 0]
click at [359, 558] on icon "button" at bounding box center [361, 560] width 6 height 7
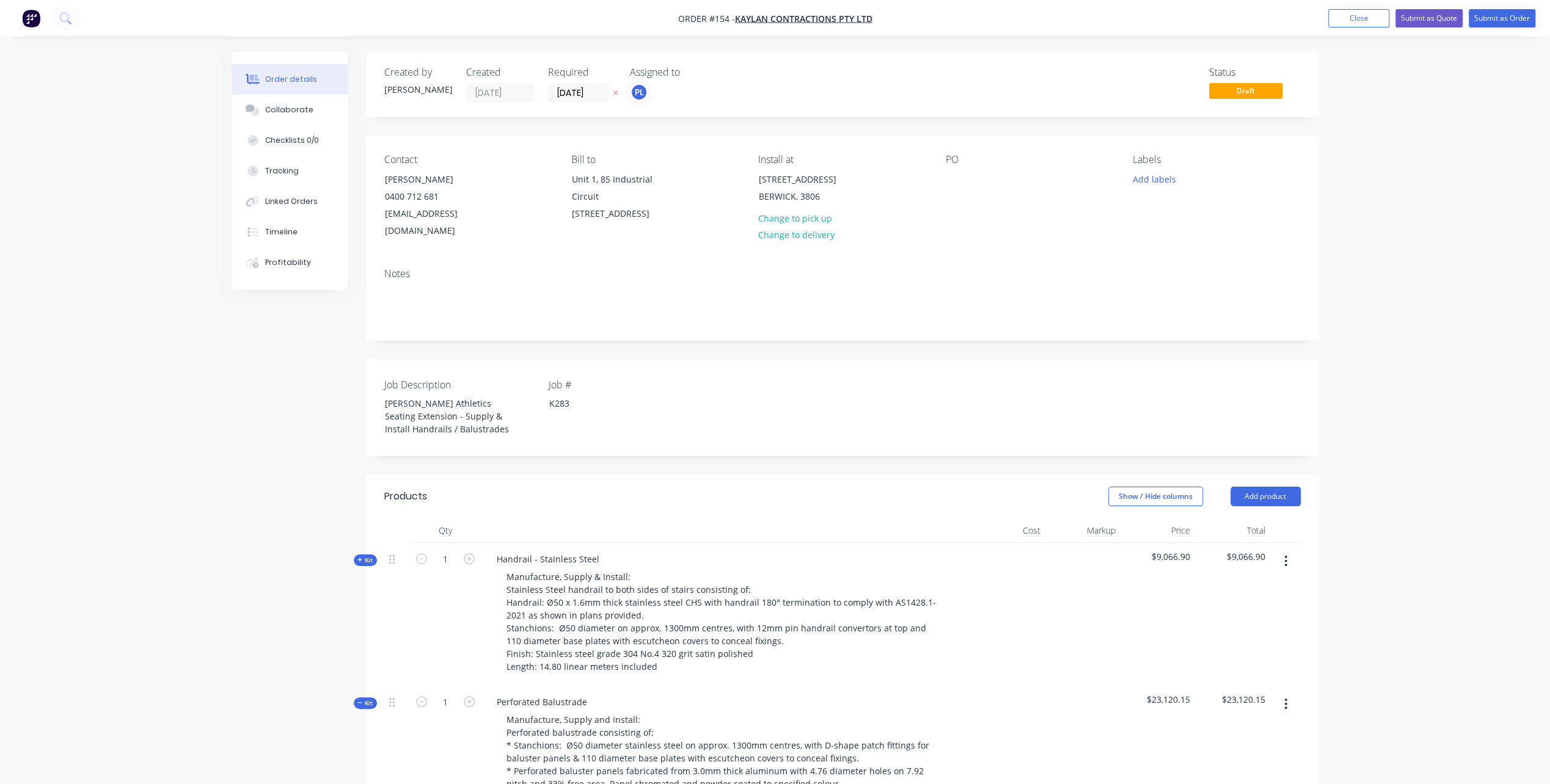
click at [361, 703] on icon "button" at bounding box center [361, 702] width 6 height 7
click at [1411, 18] on button "Submit as Quote" at bounding box center [1430, 19] width 68 height 19
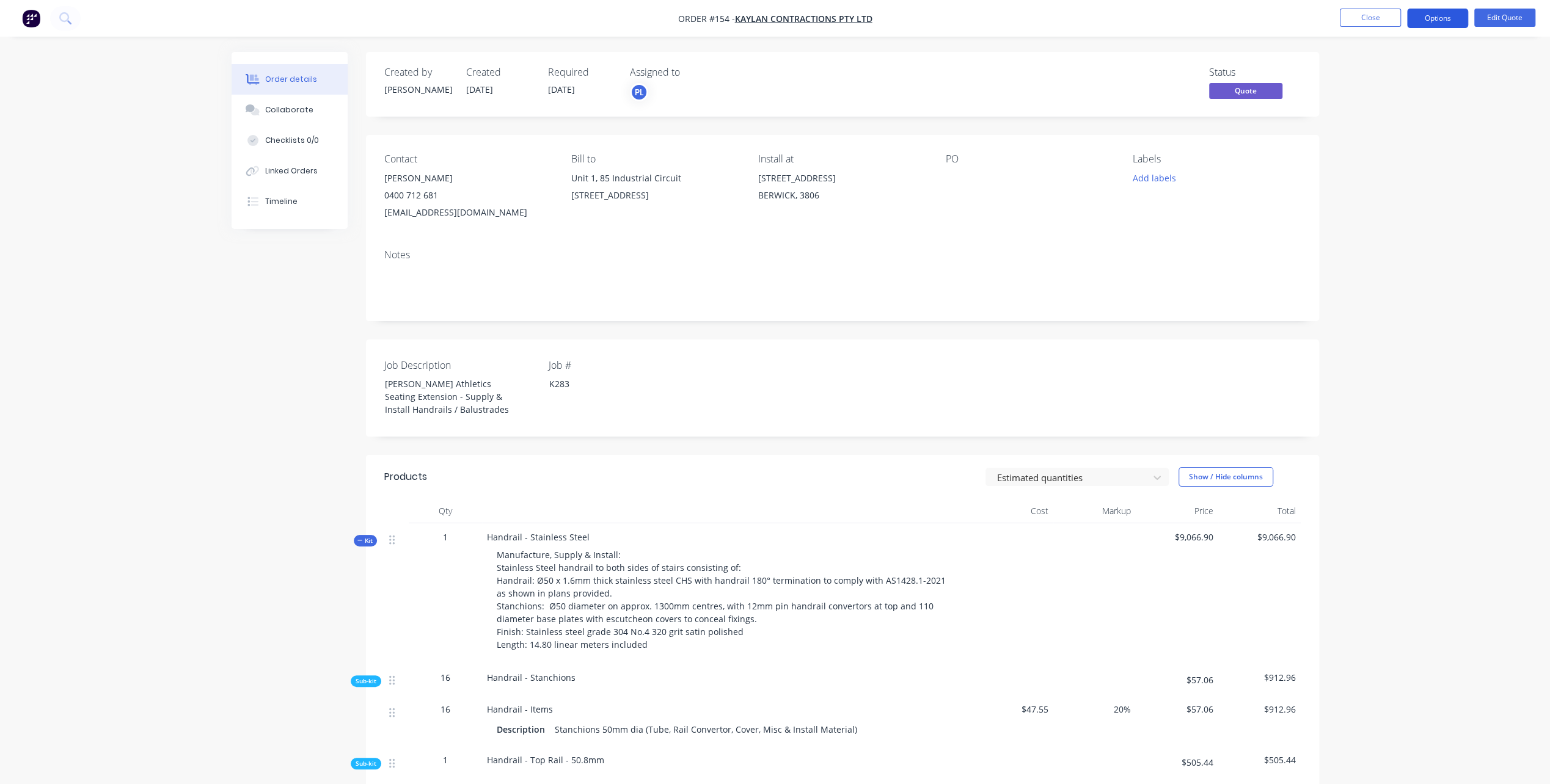
click at [1437, 19] on button "Options" at bounding box center [1437, 18] width 61 height 20
click at [1353, 72] on div "Quote" at bounding box center [1402, 74] width 113 height 18
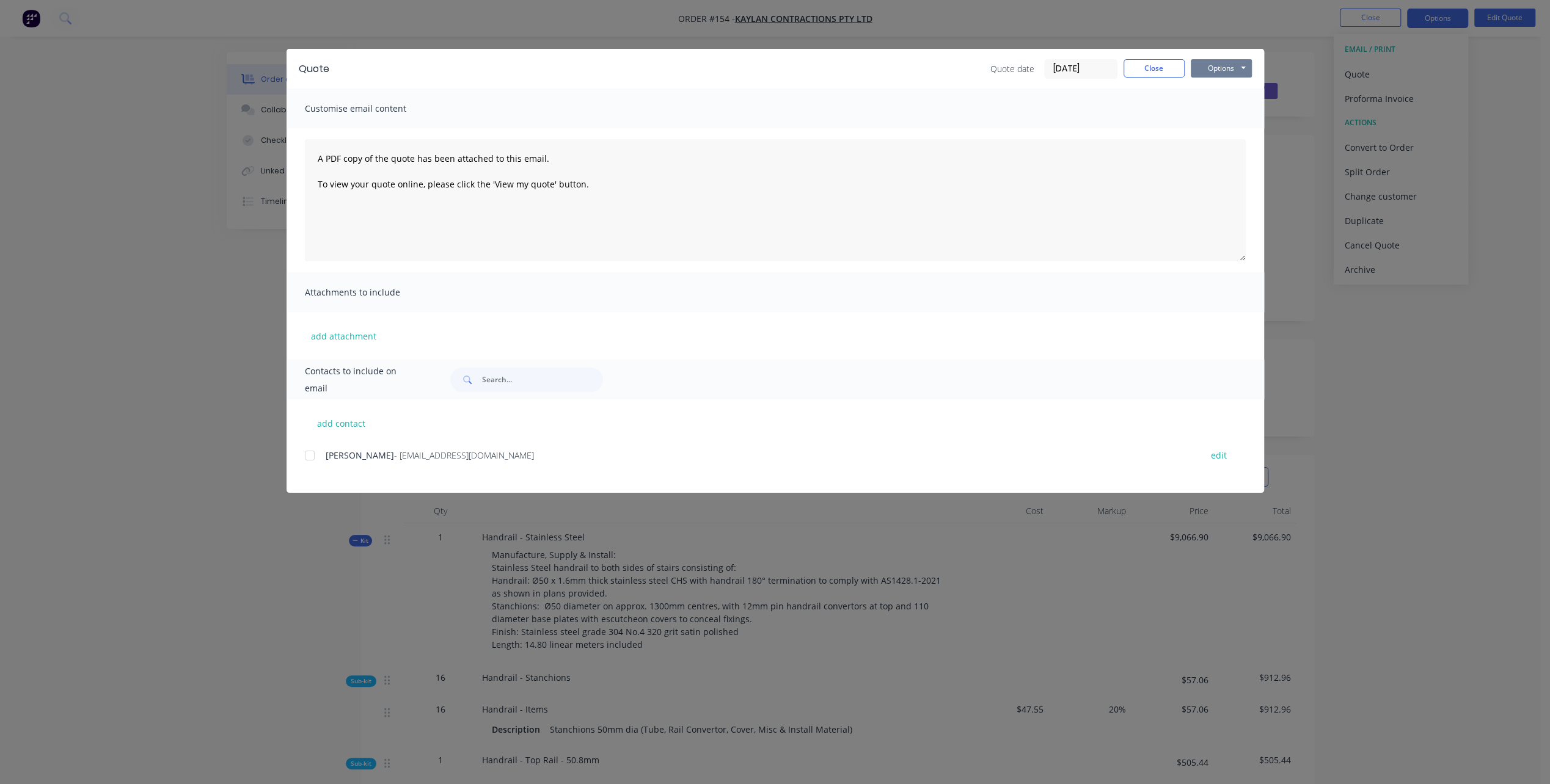
click at [1217, 68] on button "Options" at bounding box center [1221, 69] width 61 height 19
click at [1232, 89] on button "Preview" at bounding box center [1230, 89] width 78 height 20
